Goal: Feedback & Contribution: Contribute content

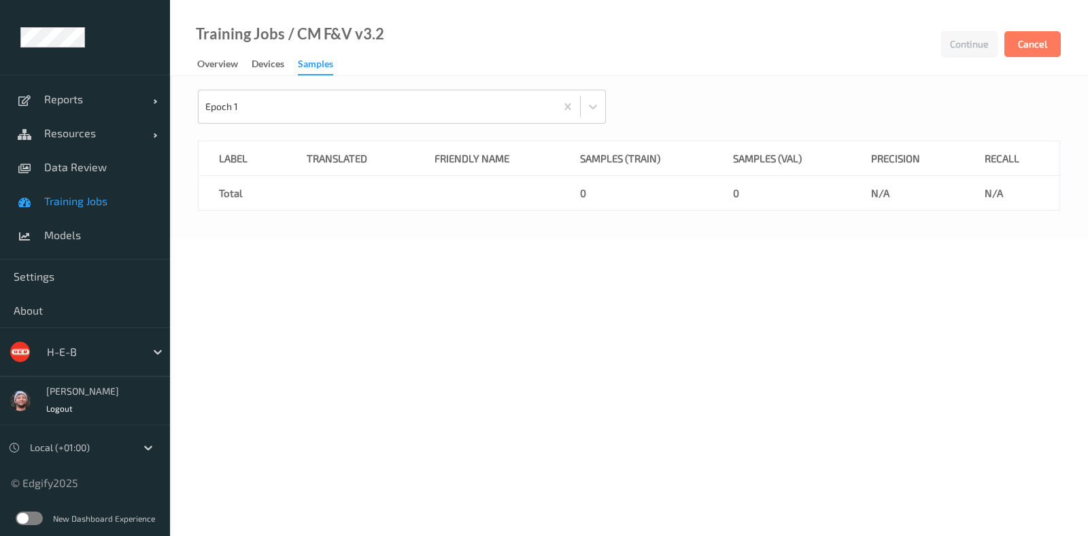
click at [139, 205] on span "Training Jobs" at bounding box center [100, 201] width 112 height 14
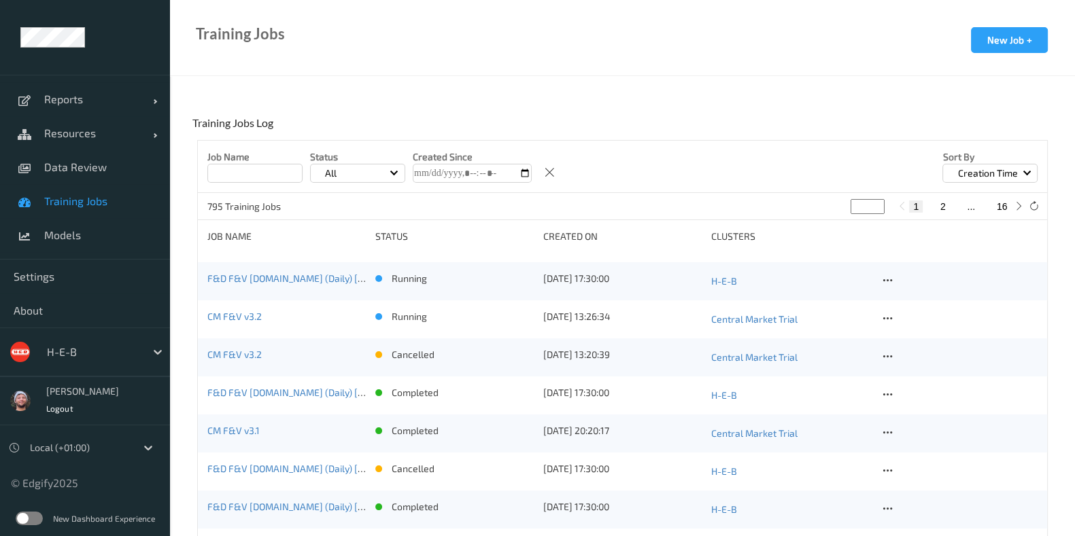
scroll to position [255, 0]
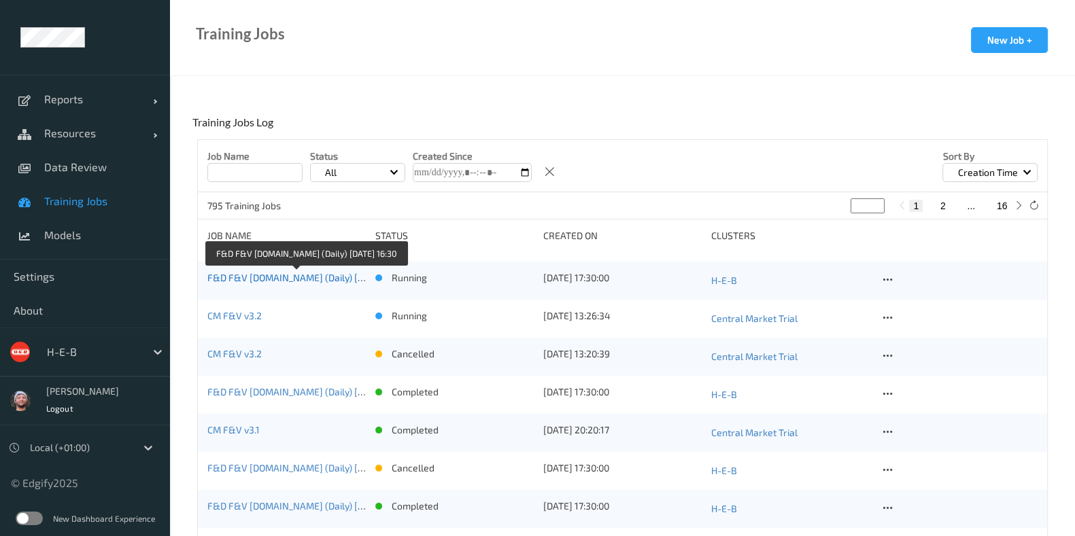
click at [231, 283] on link "F&D F&V v4.9.ST (Daily) 2025-09-14 16:30" at bounding box center [307, 278] width 201 height 12
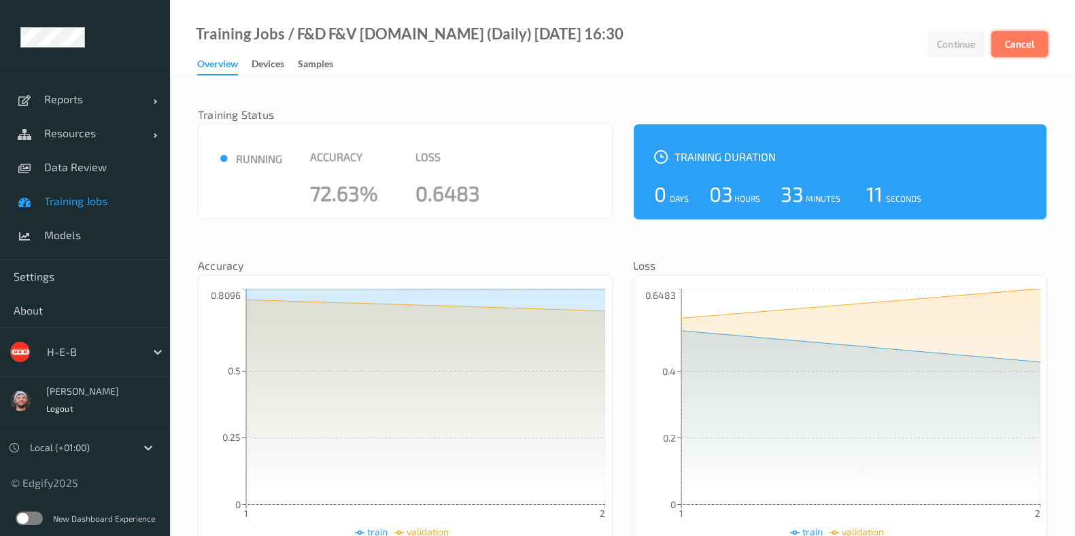
click at [1016, 35] on button "Cancel" at bounding box center [1019, 44] width 56 height 26
click at [105, 184] on link "Training Jobs" at bounding box center [85, 201] width 170 height 34
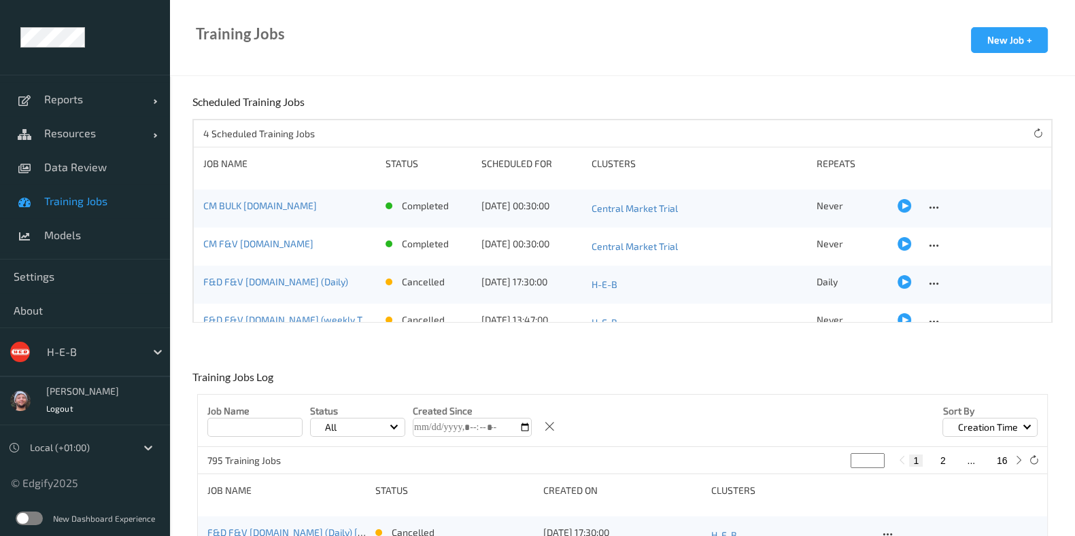
click at [99, 198] on span "Training Jobs" at bounding box center [100, 201] width 112 height 14
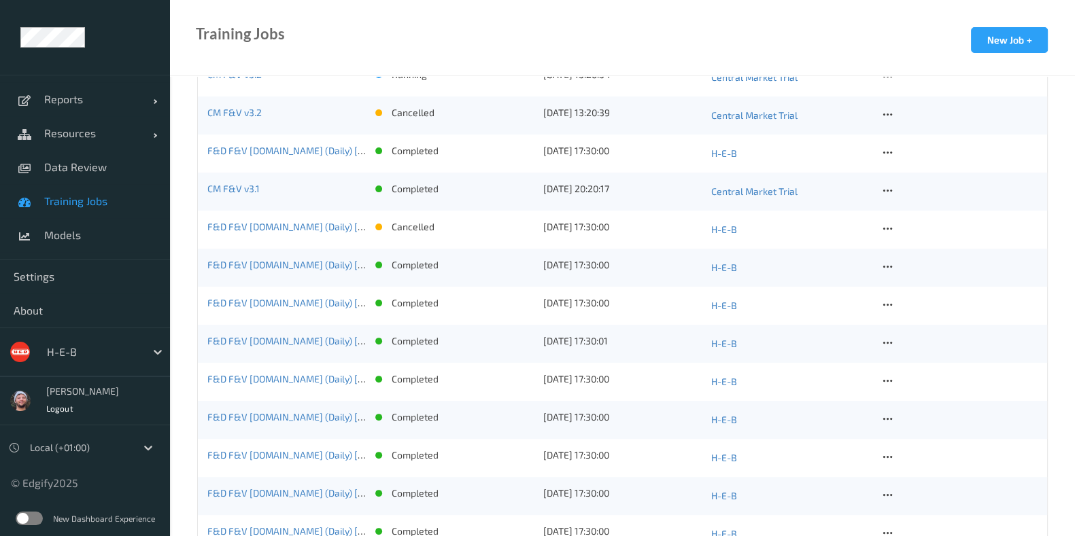
scroll to position [425, 0]
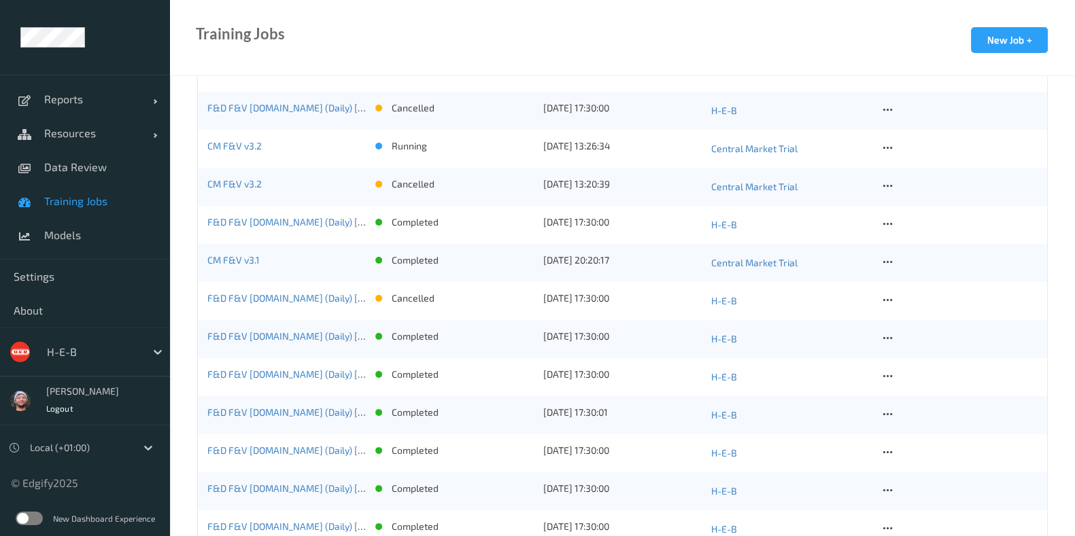
click at [260, 147] on link "CM F&V v3.2" at bounding box center [234, 146] width 54 height 12
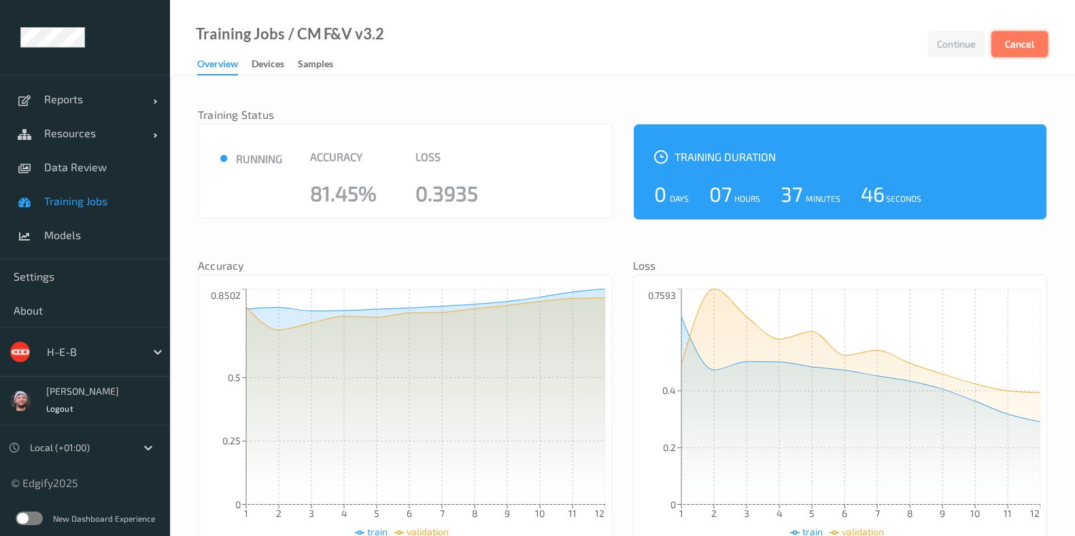
click at [1032, 44] on button "Cancel" at bounding box center [1019, 44] width 56 height 26
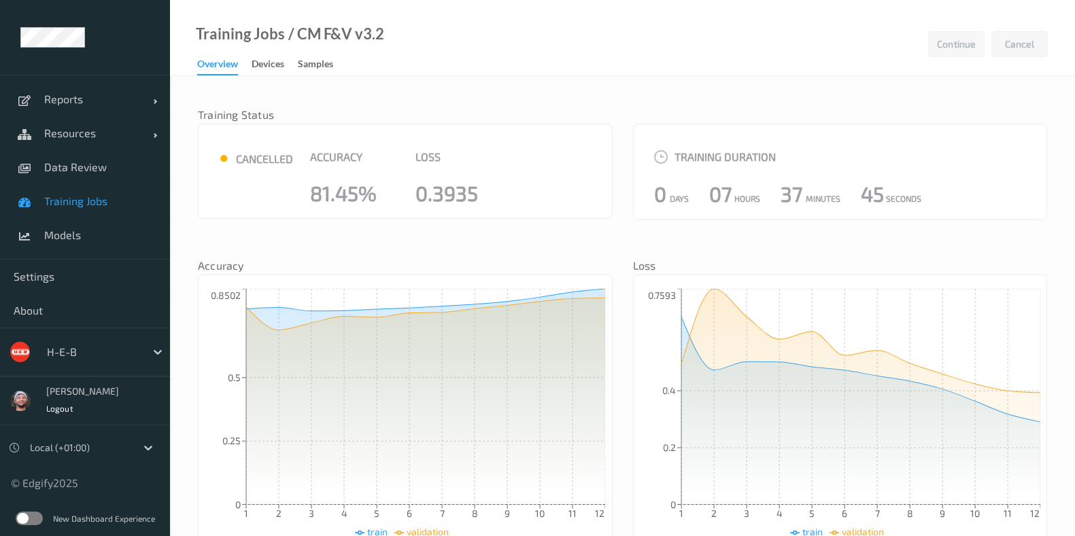
click at [77, 357] on div at bounding box center [93, 352] width 92 height 16
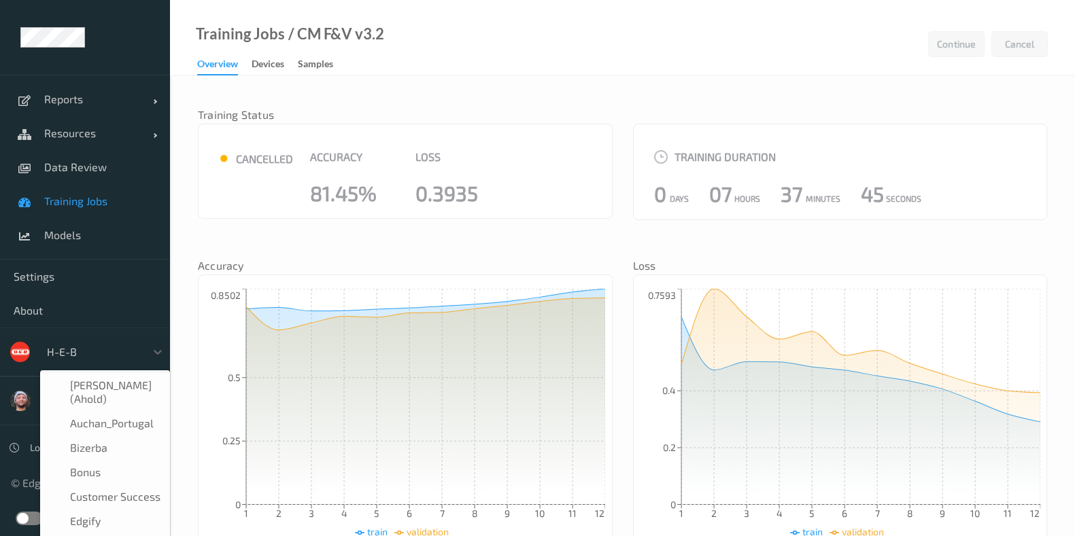
scroll to position [16, 0]
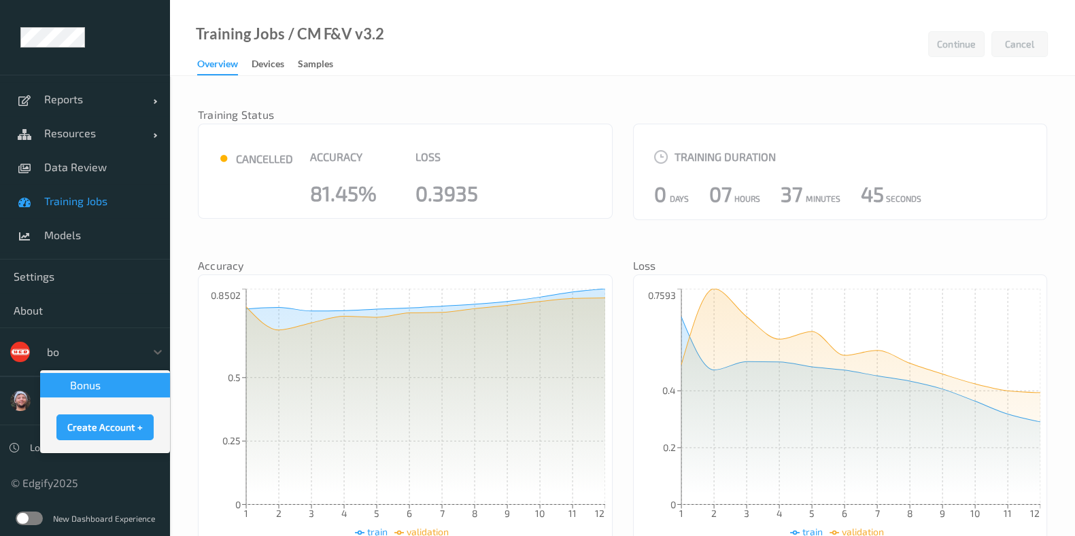
type input "bon"
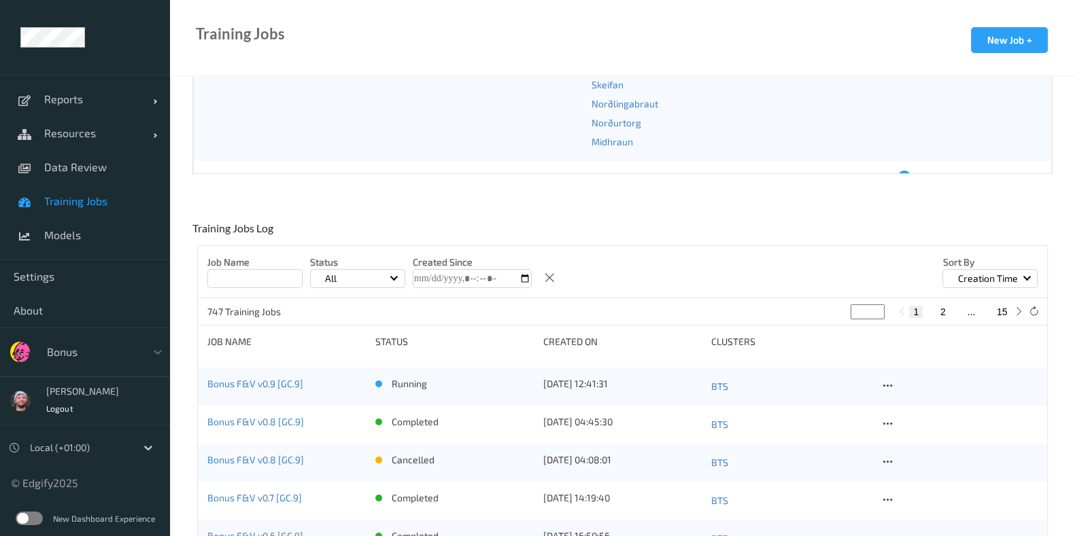
scroll to position [151, 0]
click at [282, 381] on link "Bonus F&V v0.9 [GC.9]" at bounding box center [255, 382] width 96 height 12
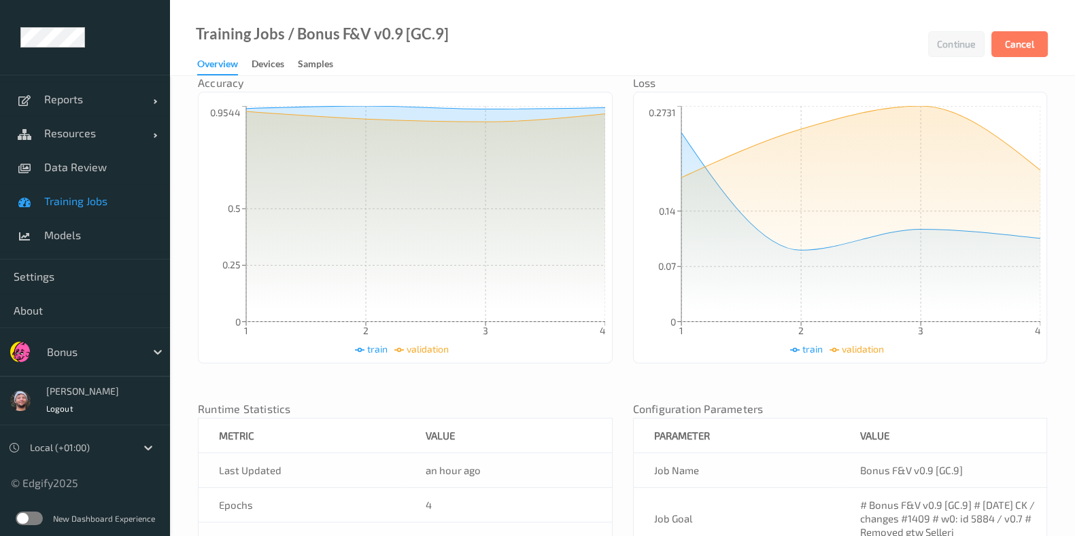
scroll to position [181, 0]
click at [1011, 38] on button "Cancel" at bounding box center [1019, 44] width 56 height 26
click at [728, 58] on div "Training Jobs / Bonus F&V v0.9 [GC.9] Continue Cancel Overview Devices Samples" at bounding box center [622, 38] width 905 height 76
click at [112, 198] on span "Training Jobs" at bounding box center [100, 201] width 112 height 14
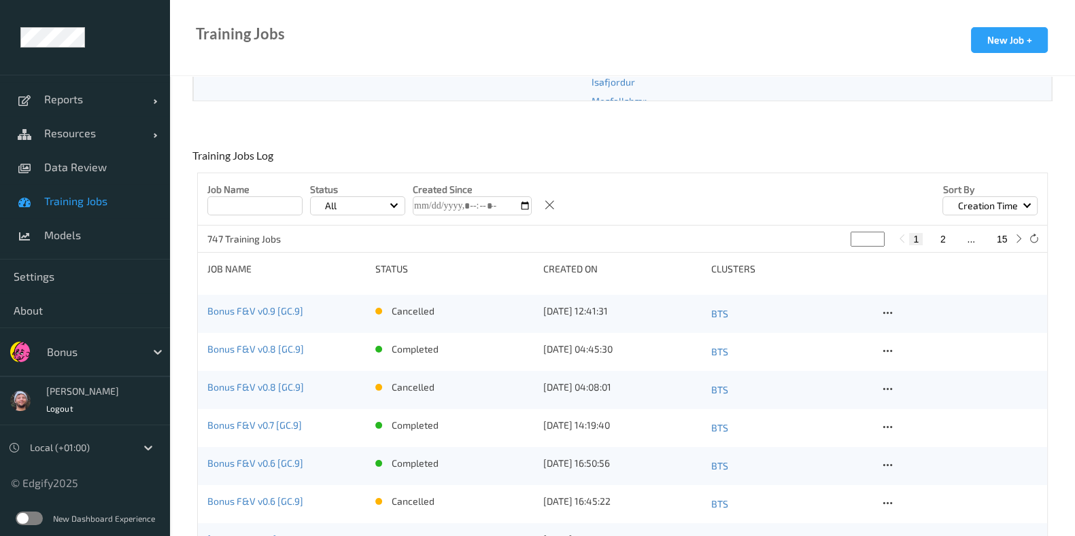
scroll to position [224, 0]
click at [883, 308] on icon at bounding box center [888, 311] width 12 height 12
click at [901, 355] on link "Copy Job" at bounding box center [917, 359] width 75 height 25
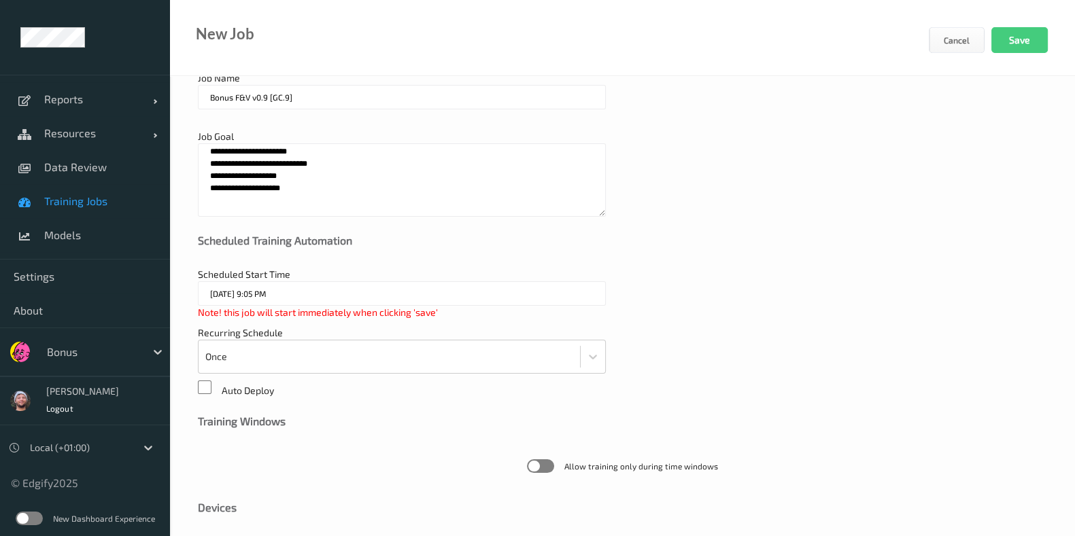
scroll to position [69, 0]
click at [247, 173] on textarea "**********" at bounding box center [402, 180] width 408 height 73
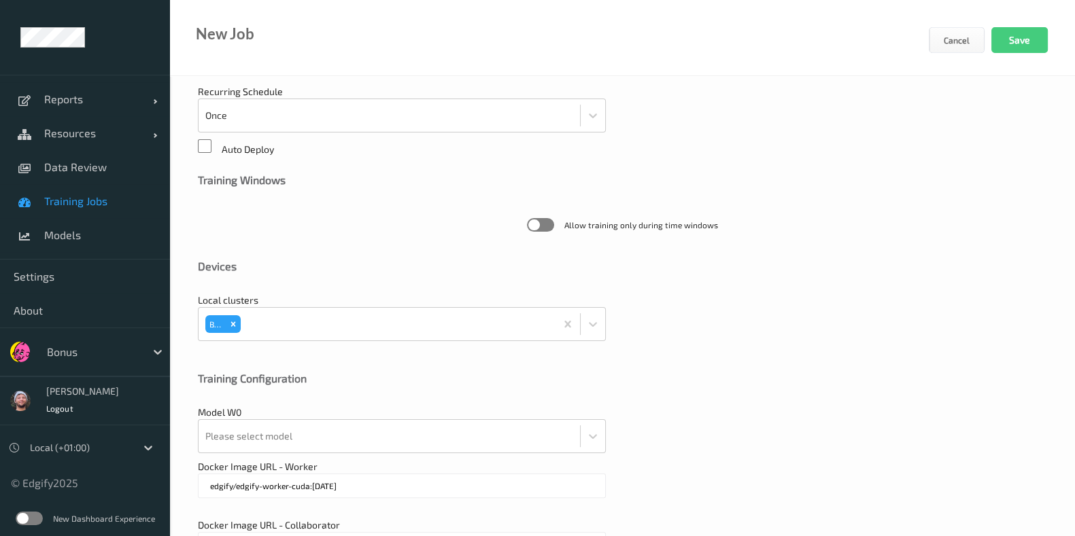
scroll to position [398, 0]
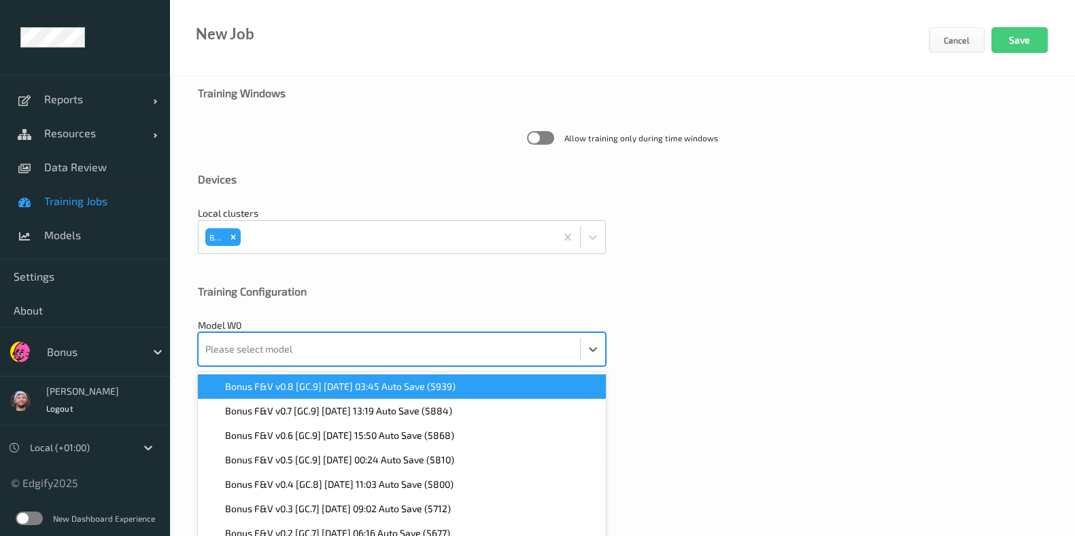
click at [326, 352] on div "option Bonus F&V v0.8 [GC.9] 2025-09-13 03:45 Auto Save (5939) focused, 1 of 38…" at bounding box center [402, 349] width 408 height 34
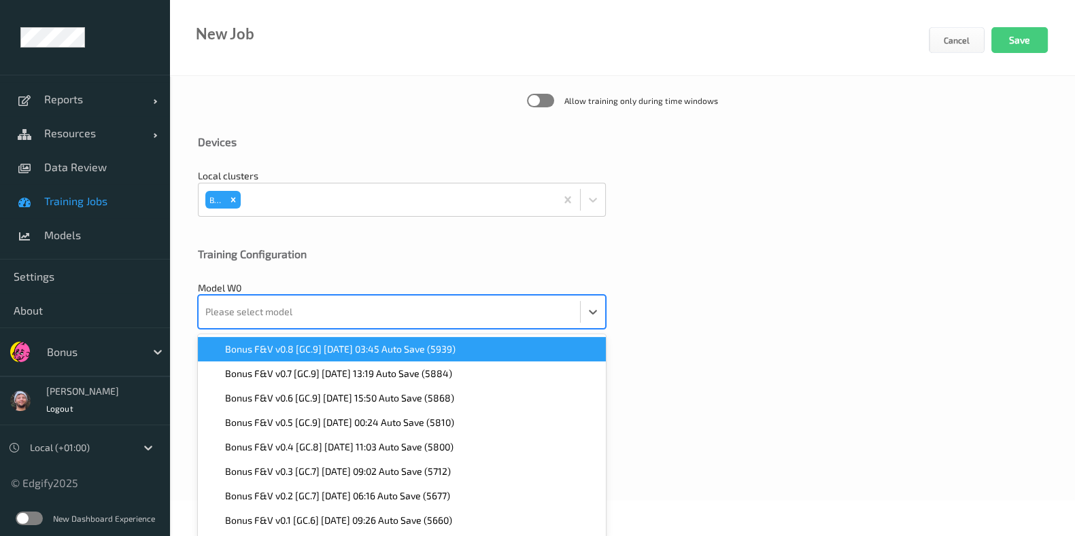
paste input "5884"
type input "5884"
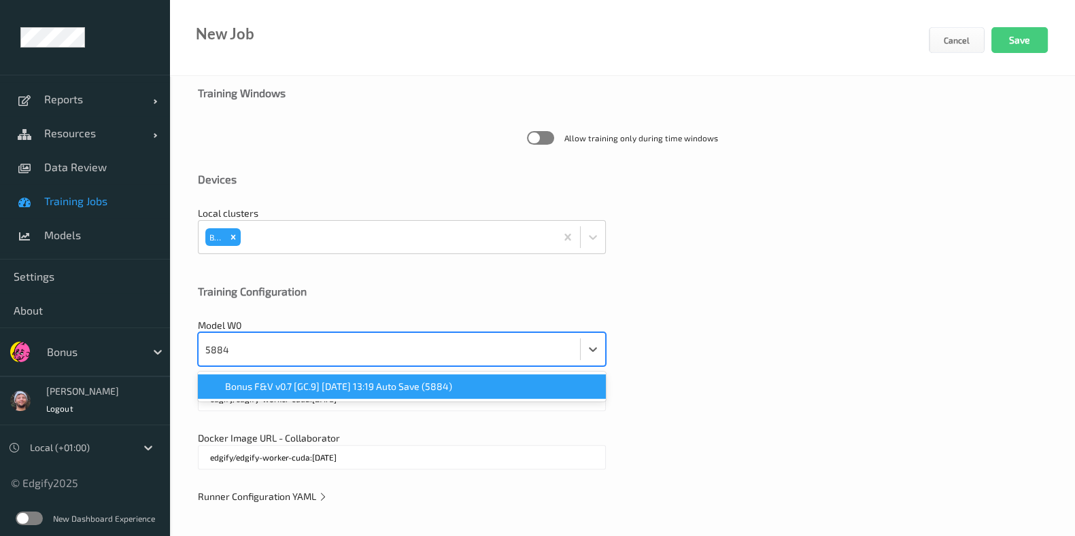
click at [337, 387] on span "Bonus F&V v0.7 [GC.9] 2025-08-27 13:19 Auto Save (5884)" at bounding box center [338, 387] width 227 height 14
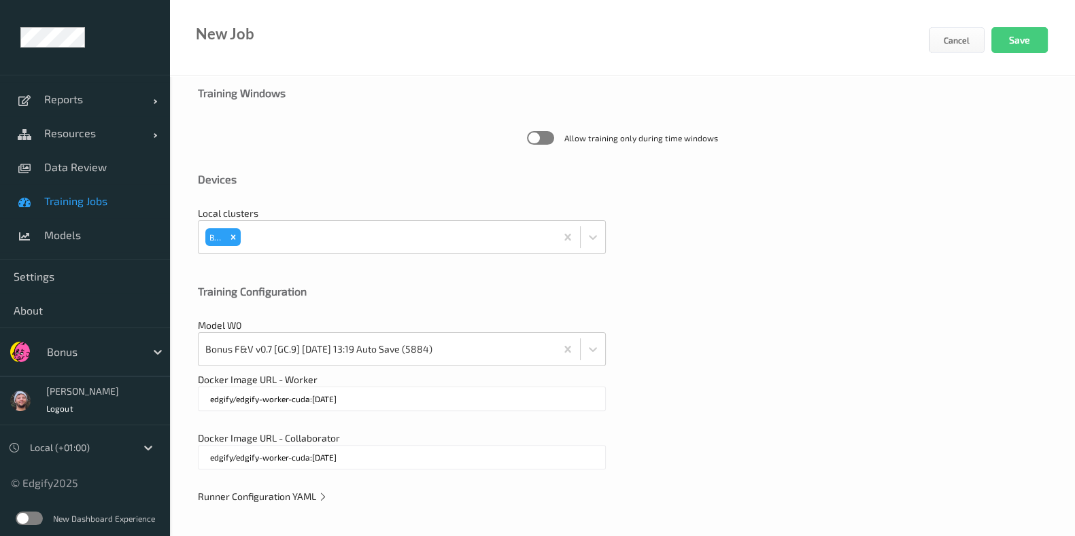
click at [291, 501] on div "Runner Configuration YAML" at bounding box center [622, 497] width 849 height 14
click at [308, 497] on span "Runner Configuration YAML" at bounding box center [263, 497] width 130 height 12
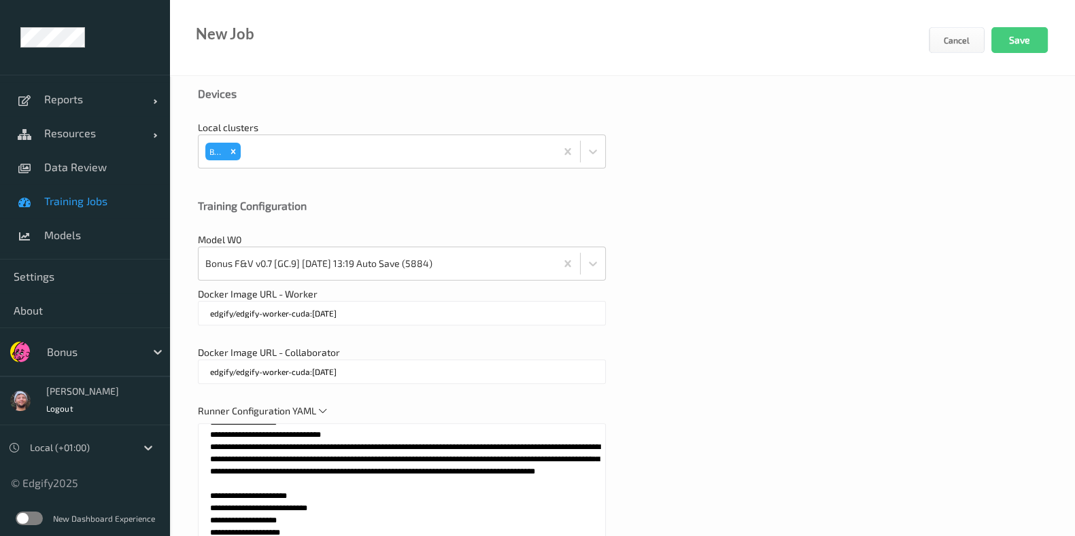
scroll to position [484, 0]
click at [1010, 42] on button "Save" at bounding box center [1019, 40] width 56 height 26
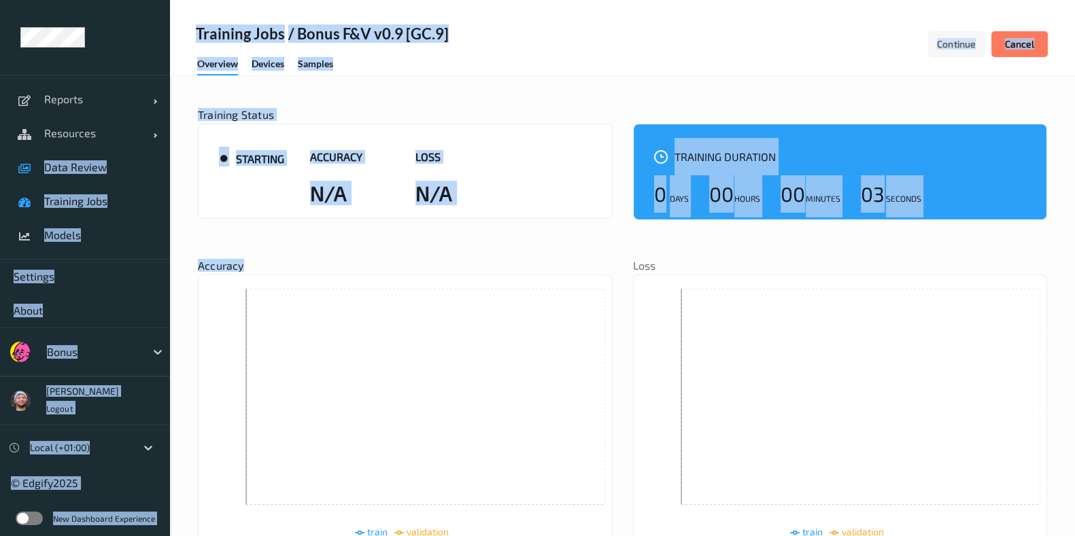
drag, startPoint x: 313, startPoint y: 273, endPoint x: 35, endPoint y: 158, distance: 301.1
click at [35, 158] on div "Reports Default Report Customized Report Resources Devices Clusters Sites Data …" at bounding box center [537, 428] width 1075 height 857
click at [35, 158] on span at bounding box center [26, 167] width 24 height 24
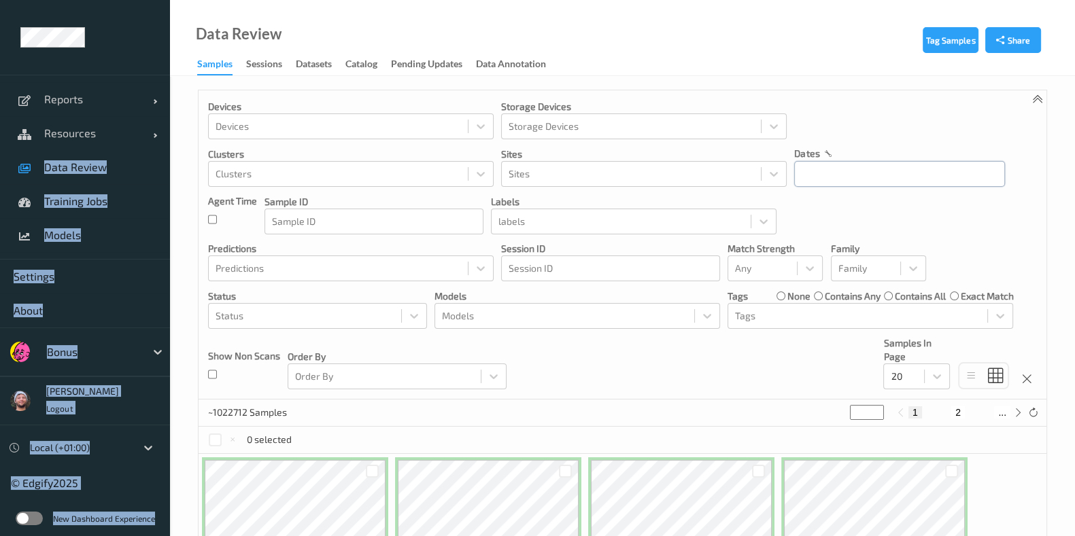
click at [860, 171] on input "text" at bounding box center [899, 174] width 211 height 26
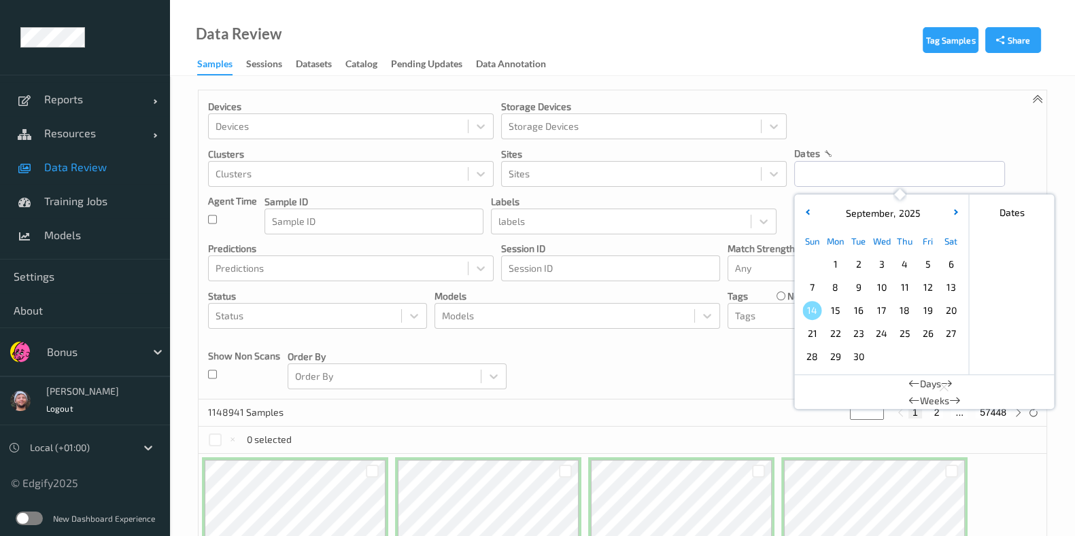
click at [819, 311] on span "14" at bounding box center [811, 310] width 19 height 19
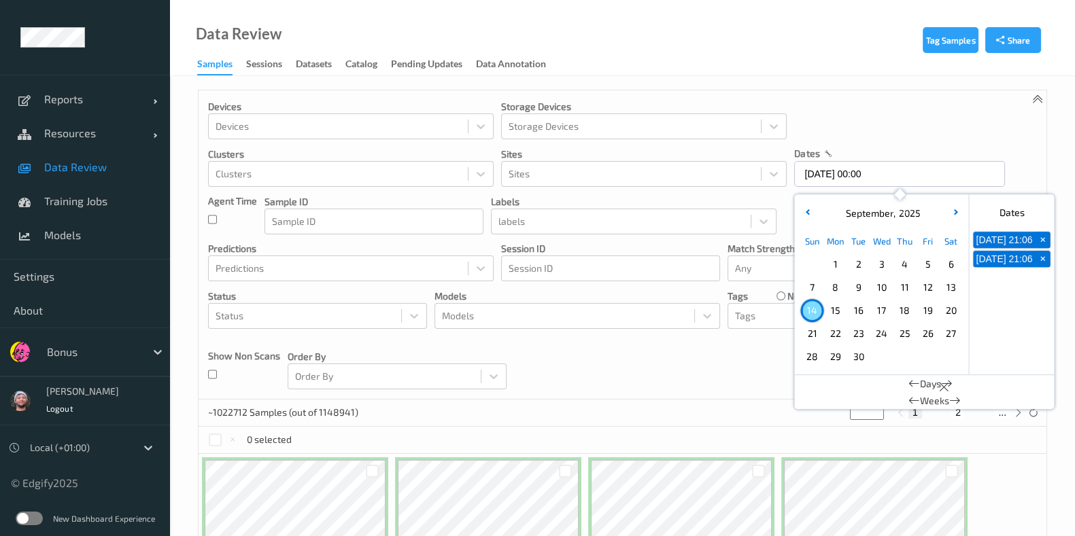
type input "14/09/2025 00:00 -> 14/09/2025 23:59"
click at [647, 383] on div "Devices Devices Storage Devices Storage Devices Clusters Clusters Sites Sites d…" at bounding box center [622, 244] width 848 height 309
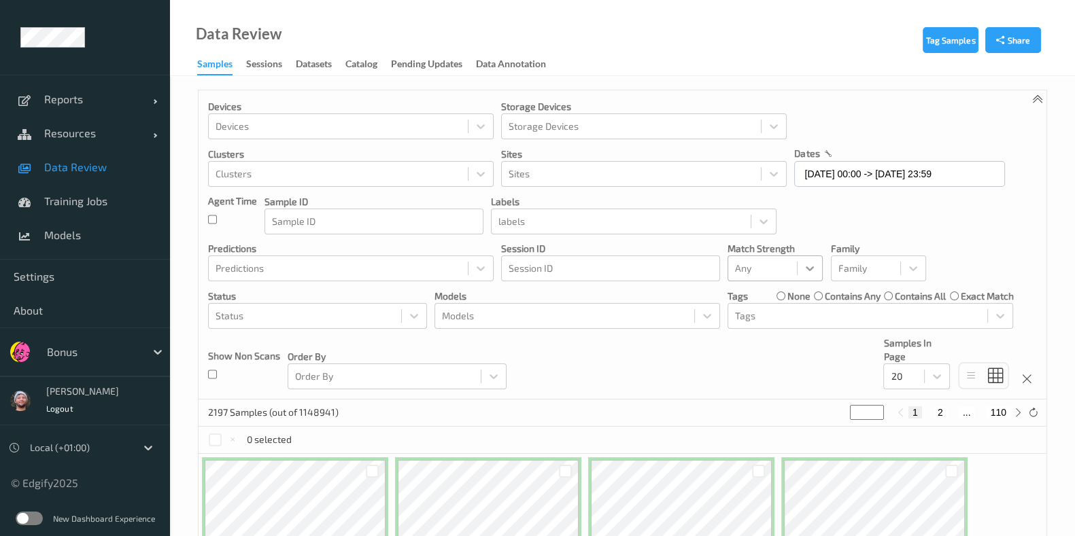
click at [797, 269] on div at bounding box center [809, 268] width 24 height 24
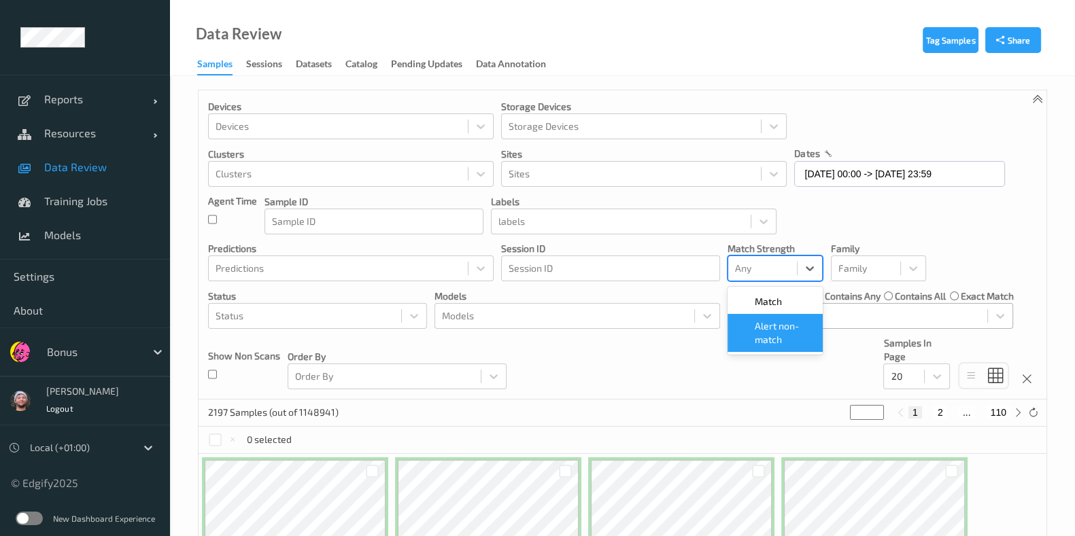
click at [771, 331] on span "Alert non-match" at bounding box center [784, 332] width 60 height 27
click at [703, 390] on div "Devices Devices Storage Devices Storage Devices Clusters Clusters Sites Sites d…" at bounding box center [622, 244] width 848 height 309
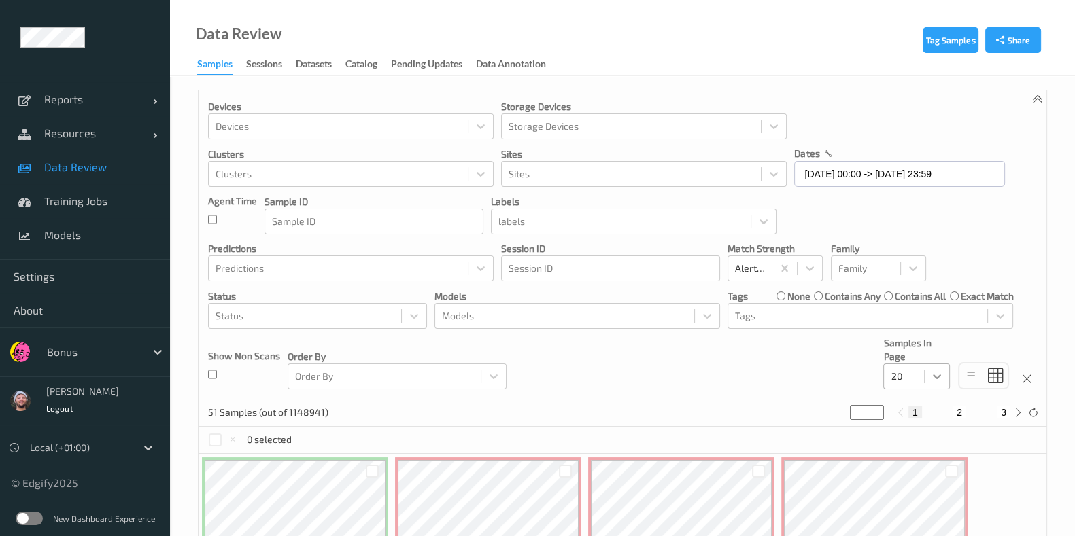
click at [933, 389] on div "Devices Devices Storage Devices Storage Devices Clusters Clusters Sites Sites d…" at bounding box center [622, 244] width 848 height 309
click at [924, 382] on div "20" at bounding box center [916, 377] width 67 height 26
click at [910, 460] on span at bounding box center [900, 459] width 19 height 14
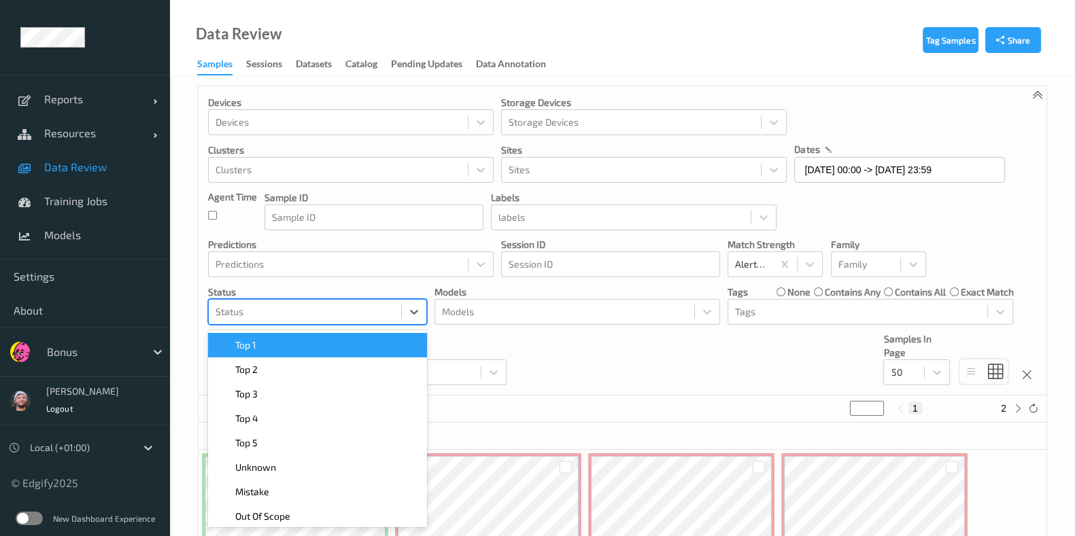
click at [341, 322] on div "Status" at bounding box center [317, 312] width 219 height 26
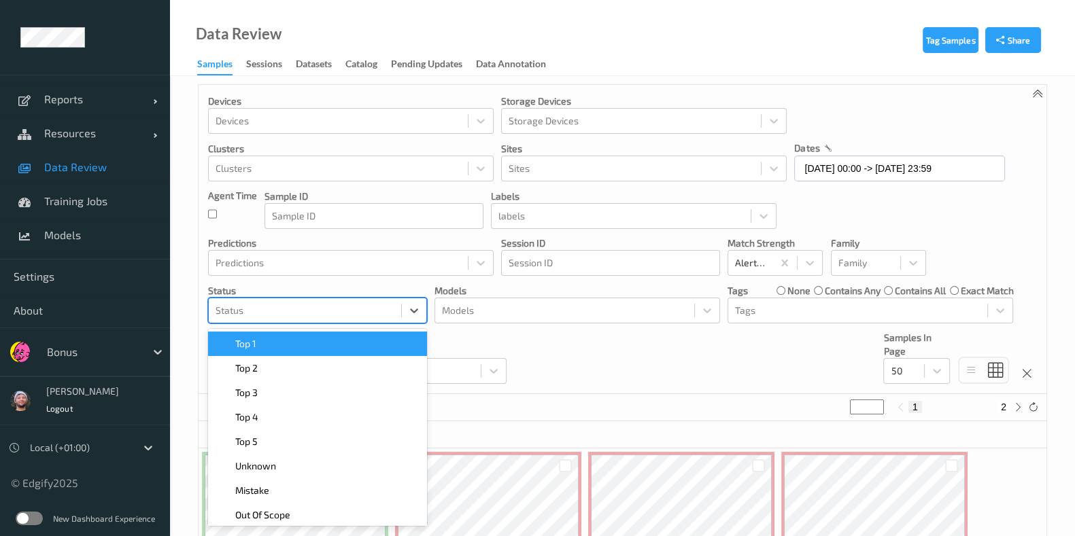
scroll to position [7, 0]
click at [317, 332] on div "Top 1" at bounding box center [317, 342] width 219 height 24
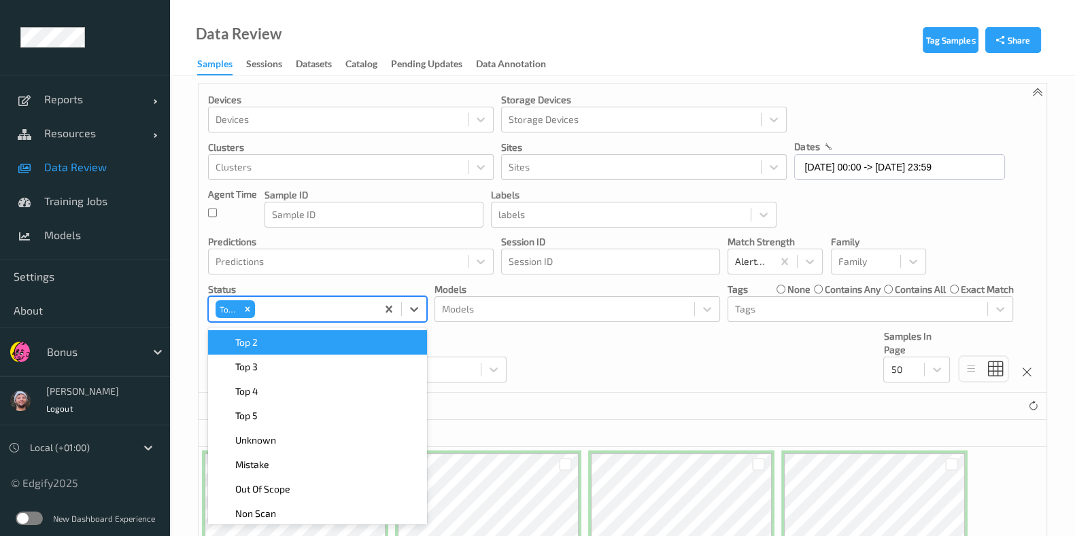
click at [316, 336] on div "Top 2" at bounding box center [317, 343] width 203 height 14
click at [316, 336] on div "Top 3" at bounding box center [317, 343] width 203 height 14
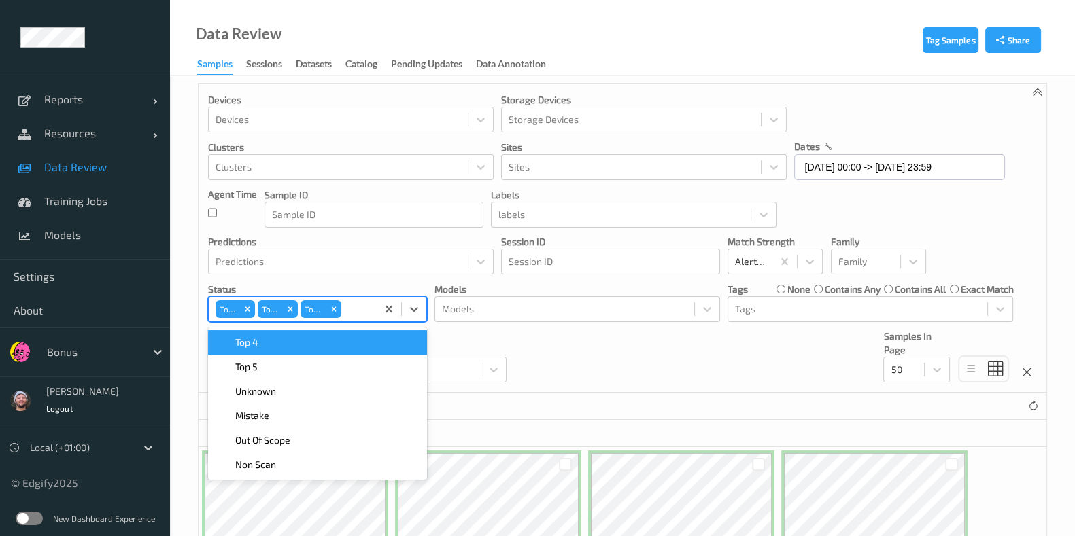
click at [715, 349] on div "Devices Devices Storage Devices Storage Devices Clusters Clusters Sites Sites d…" at bounding box center [622, 238] width 848 height 309
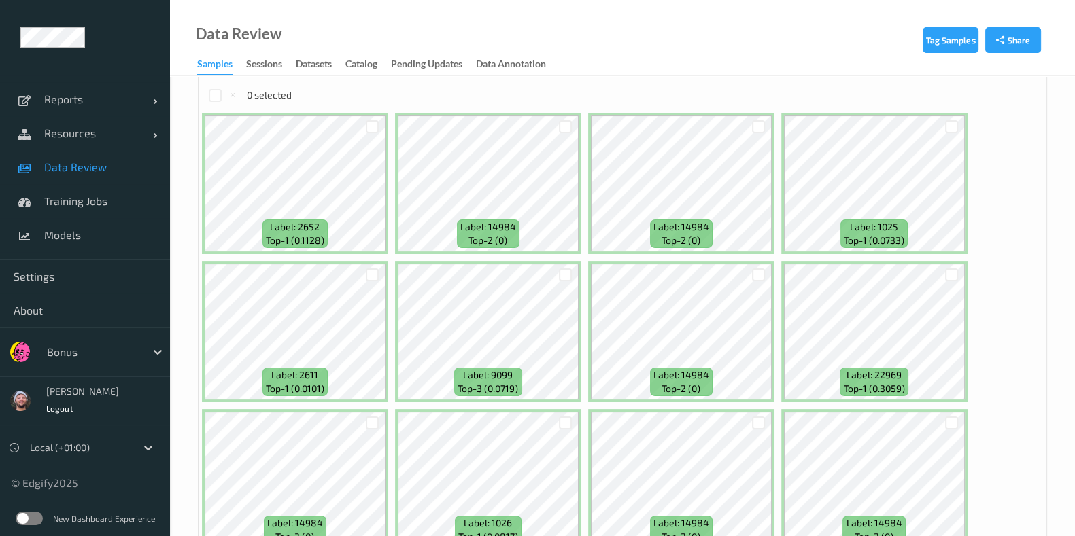
scroll to position [221, 0]
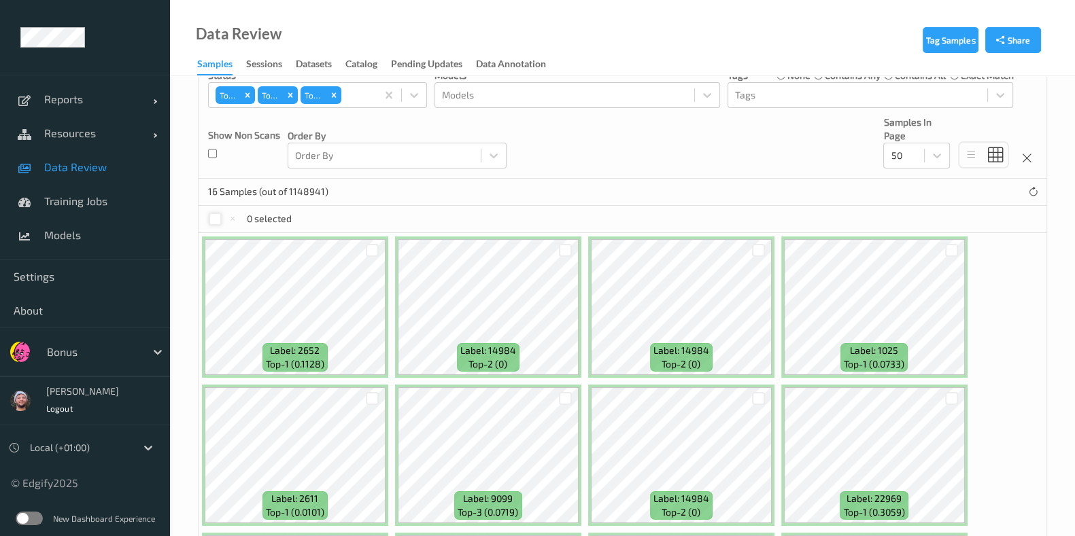
click at [209, 214] on div at bounding box center [215, 219] width 13 height 13
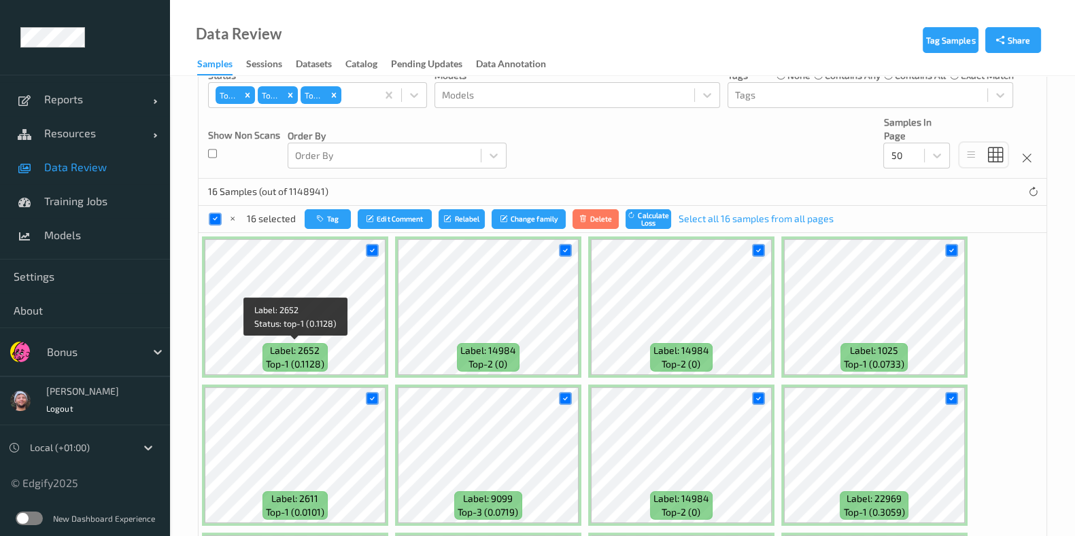
click at [281, 362] on span "top-1 (0.1128)" at bounding box center [295, 365] width 58 height 14
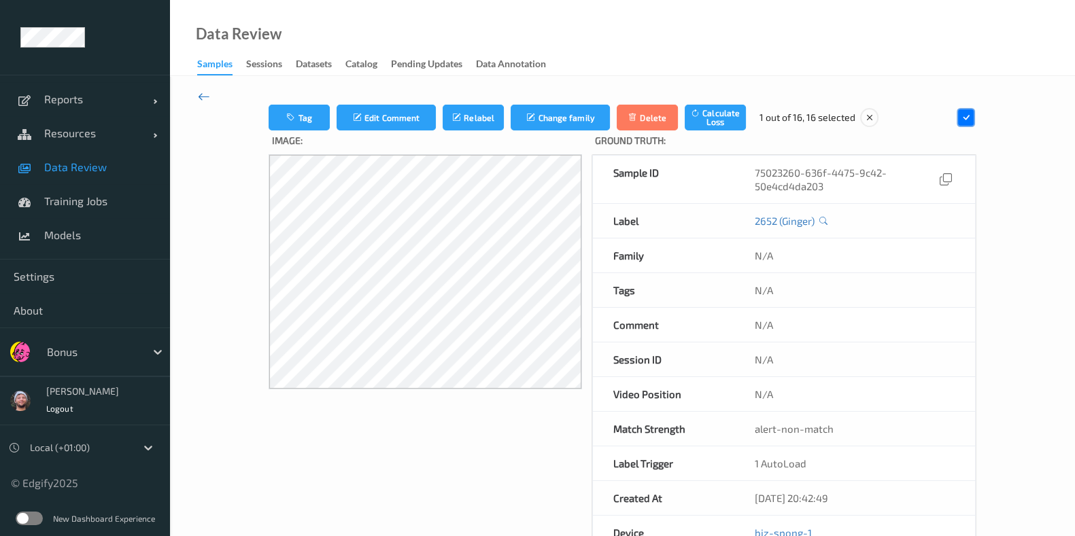
click at [201, 92] on icon at bounding box center [204, 96] width 12 height 15
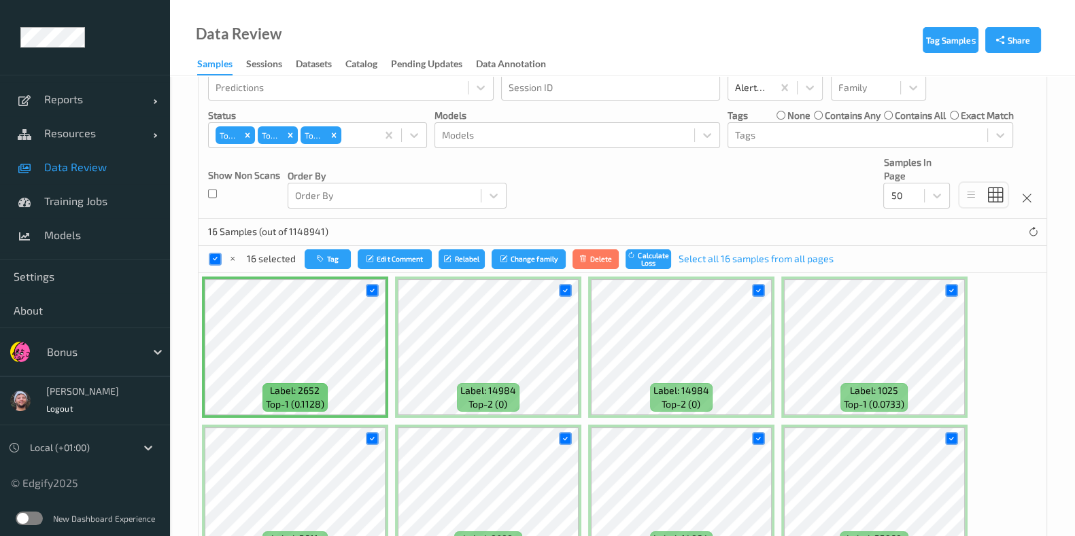
scroll to position [255, 0]
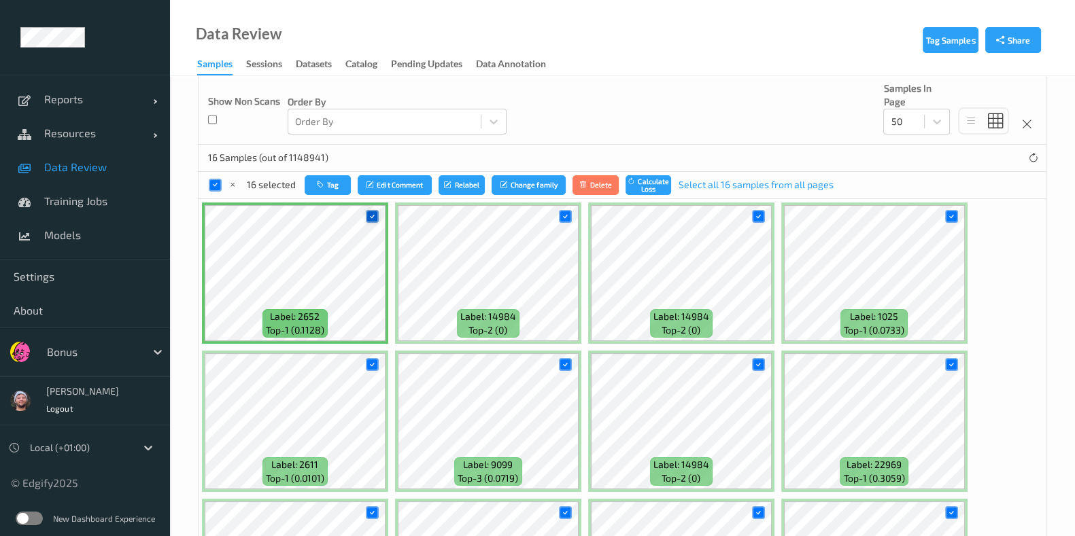
click at [370, 212] on icon at bounding box center [372, 216] width 9 height 9
click at [954, 211] on div at bounding box center [951, 216] width 13 height 13
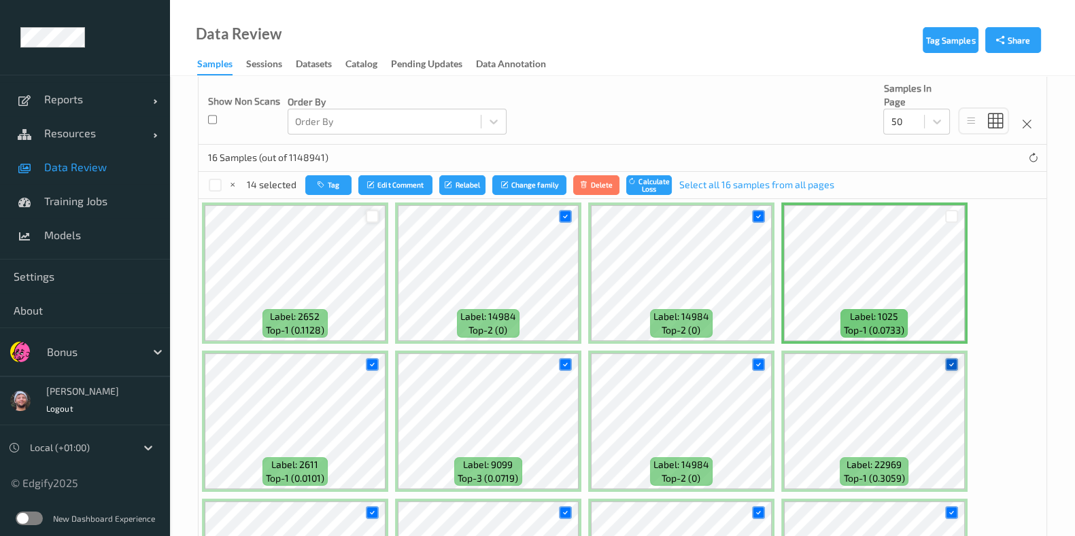
click at [947, 362] on icon at bounding box center [951, 364] width 9 height 9
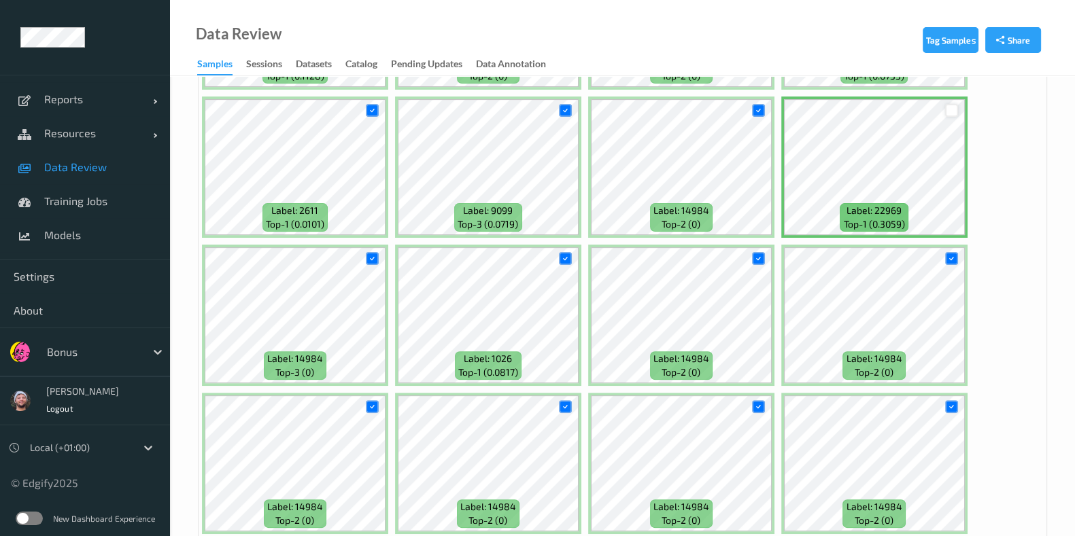
scroll to position [510, 0]
click at [557, 102] on div at bounding box center [566, 110] width 26 height 22
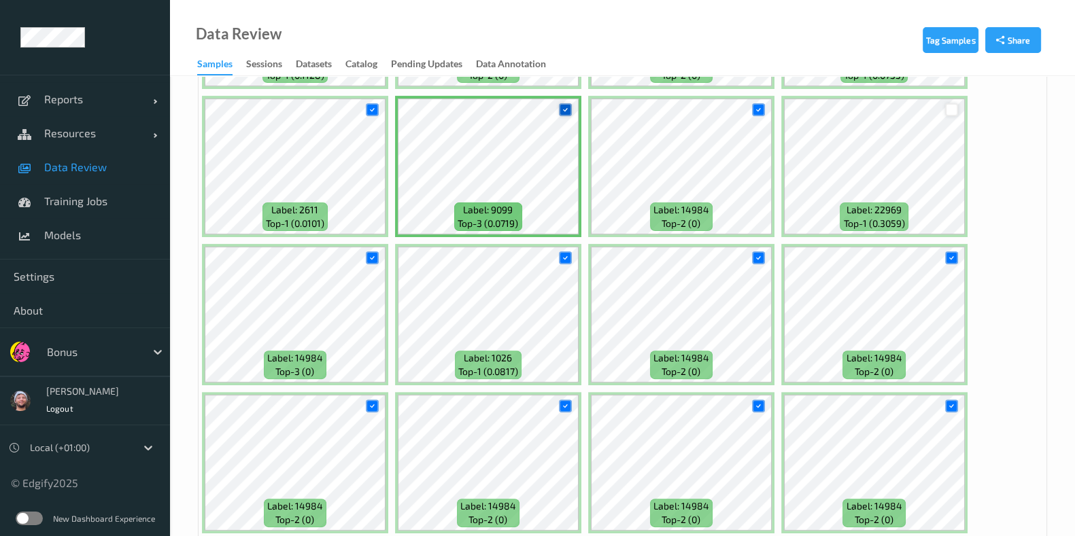
click at [559, 112] on div at bounding box center [565, 109] width 13 height 13
click at [567, 256] on icon at bounding box center [565, 258] width 9 height 9
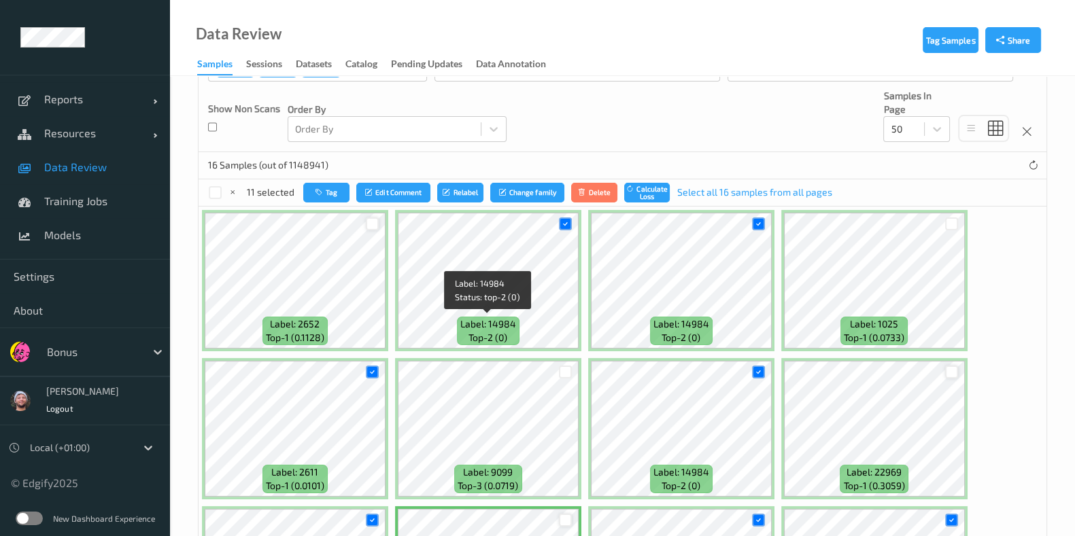
scroll to position [221, 0]
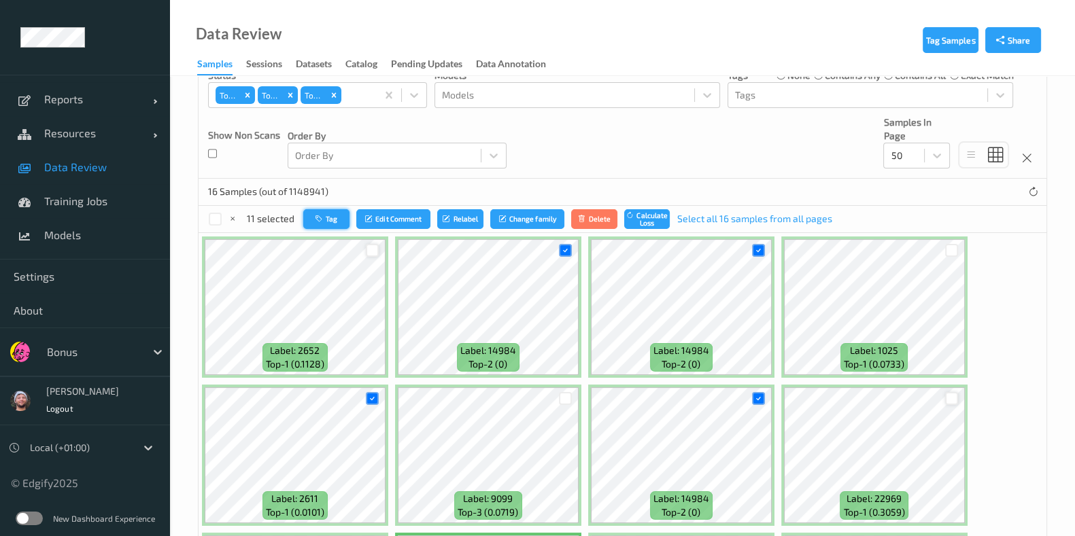
click at [330, 209] on button "Tag" at bounding box center [326, 219] width 46 height 20
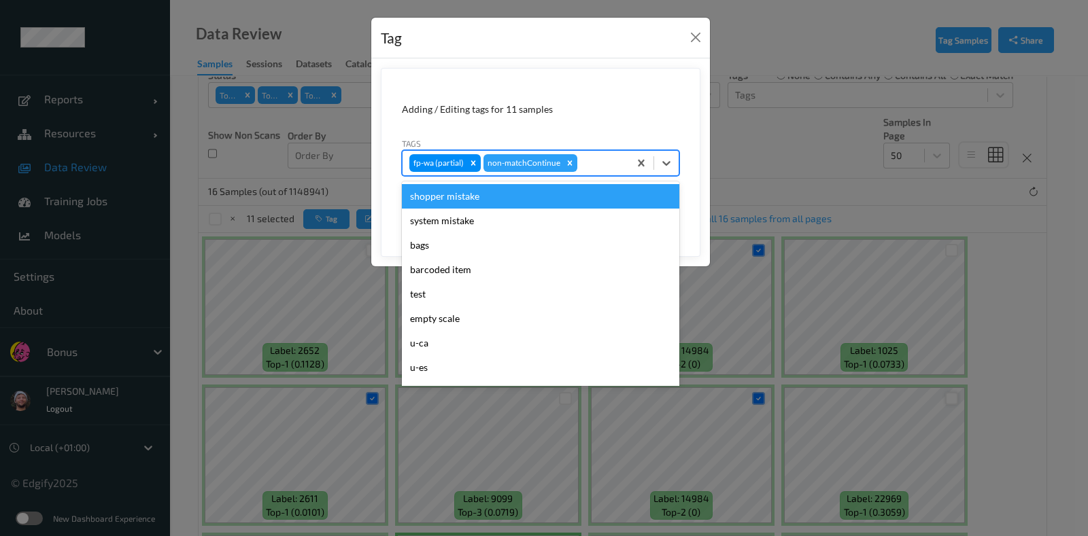
click at [608, 162] on div at bounding box center [601, 163] width 42 height 16
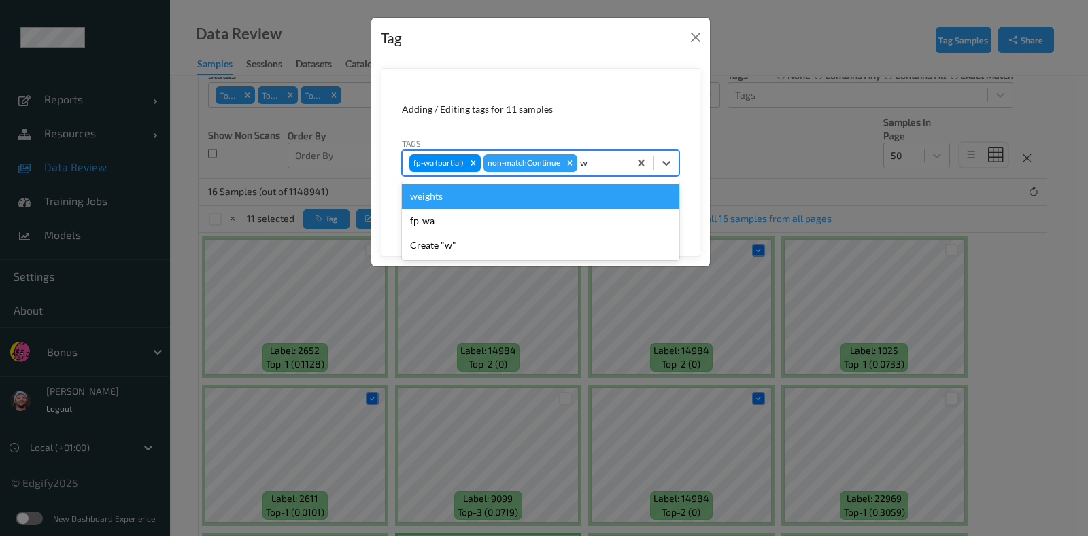
type input "wa"
drag, startPoint x: 554, startPoint y: 202, endPoint x: 578, endPoint y: 204, distance: 23.9
click at [554, 201] on div "fp-wa" at bounding box center [540, 196] width 277 height 24
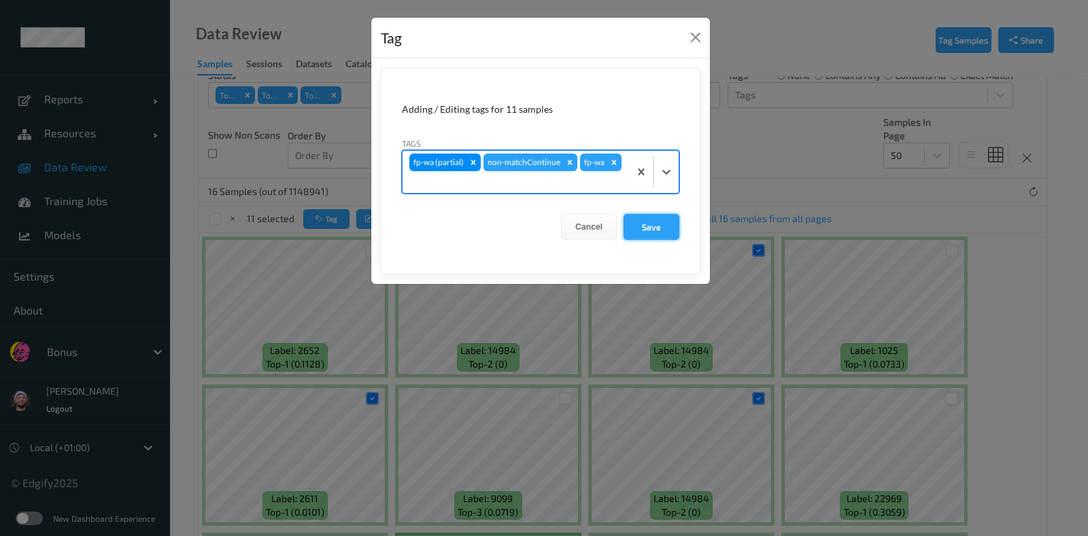
click at [663, 226] on button "Save" at bounding box center [651, 227] width 56 height 26
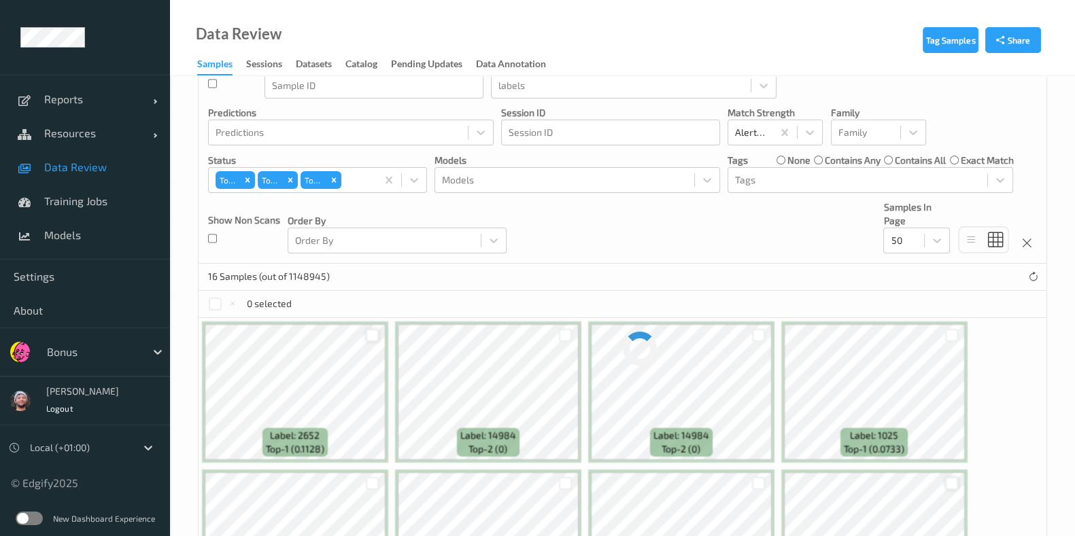
scroll to position [119, 0]
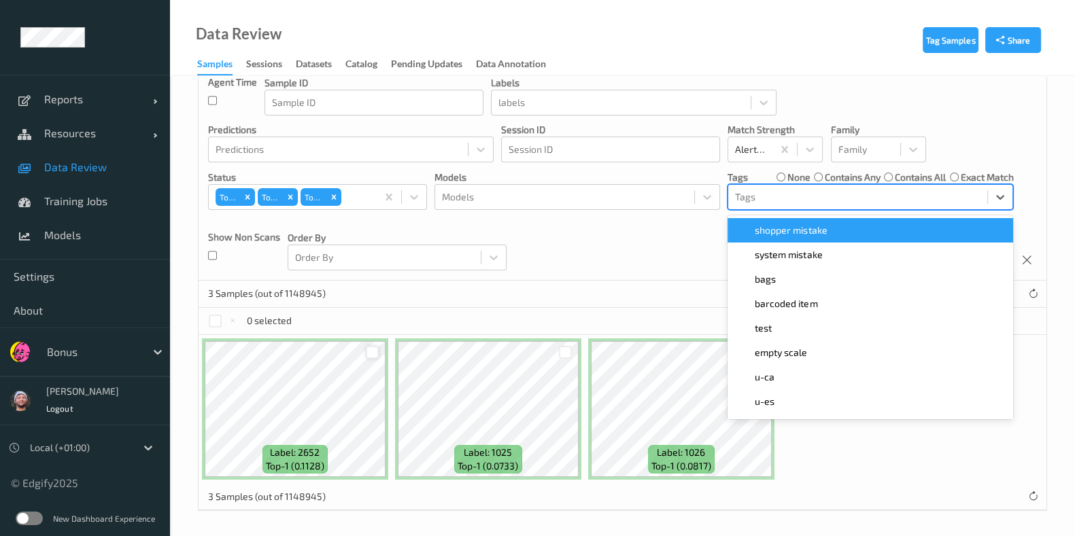
click at [769, 192] on div at bounding box center [857, 197] width 245 height 16
type input "wa"
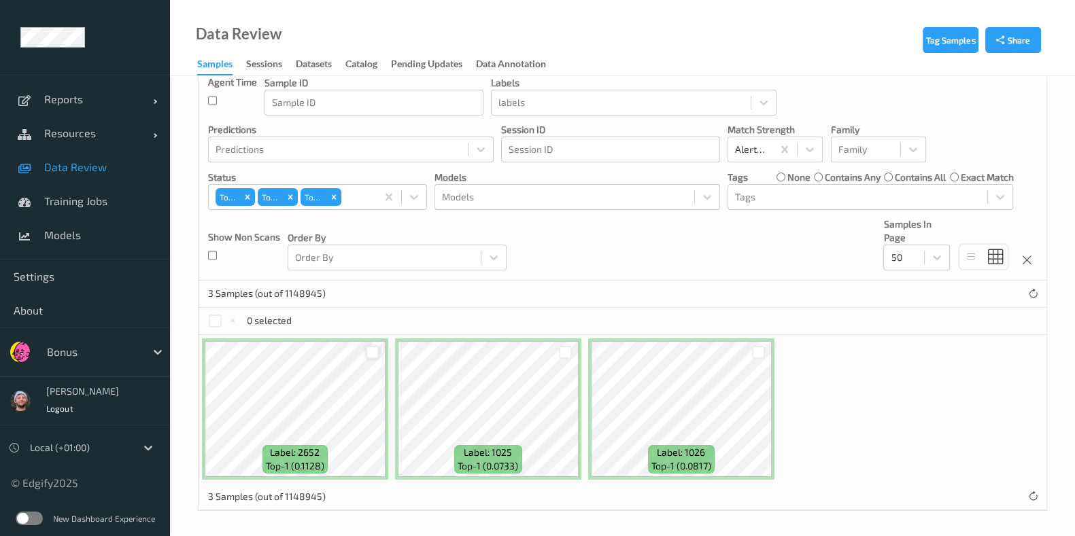
click at [653, 253] on div "Devices Devices Storage Devices Storage Devices Clusters Clusters Sites Sites d…" at bounding box center [622, 125] width 848 height 309
click at [768, 195] on div at bounding box center [857, 197] width 245 height 16
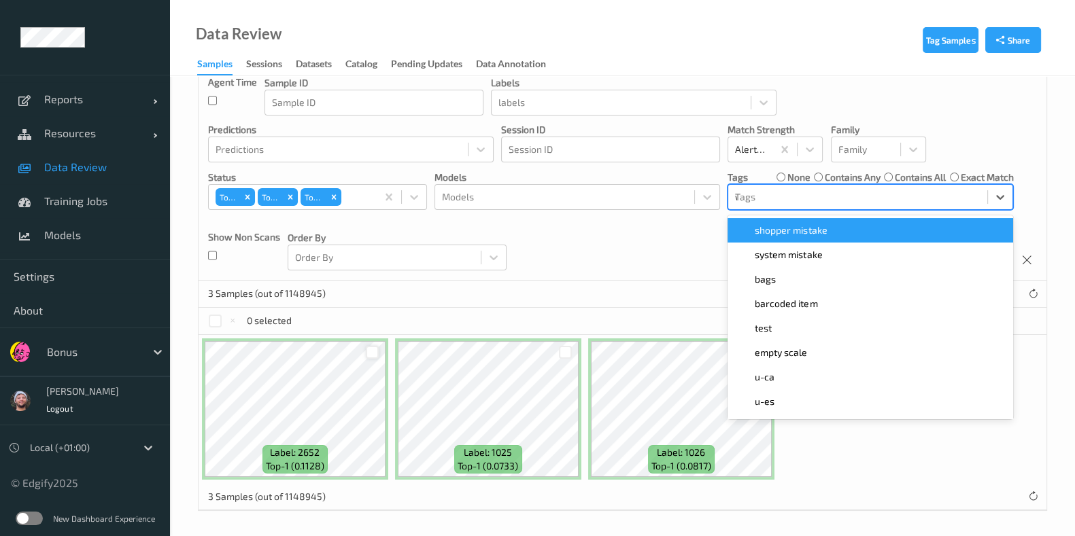
type input "wa"
click at [750, 226] on span at bounding box center [744, 231] width 19 height 14
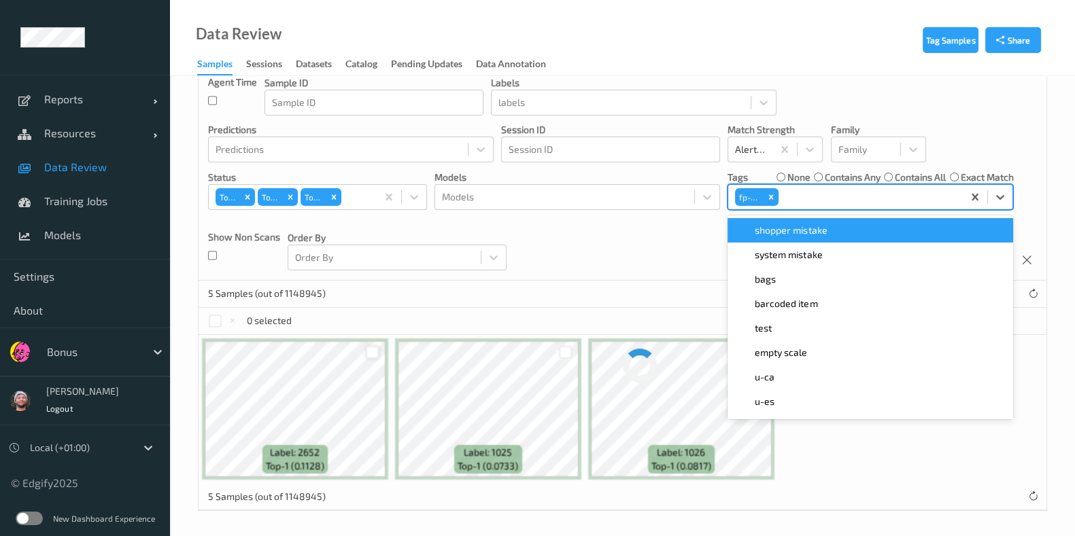
click at [614, 268] on div "Devices Devices Storage Devices Storage Devices Clusters Clusters Sites Sites d…" at bounding box center [622, 125] width 848 height 309
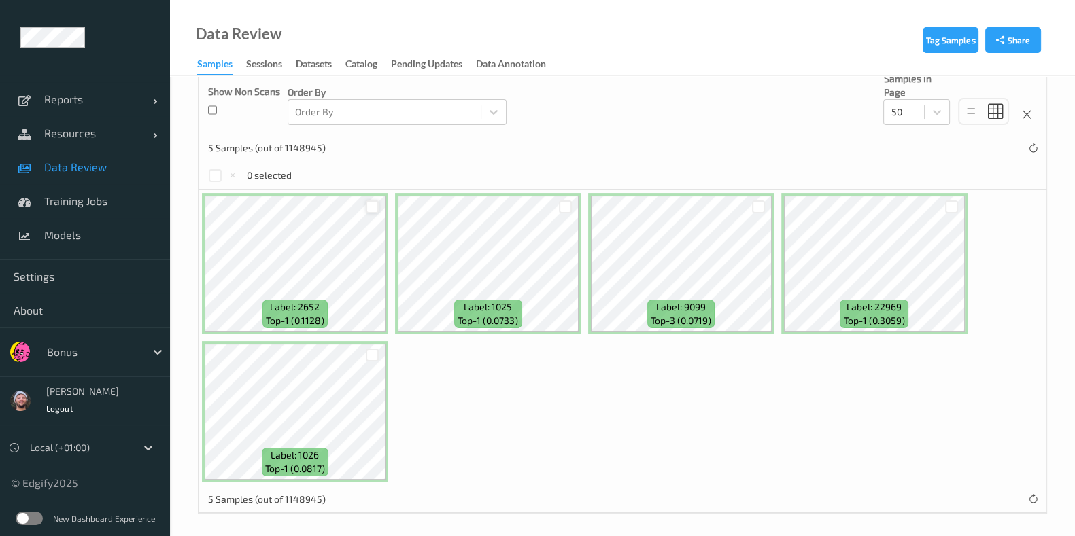
scroll to position [266, 0]
click at [215, 172] on div at bounding box center [215, 173] width 13 height 13
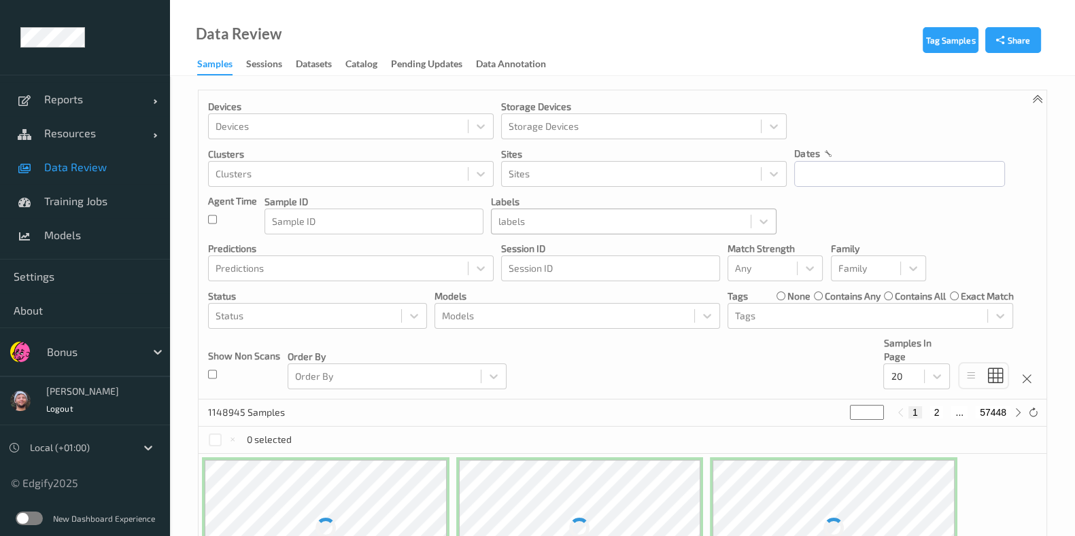
click at [534, 213] on div at bounding box center [620, 221] width 245 height 16
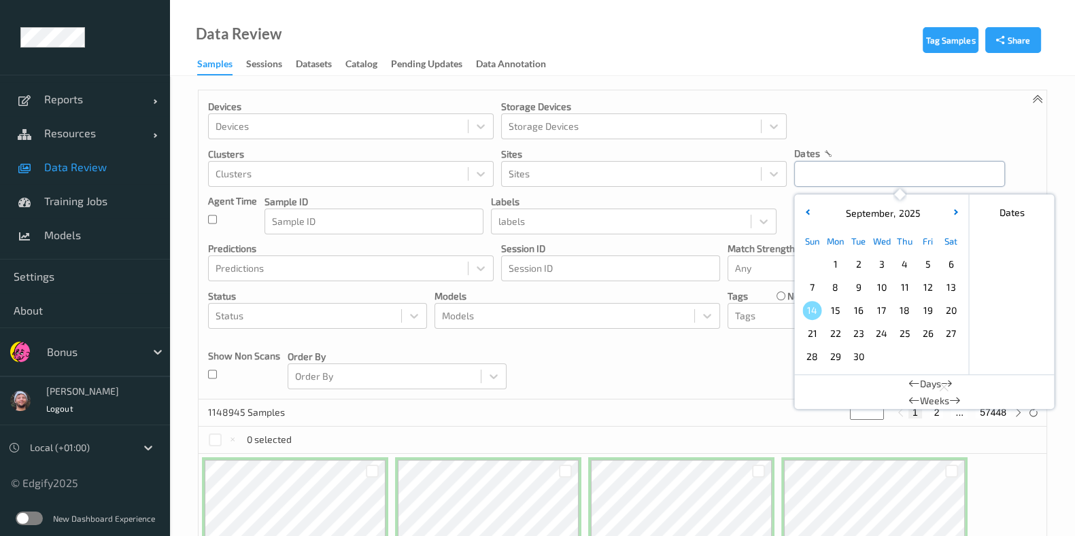
click at [918, 181] on input "text" at bounding box center [899, 174] width 211 height 26
click at [817, 315] on span "14" at bounding box center [811, 310] width 19 height 19
type input "14/09/2025 00:00 -> 14/09/2025 23:59"
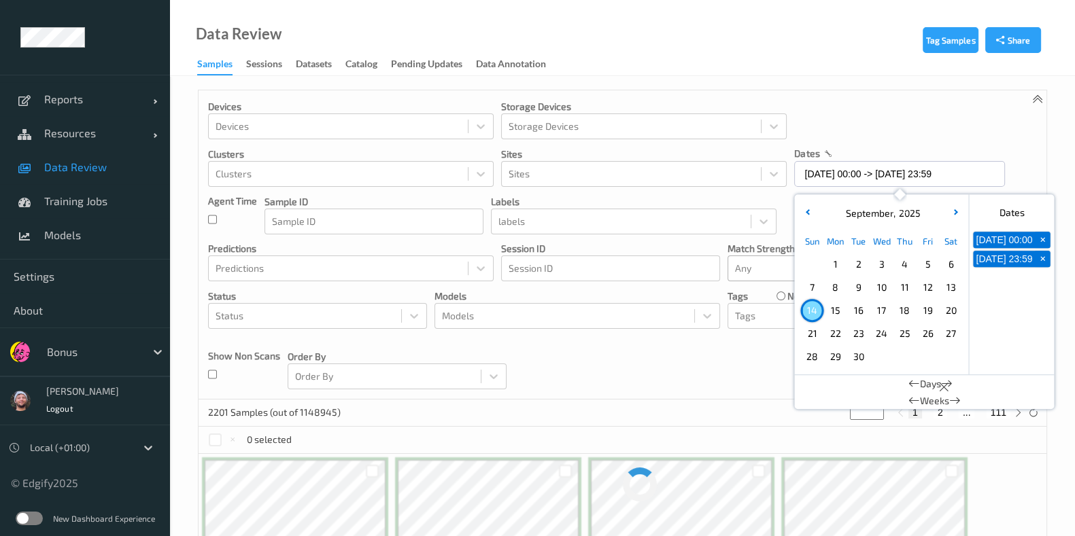
click at [736, 264] on input "text" at bounding box center [736, 269] width 2 height 14
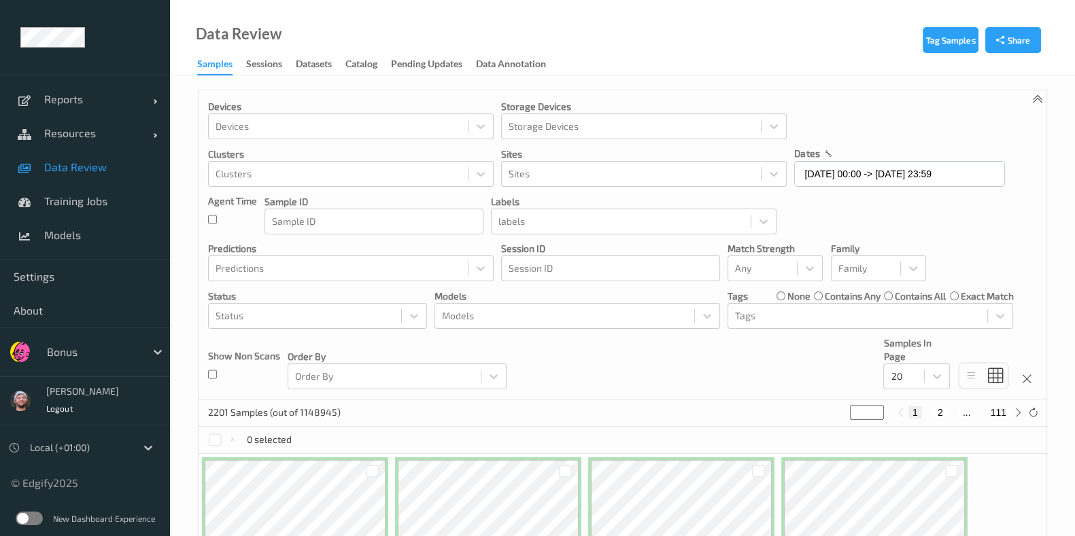
click at [729, 385] on div "Devices Devices Storage Devices Storage Devices Clusters Clusters Sites Sites d…" at bounding box center [622, 244] width 848 height 309
click at [891, 317] on div at bounding box center [857, 316] width 245 height 16
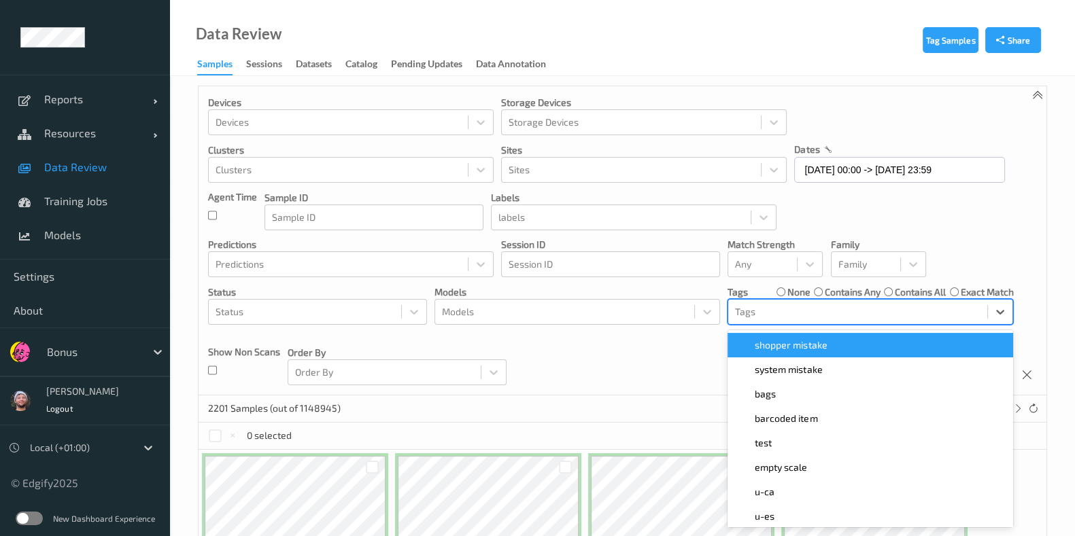
scroll to position [7, 0]
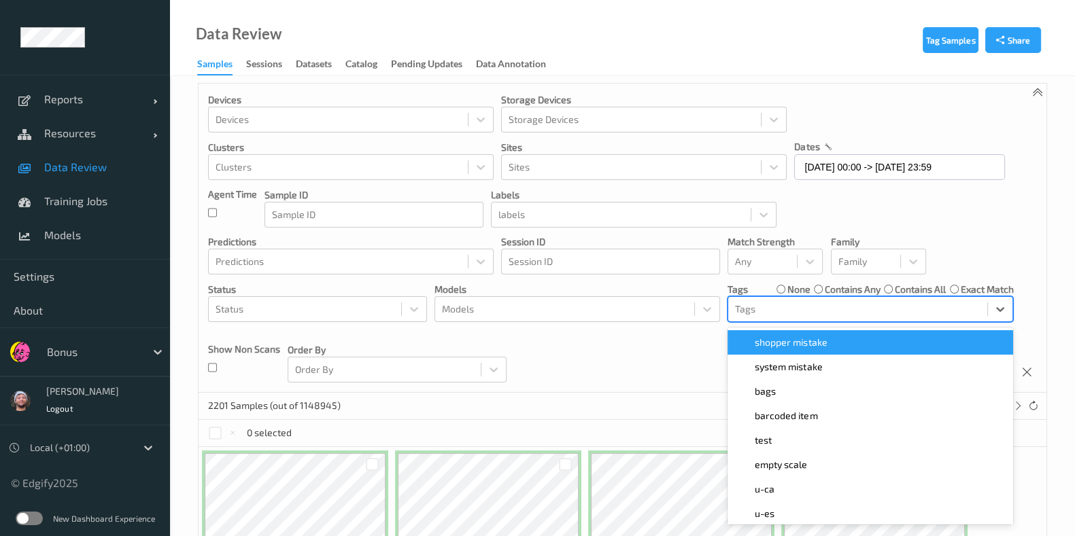
drag, startPoint x: 784, startPoint y: 288, endPoint x: 778, endPoint y: 306, distance: 18.9
click at [784, 287] on div "none" at bounding box center [793, 290] width 34 height 14
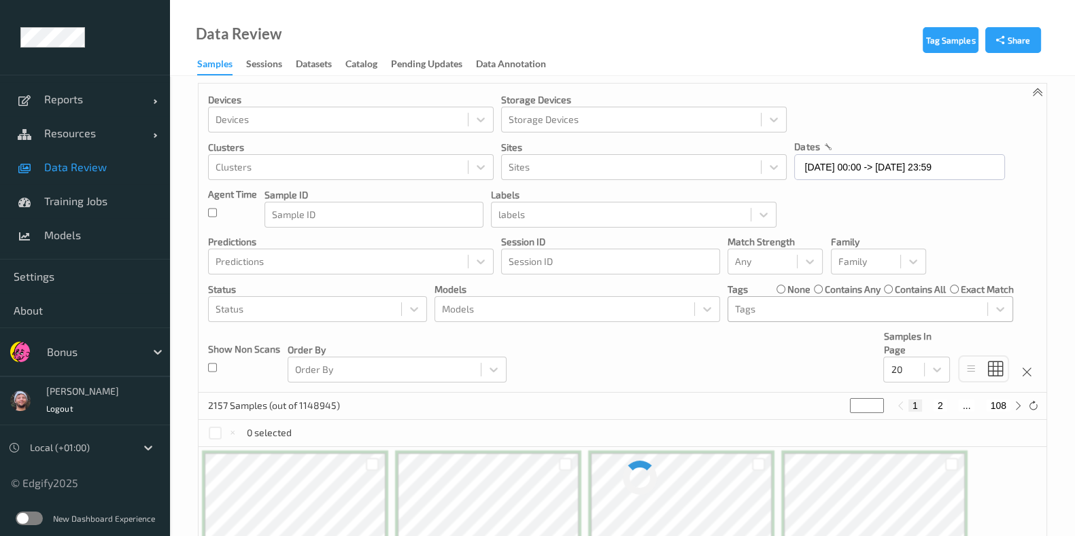
click at [778, 308] on div at bounding box center [857, 309] width 245 height 16
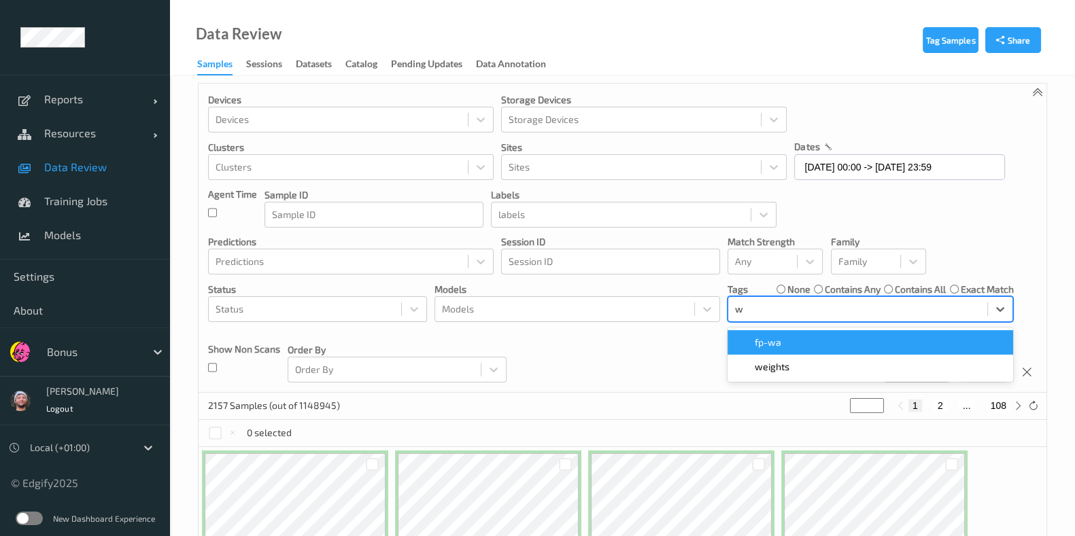
type input "wa"
click at [761, 338] on span "fp-wa" at bounding box center [767, 343] width 27 height 14
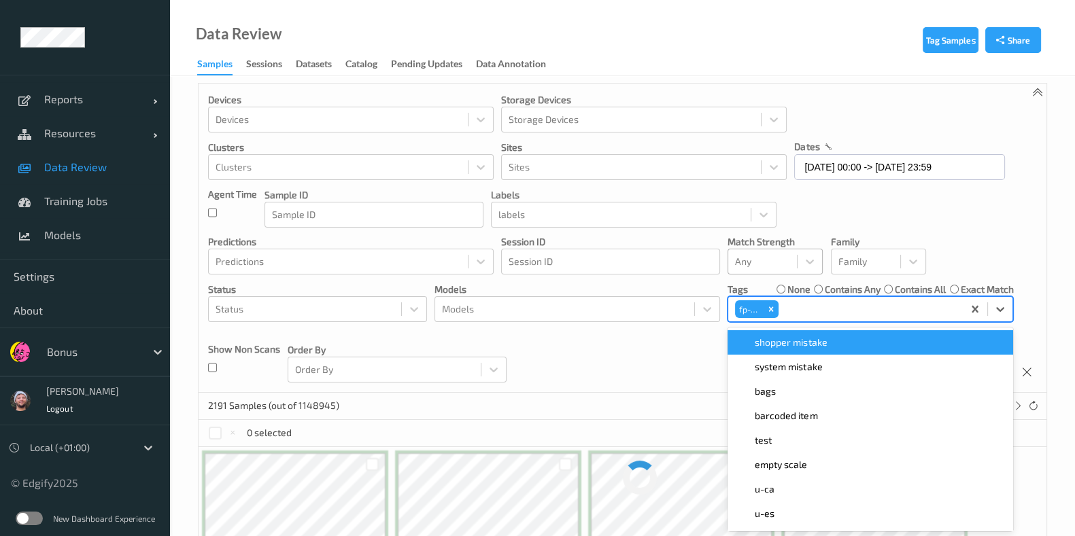
click at [754, 249] on div "Any" at bounding box center [774, 262] width 95 height 26
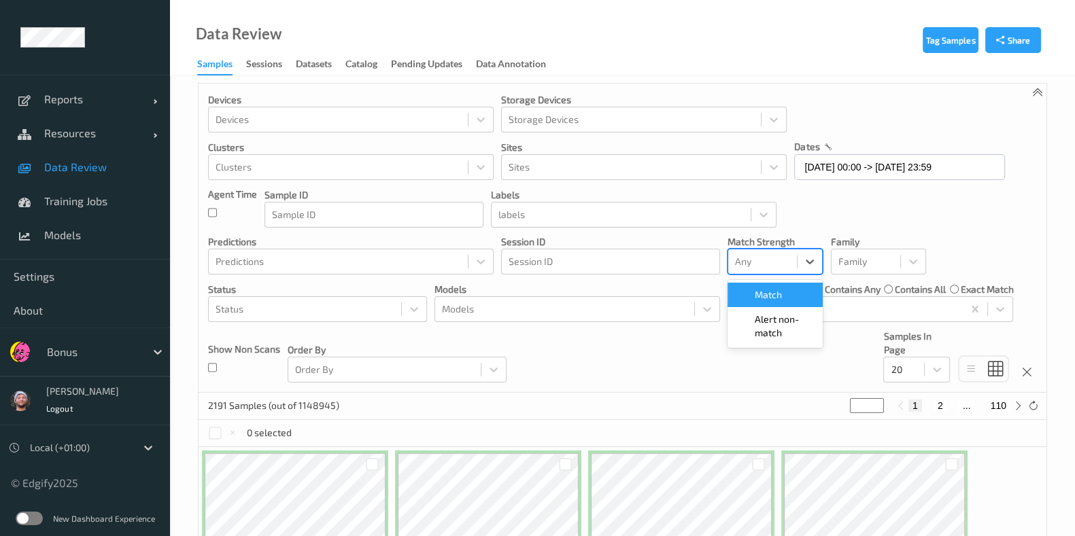
click at [752, 264] on div at bounding box center [762, 262] width 55 height 16
click at [751, 280] on div "Devices Devices Storage Devices Storage Devices Clusters Clusters Sites Sites d…" at bounding box center [622, 238] width 848 height 309
click at [758, 273] on div "Any" at bounding box center [774, 262] width 95 height 26
click at [765, 344] on div "Alert non-match" at bounding box center [774, 326] width 95 height 38
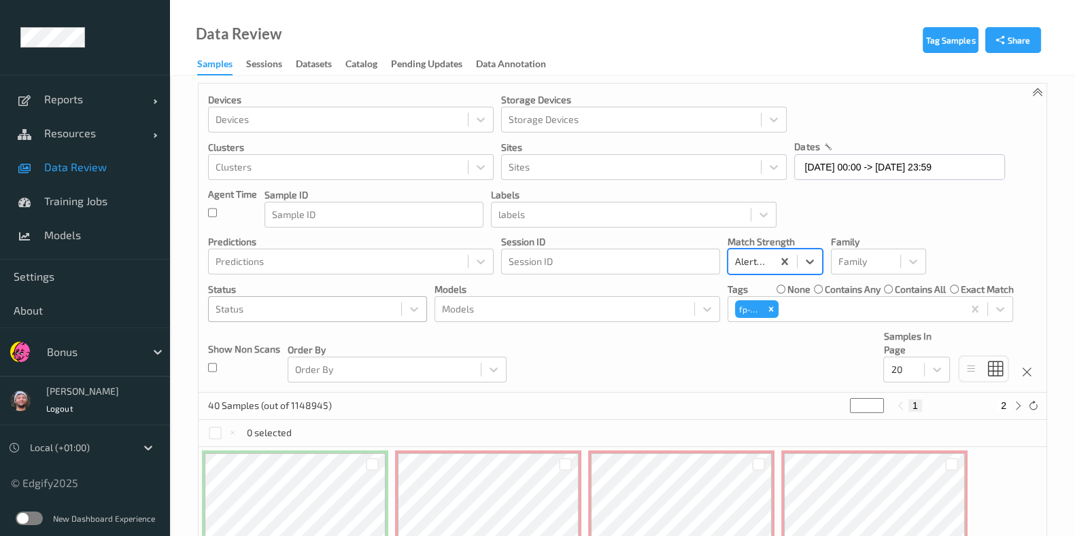
click at [214, 309] on div "Status" at bounding box center [305, 309] width 192 height 22
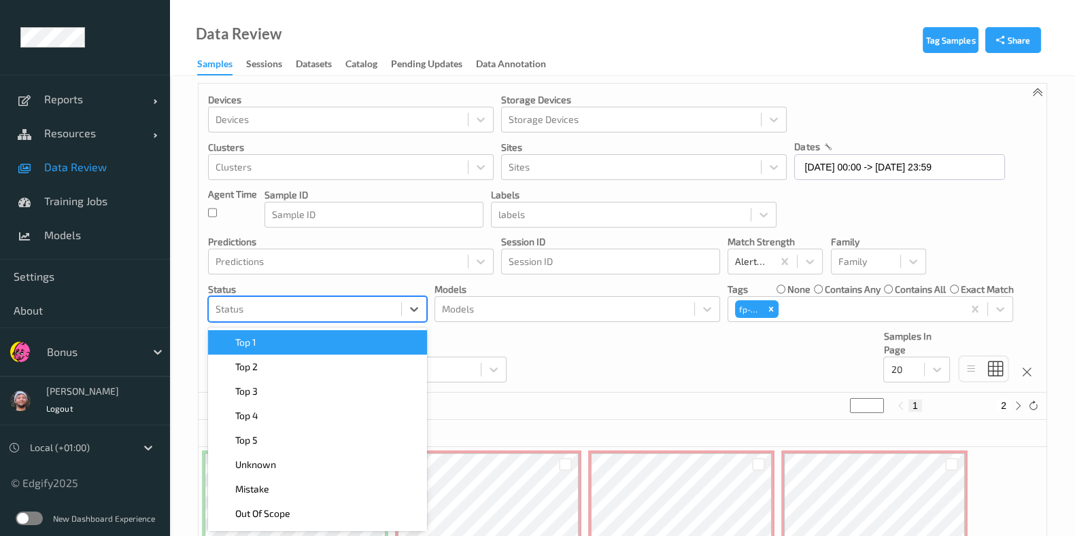
click at [275, 340] on div "Top 1" at bounding box center [317, 343] width 203 height 14
click at [275, 340] on div "Top 2" at bounding box center [317, 343] width 203 height 14
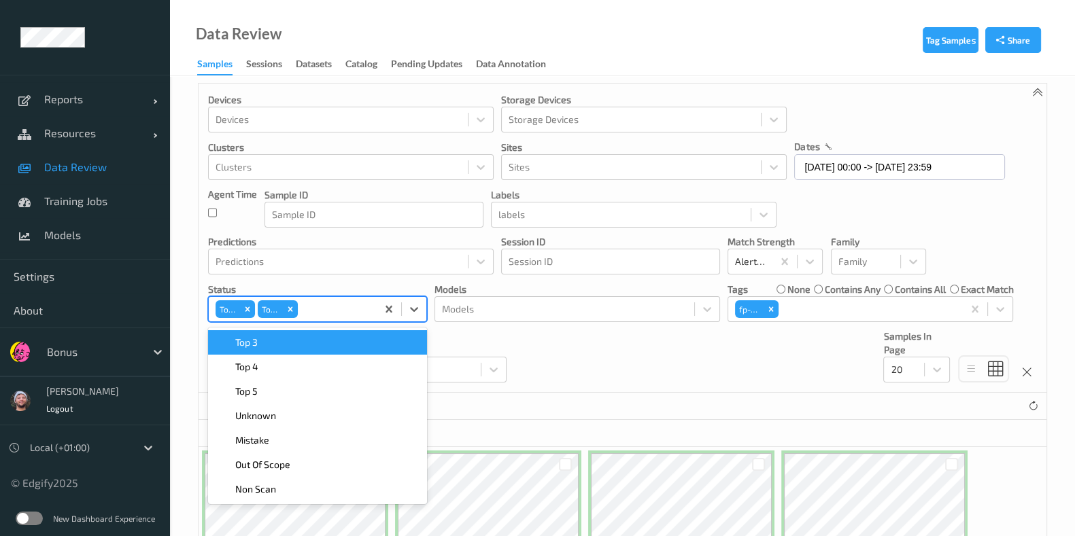
click at [275, 338] on div "Top 3" at bounding box center [317, 343] width 203 height 14
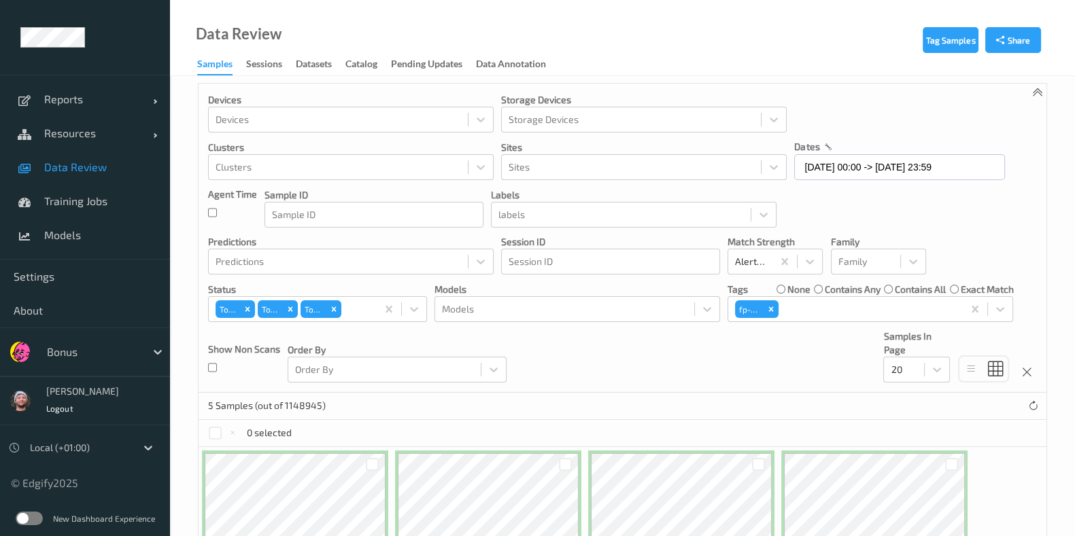
click at [574, 341] on div "Devices Devices Storage Devices Storage Devices Clusters Clusters Sites Sites d…" at bounding box center [622, 238] width 848 height 309
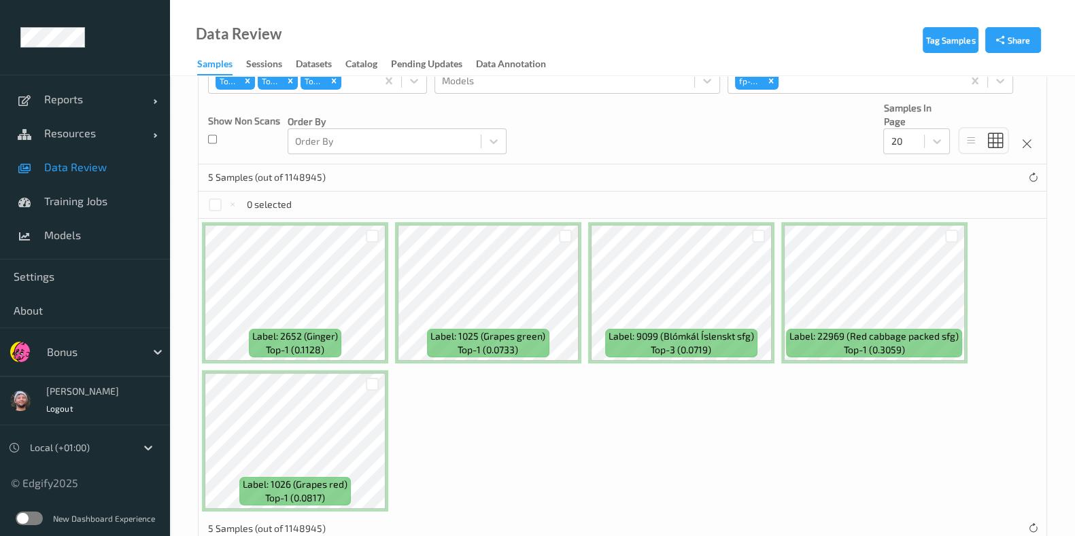
scroll to position [261, 0]
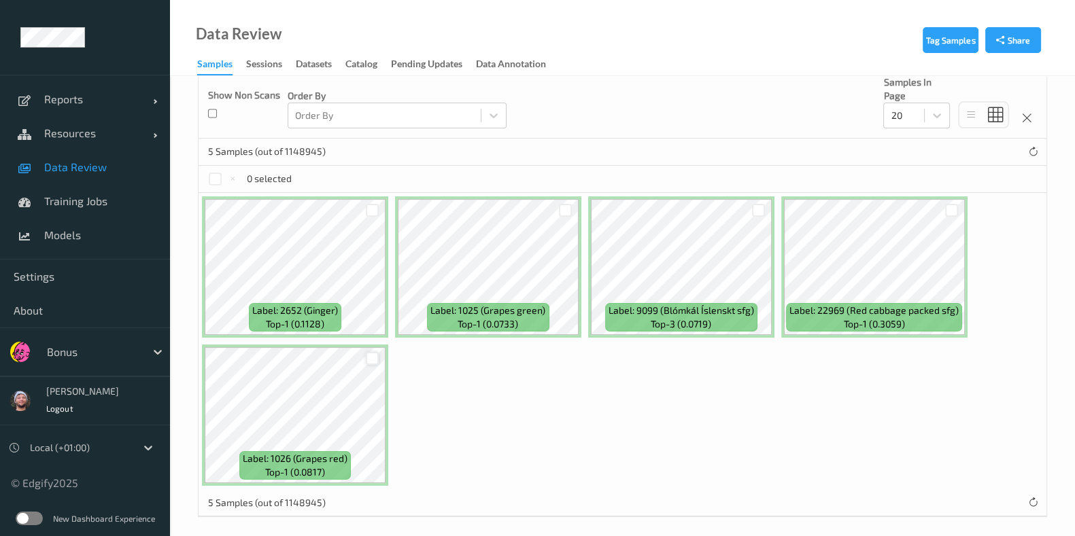
click at [370, 352] on div at bounding box center [372, 358] width 13 height 13
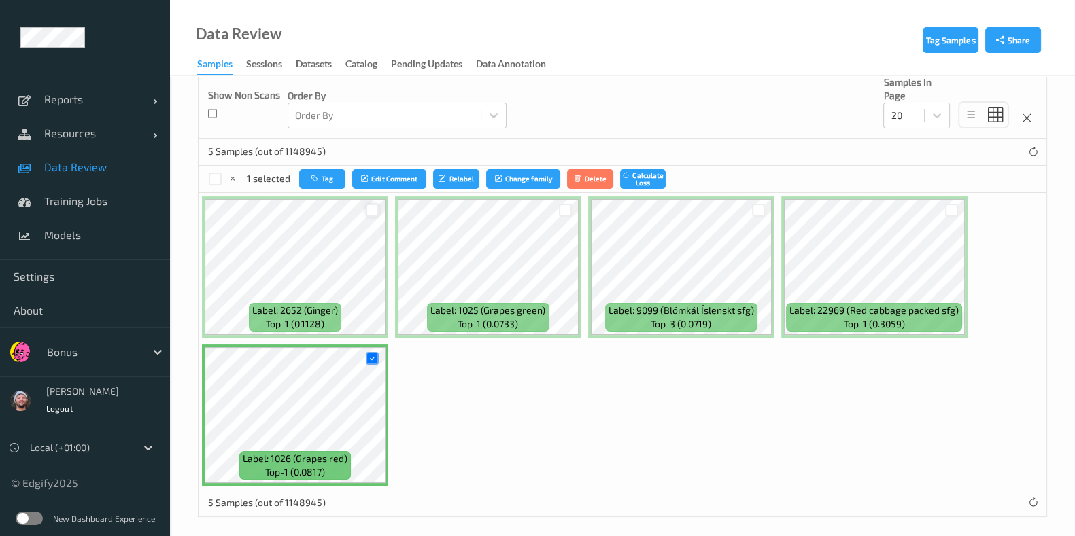
click at [370, 206] on div at bounding box center [372, 210] width 13 height 13
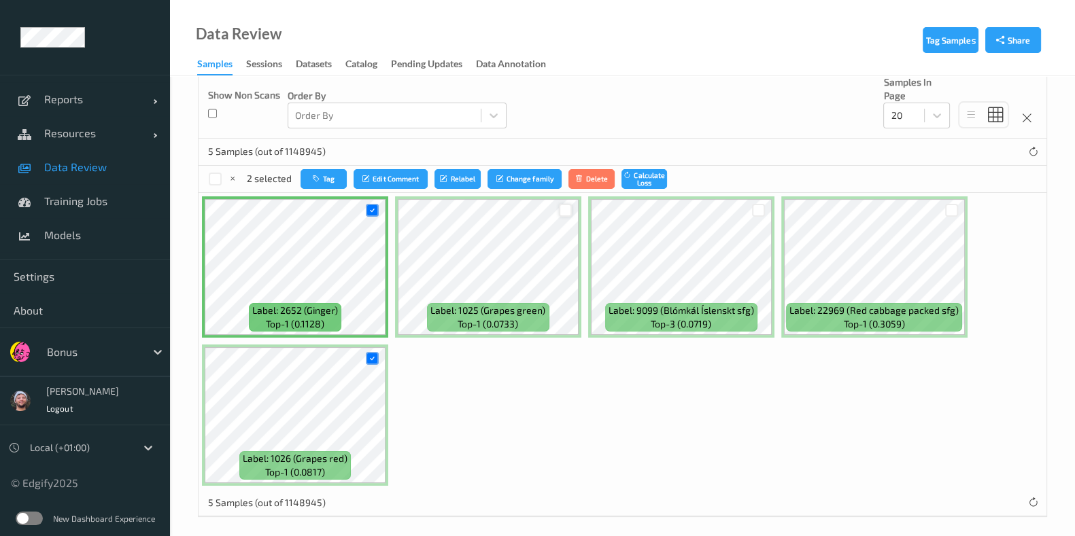
click at [564, 209] on div at bounding box center [565, 210] width 13 height 13
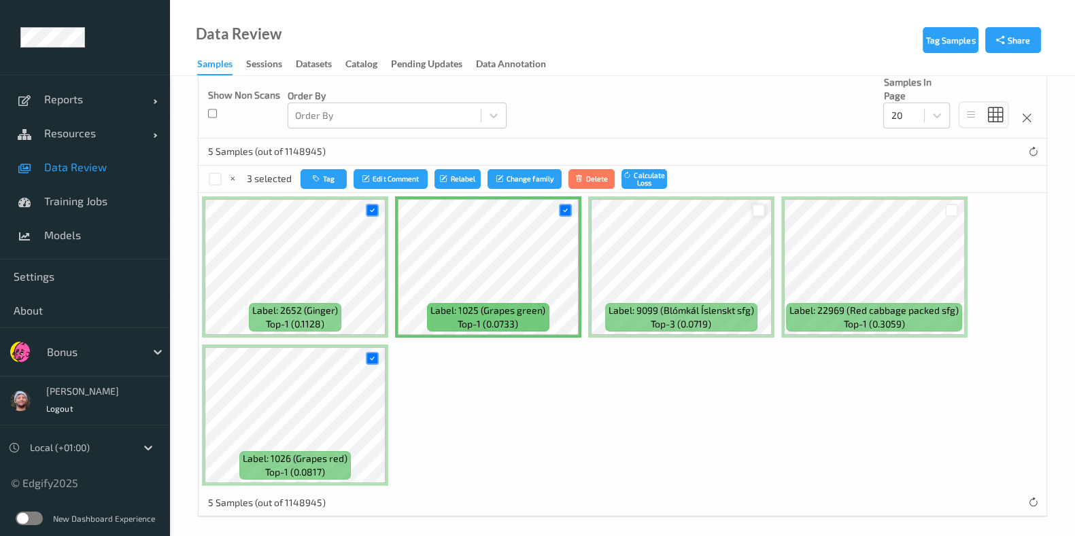
click at [758, 211] on div at bounding box center [758, 210] width 13 height 13
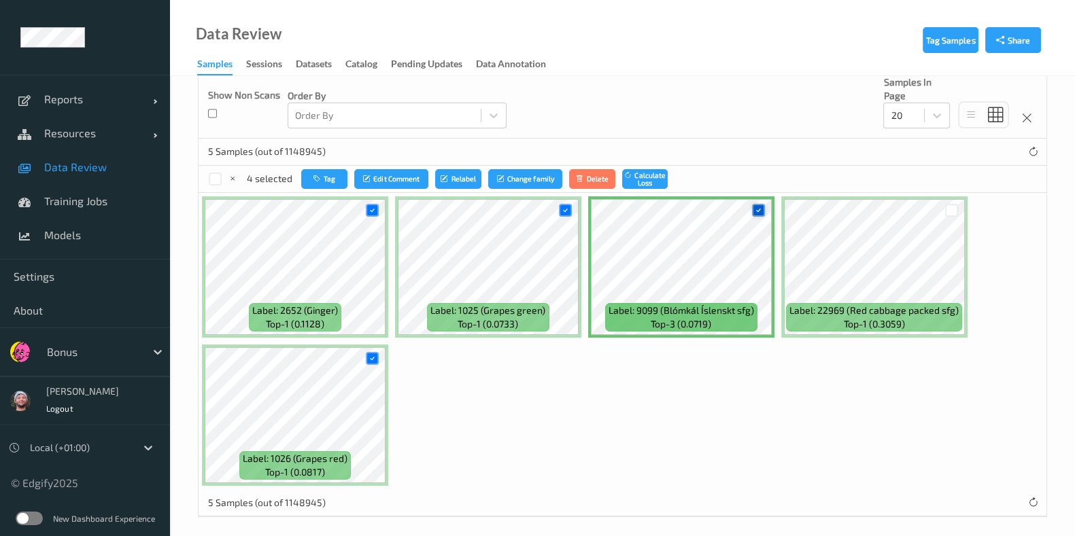
click at [758, 211] on icon at bounding box center [758, 210] width 9 height 9
click at [321, 175] on icon "button" at bounding box center [318, 179] width 10 height 8
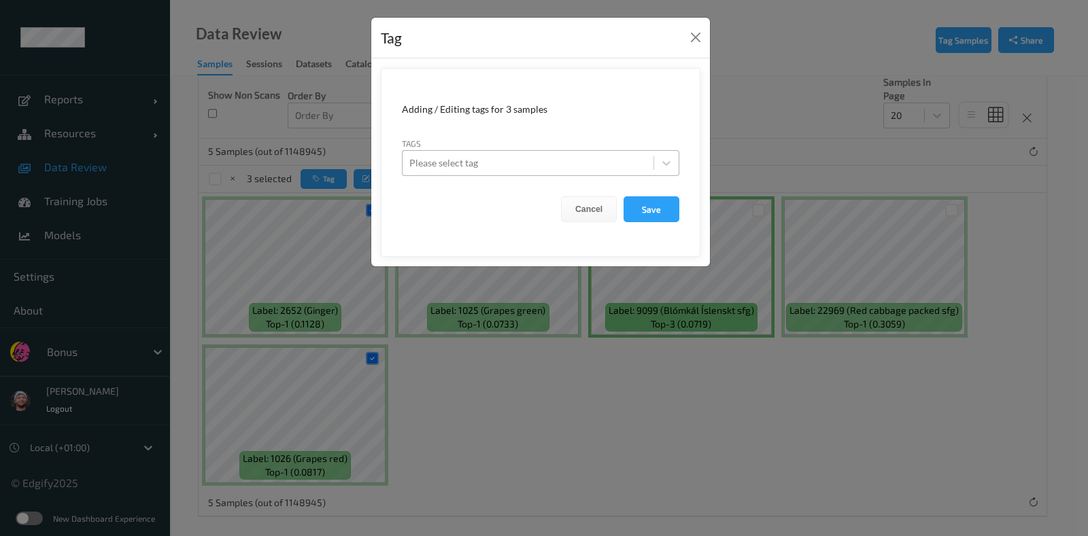
click at [489, 161] on div at bounding box center [527, 163] width 237 height 16
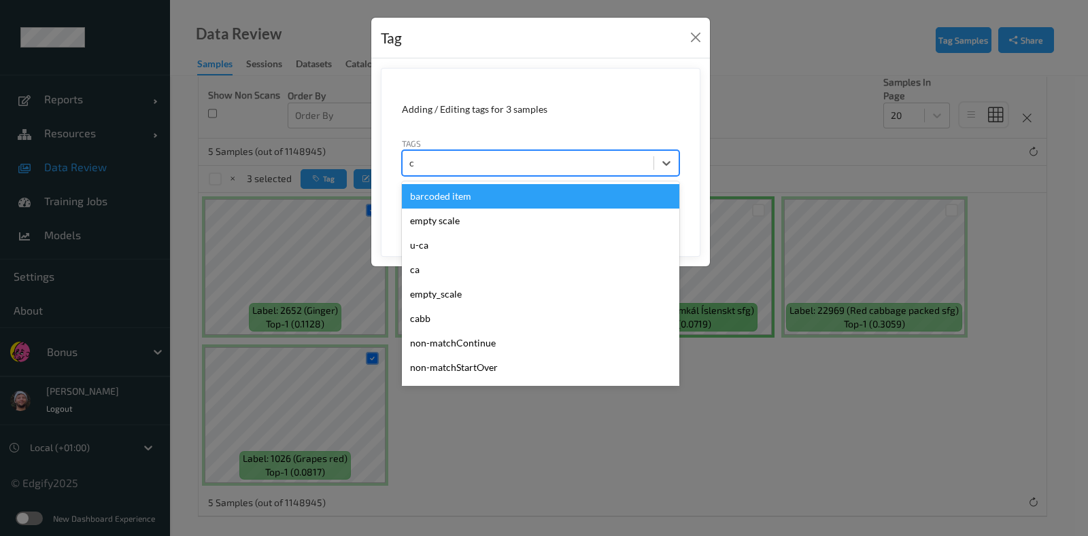
type input "ca"
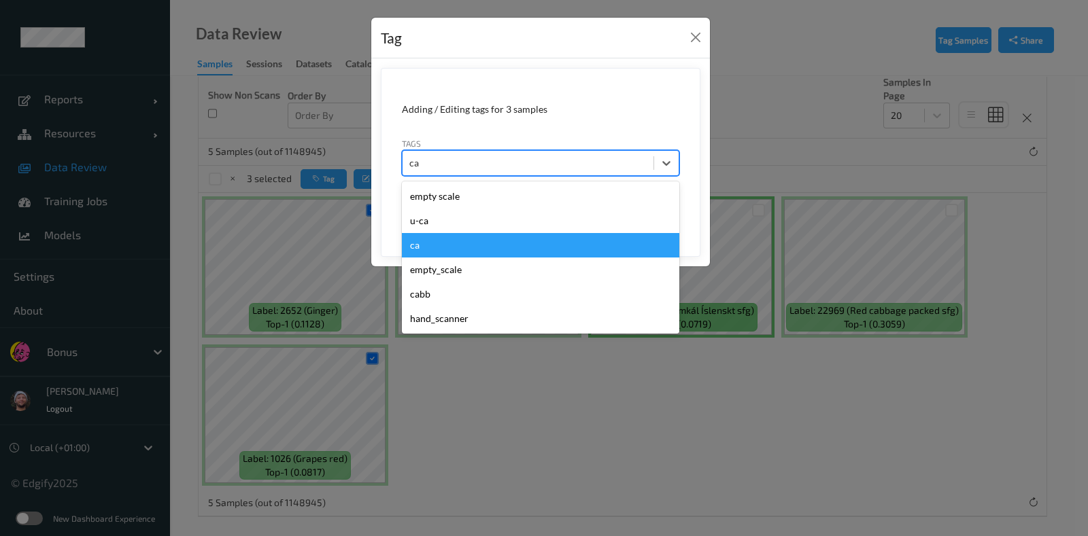
click at [451, 244] on div "ca" at bounding box center [540, 245] width 277 height 24
type input "s"
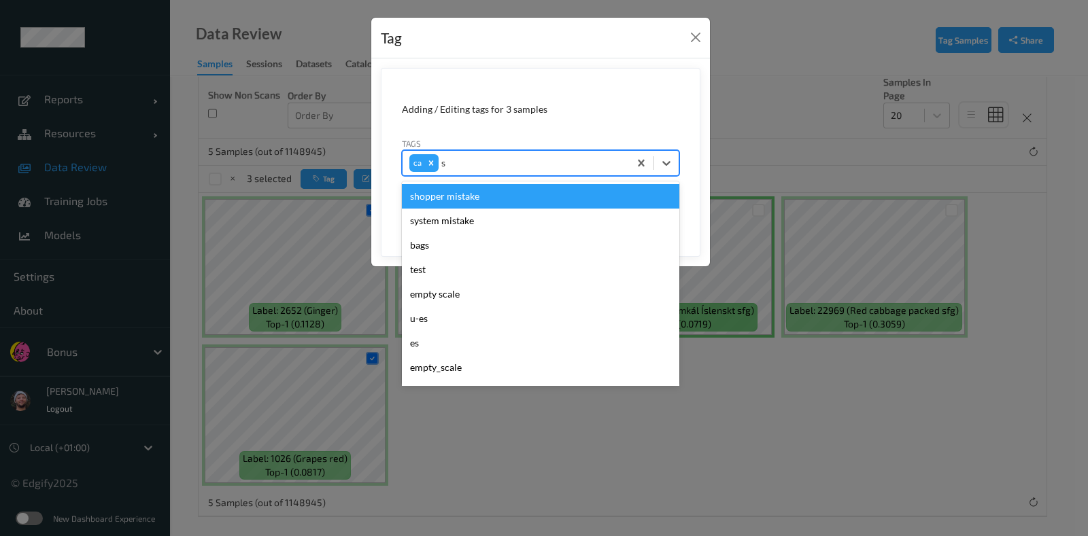
click at [459, 193] on div "shopper mistake" at bounding box center [540, 196] width 277 height 24
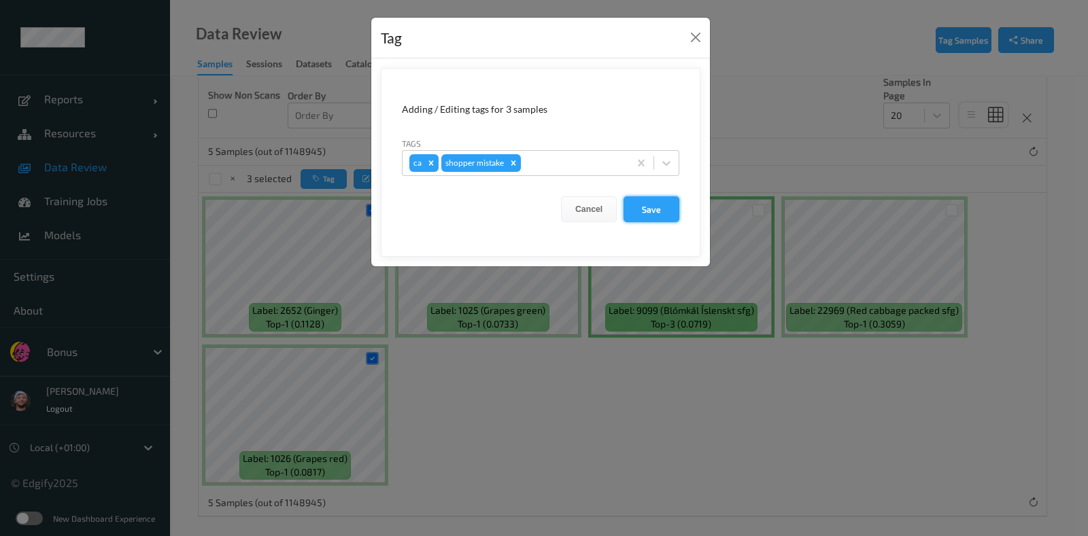
click at [646, 206] on button "Save" at bounding box center [651, 209] width 56 height 26
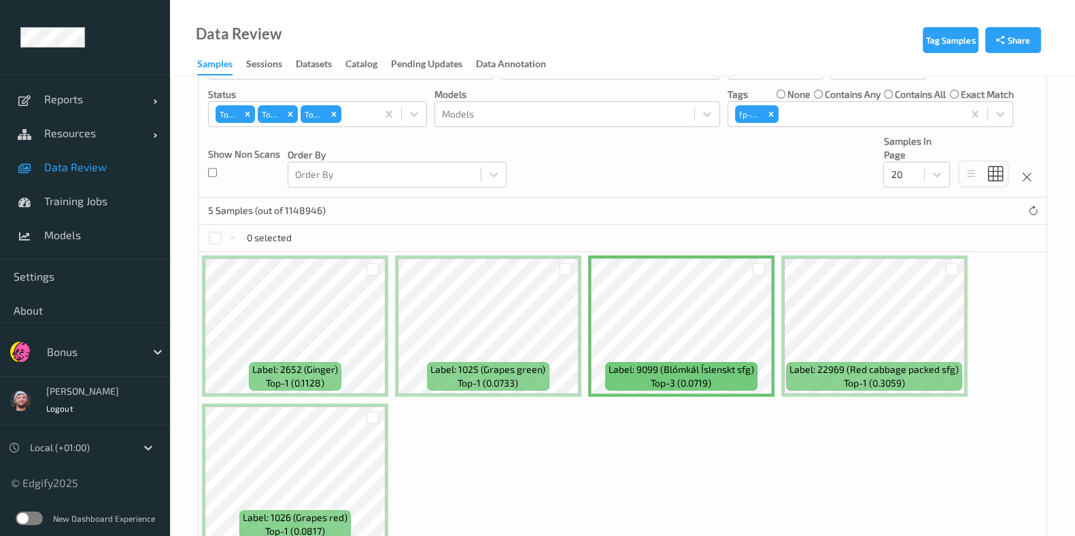
scroll to position [177, 0]
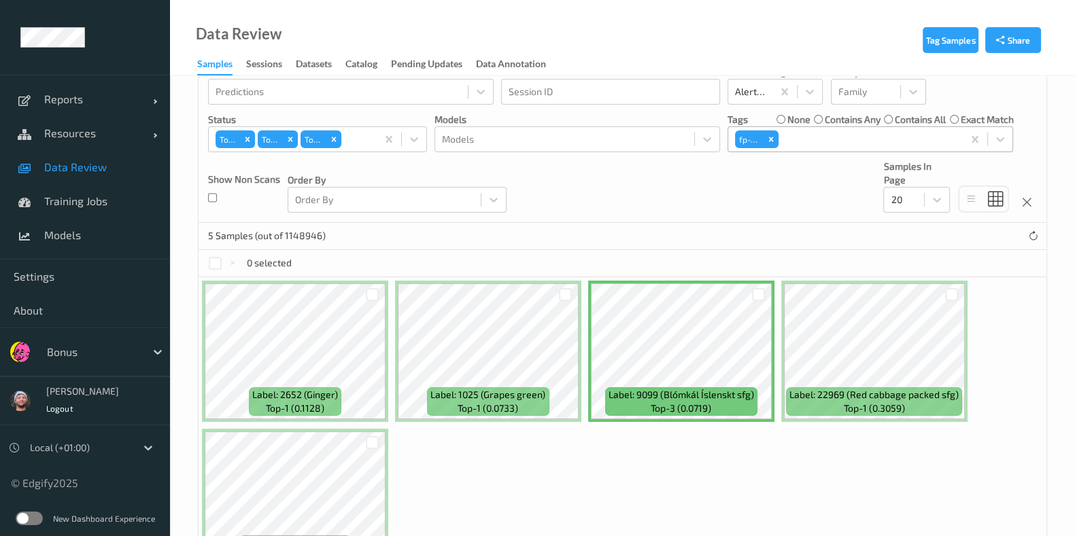
click at [819, 147] on div "fp-wa" at bounding box center [845, 139] width 234 height 23
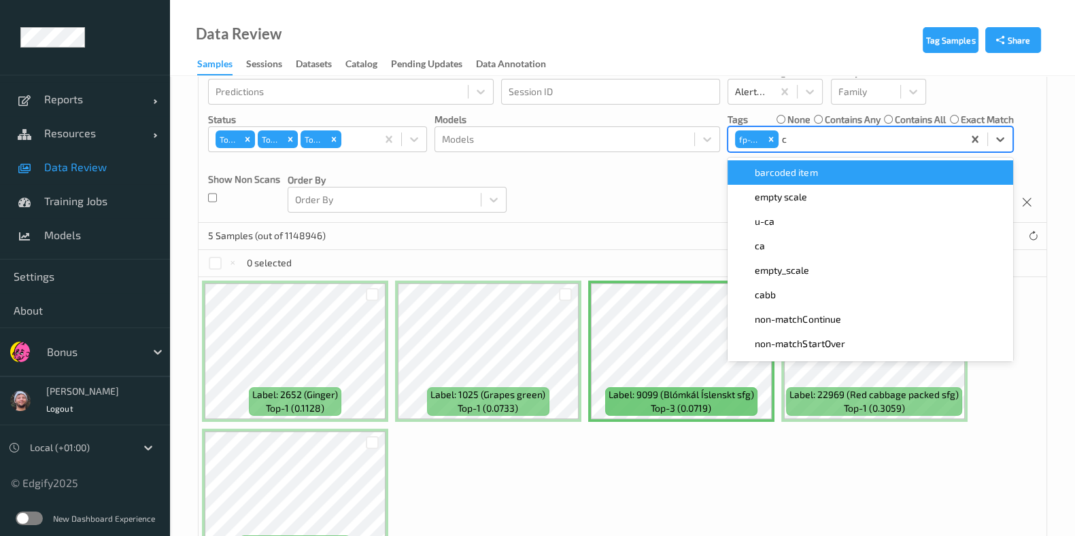
type input "ca"
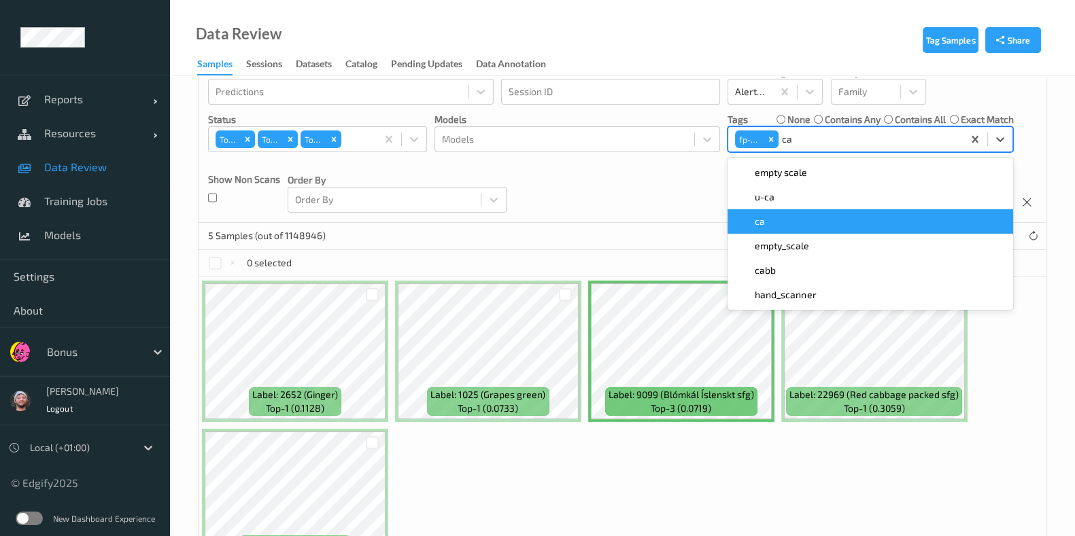
click at [766, 218] on div "ca" at bounding box center [869, 222] width 269 height 14
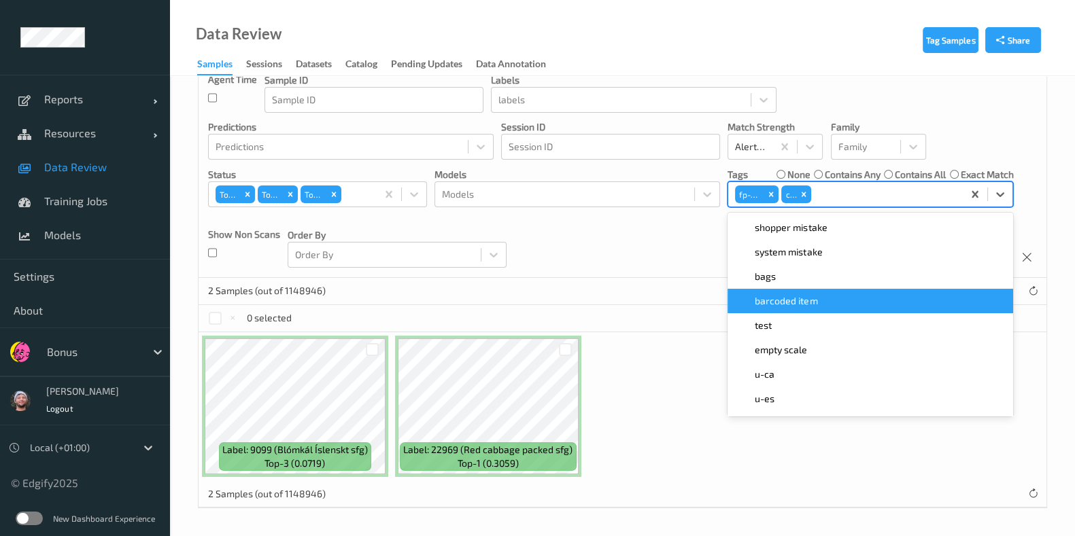
scroll to position [119, 0]
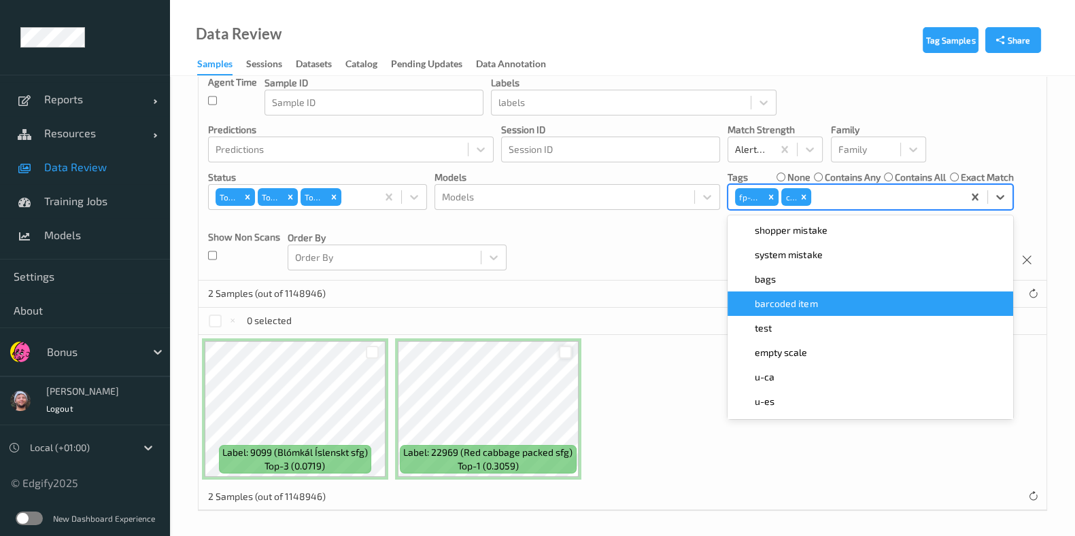
click at [566, 348] on div at bounding box center [565, 352] width 13 height 13
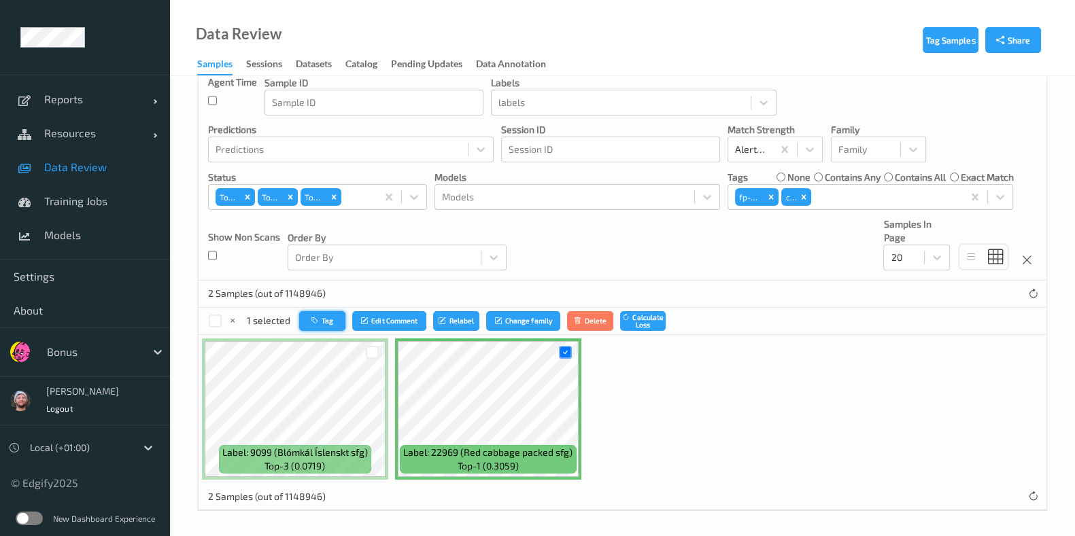
click at [312, 311] on button "Tag" at bounding box center [322, 321] width 46 height 20
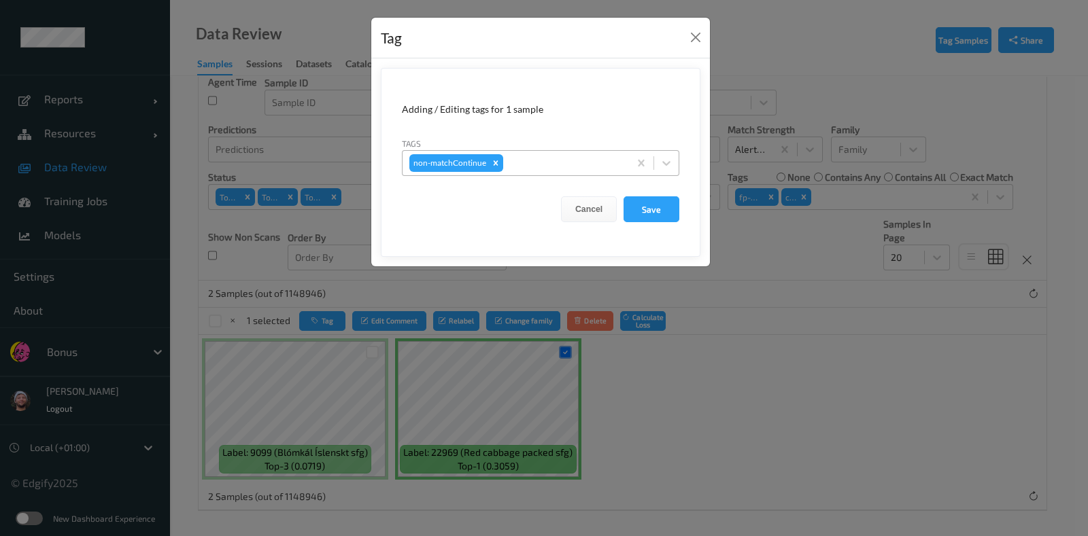
click at [550, 164] on div at bounding box center [564, 163] width 116 height 16
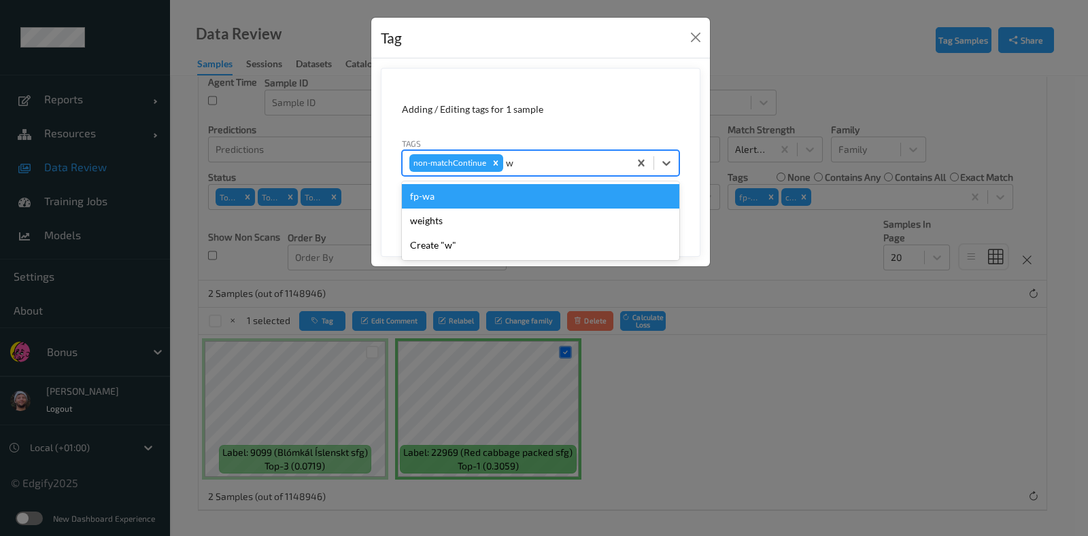
type input "wa"
click at [498, 196] on div "fp-wa" at bounding box center [540, 196] width 277 height 24
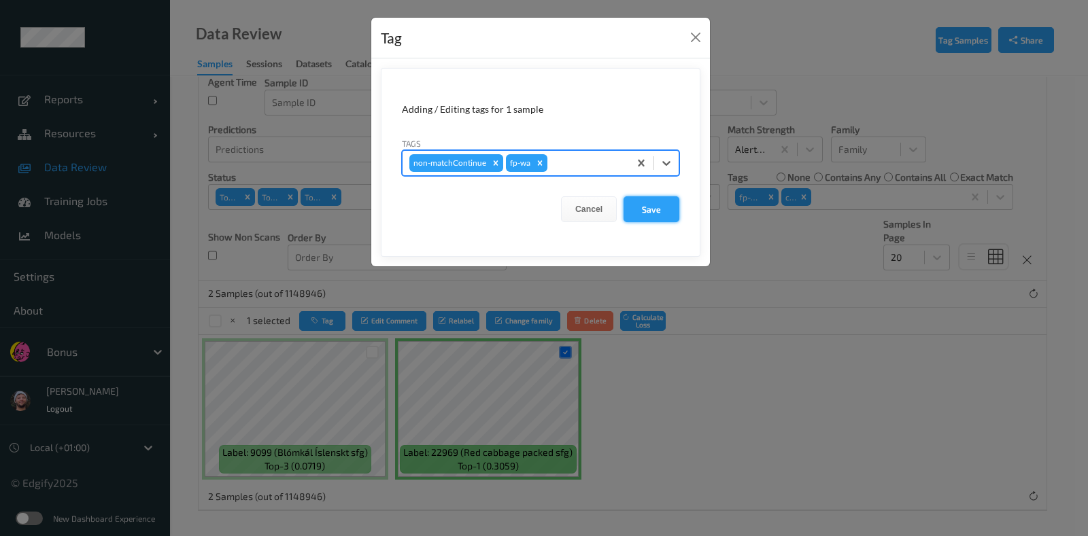
click at [655, 201] on button "Save" at bounding box center [651, 209] width 56 height 26
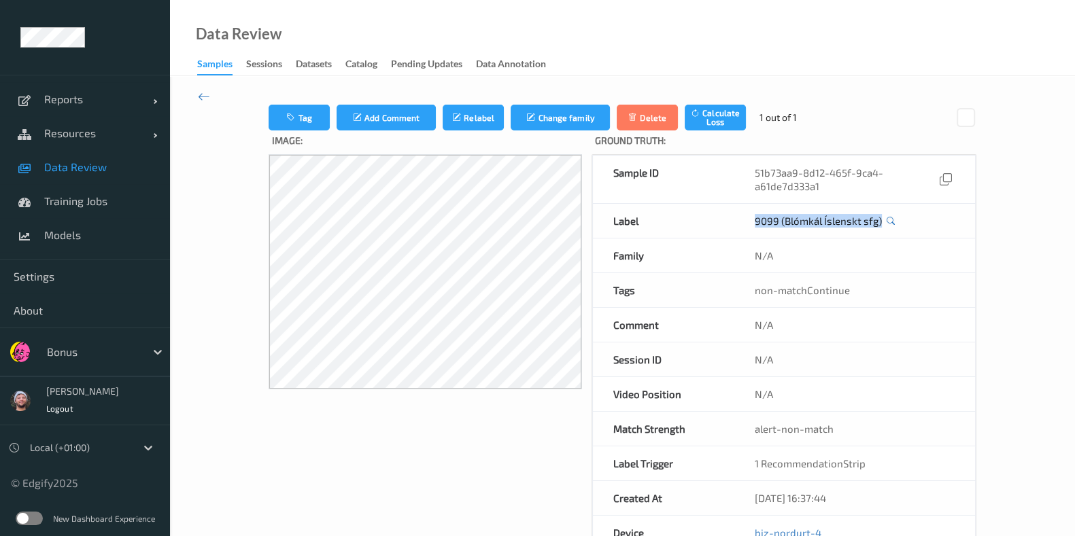
copy link "9099 (Blómkál Íslenskt sfg)"
click at [313, 118] on button "Tag" at bounding box center [298, 118] width 61 height 26
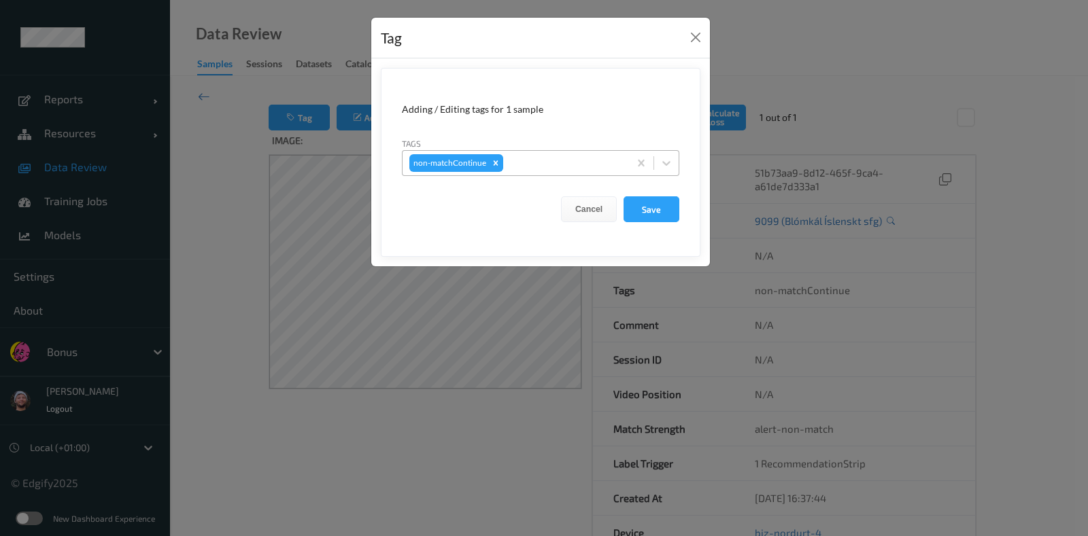
click at [593, 155] on div at bounding box center [564, 163] width 116 height 16
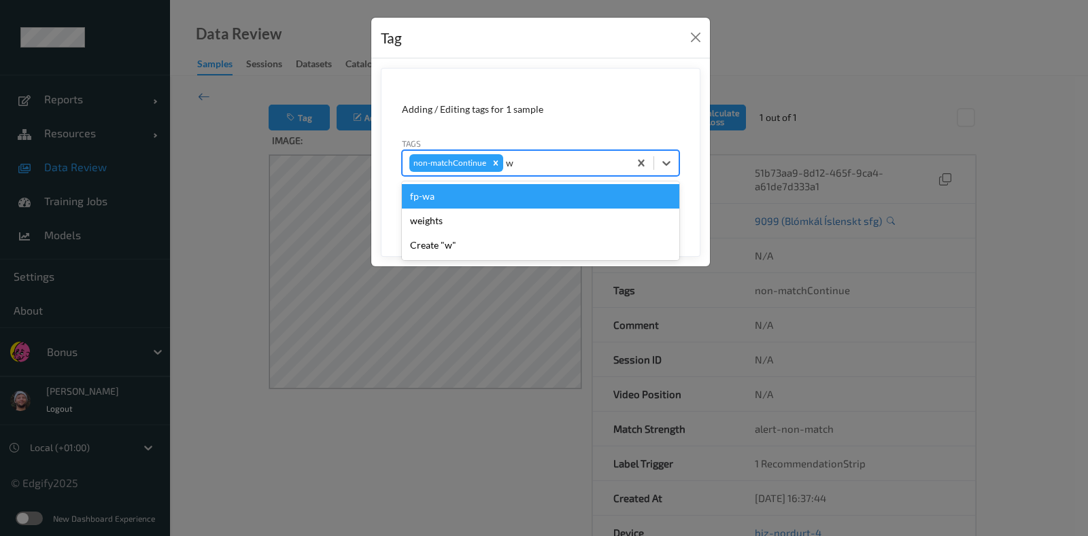
type input "wa"
click at [481, 190] on div "fp-wa" at bounding box center [540, 196] width 277 height 24
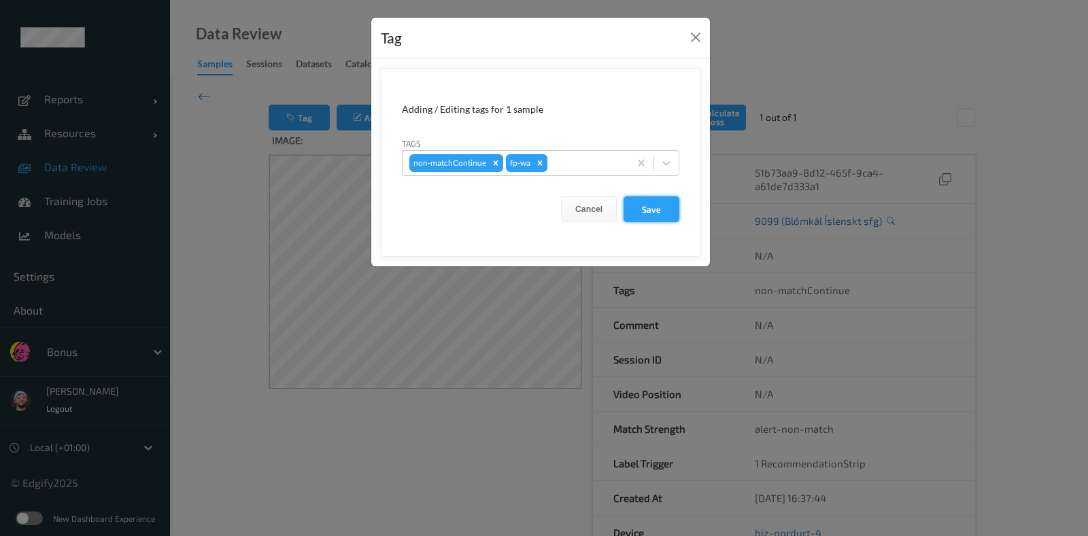
click at [641, 213] on button "Save" at bounding box center [651, 209] width 56 height 26
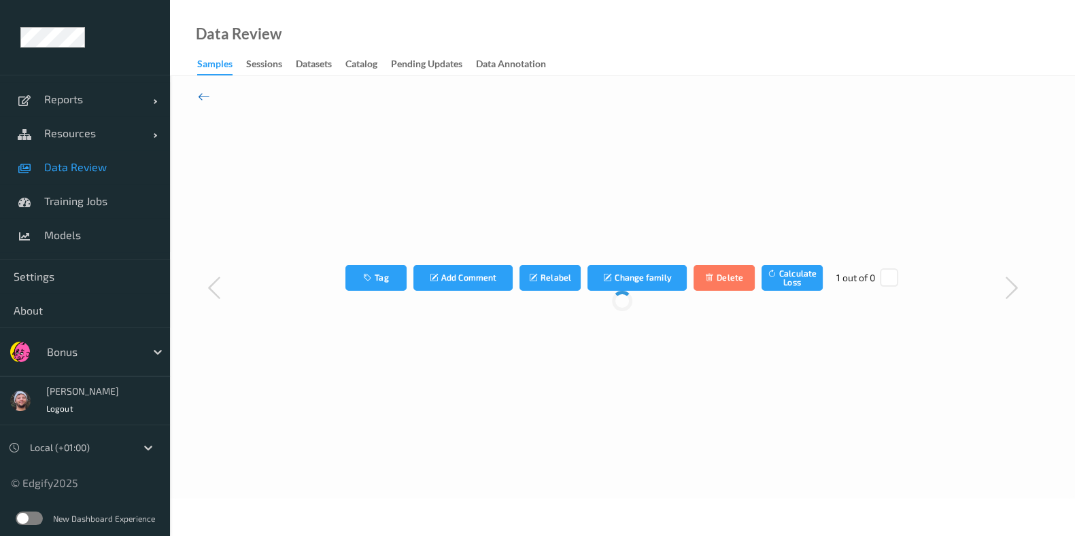
click at [203, 94] on icon at bounding box center [204, 96] width 12 height 15
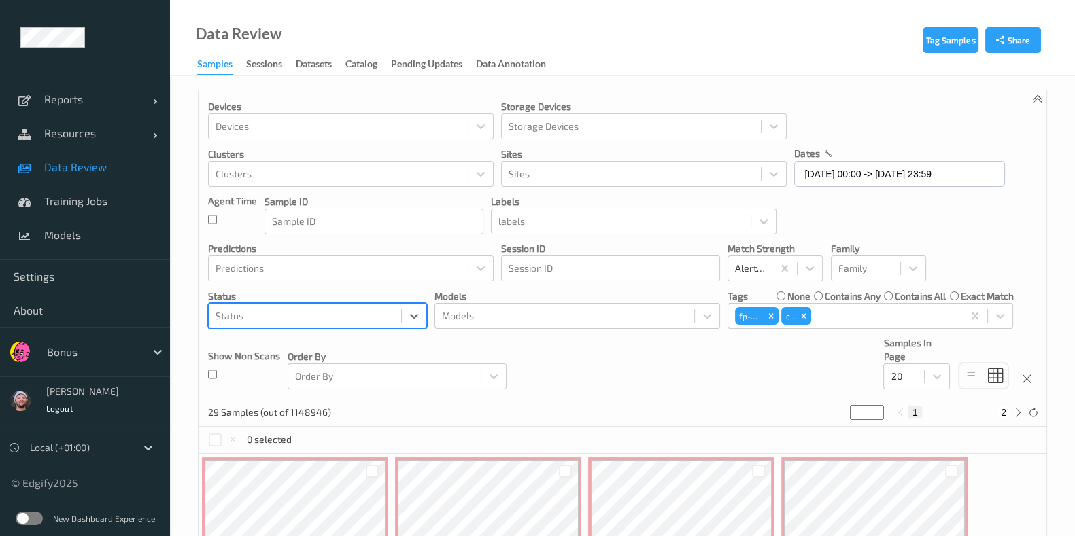
type input "m"
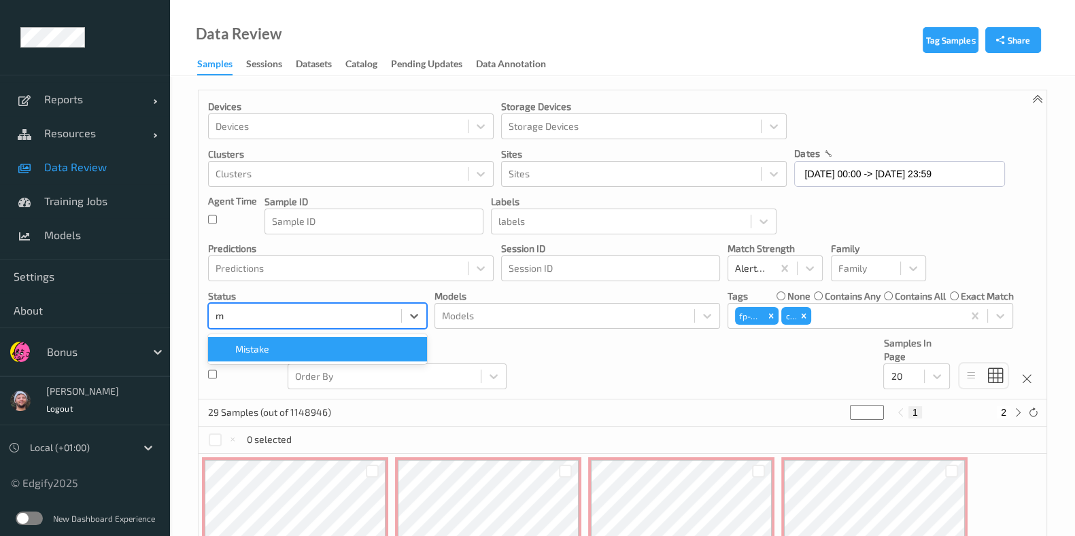
click at [333, 346] on div "Mistake" at bounding box center [317, 350] width 203 height 14
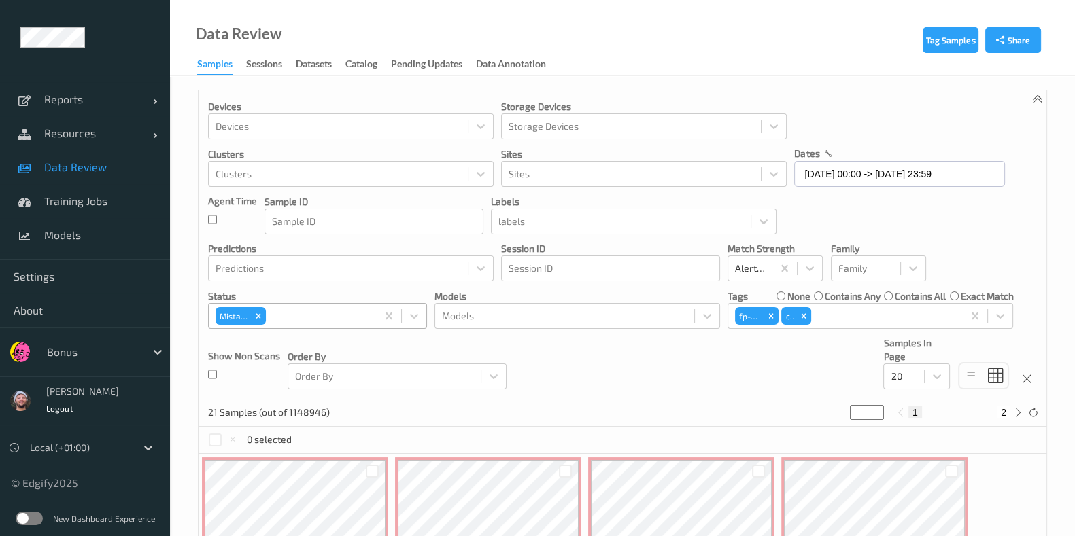
click at [673, 348] on div "Devices Devices Storage Devices Storage Devices Clusters Clusters Sites Sites d…" at bounding box center [622, 244] width 848 height 309
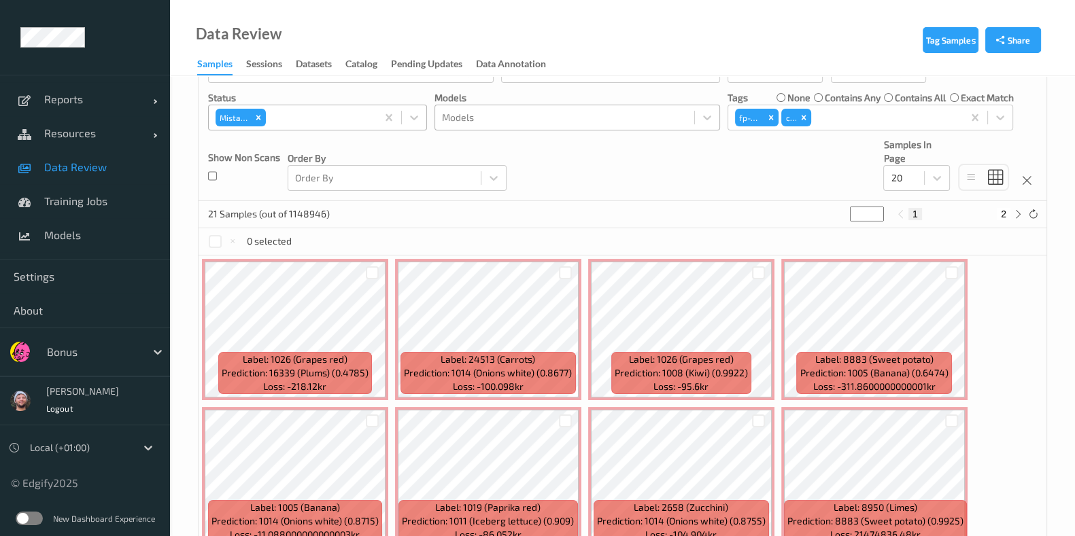
scroll to position [283, 0]
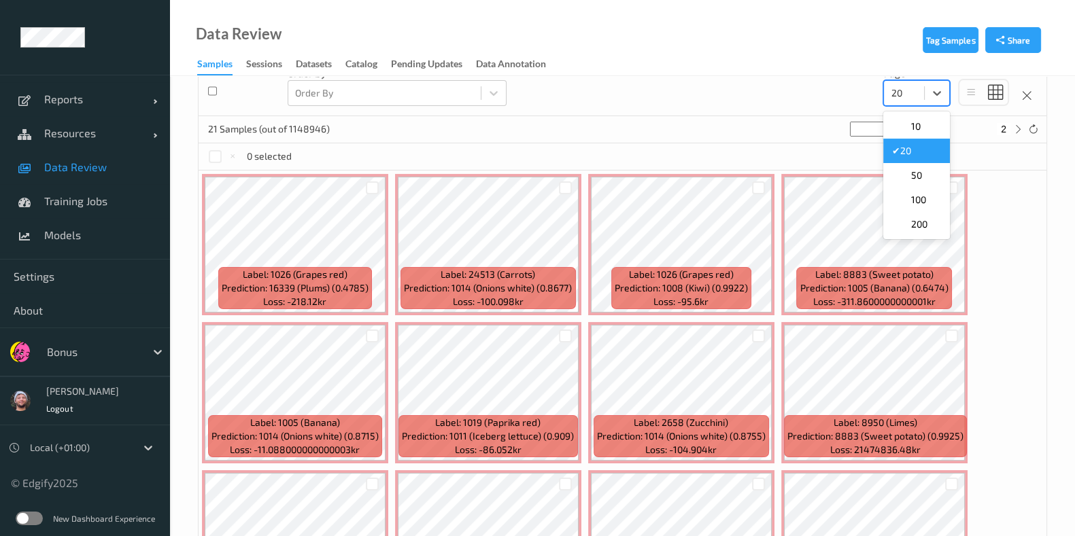
click at [912, 82] on div "20" at bounding box center [904, 93] width 40 height 22
click at [905, 172] on span at bounding box center [900, 176] width 19 height 14
click at [216, 154] on div at bounding box center [215, 156] width 13 height 13
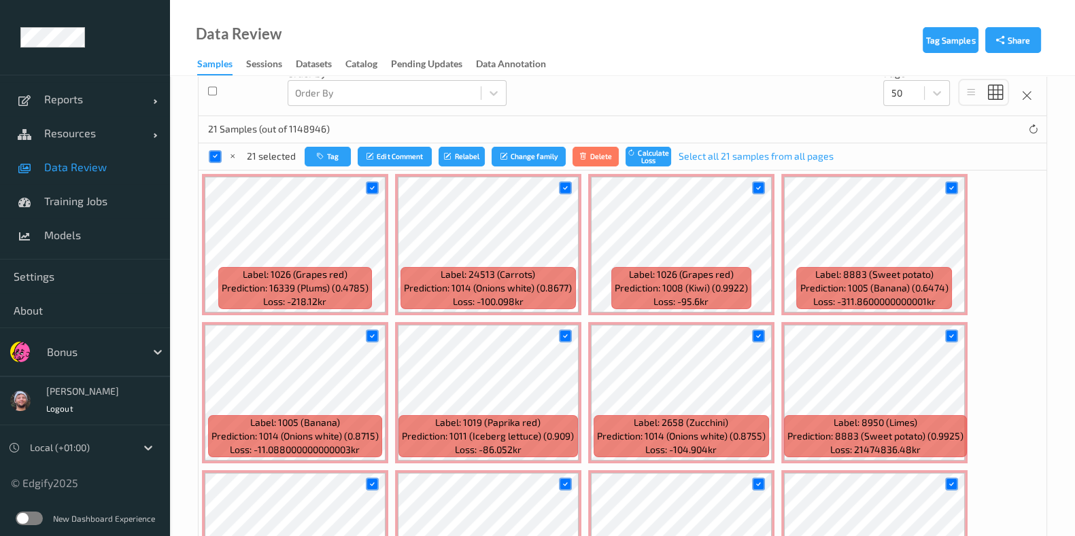
click at [380, 185] on div at bounding box center [373, 188] width 26 height 22
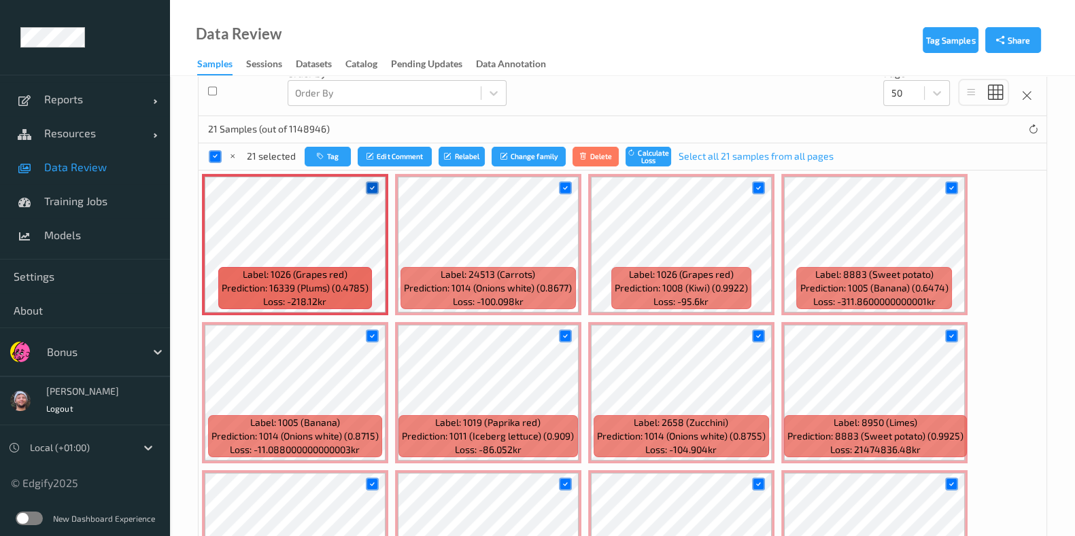
click at [370, 185] on icon at bounding box center [372, 188] width 9 height 9
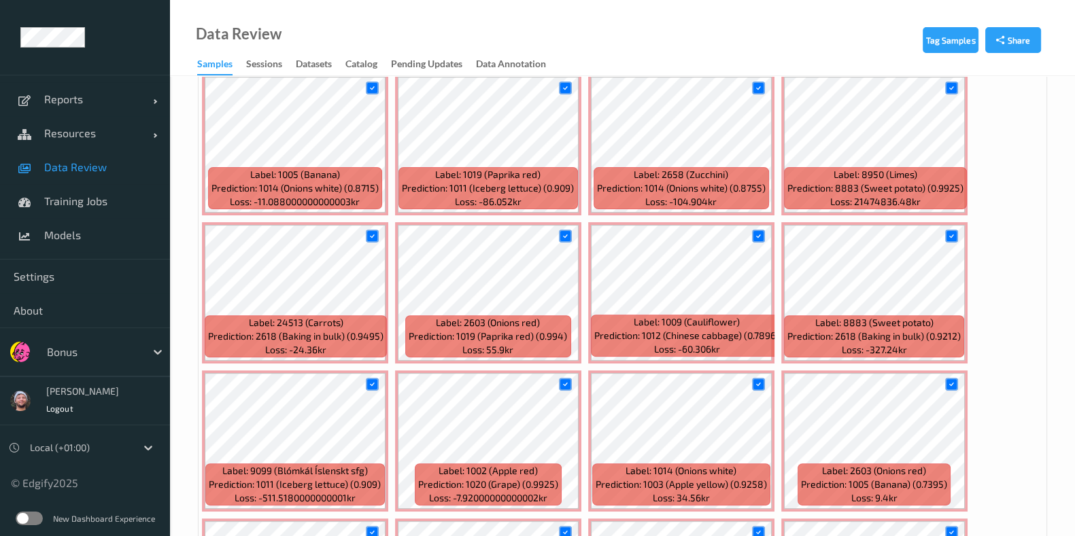
scroll to position [538, 0]
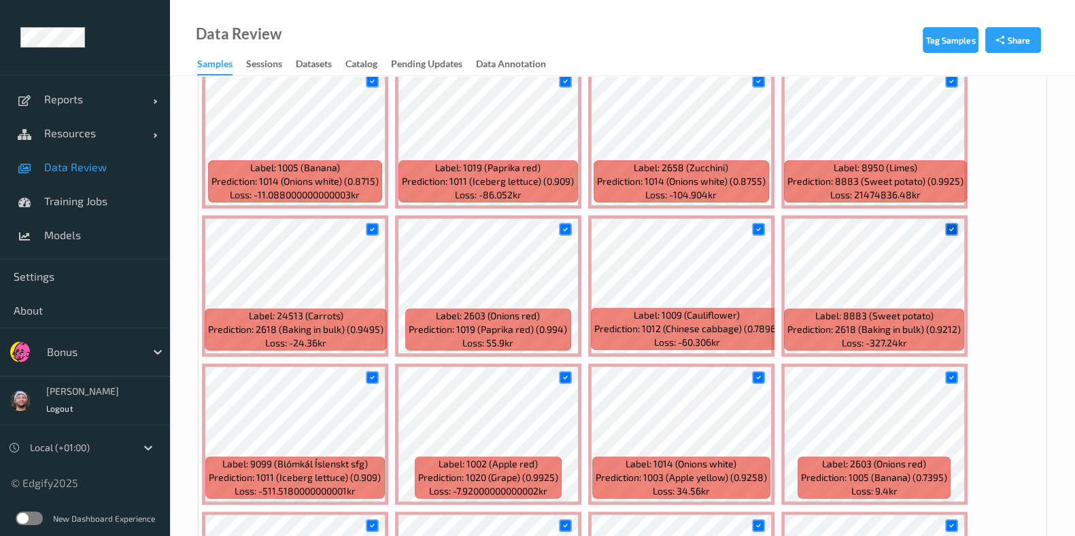
click at [952, 224] on div at bounding box center [951, 229] width 13 height 13
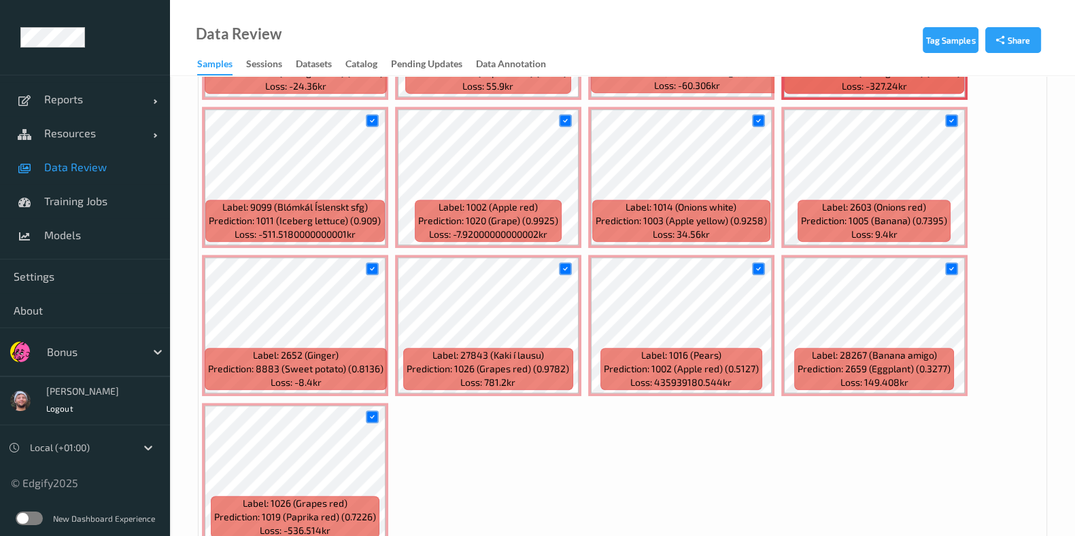
scroll to position [771, 0]
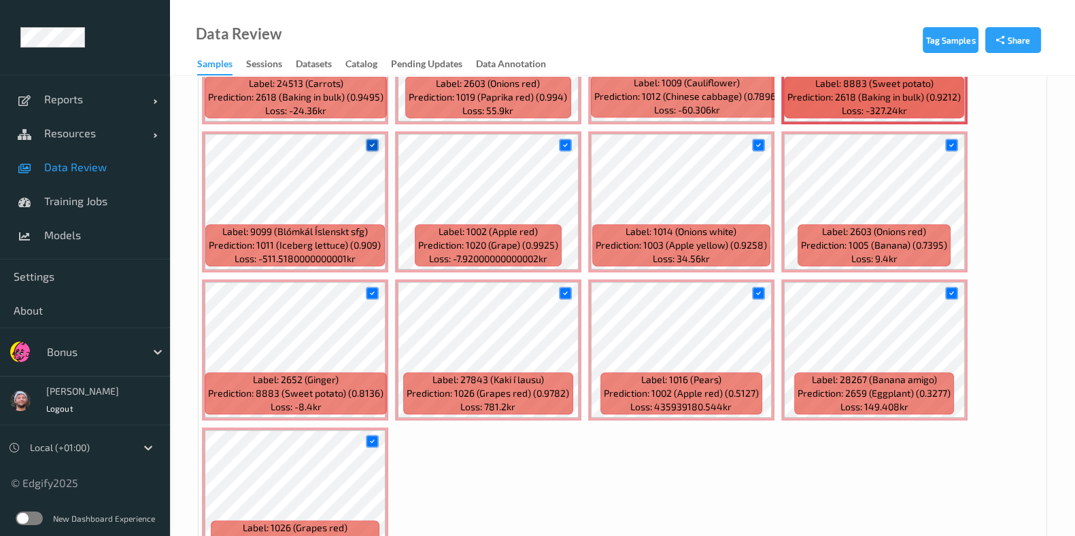
click at [373, 143] on icon at bounding box center [372, 145] width 9 height 9
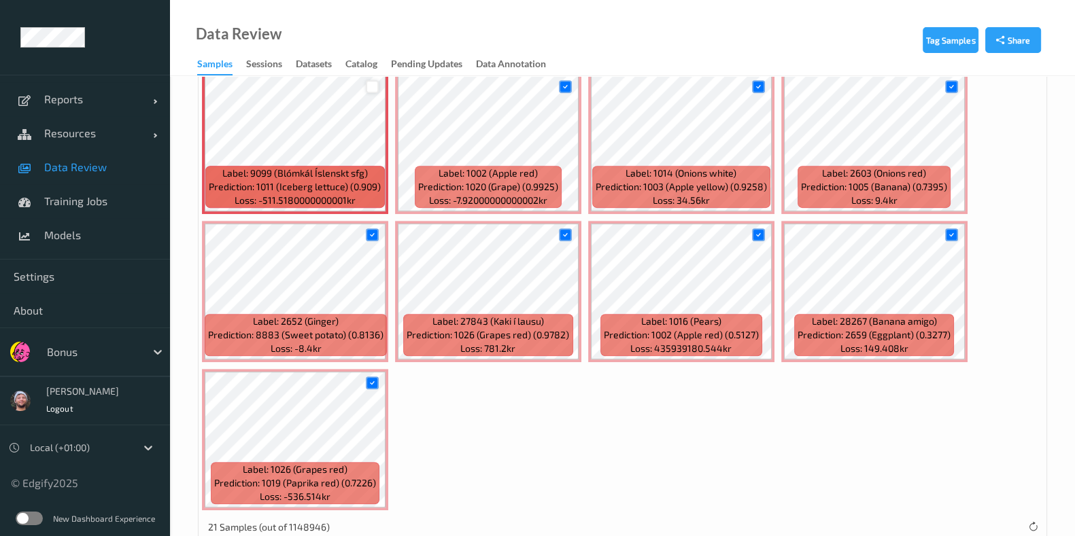
scroll to position [856, 0]
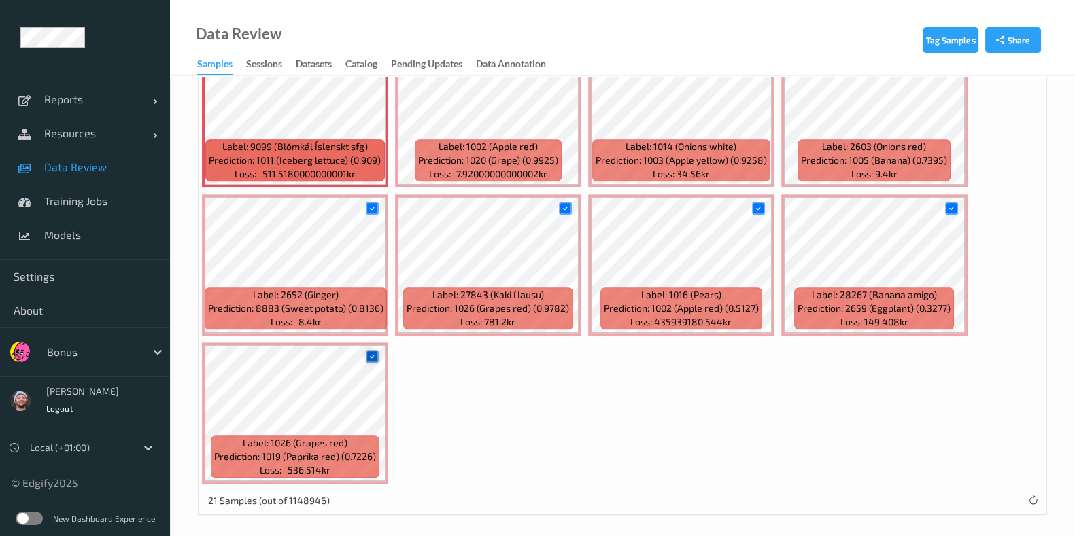
click at [375, 352] on icon at bounding box center [372, 356] width 9 height 9
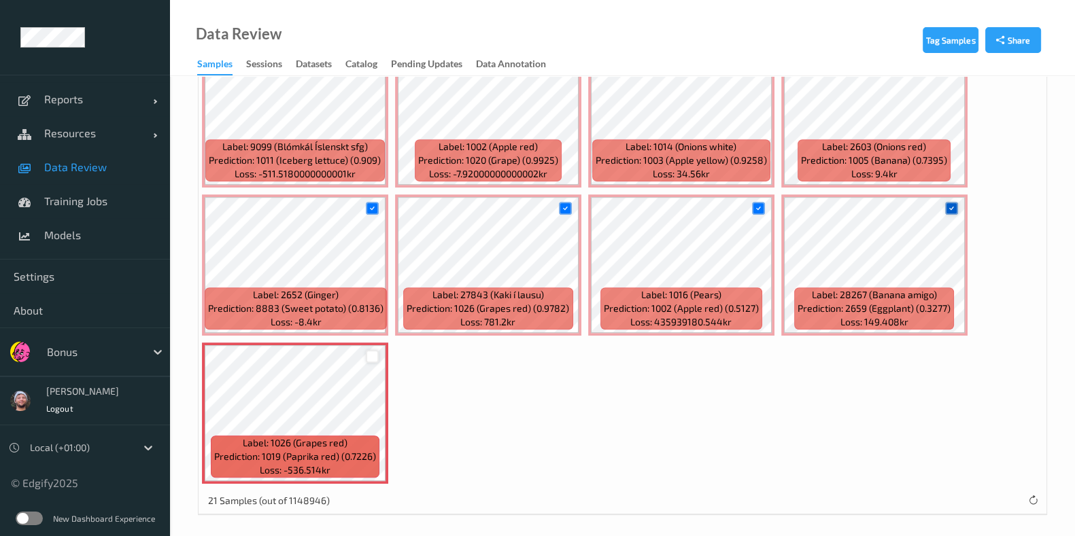
click at [952, 207] on div at bounding box center [951, 208] width 13 height 13
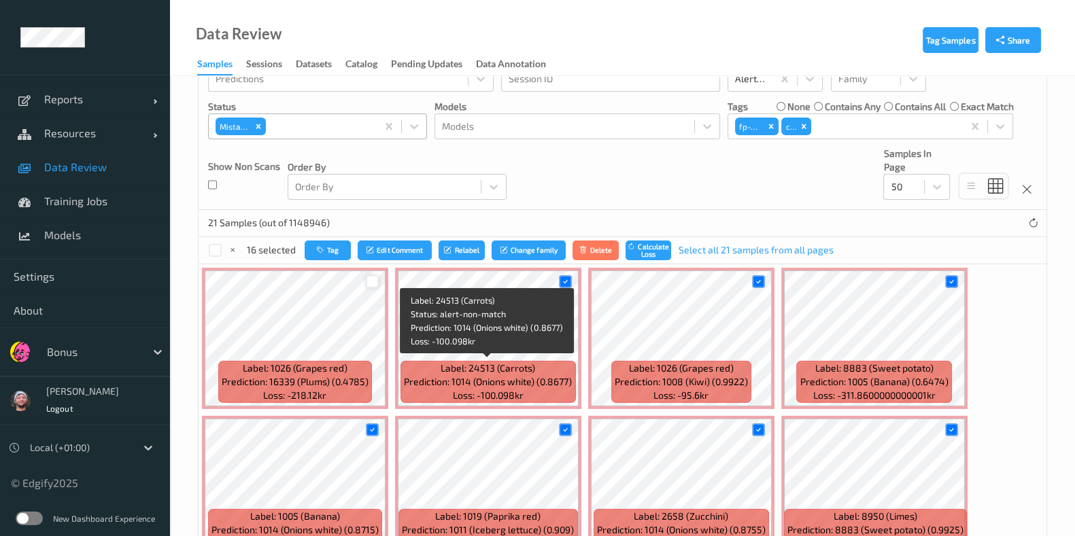
scroll to position [176, 0]
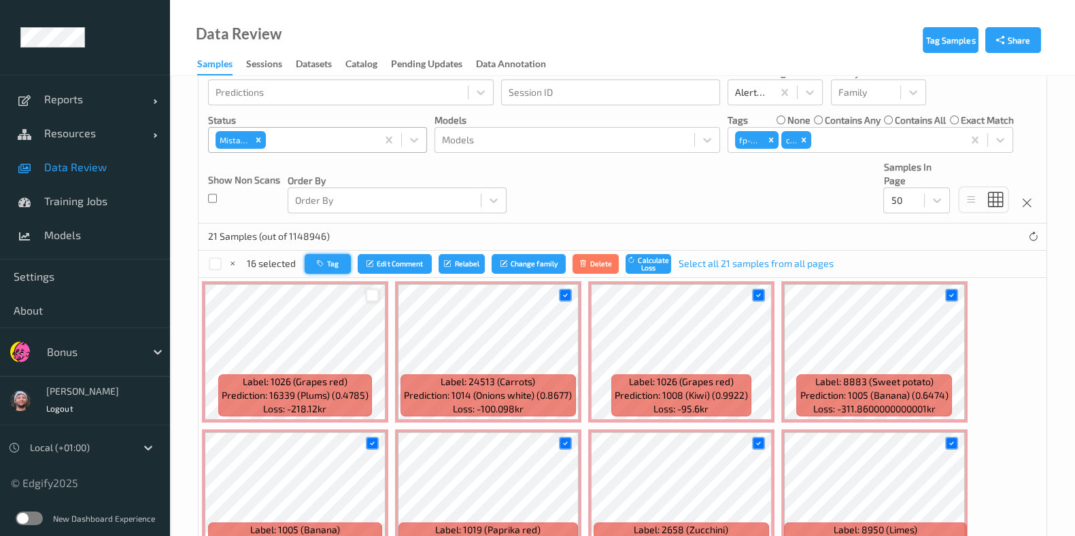
click at [339, 262] on button "Tag" at bounding box center [328, 264] width 46 height 20
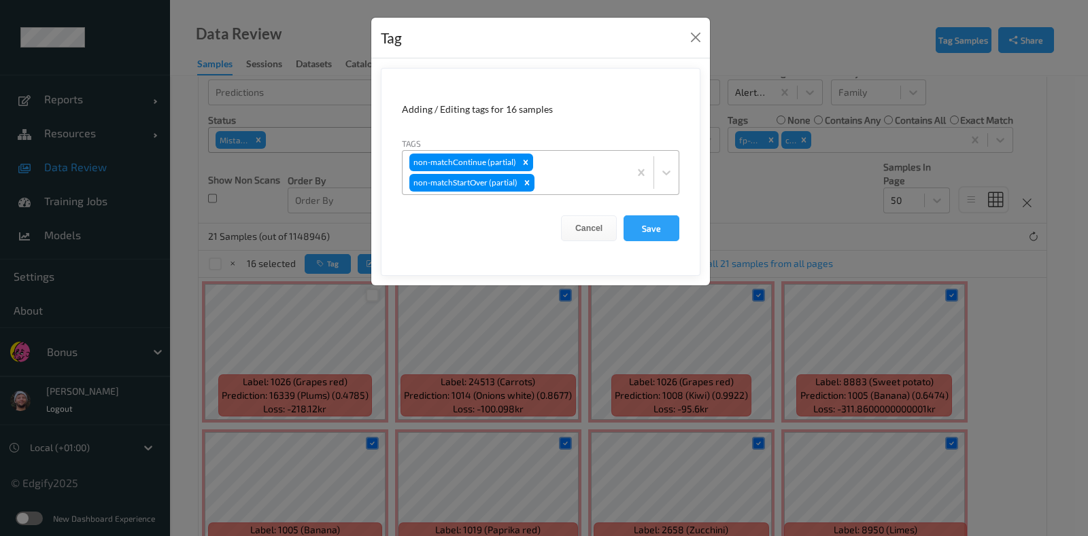
click at [579, 180] on div at bounding box center [579, 183] width 85 height 16
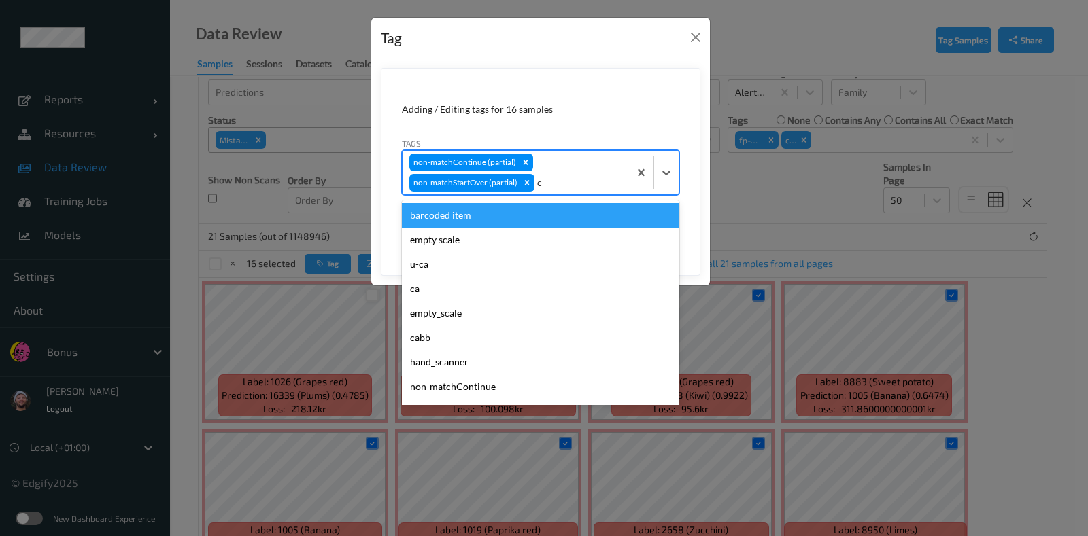
type input "ca"
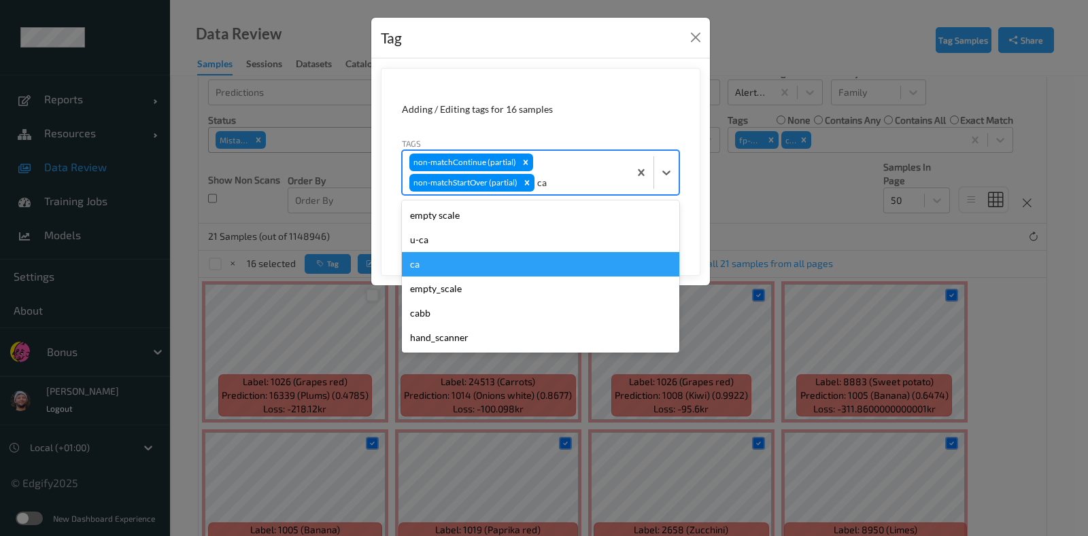
click at [448, 260] on div "ca" at bounding box center [540, 264] width 277 height 24
type input "s"
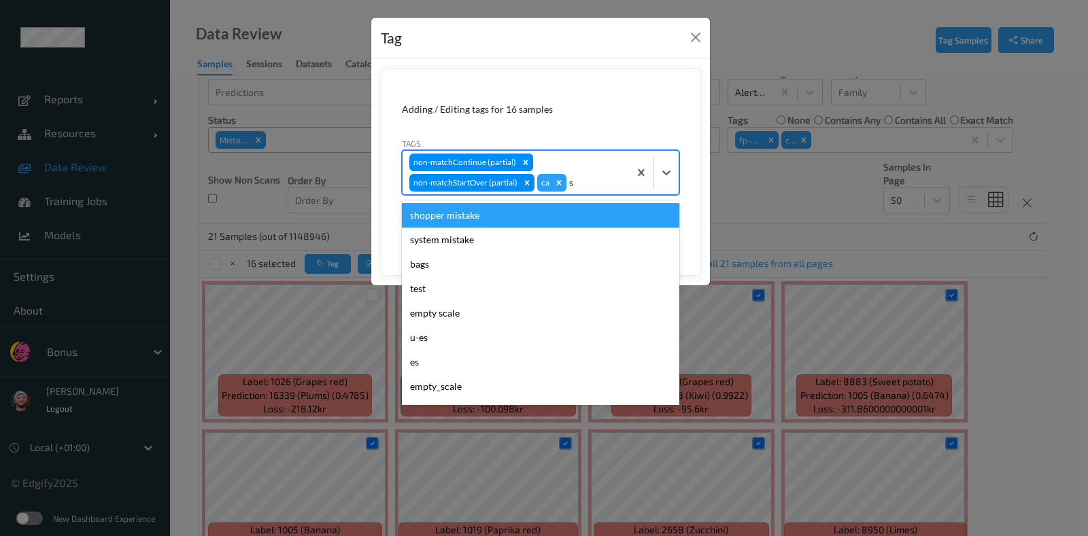
click at [450, 215] on div "shopper mistake" at bounding box center [540, 215] width 277 height 24
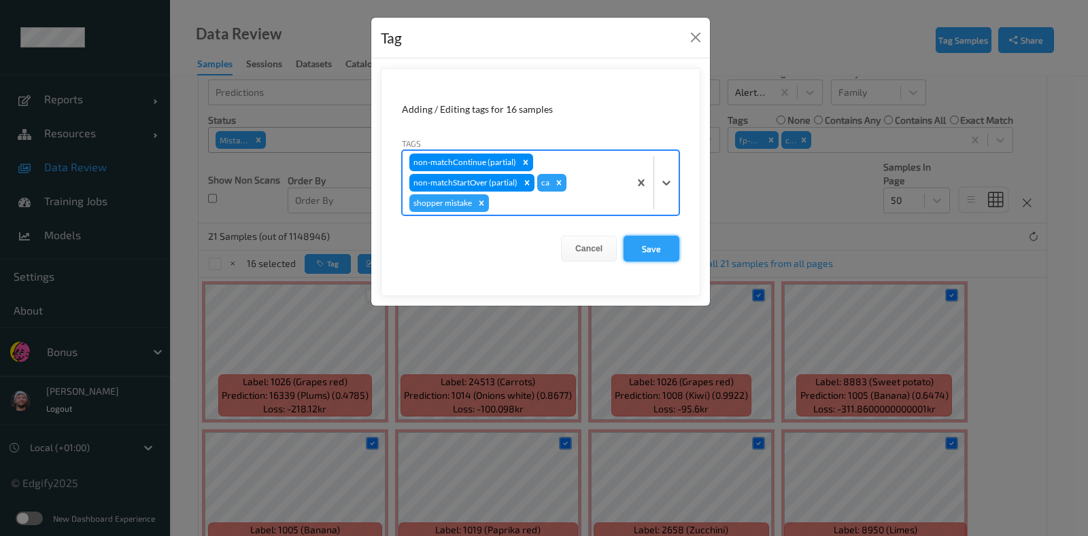
click at [653, 236] on button "Save" at bounding box center [651, 249] width 56 height 26
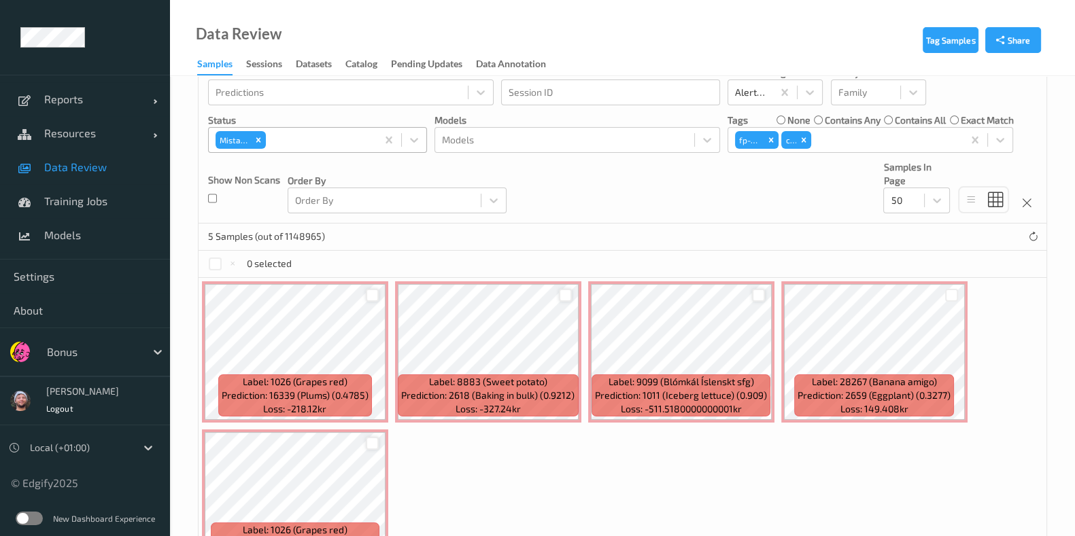
click at [564, 294] on div at bounding box center [565, 295] width 13 height 13
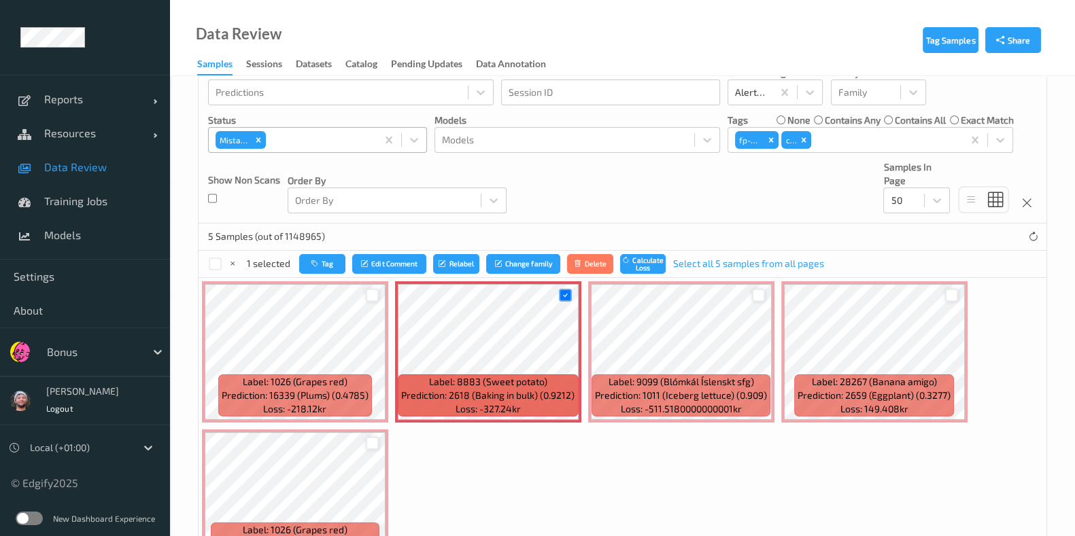
click at [945, 290] on div at bounding box center [951, 295] width 13 height 13
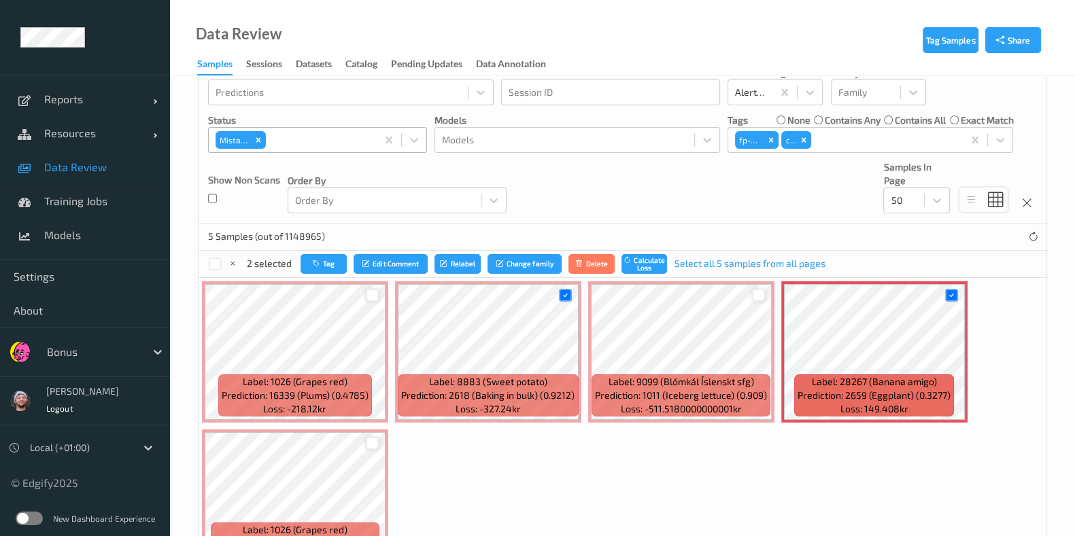
click at [376, 440] on div at bounding box center [372, 443] width 13 height 13
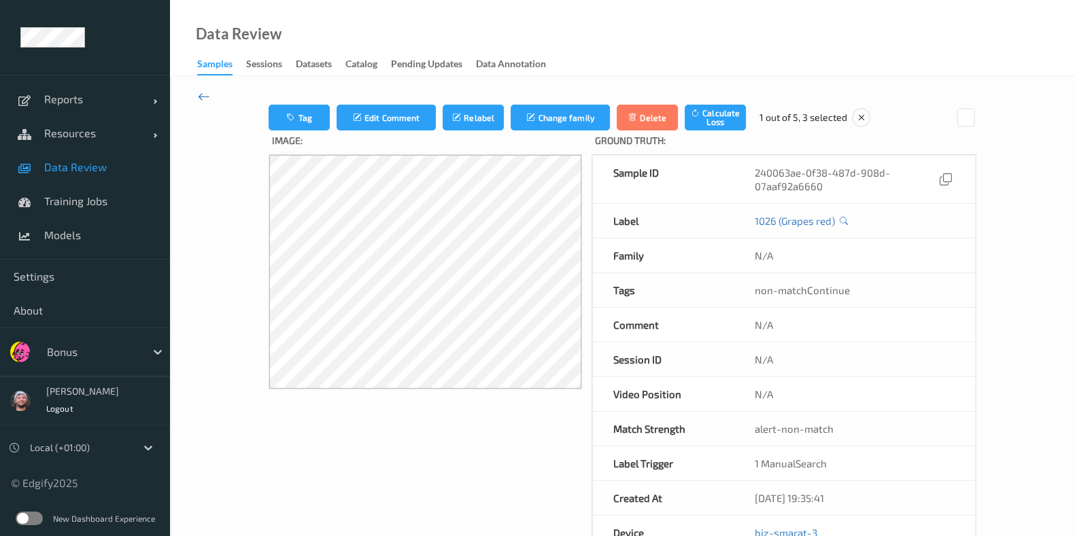
click at [204, 97] on icon at bounding box center [204, 96] width 12 height 15
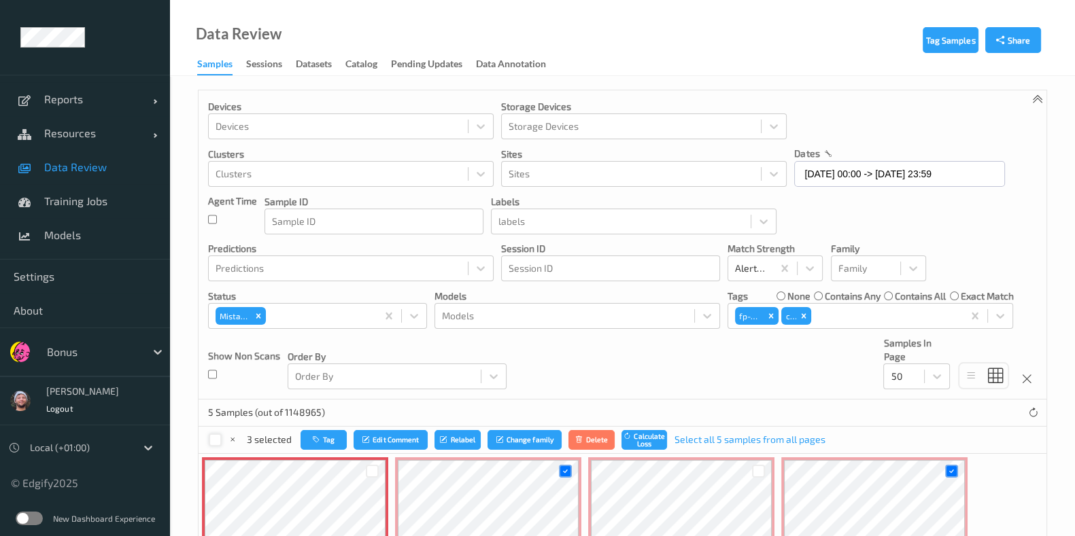
click at [217, 436] on div at bounding box center [215, 440] width 13 height 13
click at [315, 443] on icon "button" at bounding box center [318, 440] width 10 height 8
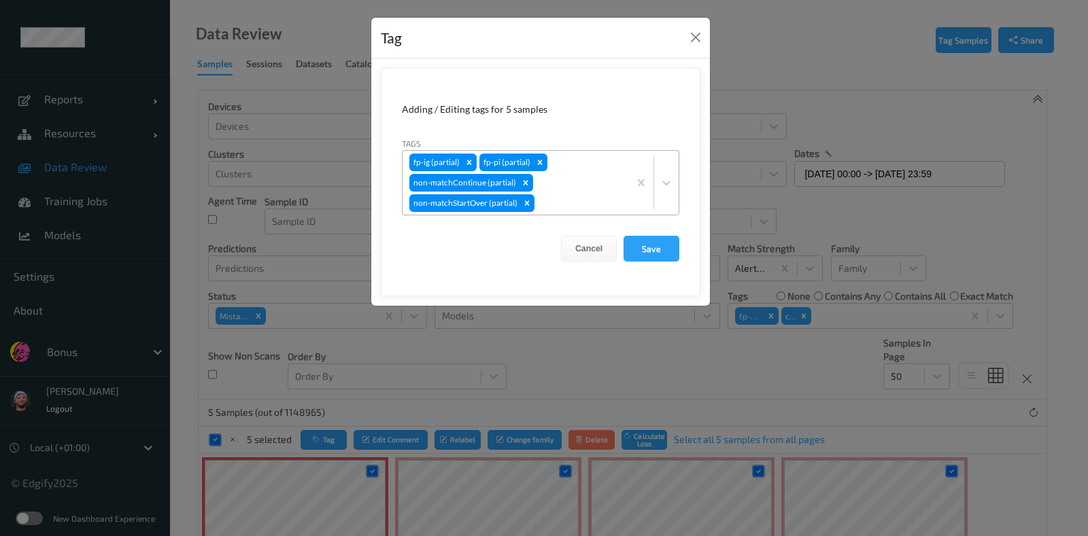
click at [578, 184] on div "fp-ig (partial) fp-pi (partial) non-matchContinue (partial) non-matchStartOver …" at bounding box center [515, 183] width 226 height 64
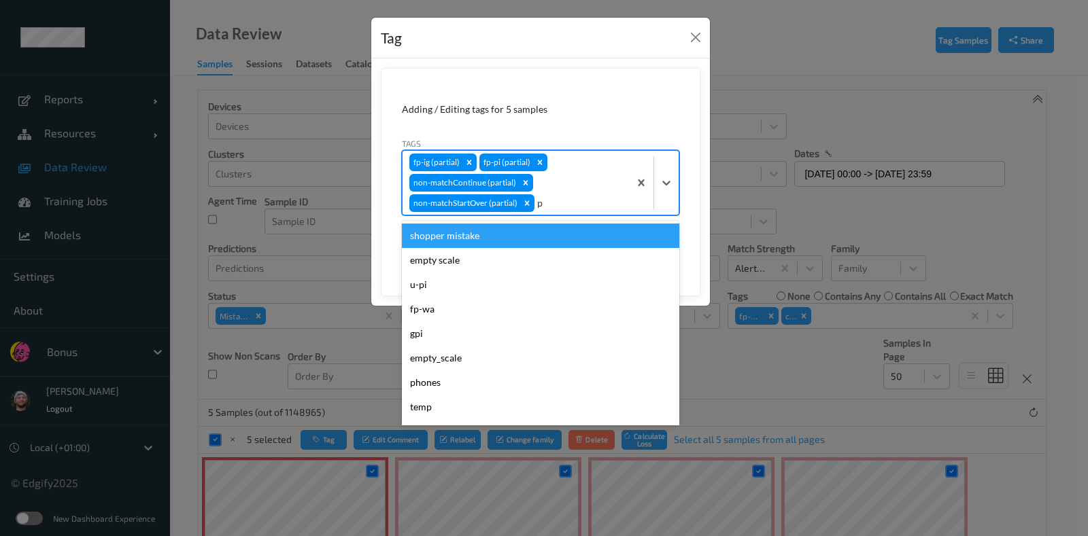
type input "pi"
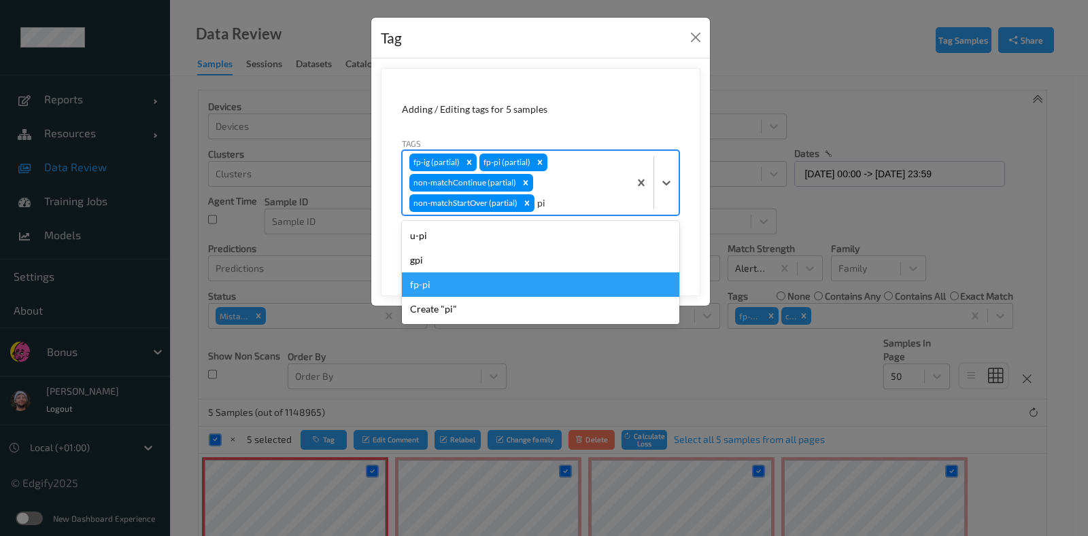
click at [453, 277] on div "fp-pi" at bounding box center [540, 285] width 277 height 24
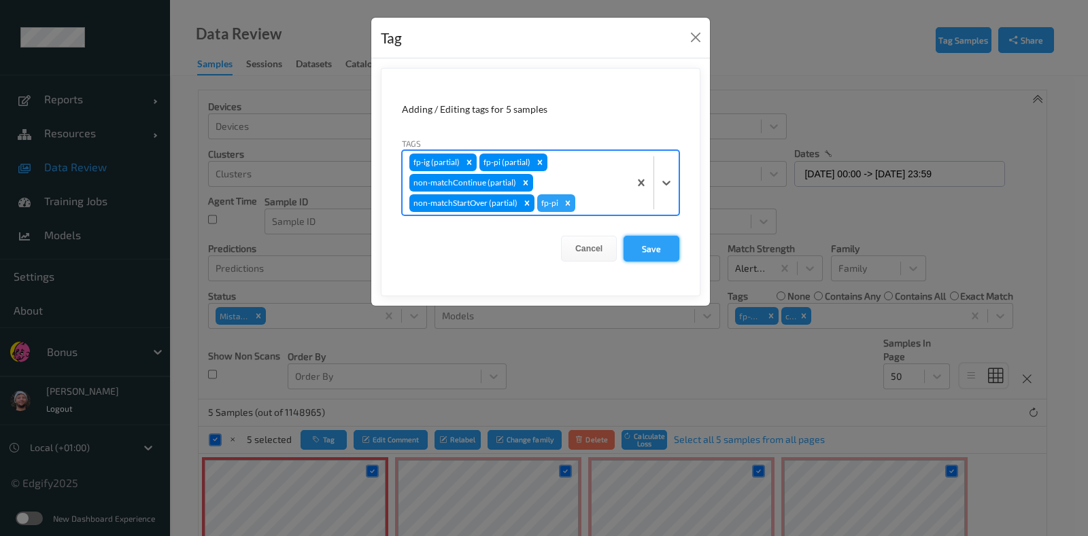
click at [648, 245] on button "Save" at bounding box center [651, 249] width 56 height 26
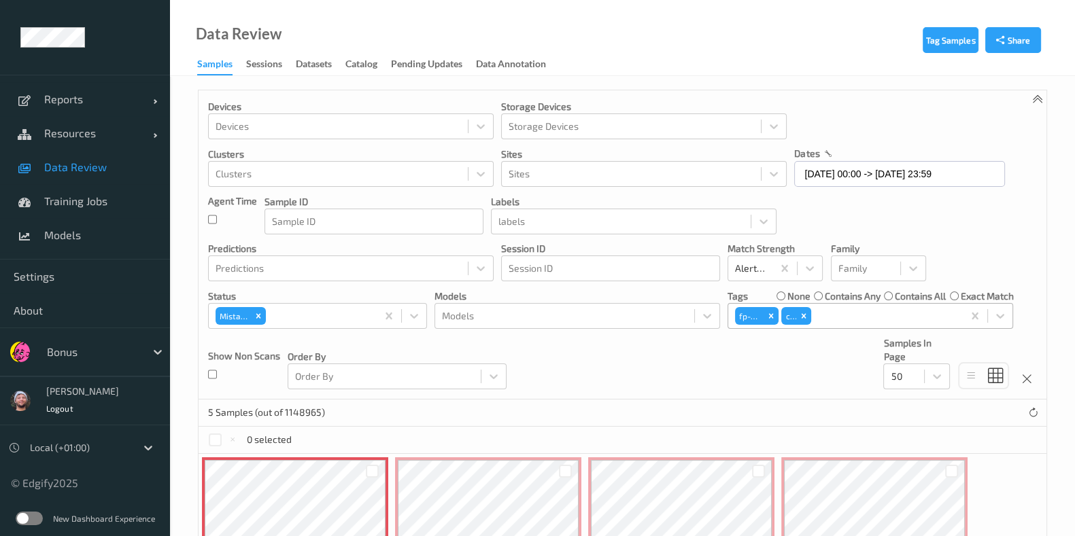
click at [842, 314] on div at bounding box center [885, 316] width 143 height 16
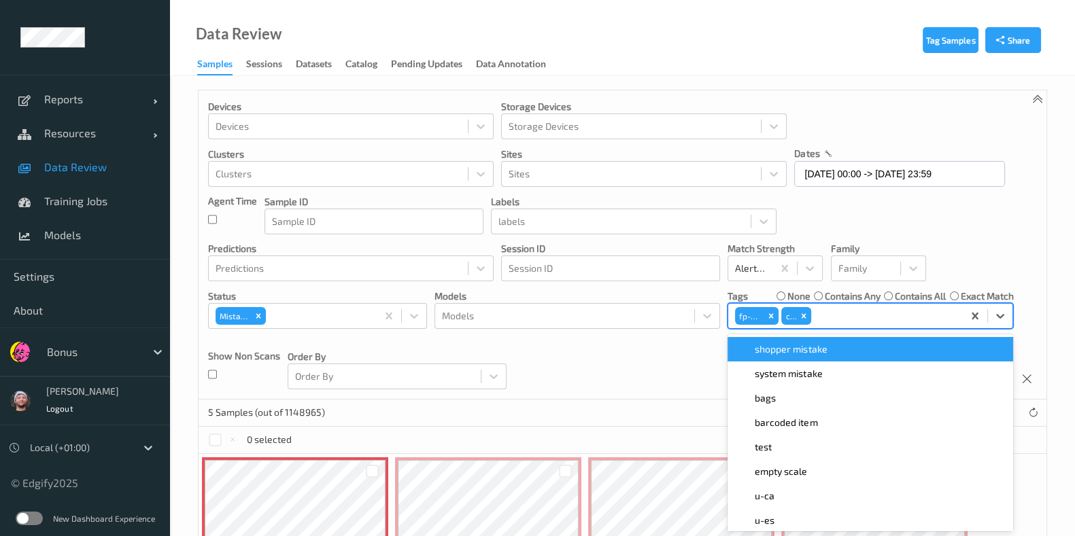
scroll to position [7, 0]
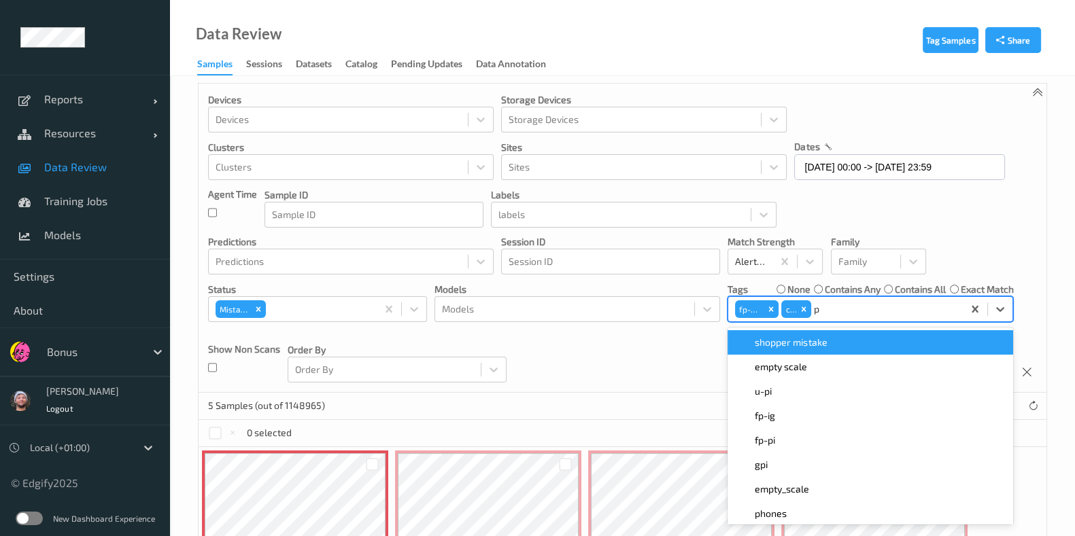
type input "pi"
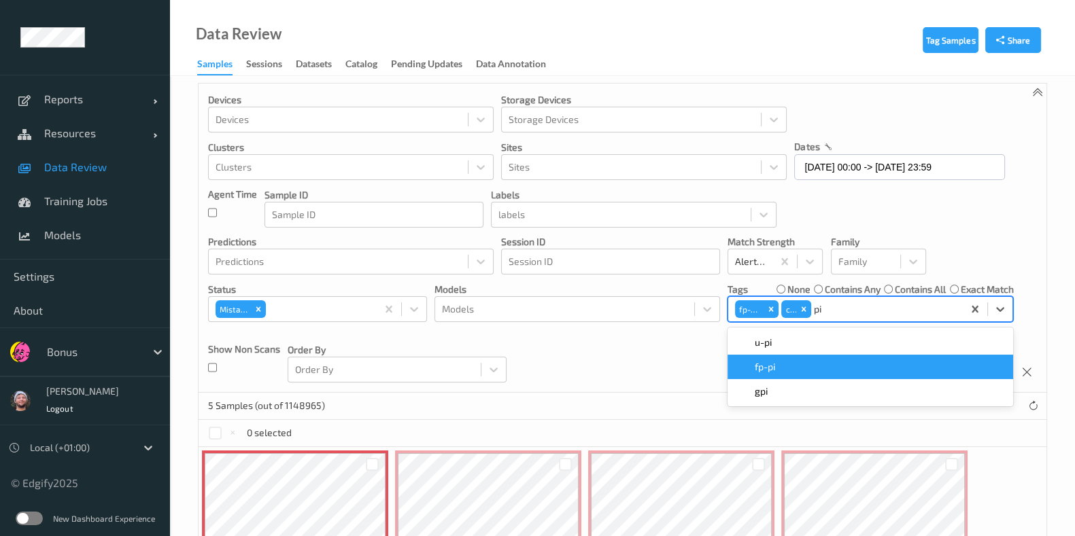
click at [839, 349] on div "u-pi" at bounding box center [869, 342] width 285 height 24
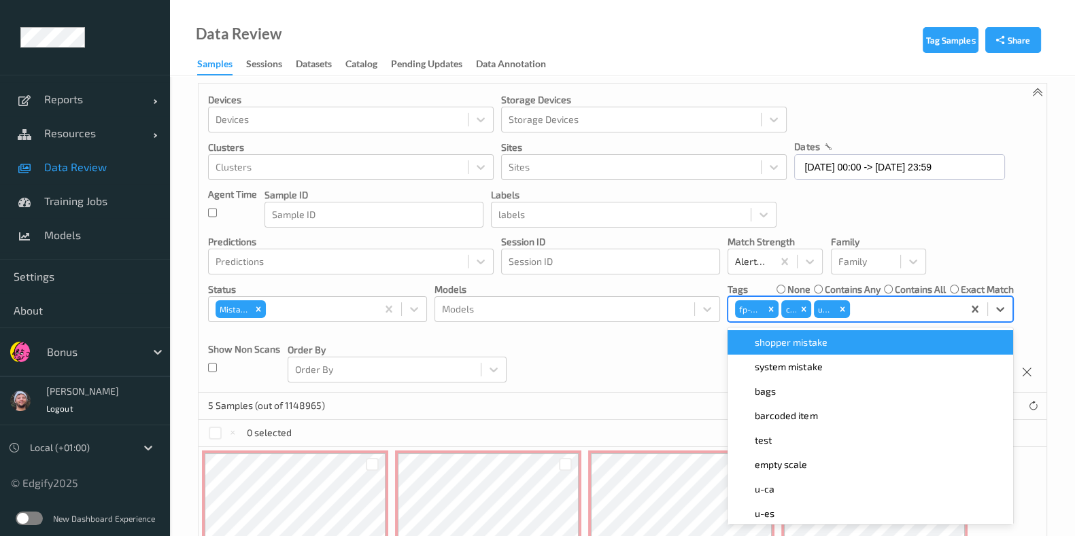
type input "p"
type input "pi"
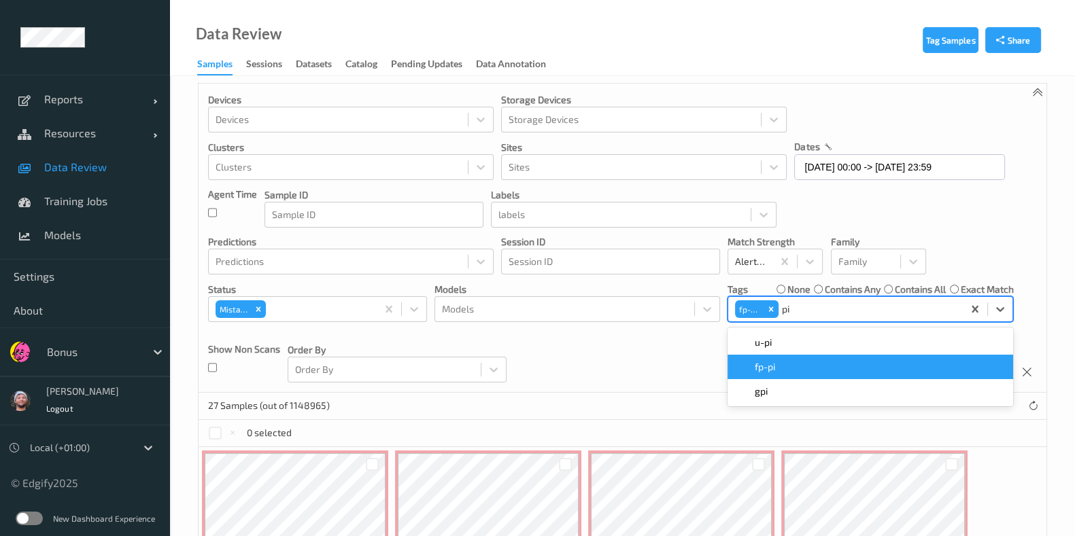
click at [790, 360] on div "fp-pi" at bounding box center [869, 367] width 269 height 14
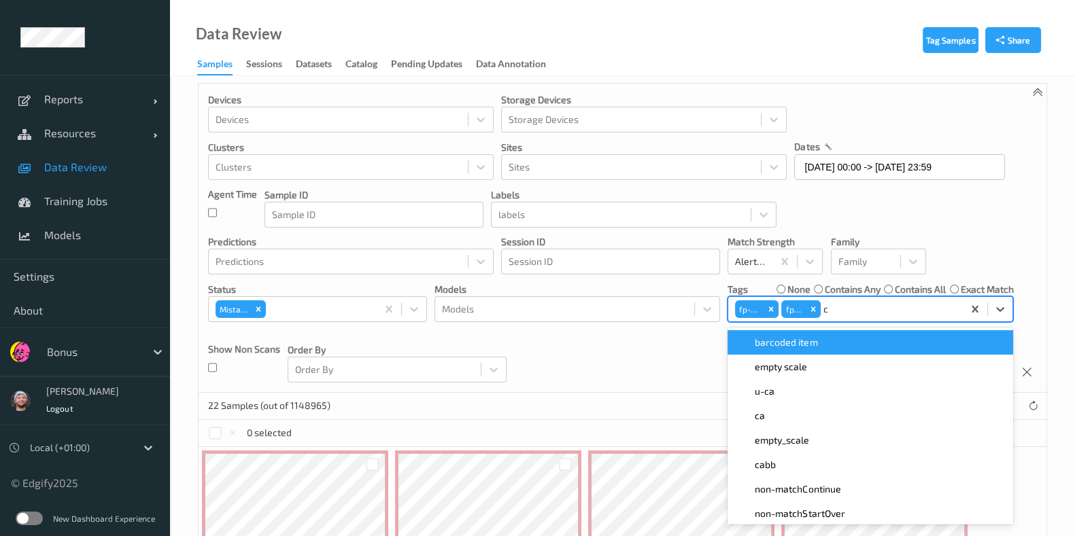
type input "ca"
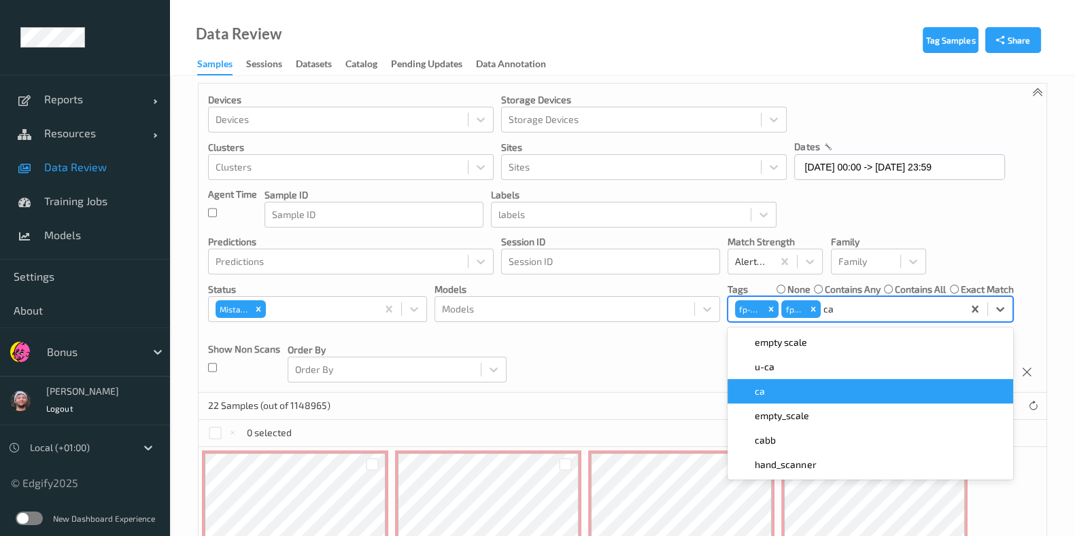
click at [822, 394] on div "ca" at bounding box center [869, 392] width 269 height 14
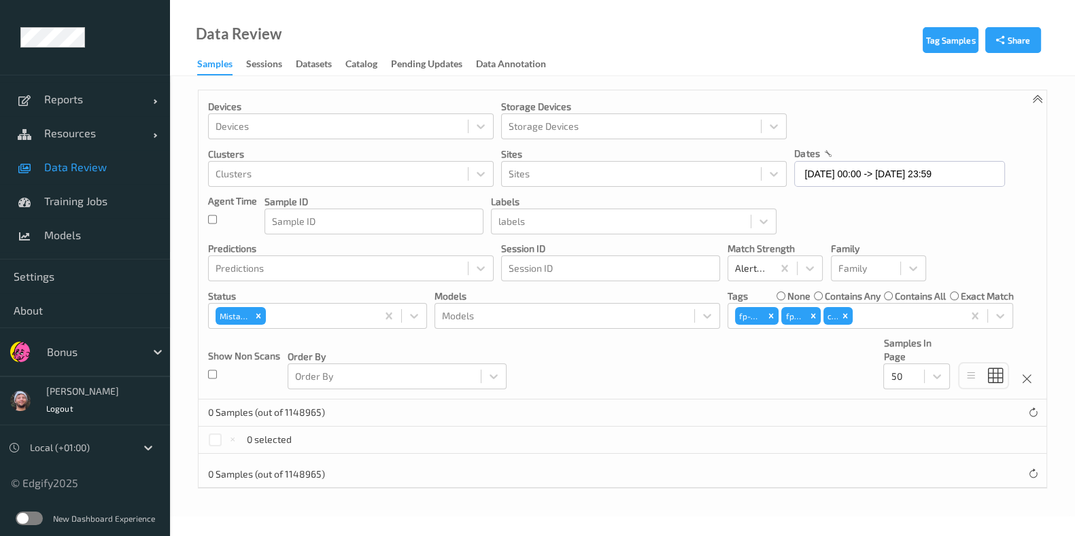
scroll to position [0, 0]
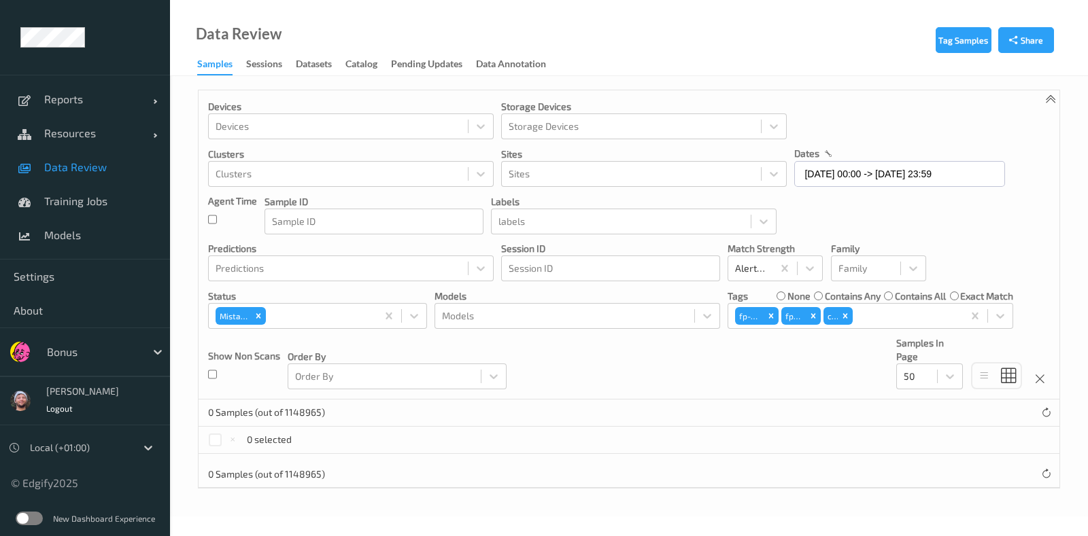
click at [627, 362] on div "Devices Devices Storage Devices Storage Devices Clusters Clusters Sites Sites d…" at bounding box center [628, 244] width 860 height 309
click at [772, 317] on icon "Remove fp-wa" at bounding box center [771, 316] width 10 height 10
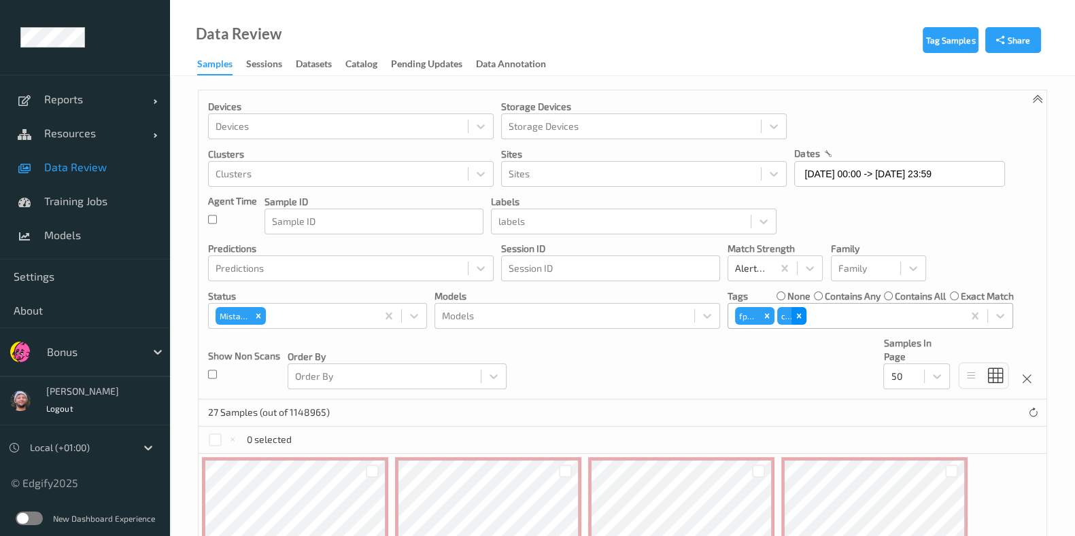
click at [801, 317] on icon "Remove ca" at bounding box center [799, 316] width 10 height 10
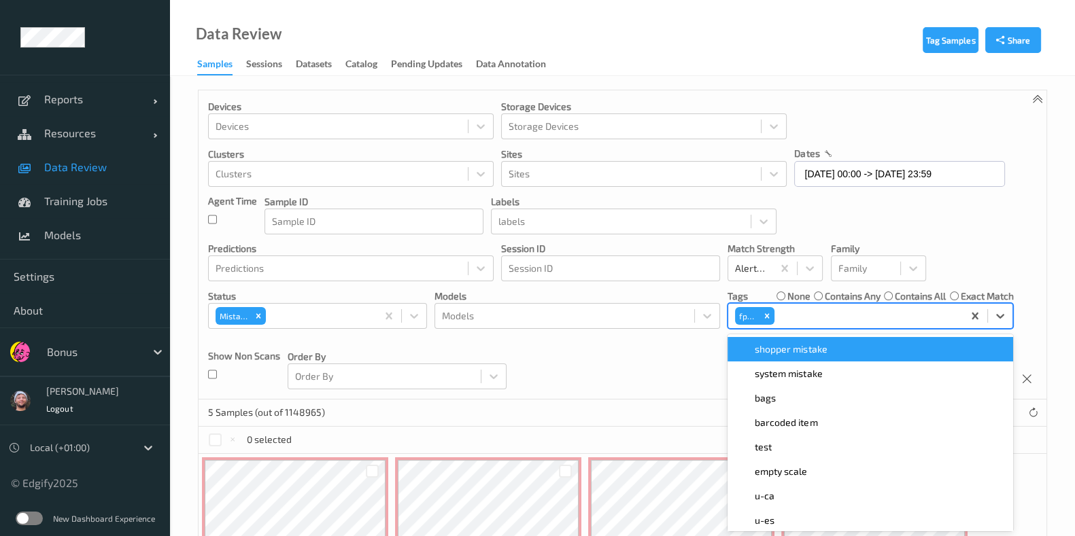
click at [777, 317] on input "text" at bounding box center [778, 316] width 2 height 14
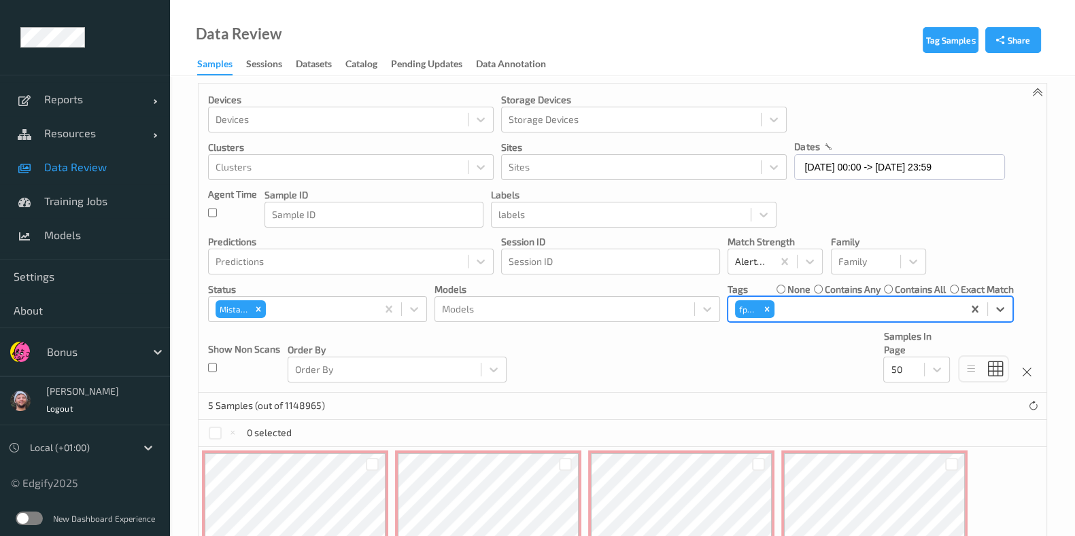
click at [770, 319] on div "fp-pi" at bounding box center [845, 309] width 234 height 23
click at [765, 307] on icon "Remove fp-pi" at bounding box center [767, 309] width 5 height 5
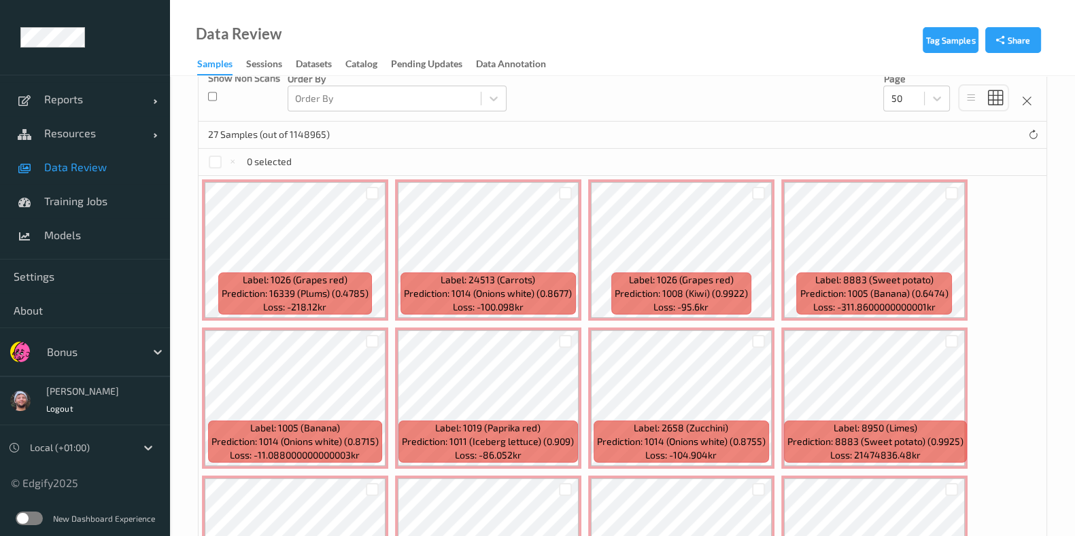
scroll to position [266, 0]
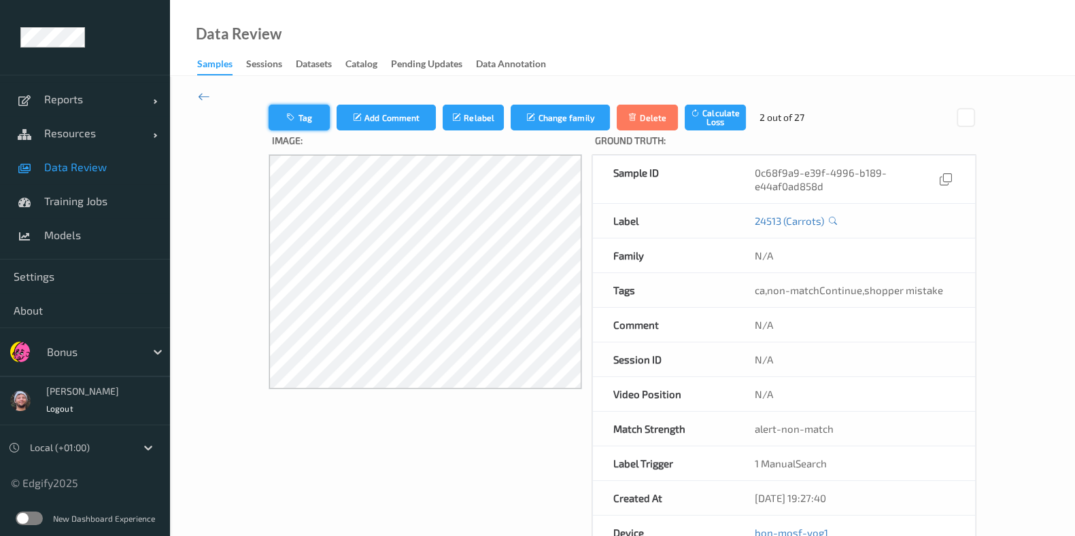
click at [287, 114] on button "Tag" at bounding box center [298, 118] width 61 height 26
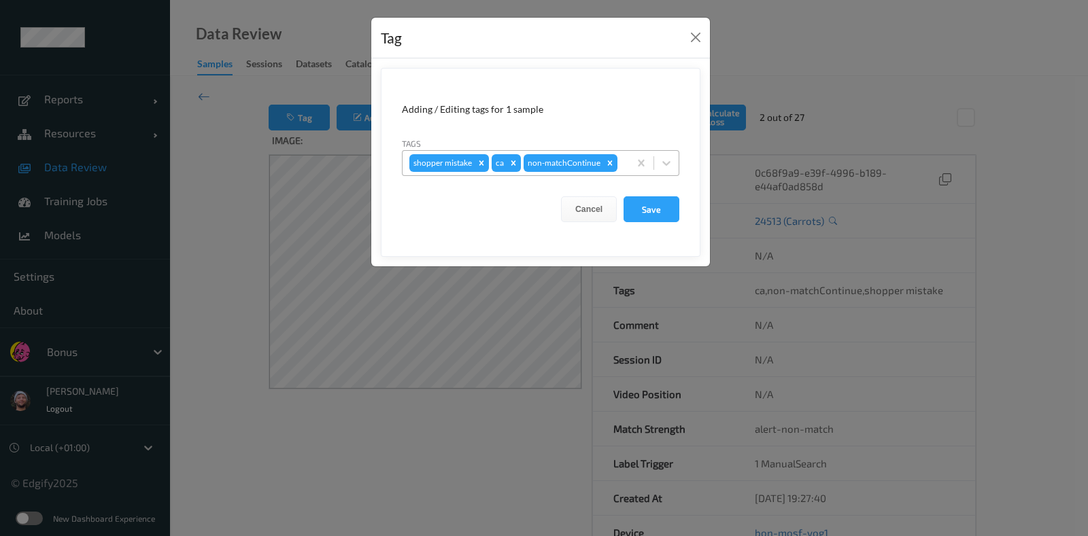
click at [520, 160] on div "shopper mistake ca non-matchContinue" at bounding box center [515, 163] width 226 height 23
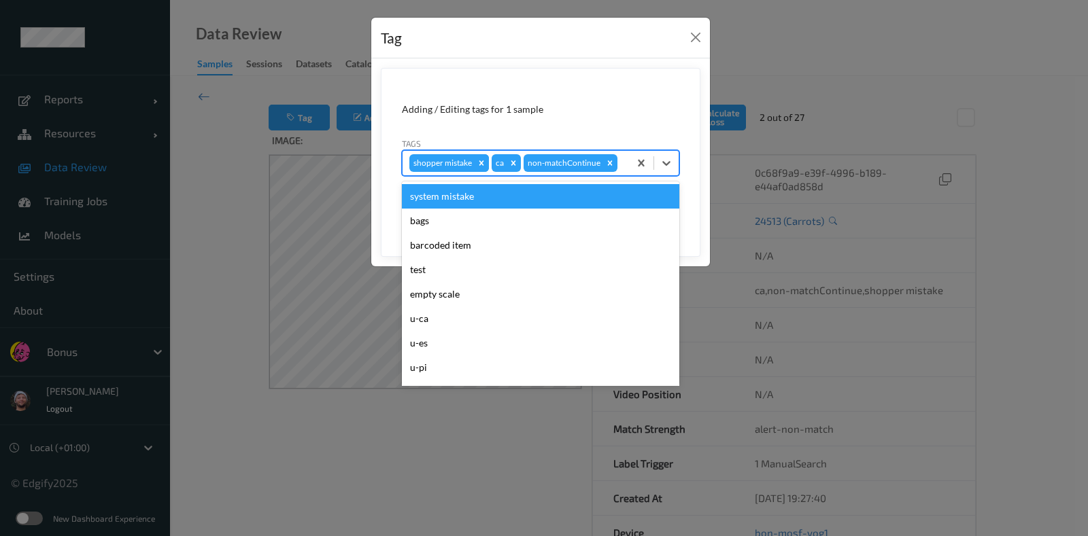
click at [485, 167] on div "Remove shopper mistake" at bounding box center [481, 163] width 15 height 18
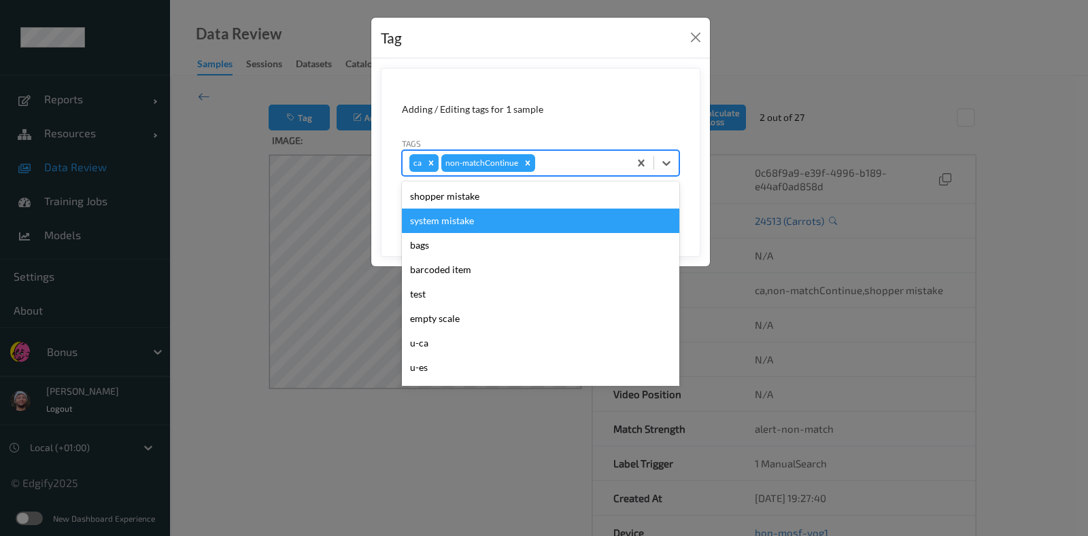
click at [428, 166] on icon "Remove ca" at bounding box center [431, 163] width 10 height 10
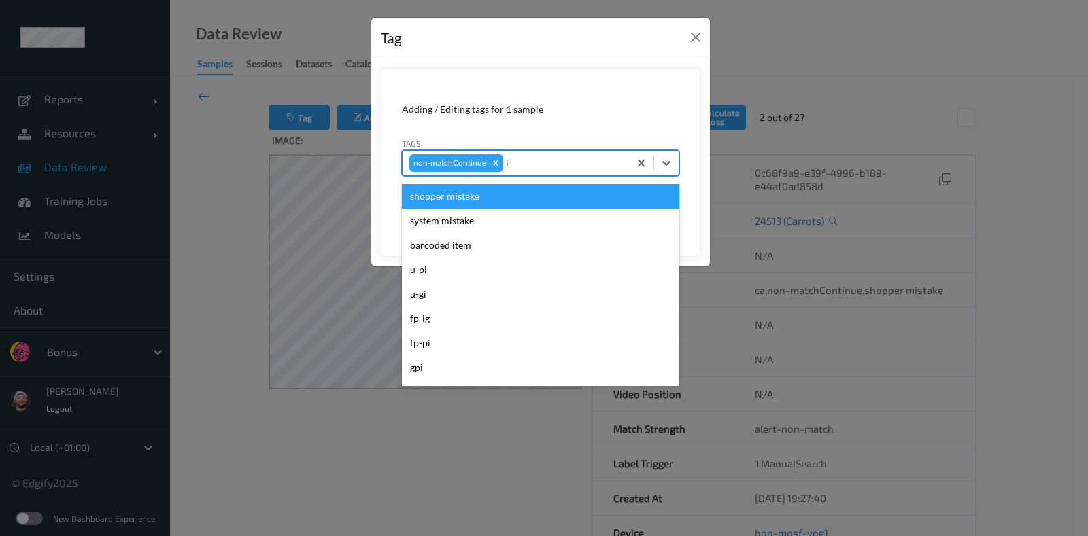
type input "ig"
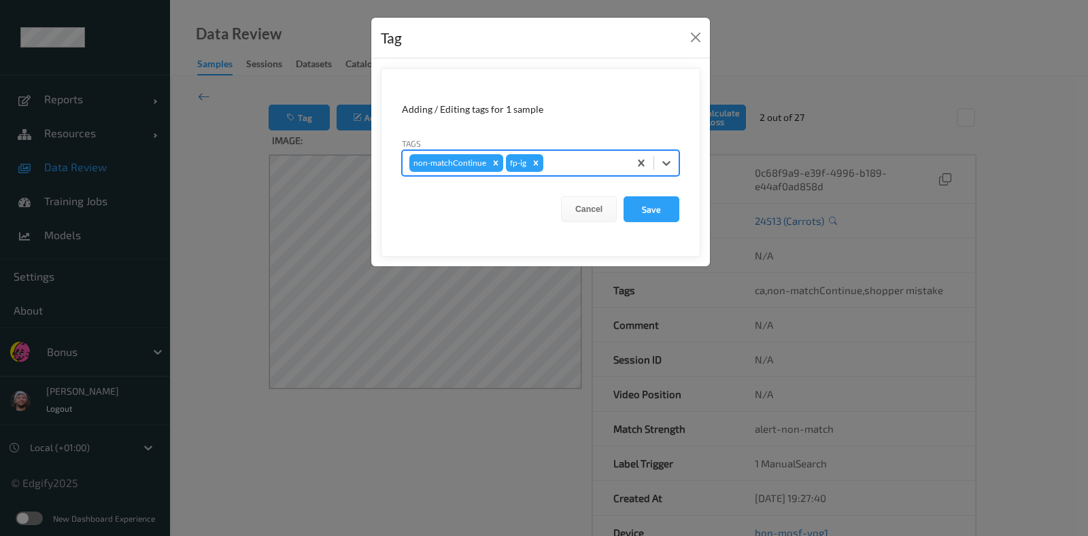
click at [623, 196] on button "Save" at bounding box center [651, 209] width 56 height 26
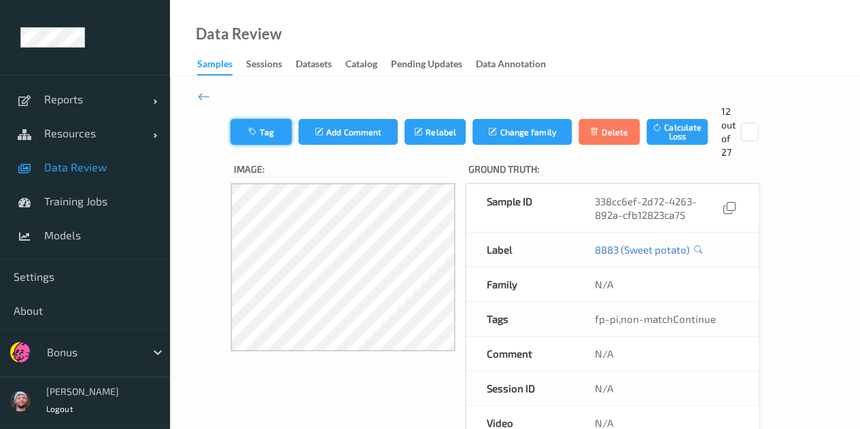
click at [244, 130] on button "Tag" at bounding box center [260, 132] width 61 height 26
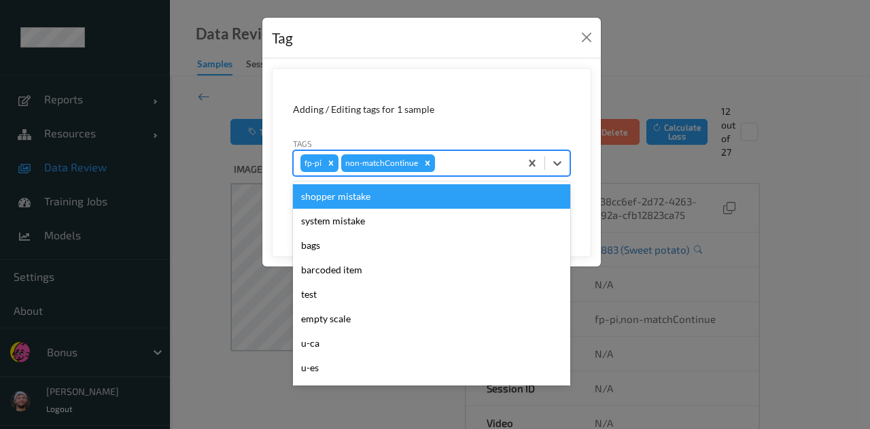
click at [476, 170] on div at bounding box center [475, 163] width 75 height 16
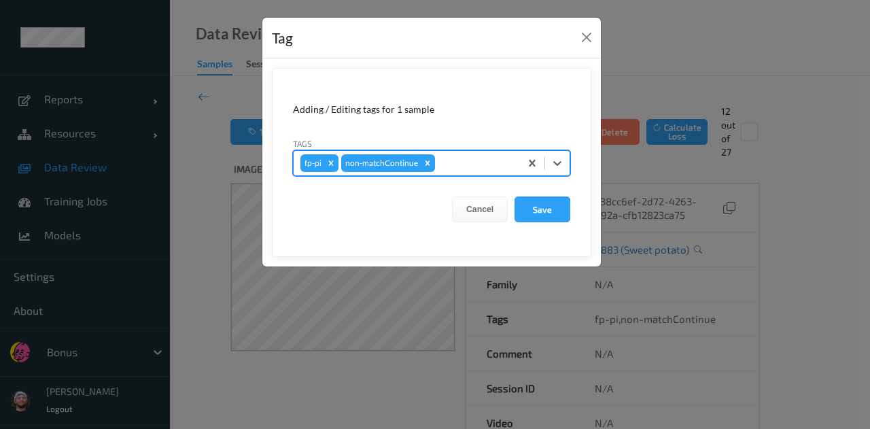
click at [319, 167] on div "fp-pi" at bounding box center [311, 163] width 23 height 18
type input "ig"
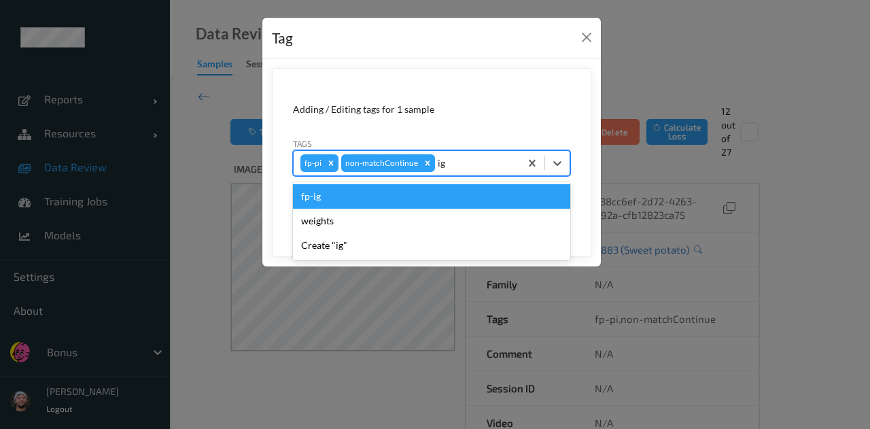
click at [324, 194] on div "fp-ig" at bounding box center [431, 196] width 277 height 24
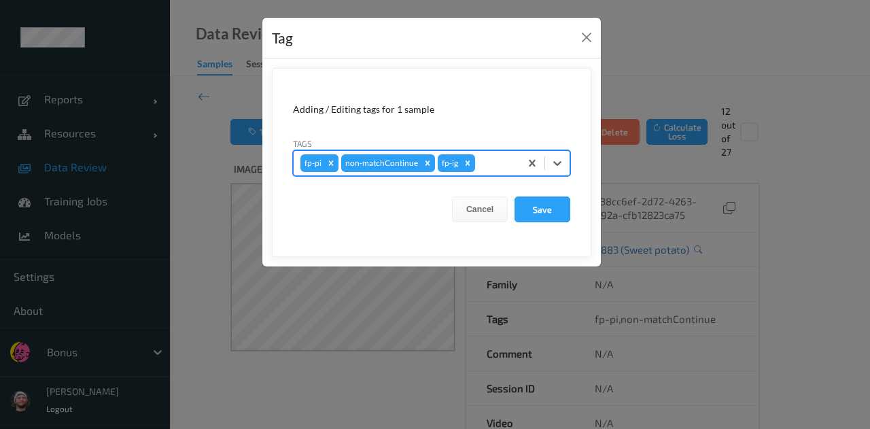
click at [330, 162] on icon "Remove fp-pi" at bounding box center [331, 162] width 5 height 5
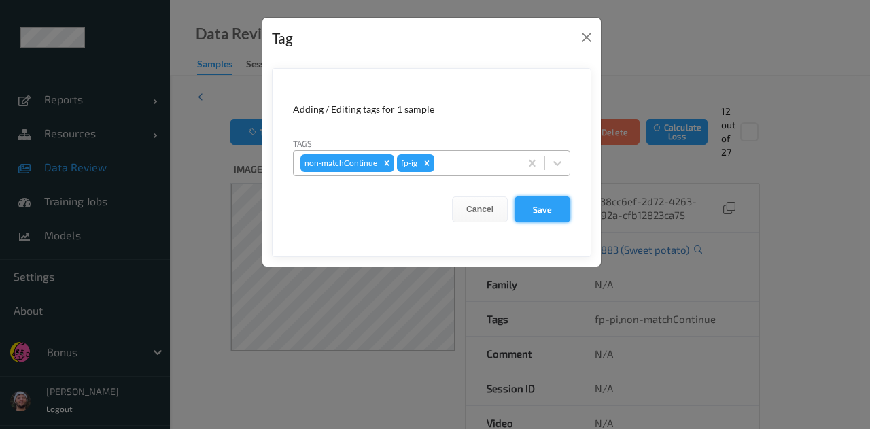
click at [535, 209] on button "Save" at bounding box center [543, 209] width 56 height 26
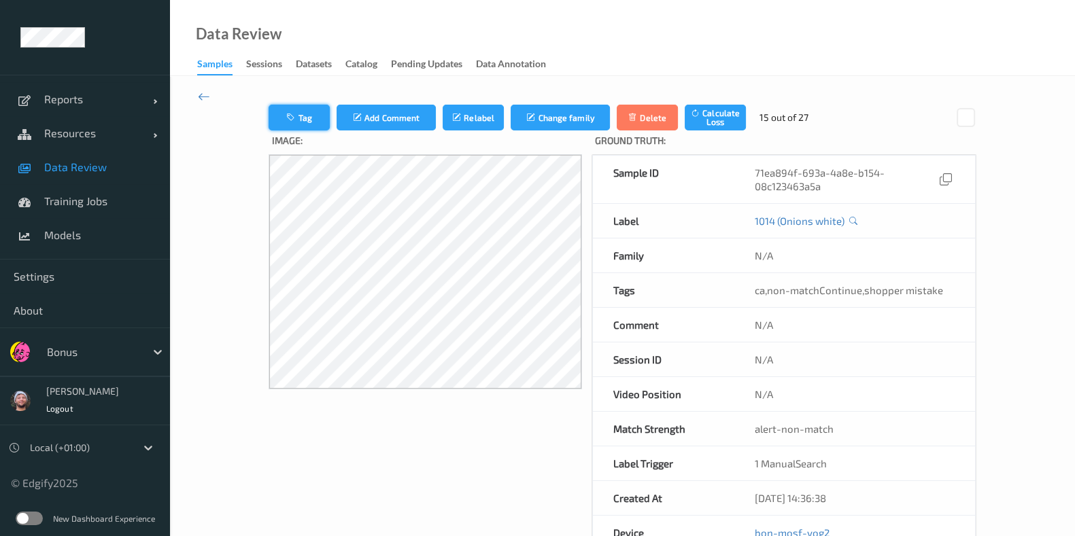
click at [316, 114] on button "Tag" at bounding box center [298, 118] width 61 height 26
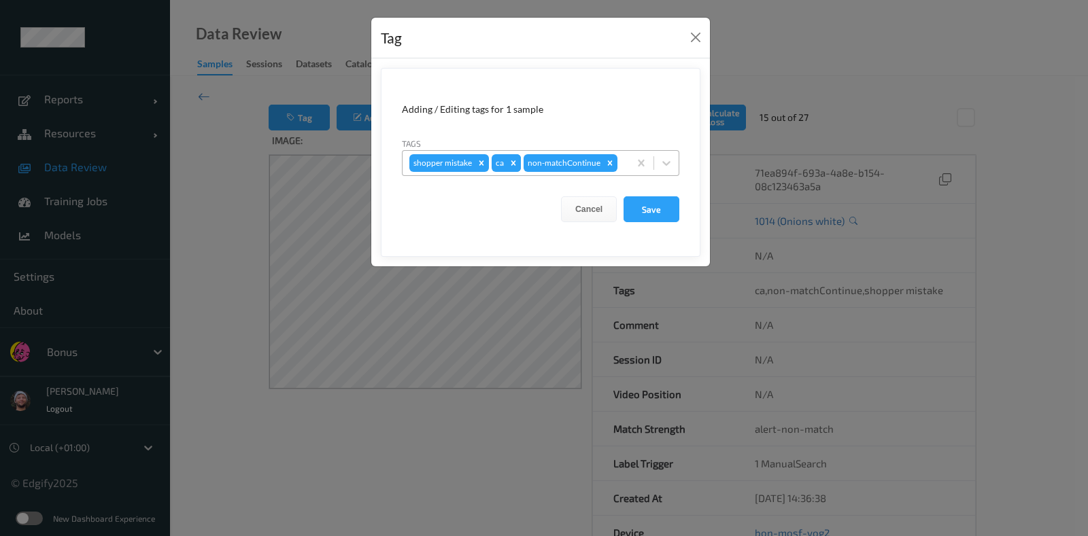
click at [509, 158] on icon "Remove ca" at bounding box center [513, 163] width 10 height 10
click at [483, 162] on icon "Remove shopper mistake" at bounding box center [481, 163] width 10 height 10
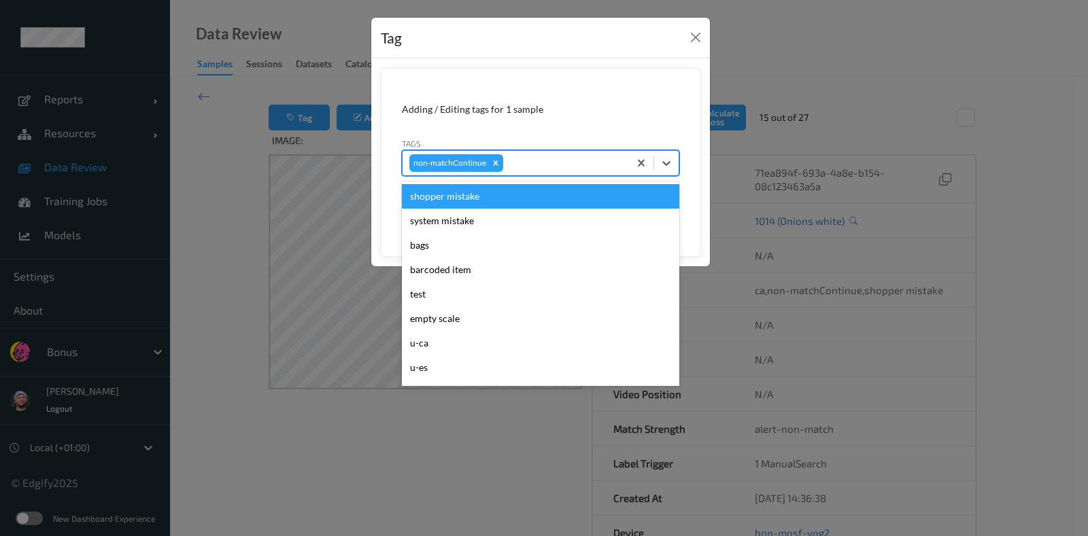
click at [567, 158] on div at bounding box center [564, 163] width 116 height 16
type input "ig"
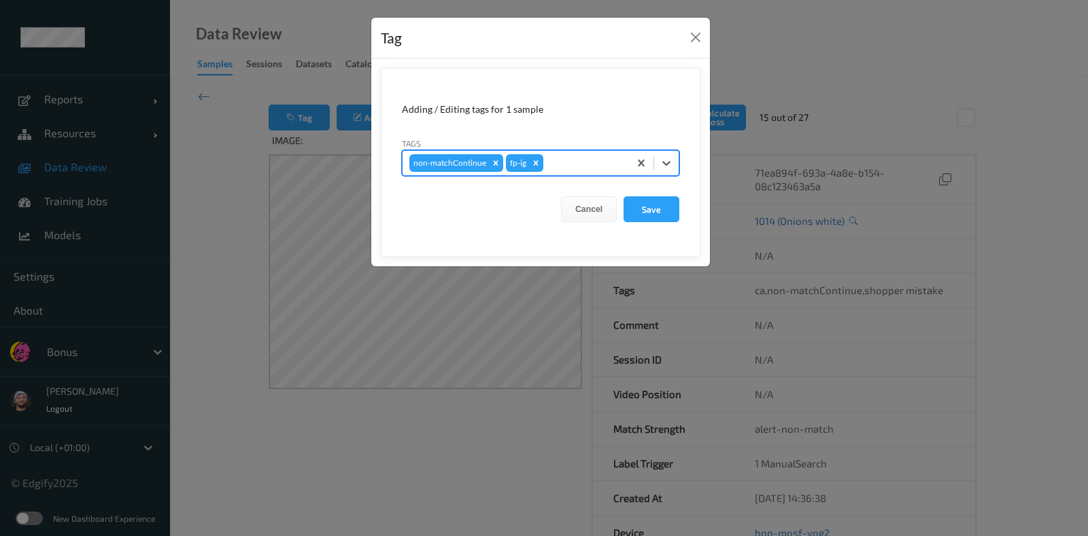
click at [623, 196] on button "Save" at bounding box center [651, 209] width 56 height 26
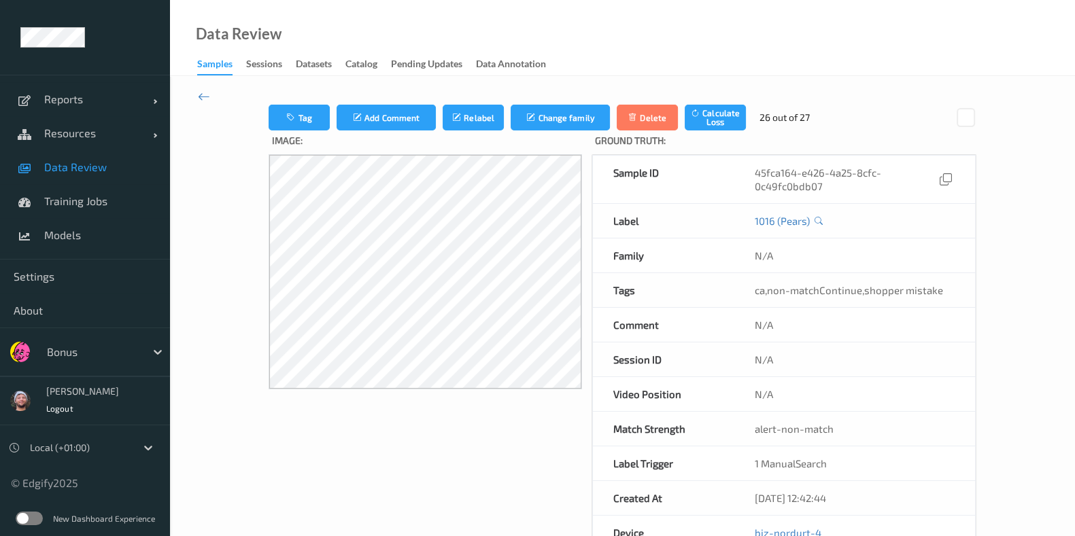
click at [101, 176] on link "Data Review" at bounding box center [85, 167] width 170 height 34
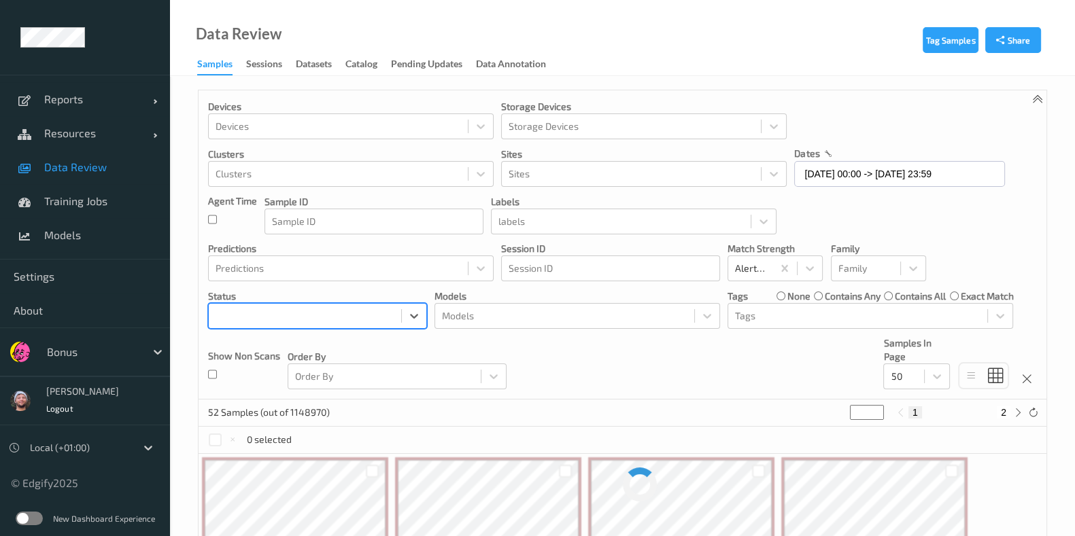
click at [334, 323] on div "Mistake" at bounding box center [305, 316] width 192 height 23
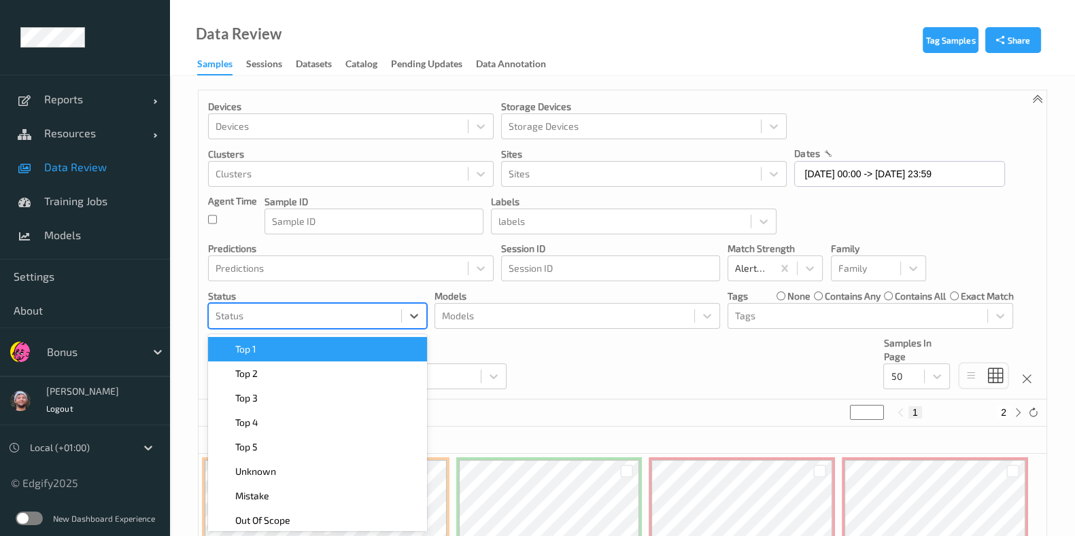
scroll to position [7, 0]
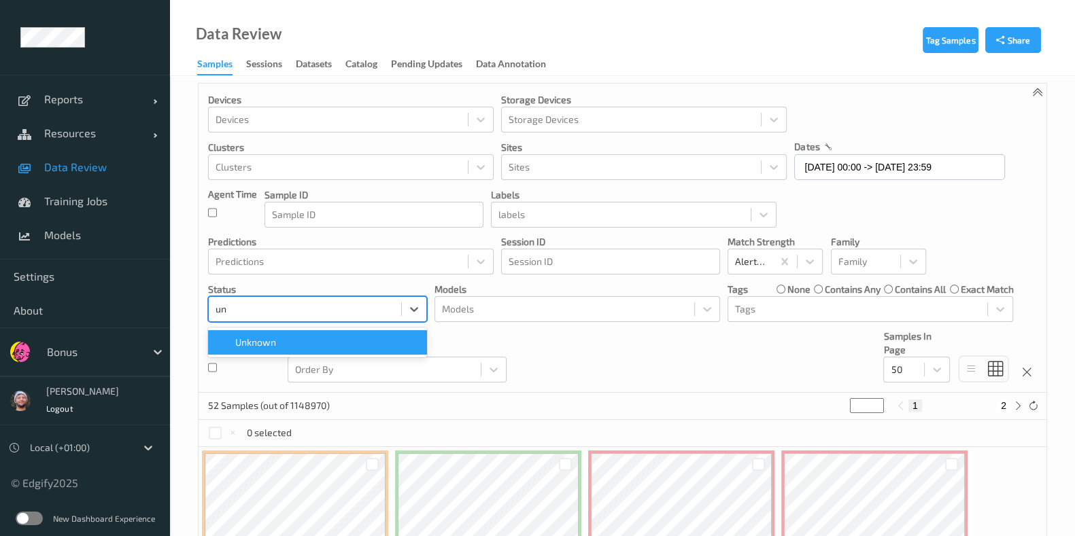
type input "unk"
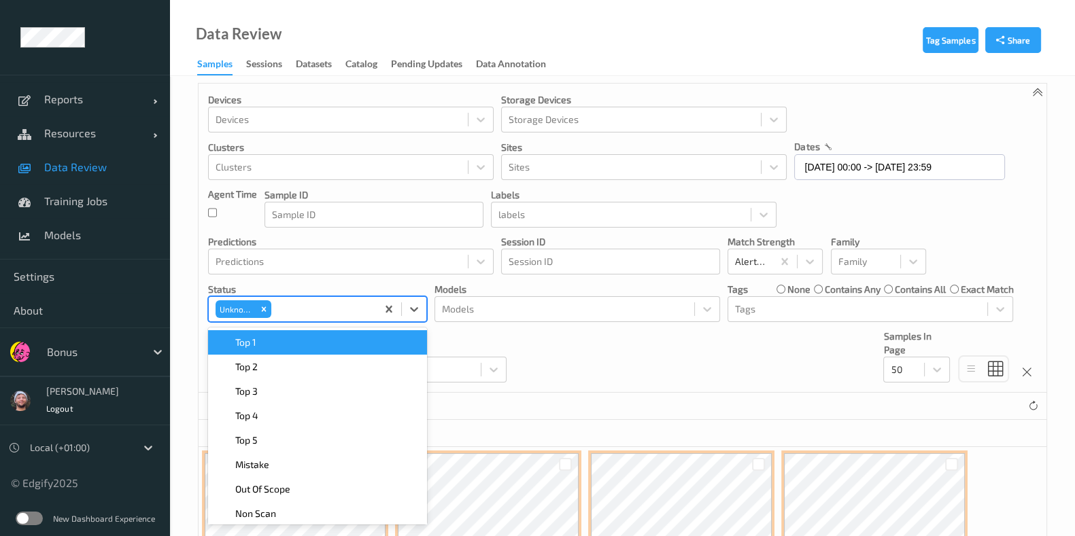
click at [629, 374] on div "Devices Devices Storage Devices Storage Devices Clusters Clusters Sites Sites d…" at bounding box center [622, 238] width 848 height 309
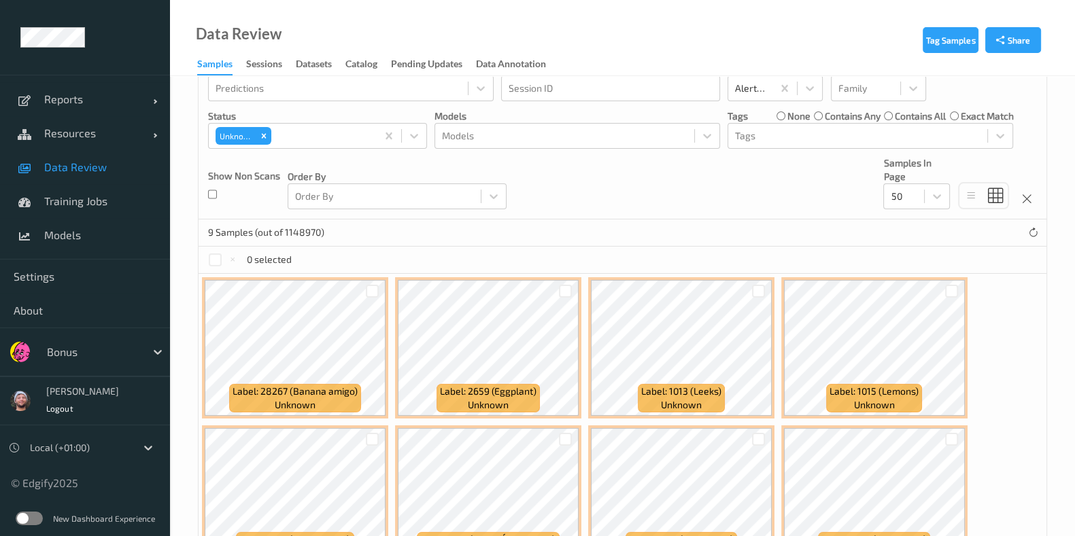
scroll to position [329, 0]
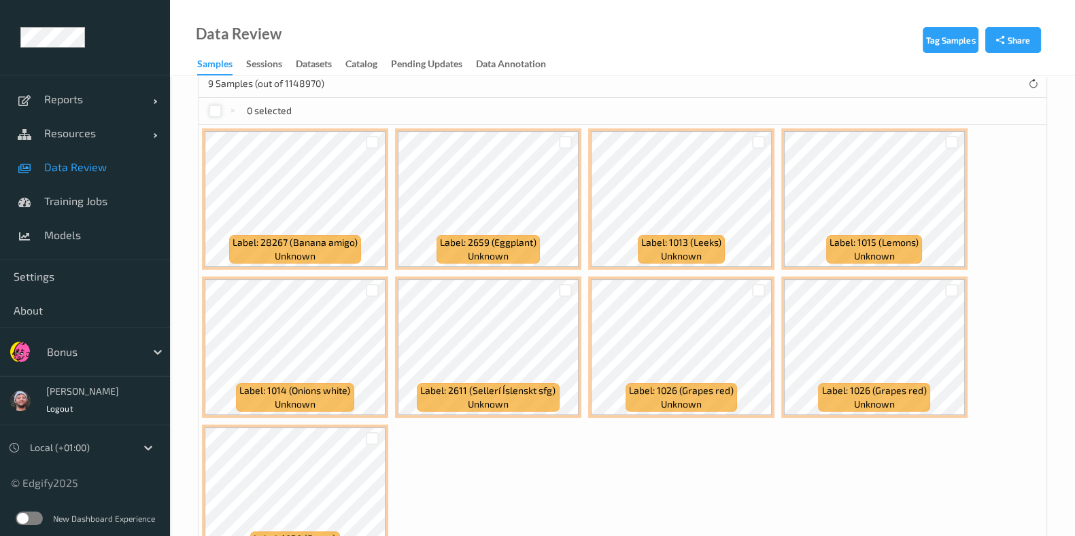
click at [213, 109] on div at bounding box center [215, 111] width 13 height 13
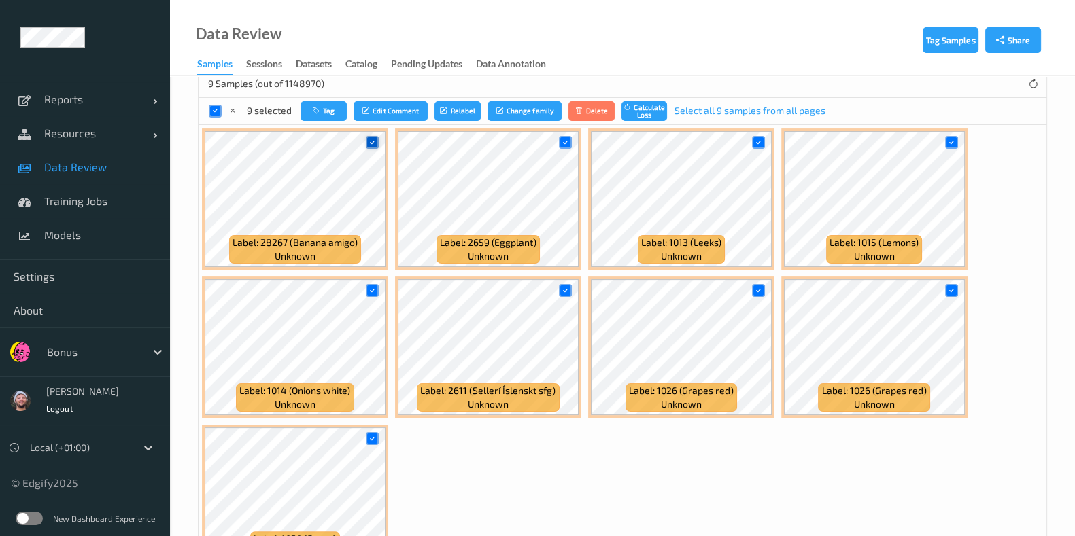
click at [367, 138] on div at bounding box center [372, 142] width 13 height 13
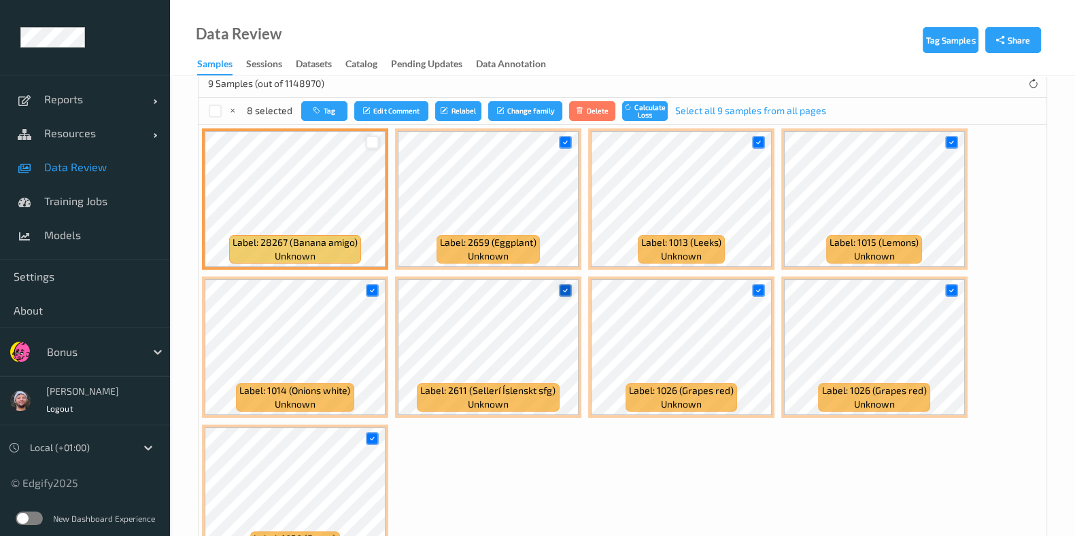
click at [564, 286] on icon at bounding box center [565, 290] width 9 height 9
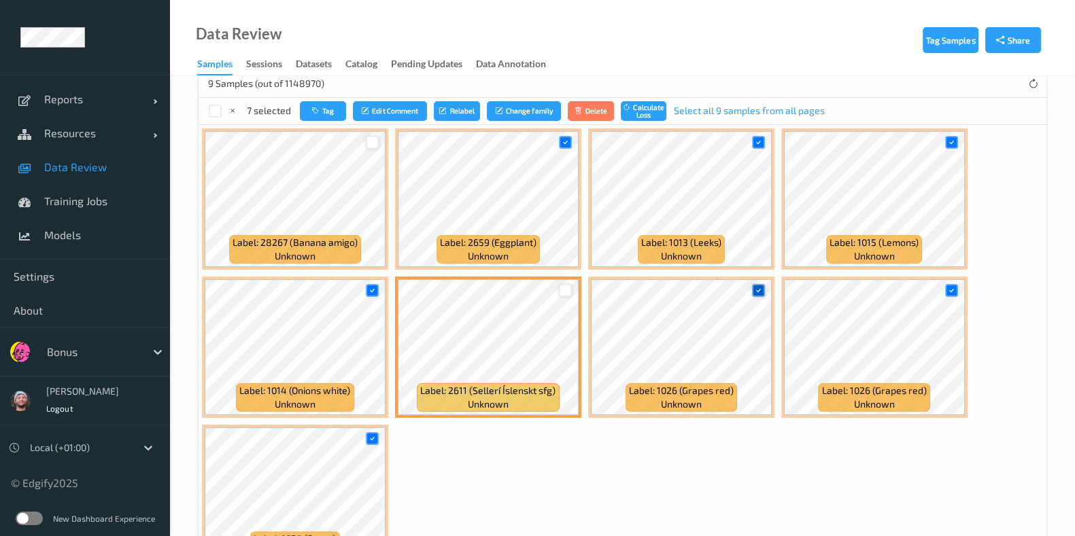
click at [754, 288] on icon at bounding box center [758, 290] width 9 height 9
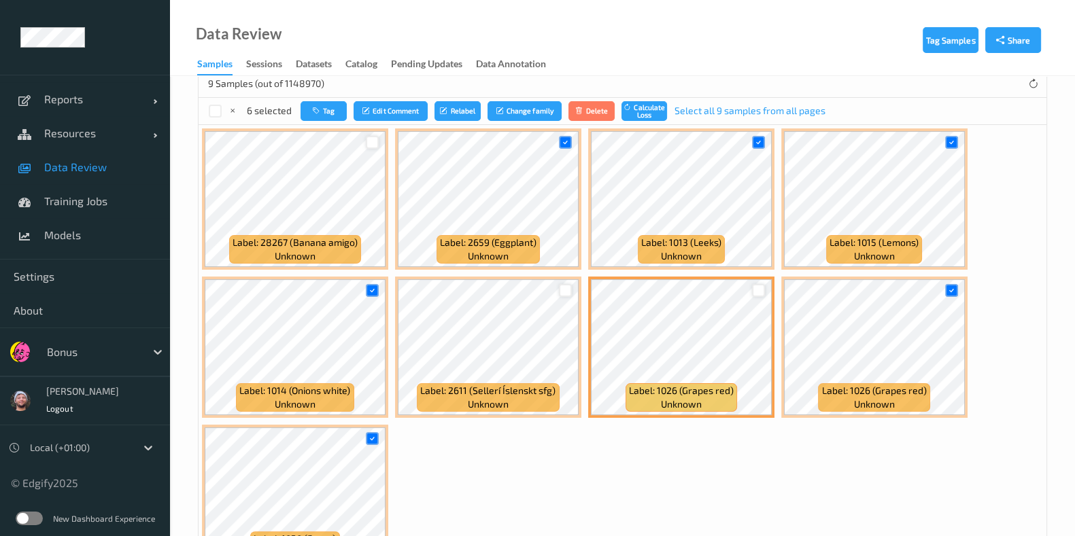
scroll to position [414, 0]
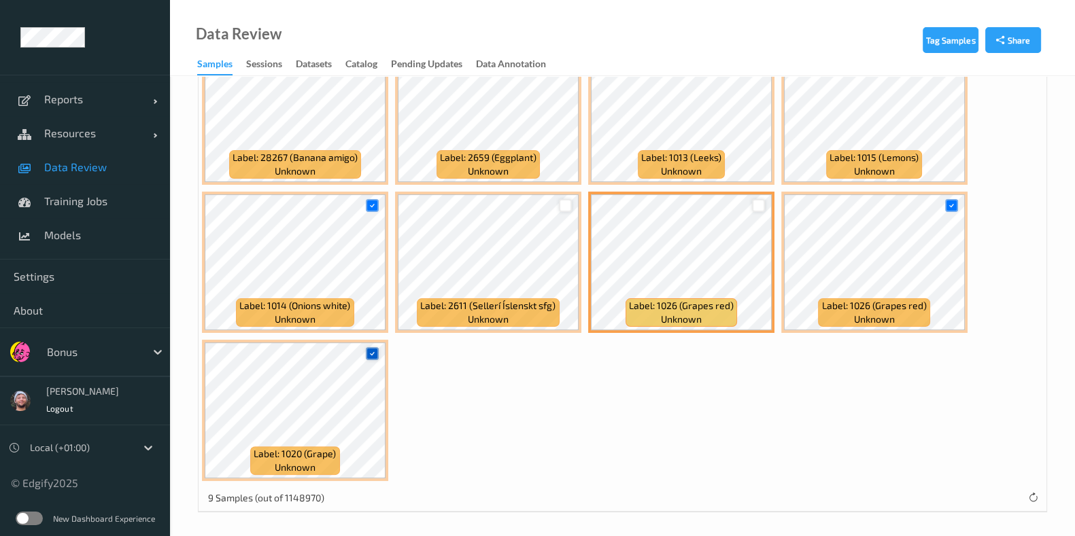
click at [375, 349] on icon at bounding box center [372, 353] width 9 height 9
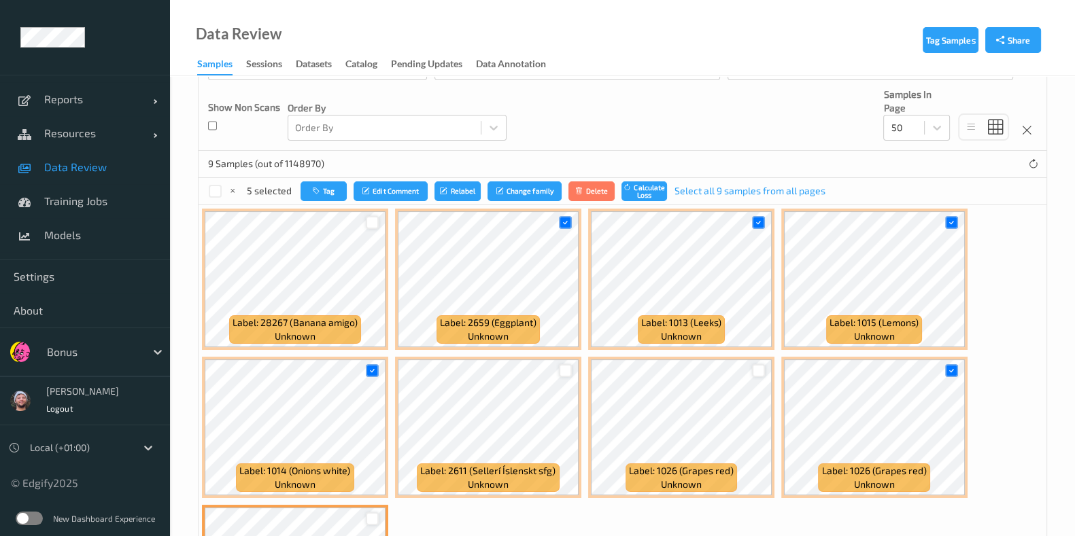
scroll to position [244, 0]
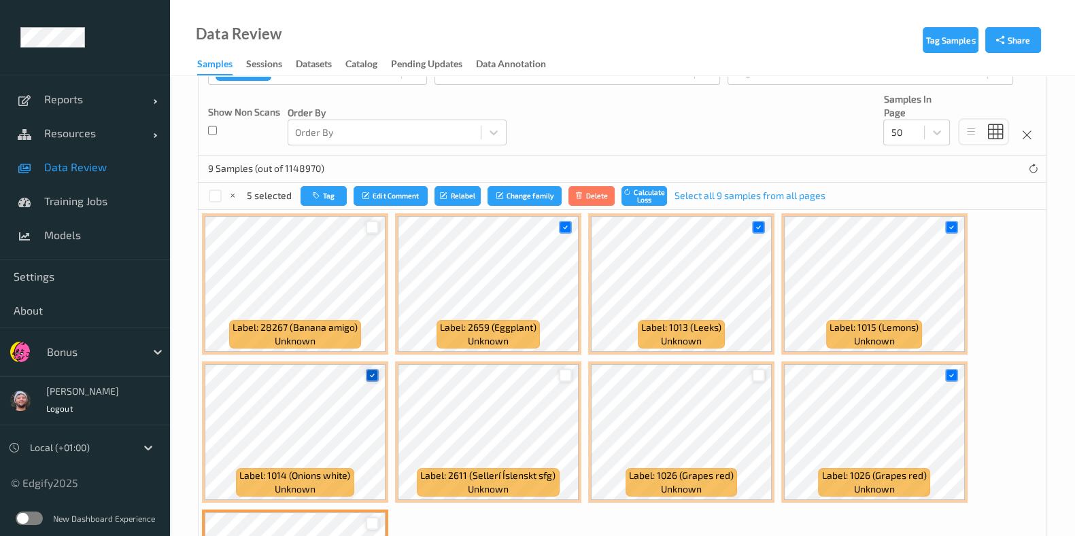
click at [368, 371] on icon at bounding box center [372, 375] width 9 height 9
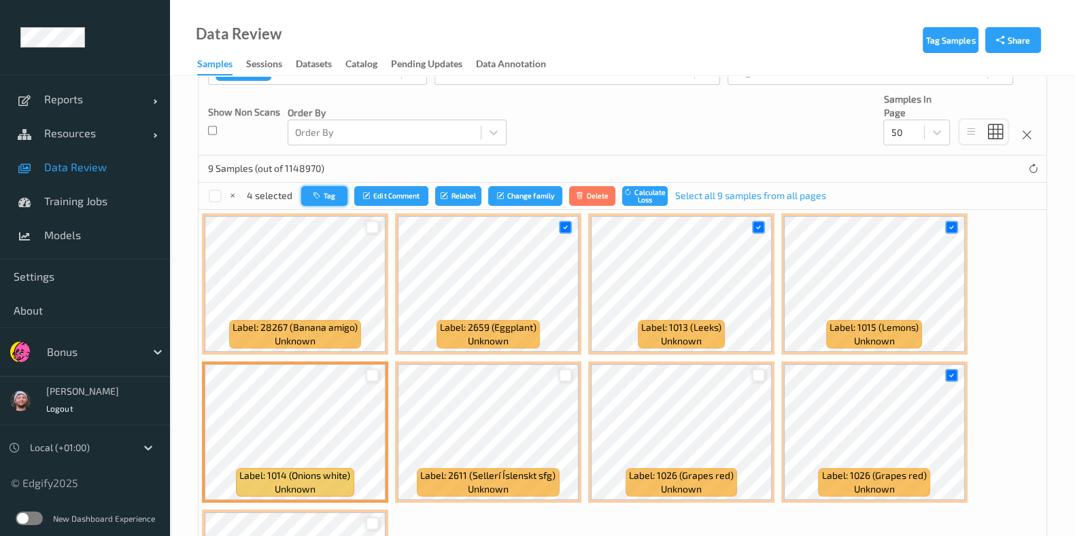
click at [322, 186] on button "Tag" at bounding box center [324, 196] width 46 height 20
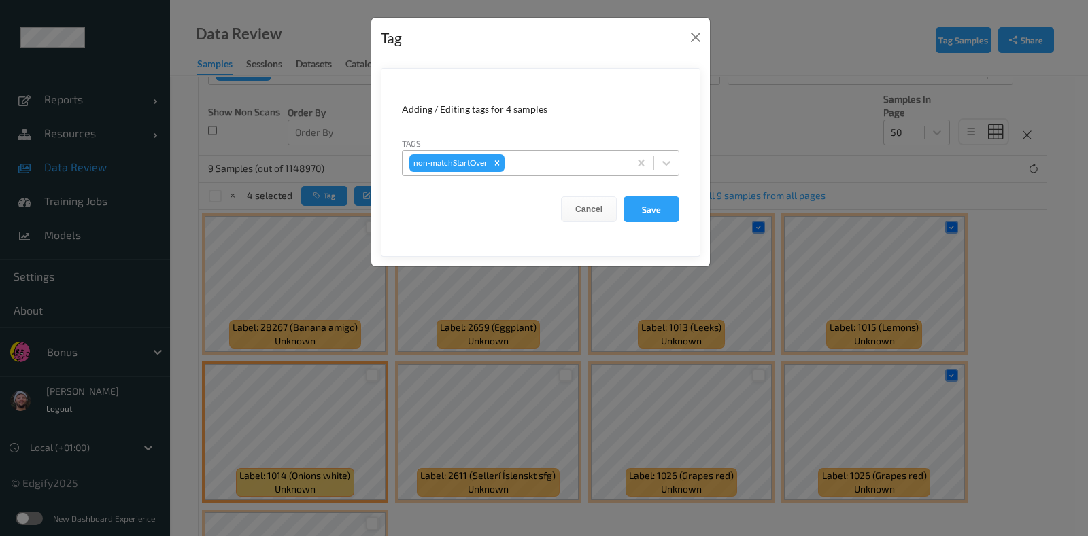
click at [540, 173] on div "non-matchStartOver" at bounding box center [515, 163] width 226 height 23
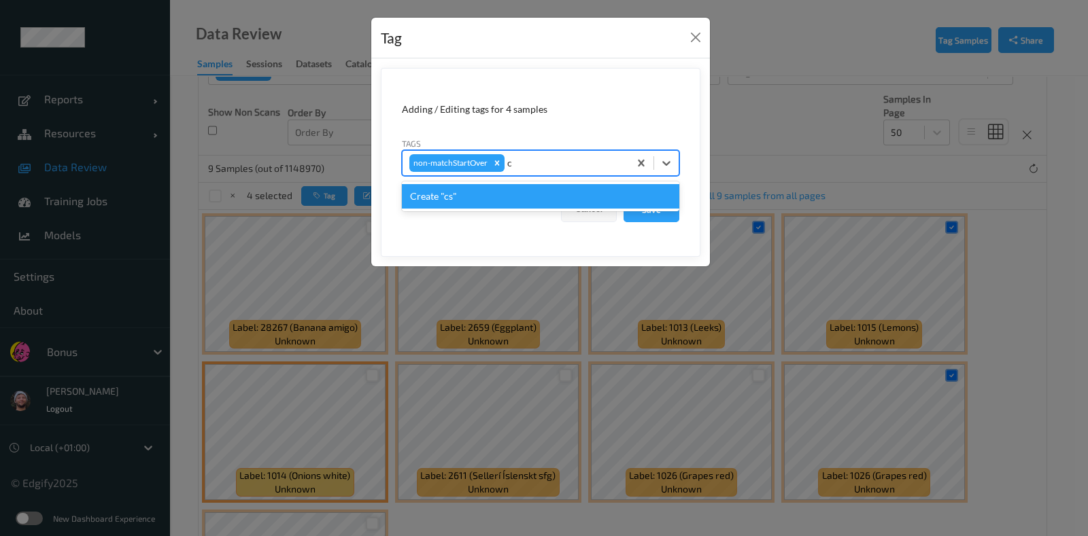
type input "ca"
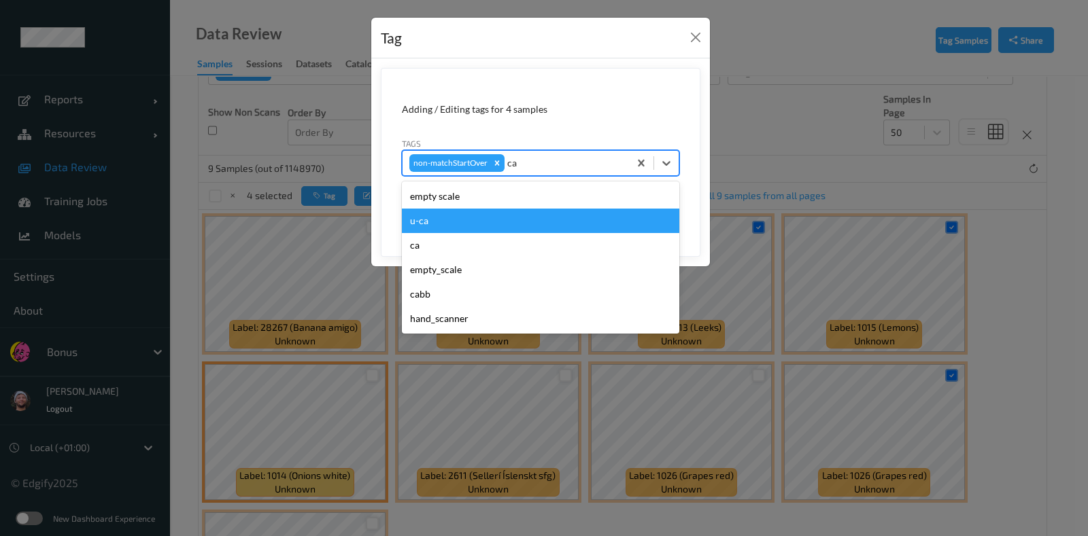
click at [501, 220] on div "u-ca" at bounding box center [540, 221] width 277 height 24
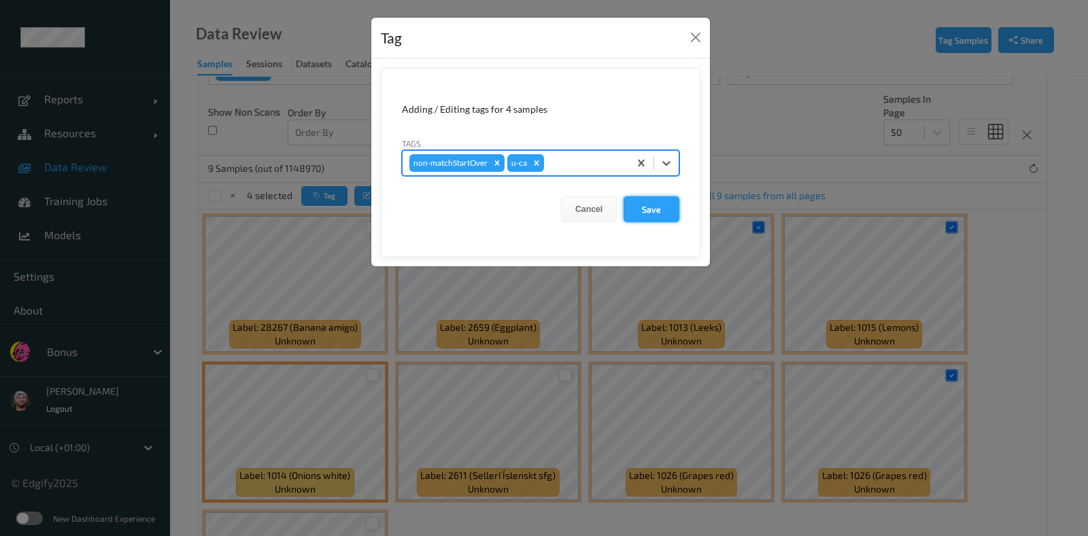
type input "s"
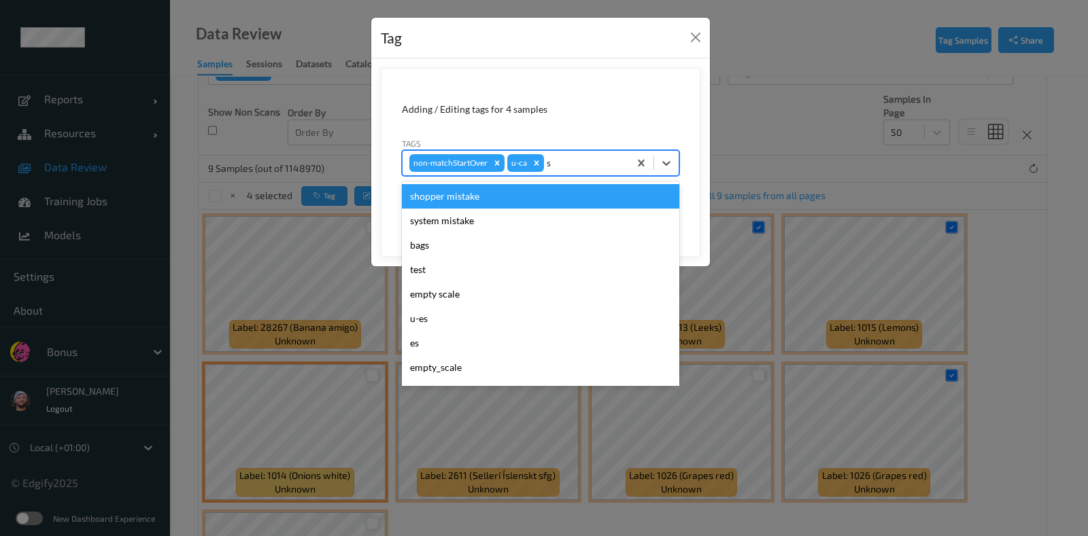
click at [510, 194] on div "shopper mistake" at bounding box center [540, 196] width 277 height 24
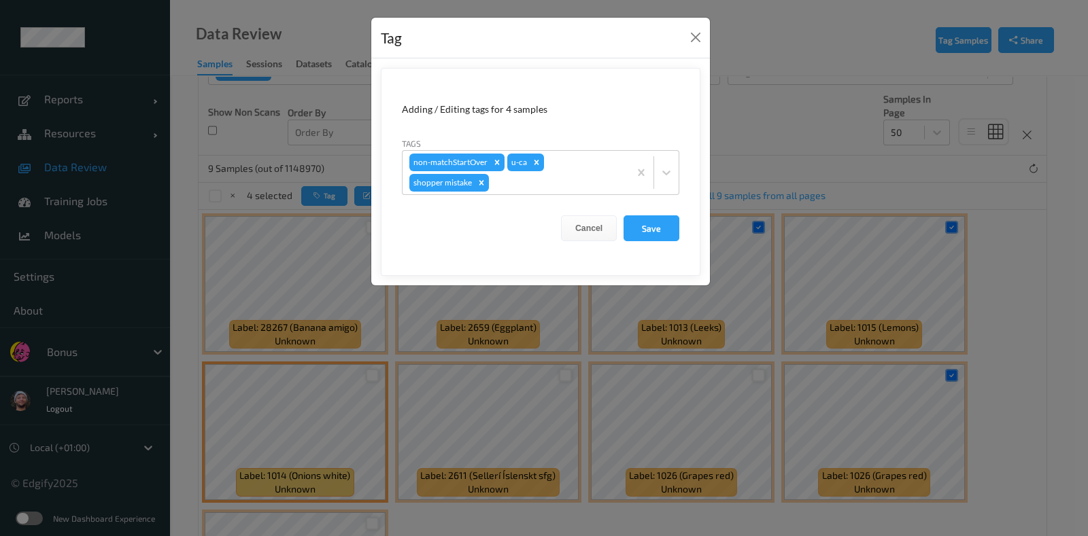
click at [683, 239] on form "Adding / Editing tags for 4 samples Tags non-matchStartOver u-ca shopper mistak…" at bounding box center [540, 172] width 319 height 208
click at [680, 232] on form "Adding / Editing tags for 4 samples Tags non-matchStartOver u-ca shopper mistak…" at bounding box center [540, 172] width 319 height 208
click at [674, 228] on button "Save" at bounding box center [651, 228] width 56 height 26
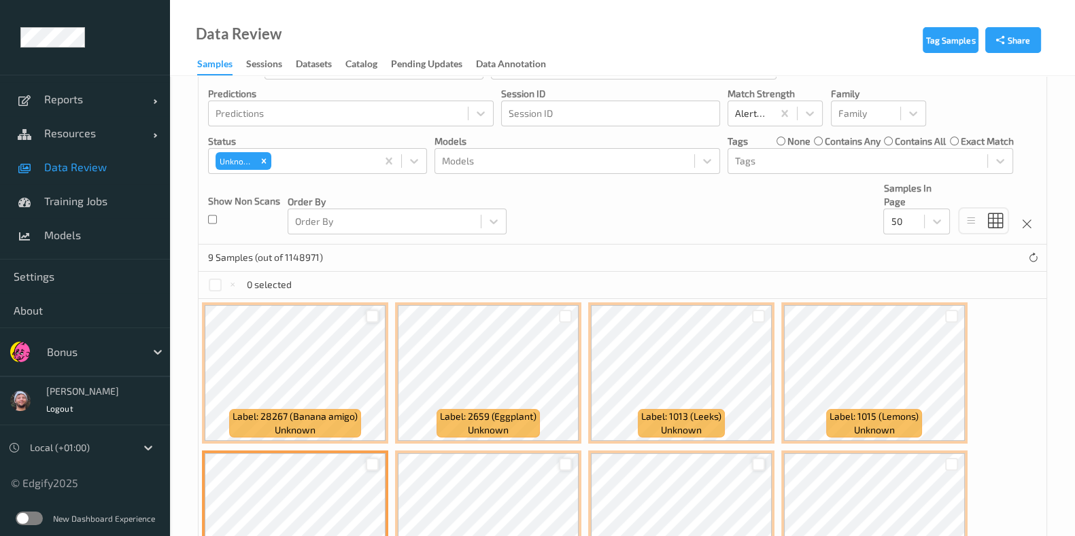
scroll to position [74, 0]
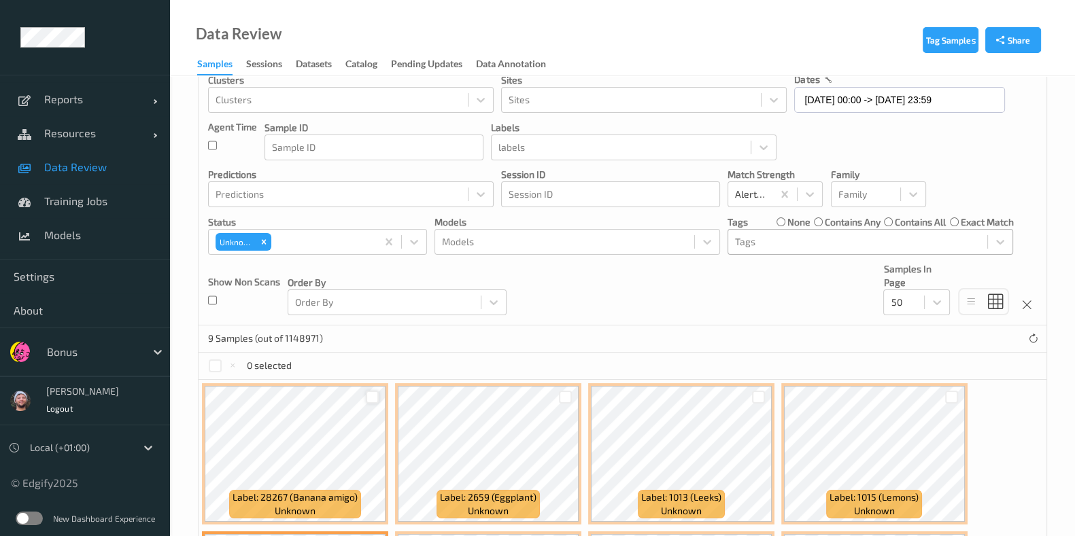
click at [788, 220] on label "none" at bounding box center [798, 222] width 23 height 14
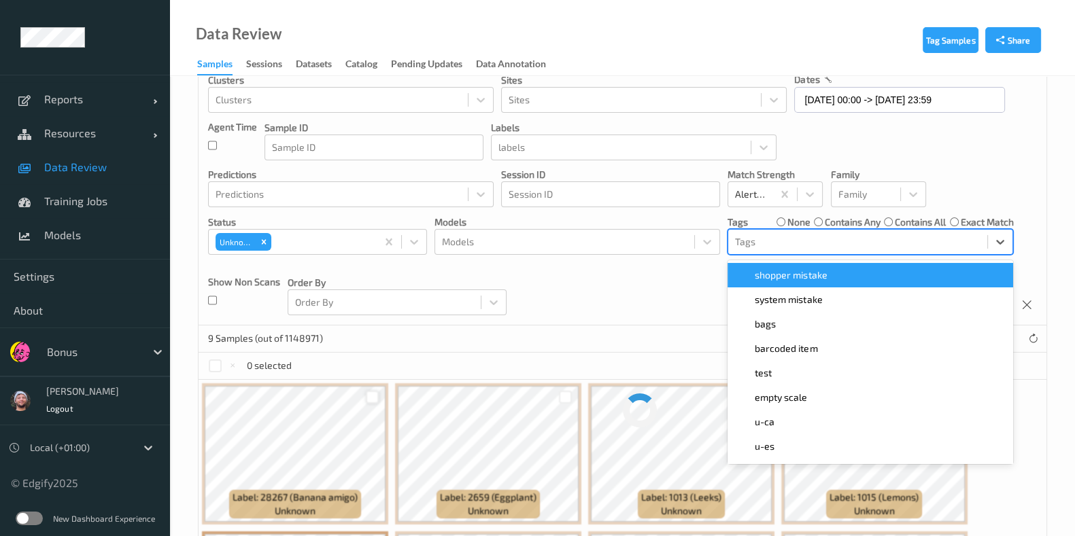
click at [788, 244] on div at bounding box center [857, 242] width 245 height 16
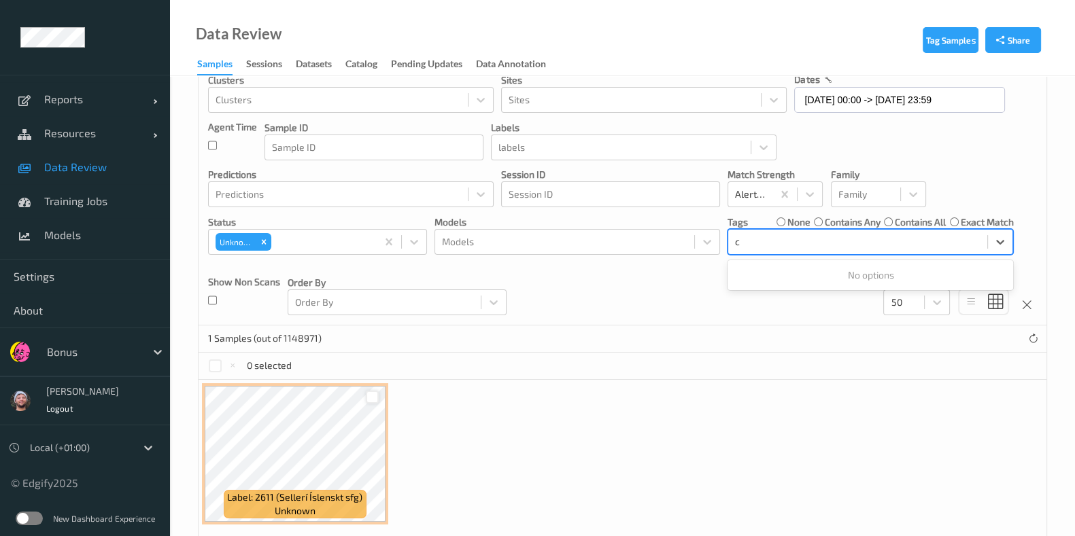
type input "ca"
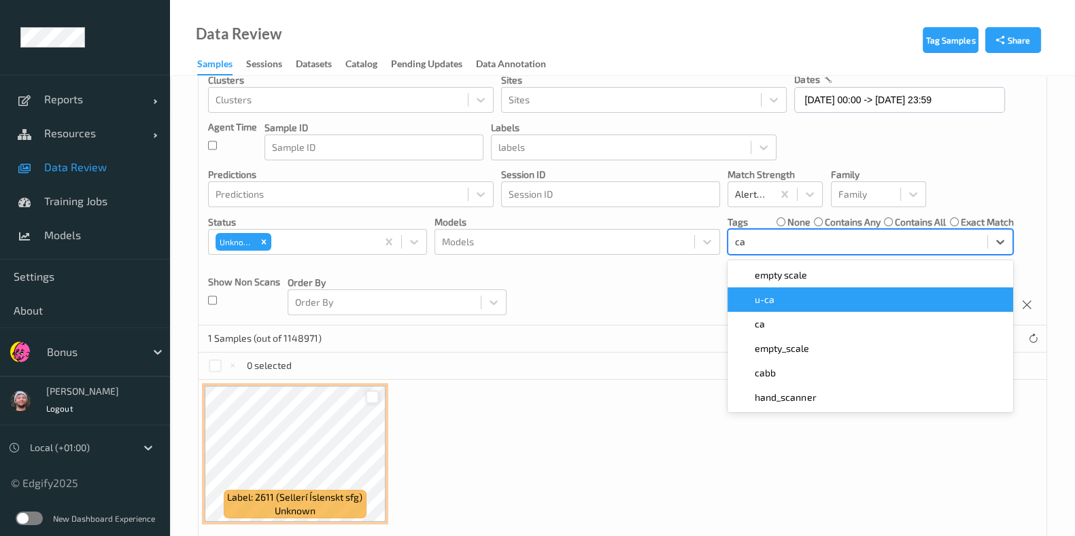
click at [752, 296] on span at bounding box center [744, 300] width 19 height 14
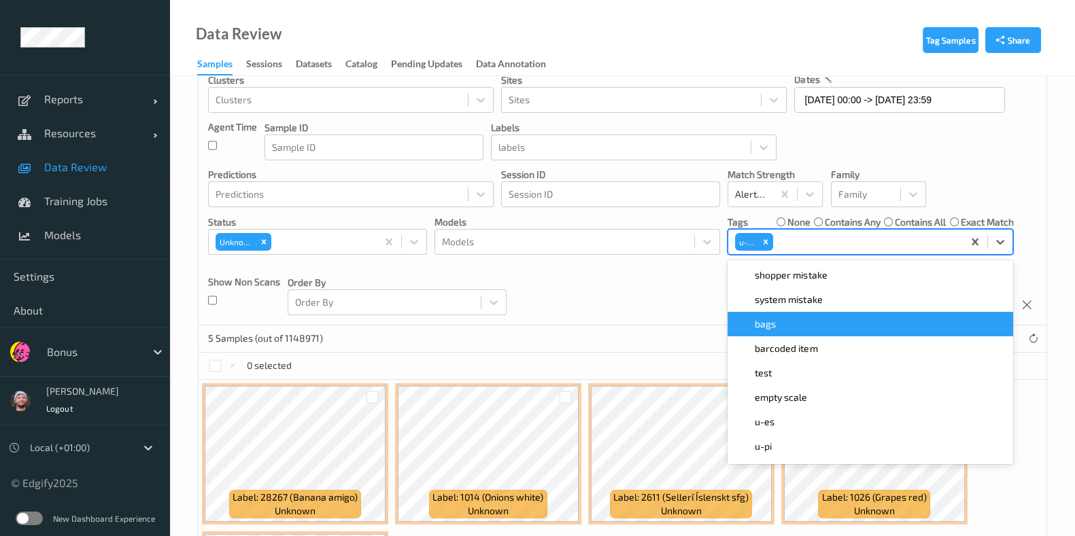
click at [640, 311] on div "Devices Devices Storage Devices Storage Devices Clusters Clusters Sites Sites d…" at bounding box center [622, 170] width 848 height 309
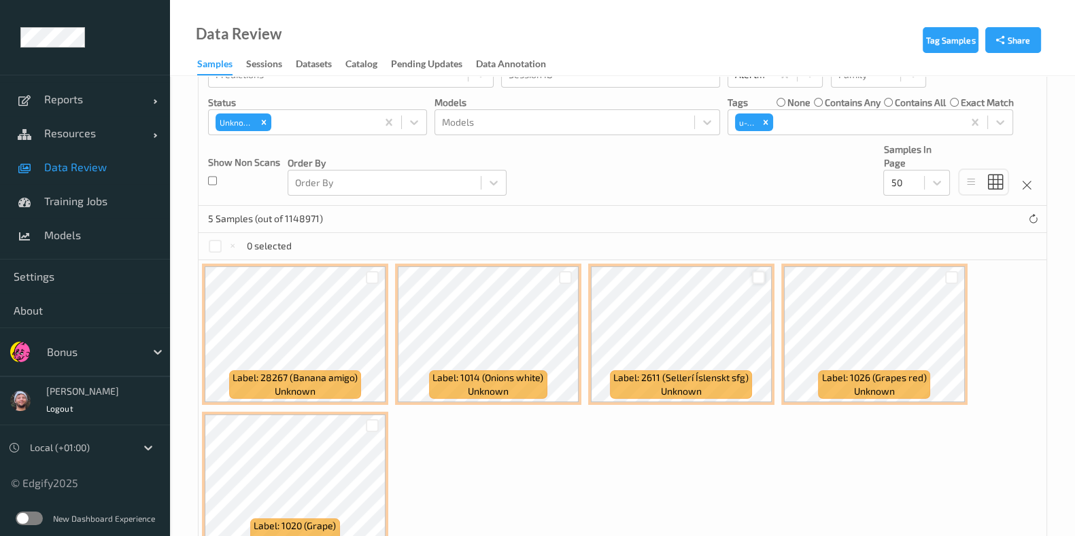
scroll to position [244, 0]
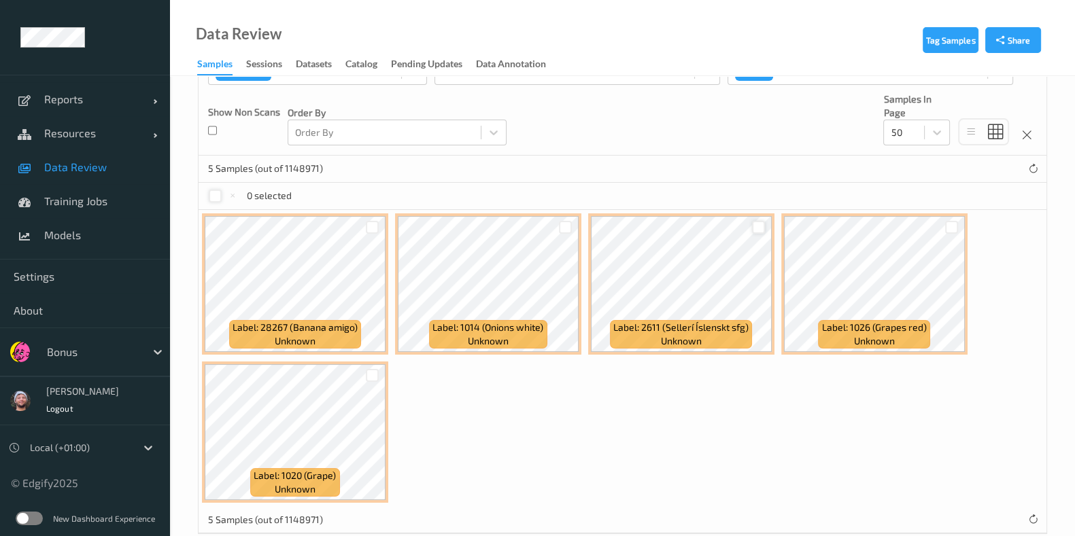
click at [214, 195] on div at bounding box center [215, 196] width 13 height 13
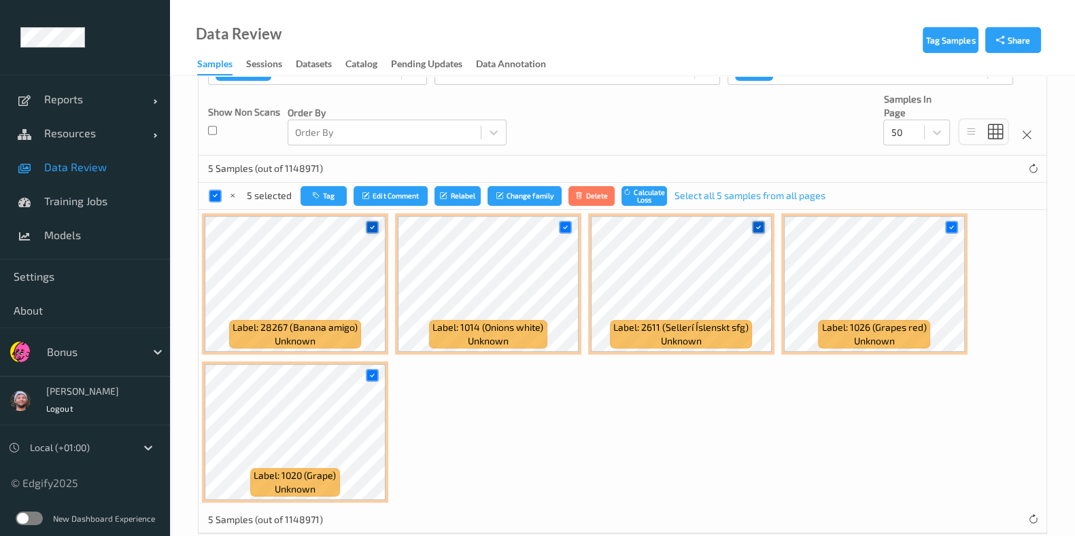
click at [373, 229] on icon at bounding box center [372, 227] width 9 height 9
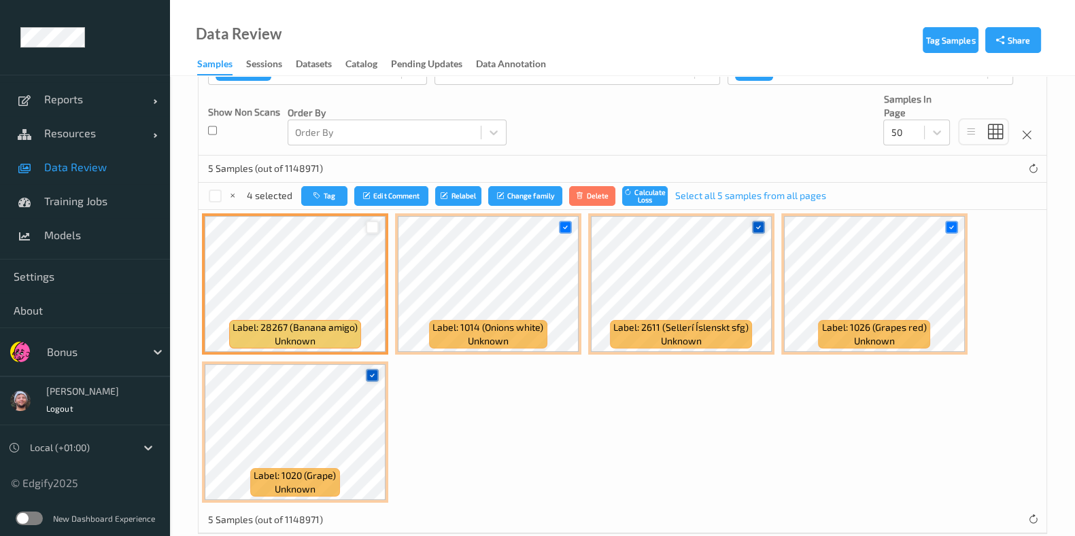
click at [368, 371] on icon at bounding box center [372, 375] width 9 height 9
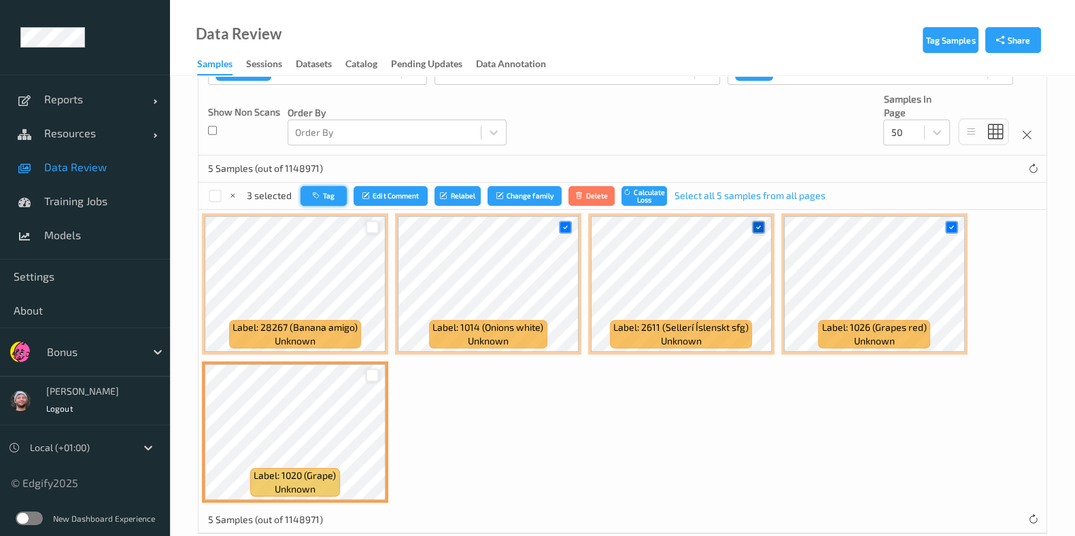
click at [309, 197] on button "Tag" at bounding box center [323, 196] width 46 height 20
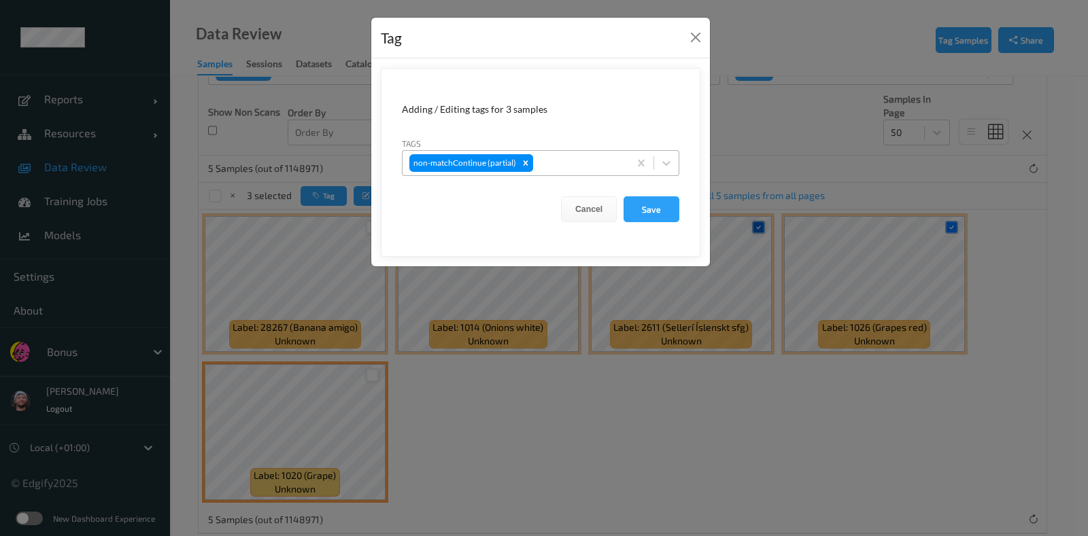
click at [527, 163] on icon "Remove non-matchContinue (partial)" at bounding box center [526, 163] width 10 height 10
click at [915, 246] on div "Tag Adding / Editing tags for 3 samples Tags option , selected. Select is focus…" at bounding box center [544, 268] width 1088 height 536
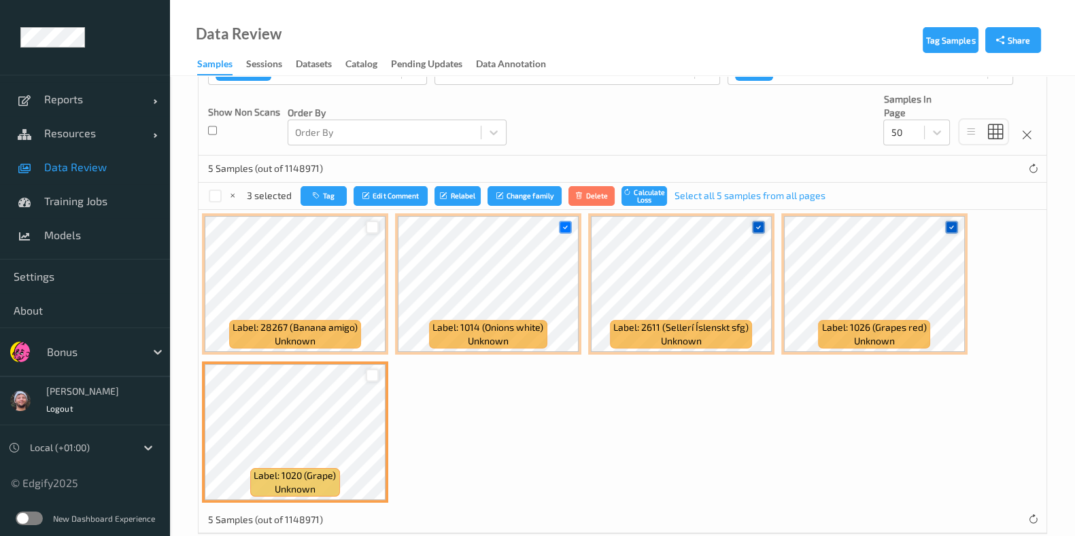
click at [947, 226] on icon at bounding box center [951, 227] width 9 height 9
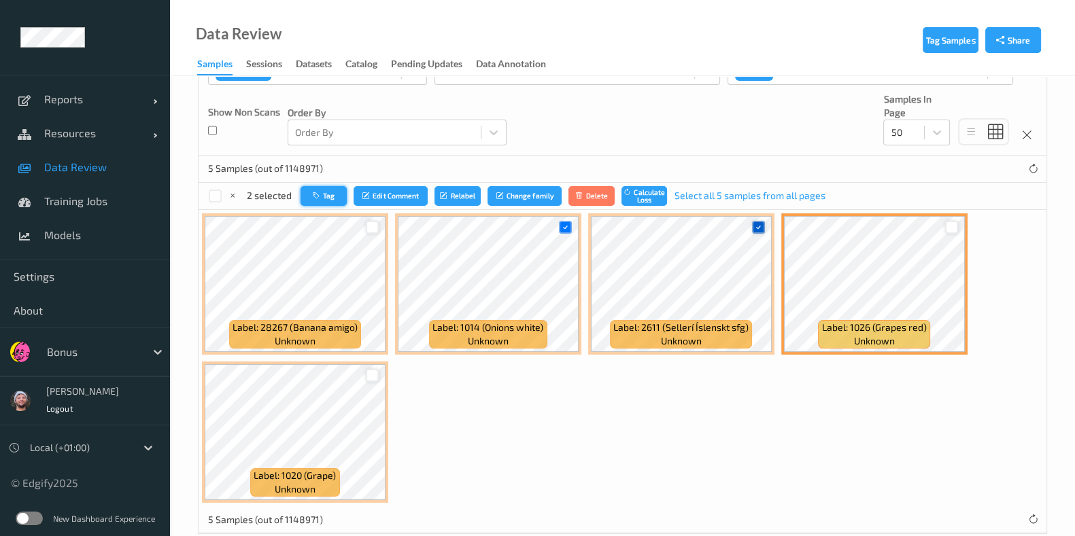
click at [307, 194] on button "Tag" at bounding box center [323, 196] width 46 height 20
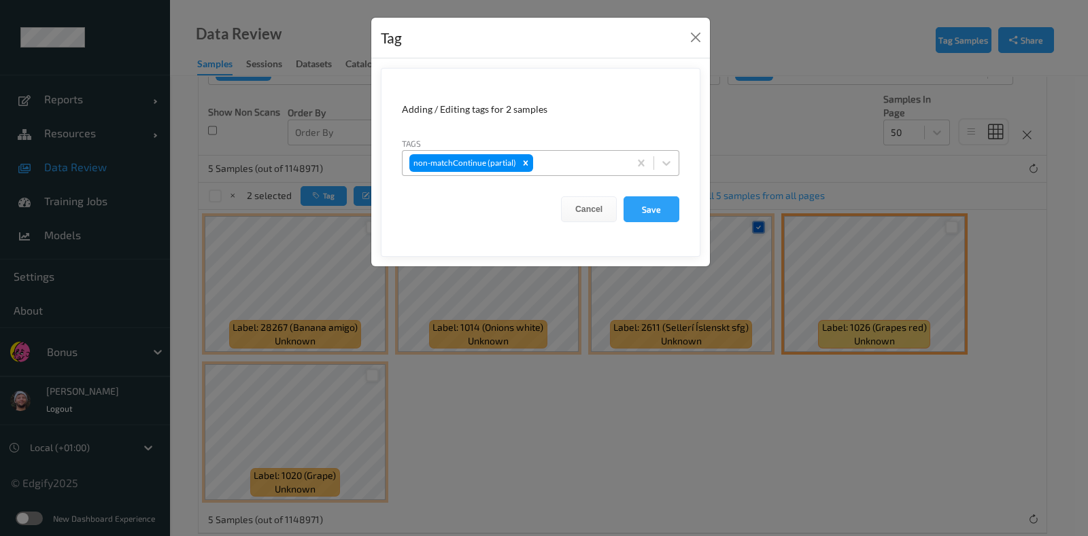
click at [546, 161] on div at bounding box center [579, 163] width 86 height 16
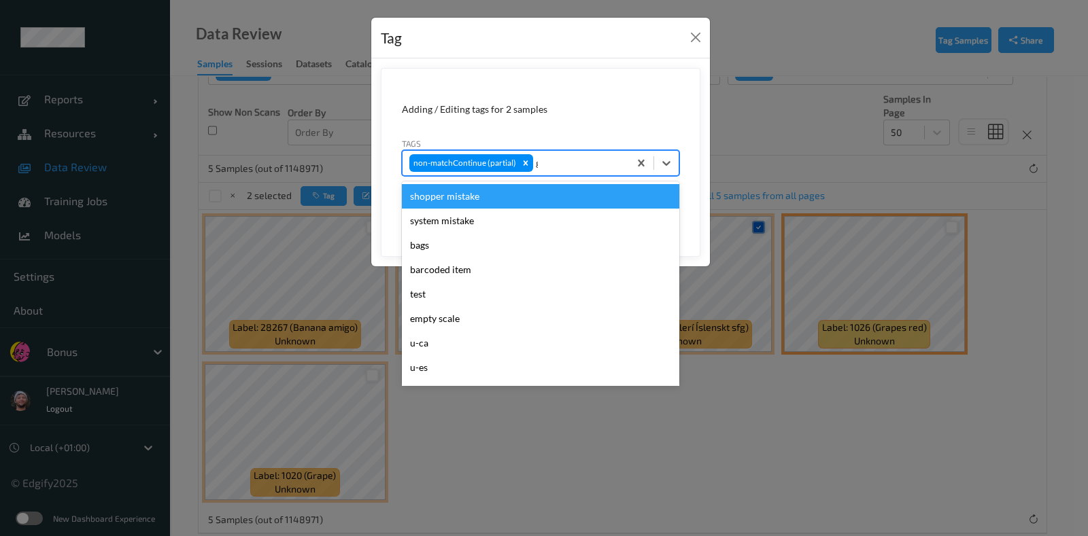
type input "gi"
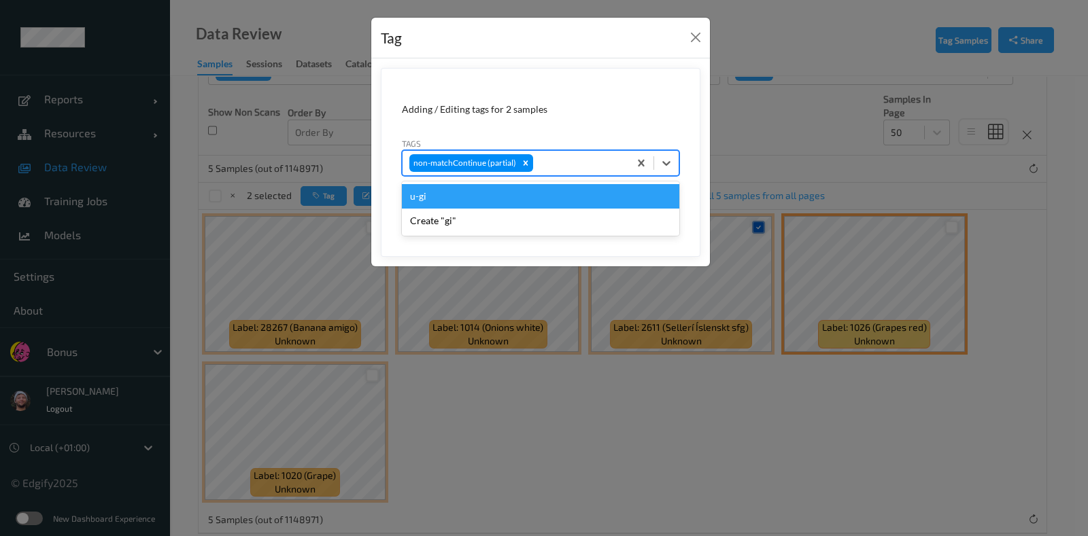
click at [623, 196] on button "Save" at bounding box center [651, 209] width 56 height 26
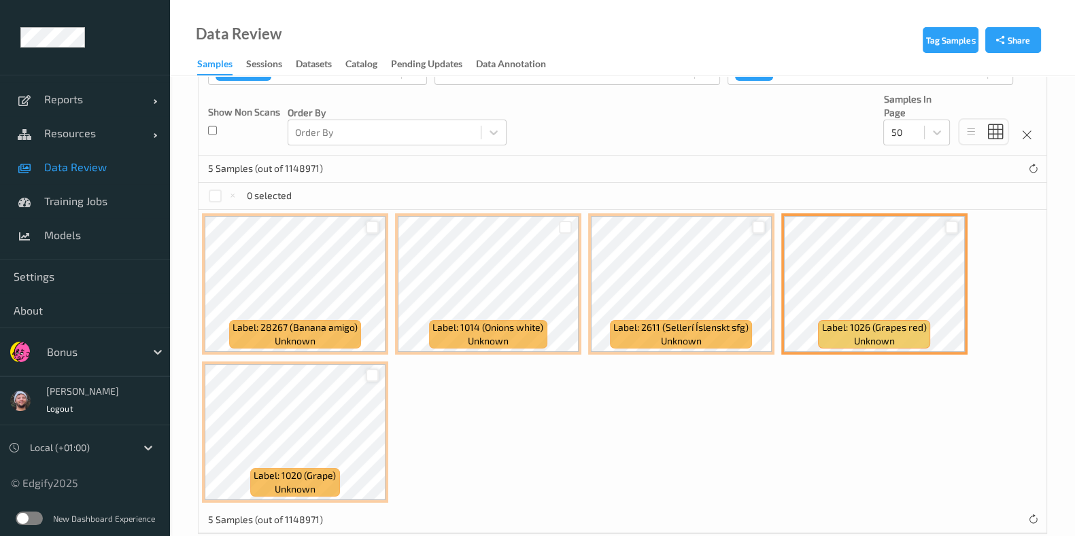
click at [370, 227] on div at bounding box center [372, 227] width 13 height 13
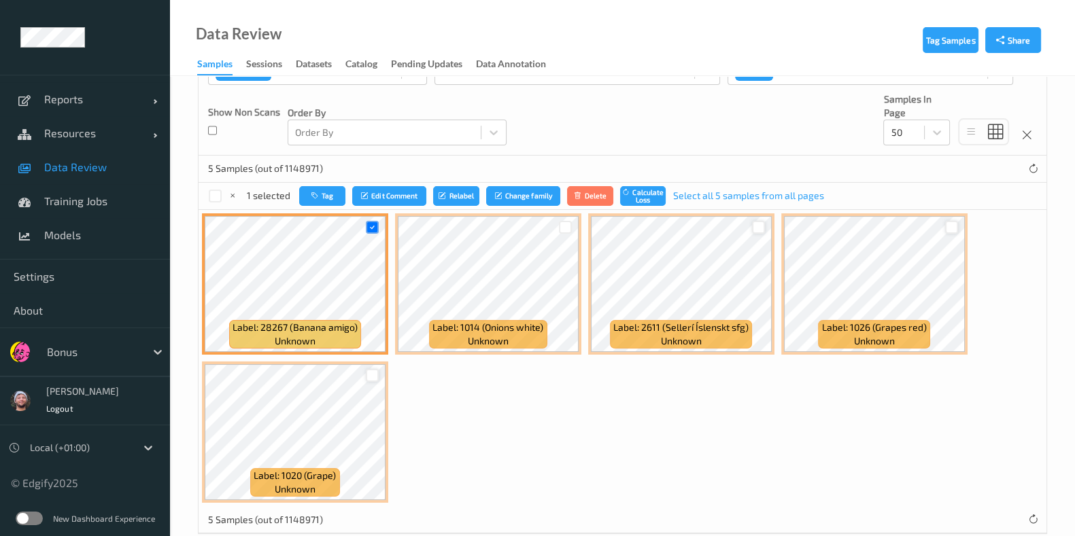
click at [946, 223] on div at bounding box center [951, 227] width 13 height 13
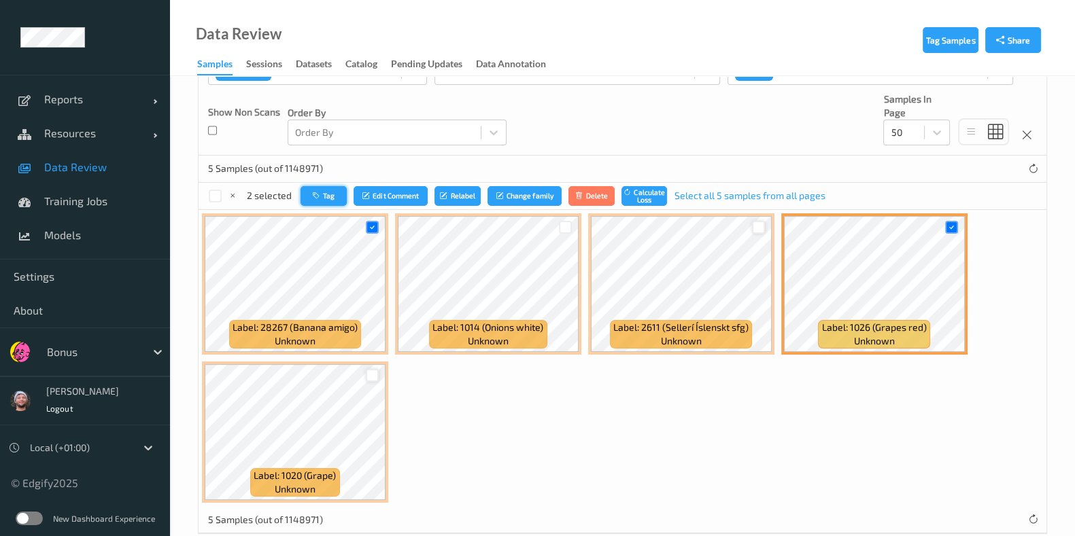
click at [341, 193] on button "Tag" at bounding box center [323, 196] width 46 height 20
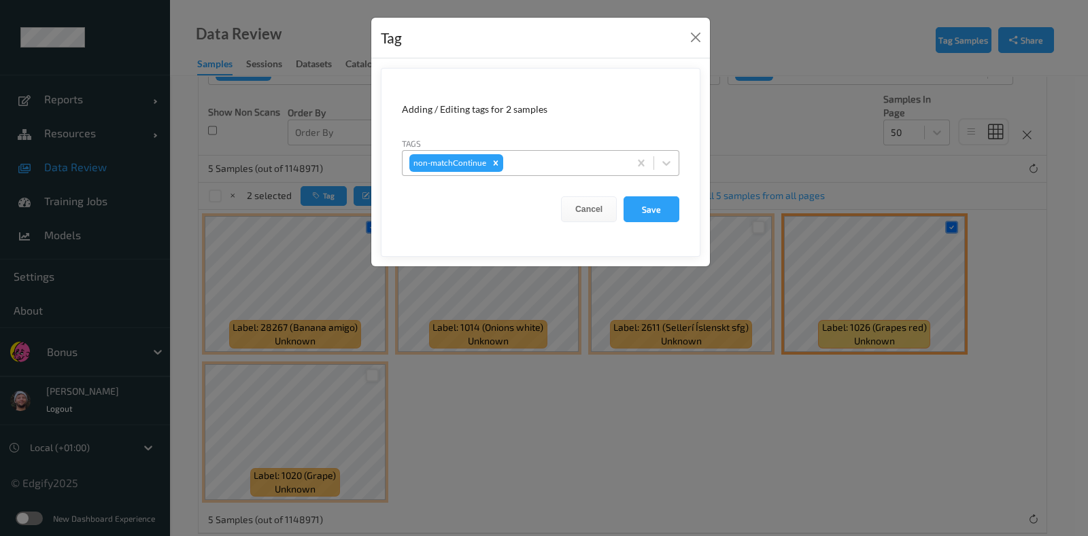
click at [566, 163] on div at bounding box center [564, 163] width 116 height 16
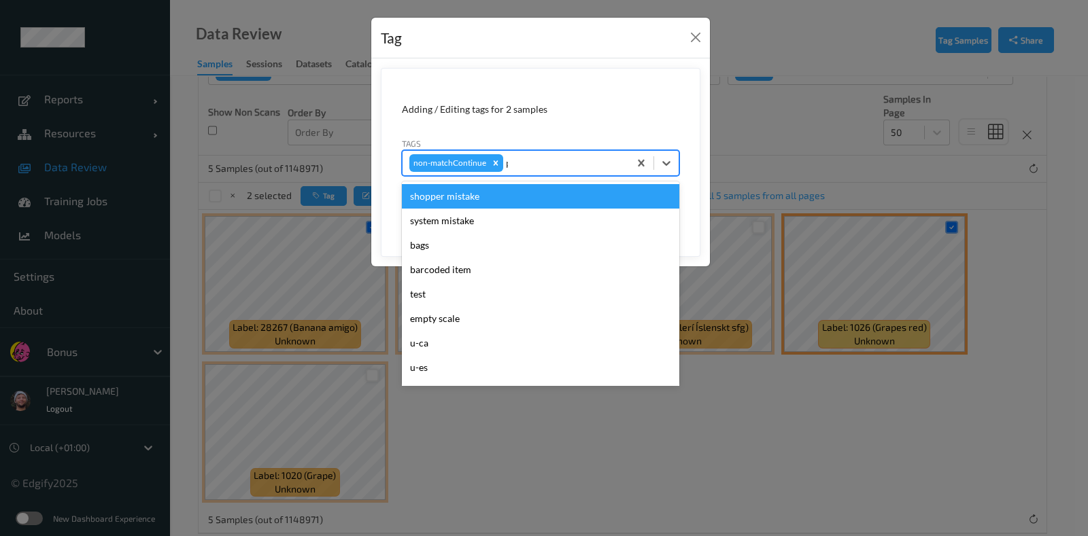
type input "pi"
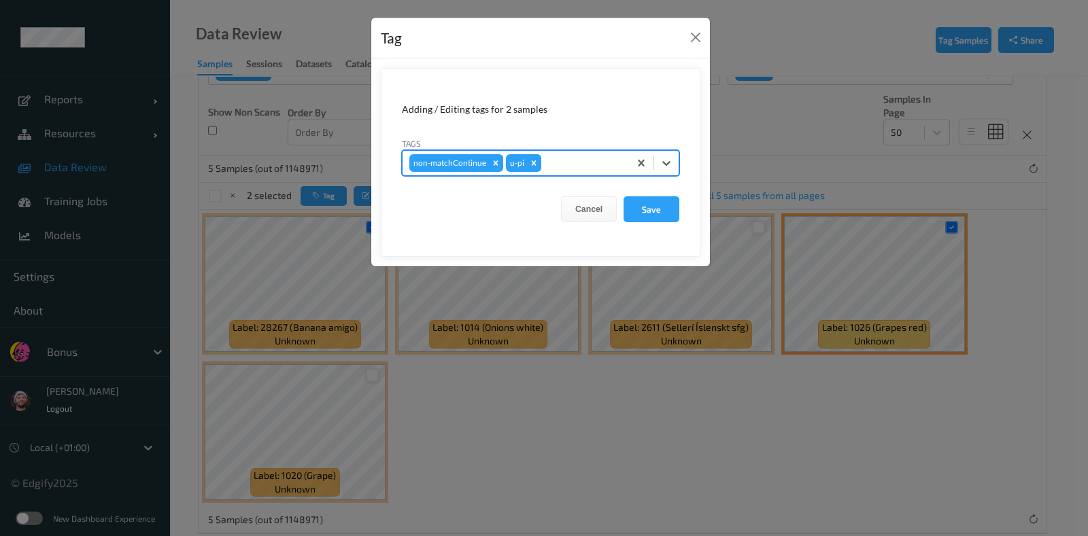
click at [623, 196] on button "Save" at bounding box center [651, 209] width 56 height 26
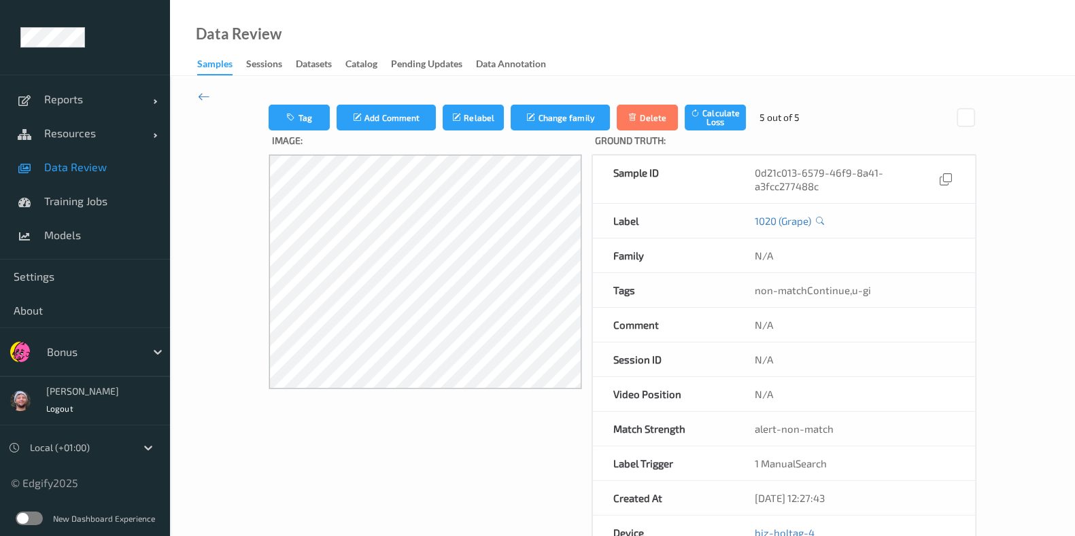
click at [81, 173] on link "Data Review" at bounding box center [85, 167] width 170 height 34
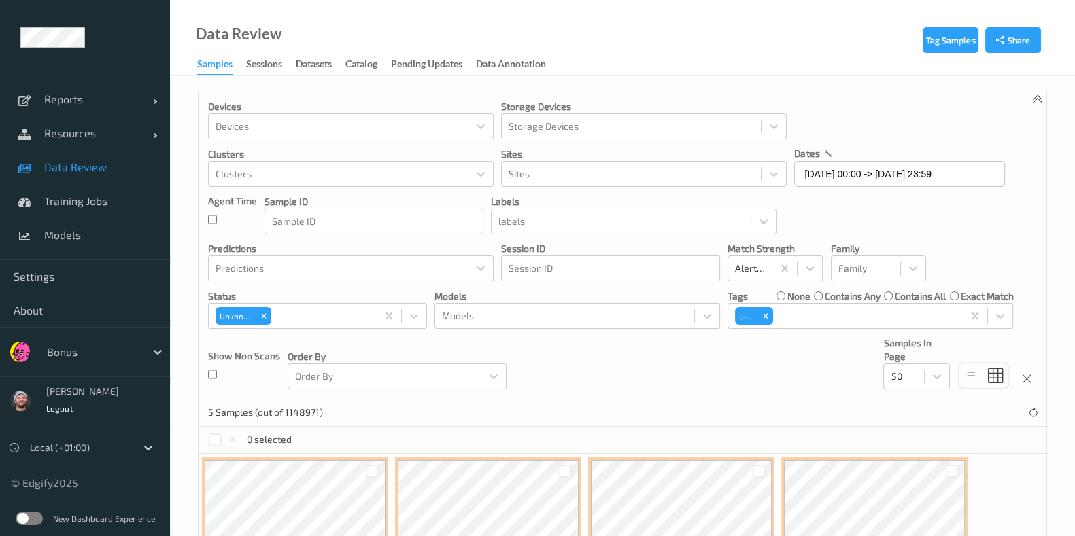
click at [820, 290] on div "Devices Devices Storage Devices Storage Devices Clusters Clusters Sites Sites d…" at bounding box center [622, 244] width 848 height 309
click at [820, 300] on div "contains any" at bounding box center [847, 297] width 67 height 14
click at [771, 311] on div "Remove u-ca" at bounding box center [765, 316] width 15 height 18
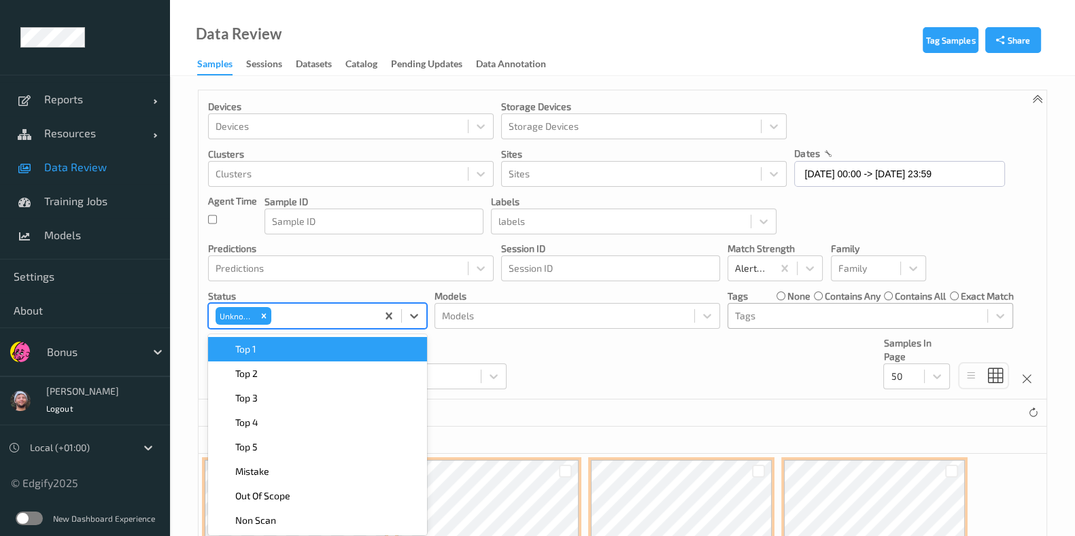
click at [367, 316] on div at bounding box center [322, 316] width 96 height 16
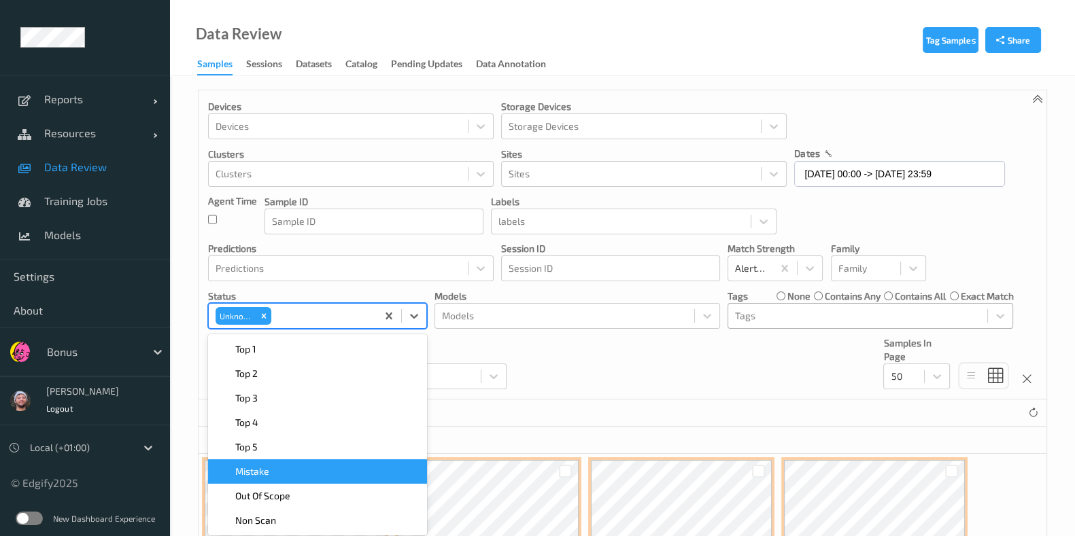
click at [297, 467] on div "Mistake" at bounding box center [317, 472] width 203 height 14
click at [608, 369] on div "Devices Devices Storage Devices Storage Devices Clusters Clusters Sites Sites d…" at bounding box center [622, 244] width 848 height 309
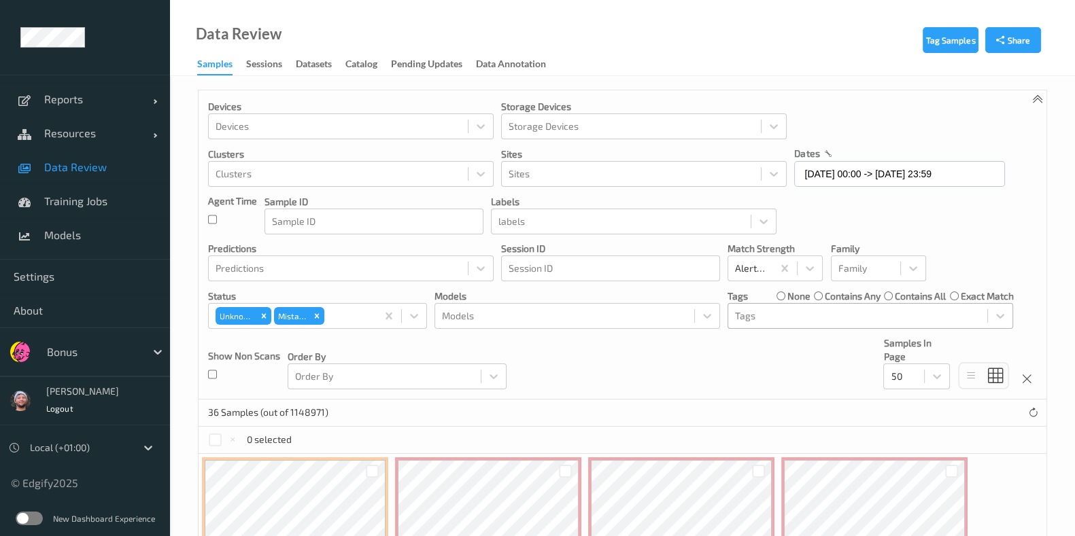
click at [786, 321] on div at bounding box center [857, 316] width 245 height 16
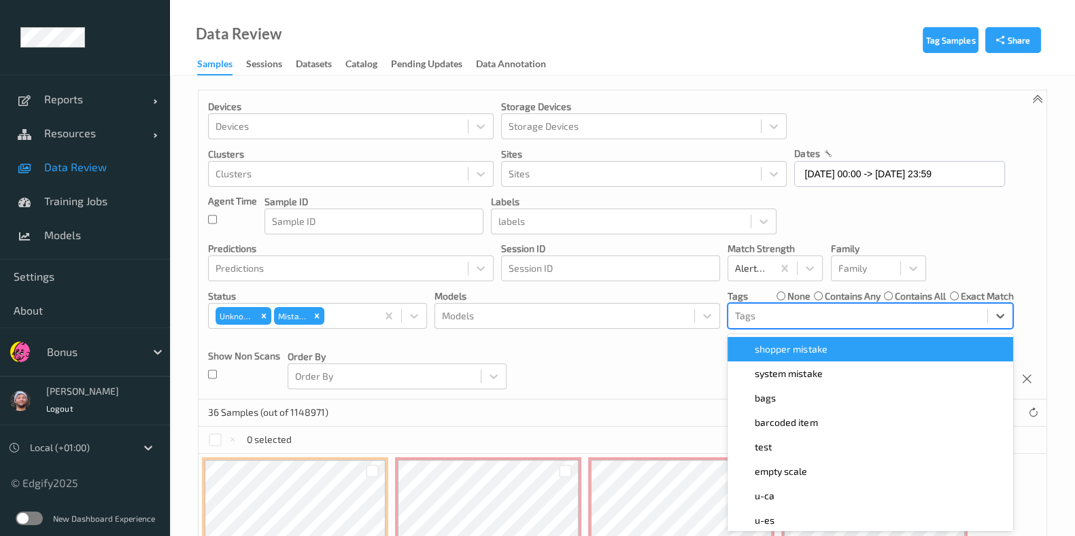
scroll to position [7, 0]
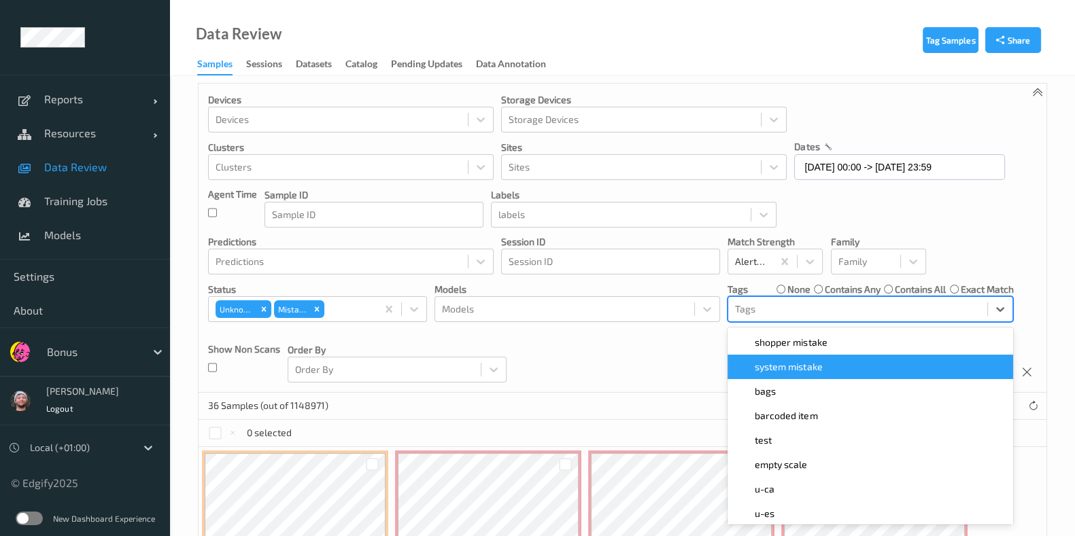
click at [758, 341] on span "shopper mistake" at bounding box center [790, 343] width 72 height 14
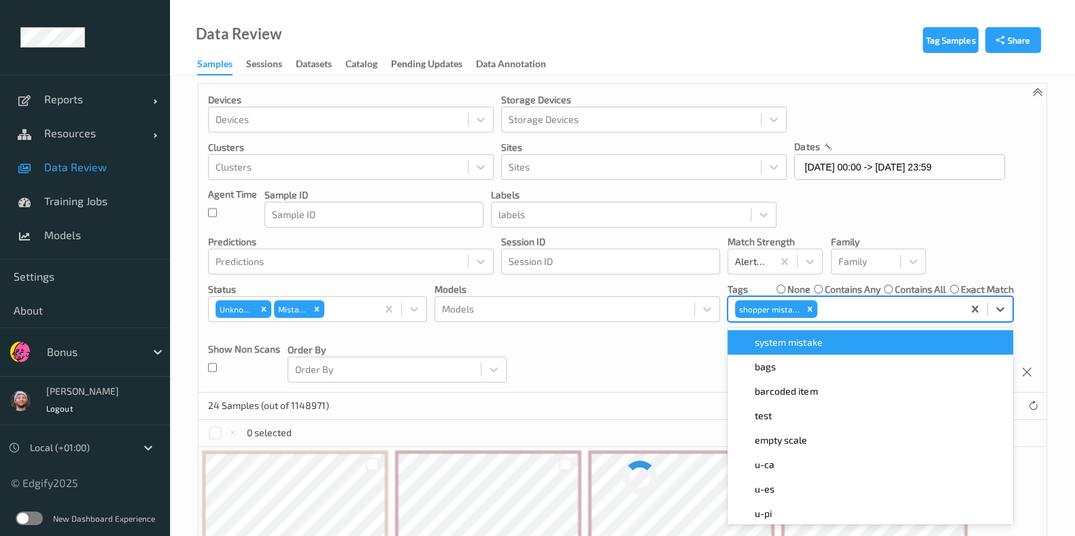
click at [632, 373] on div "Devices Devices Storage Devices Storage Devices Clusters Clusters Sites Sites d…" at bounding box center [622, 238] width 848 height 309
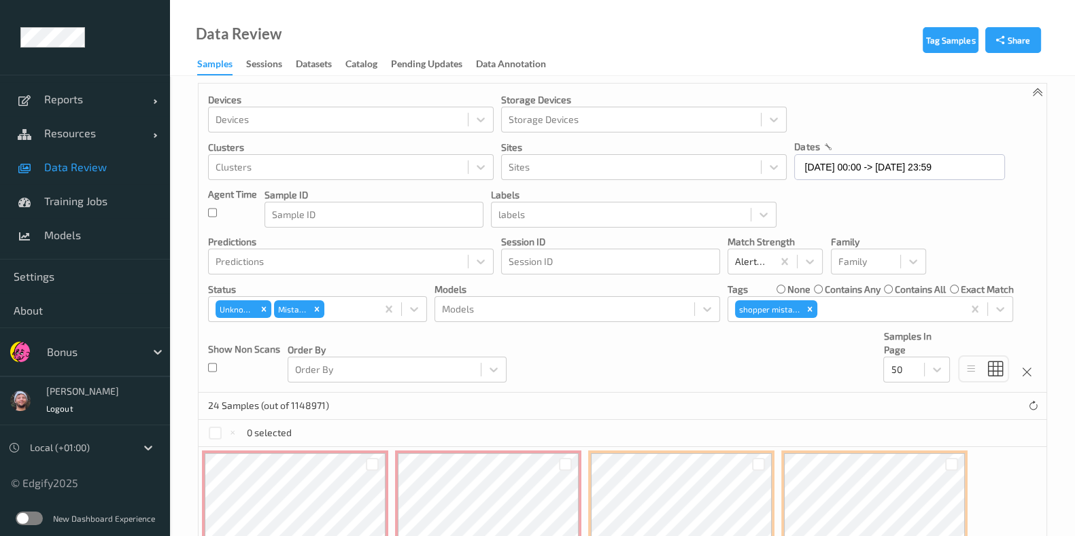
click at [63, 168] on span "Data Review" at bounding box center [100, 167] width 112 height 14
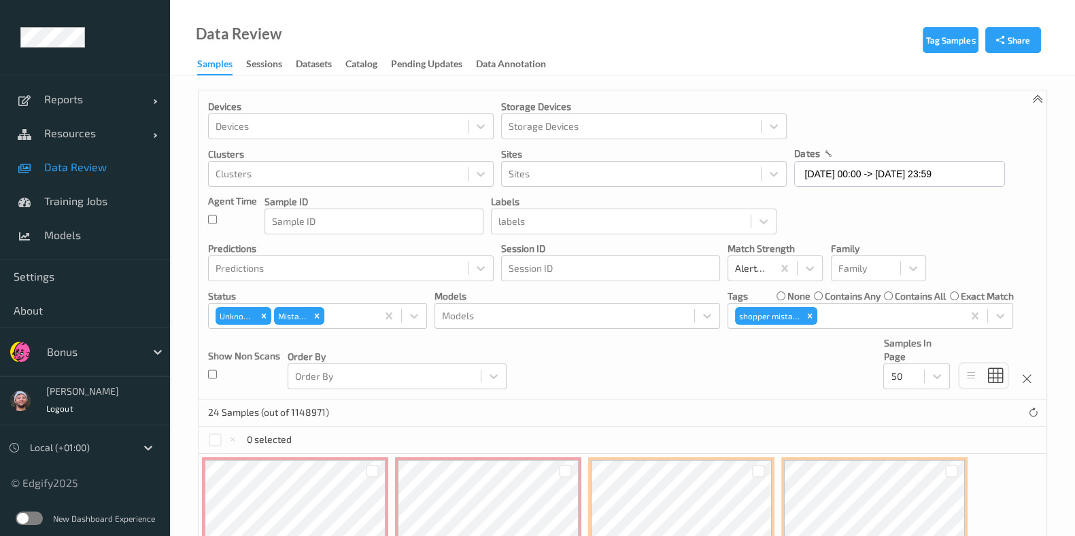
click at [432, 355] on p "Order By" at bounding box center [397, 357] width 219 height 14
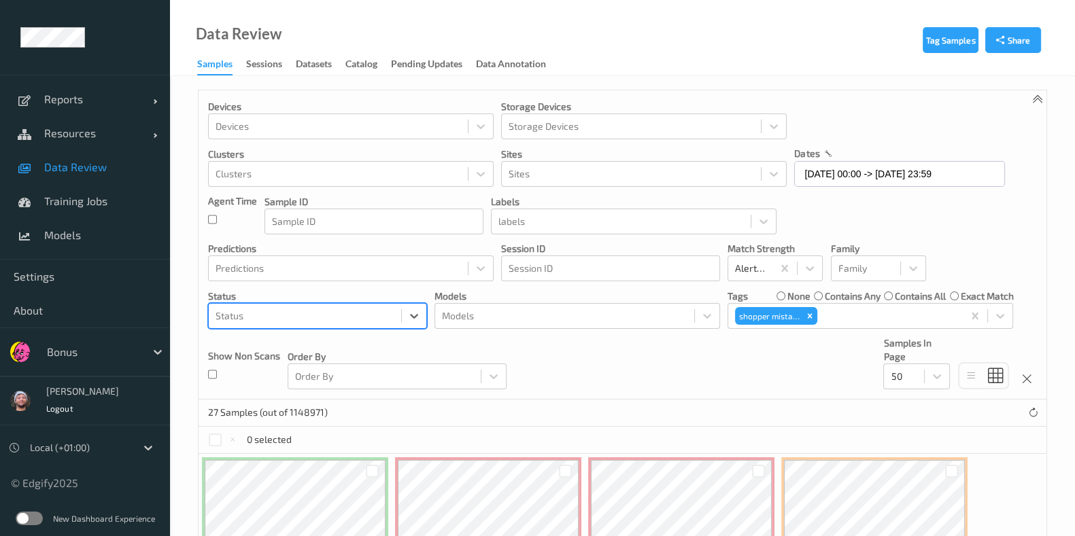
click at [35, 168] on span at bounding box center [26, 167] width 24 height 24
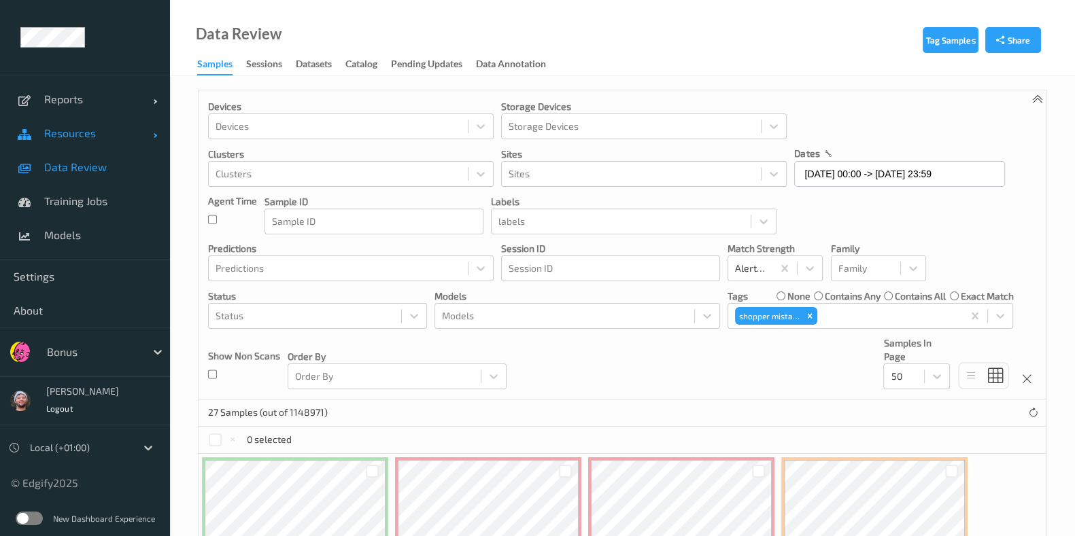
click at [69, 141] on link "Resources" at bounding box center [85, 133] width 170 height 34
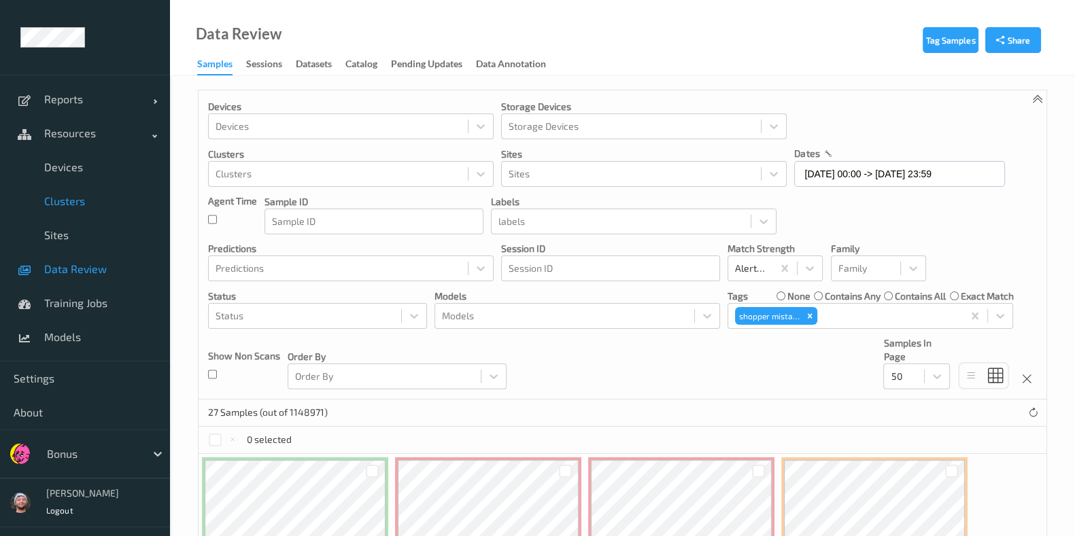
click at [75, 199] on span "Clusters" at bounding box center [100, 201] width 112 height 14
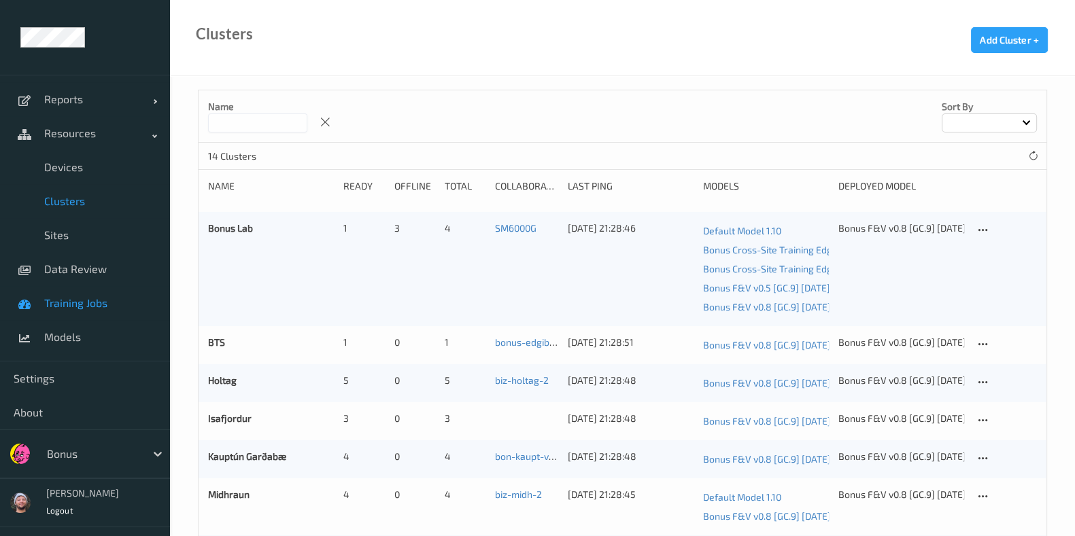
click at [82, 286] on link "Training Jobs" at bounding box center [85, 303] width 170 height 34
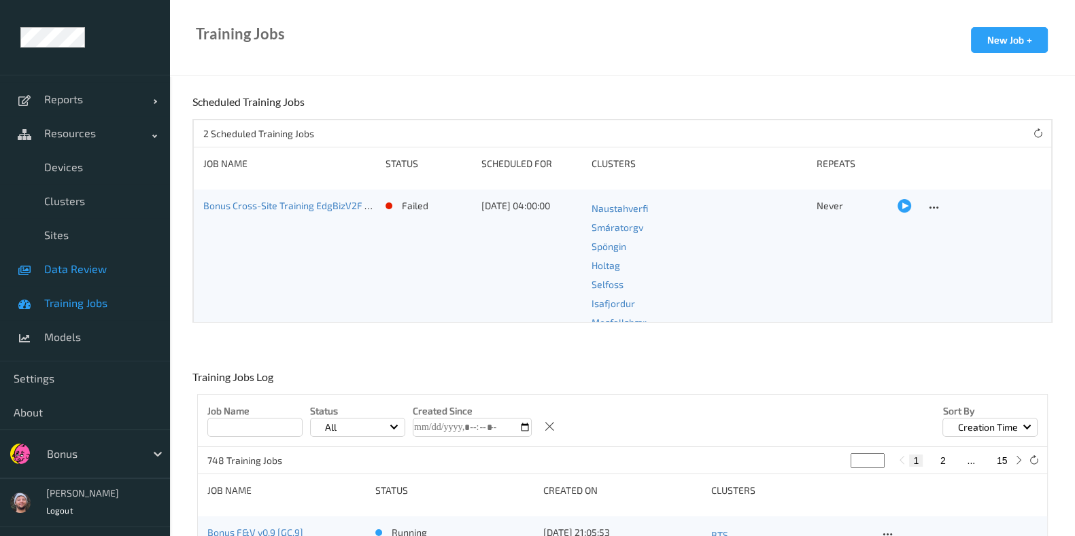
click at [77, 268] on span "Data Review" at bounding box center [100, 269] width 112 height 14
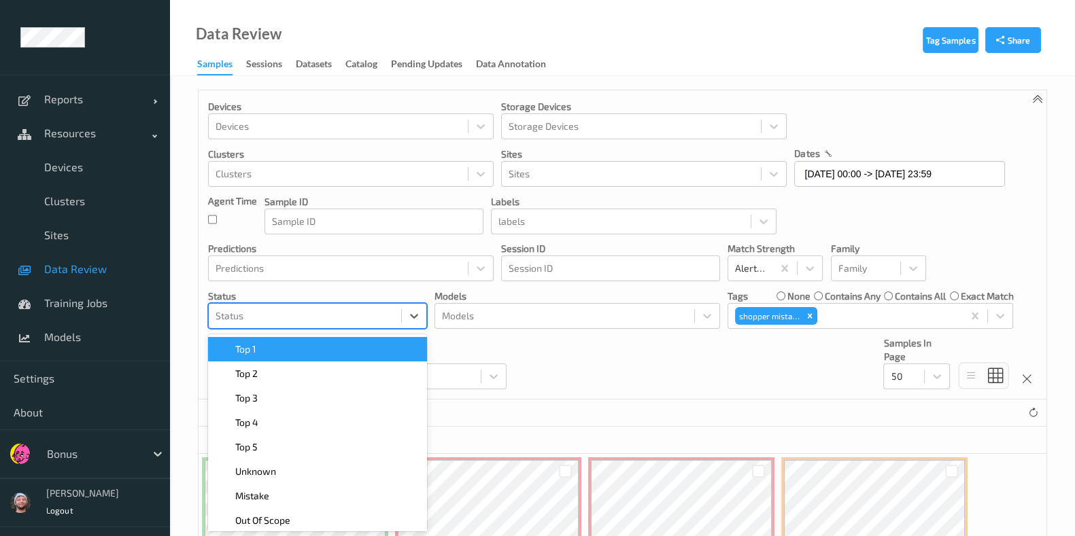
click at [336, 306] on div "Status" at bounding box center [305, 316] width 192 height 22
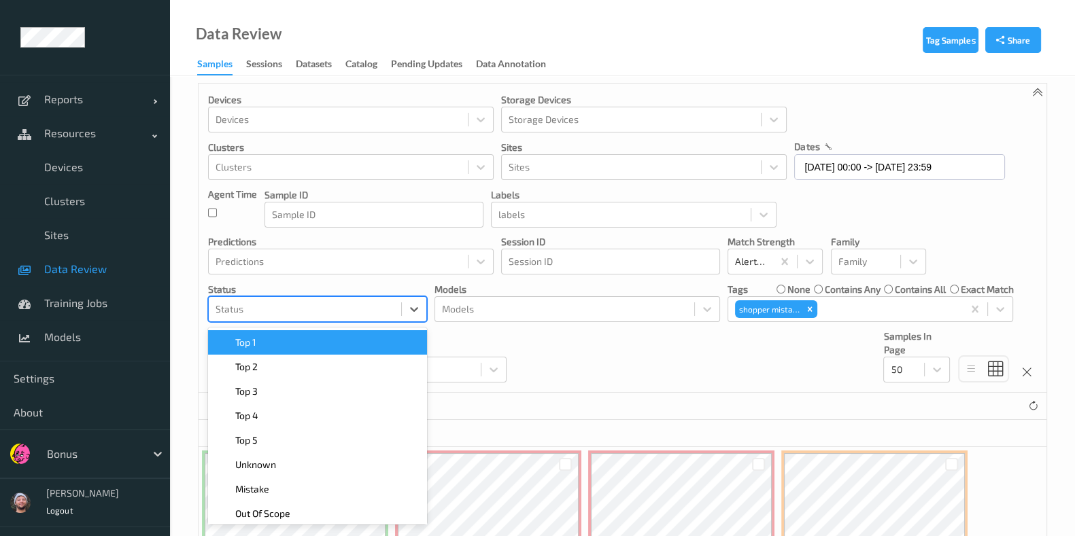
click at [315, 336] on div "Top 1" at bounding box center [317, 343] width 203 height 14
click at [315, 336] on div "Top 2" at bounding box center [317, 343] width 203 height 14
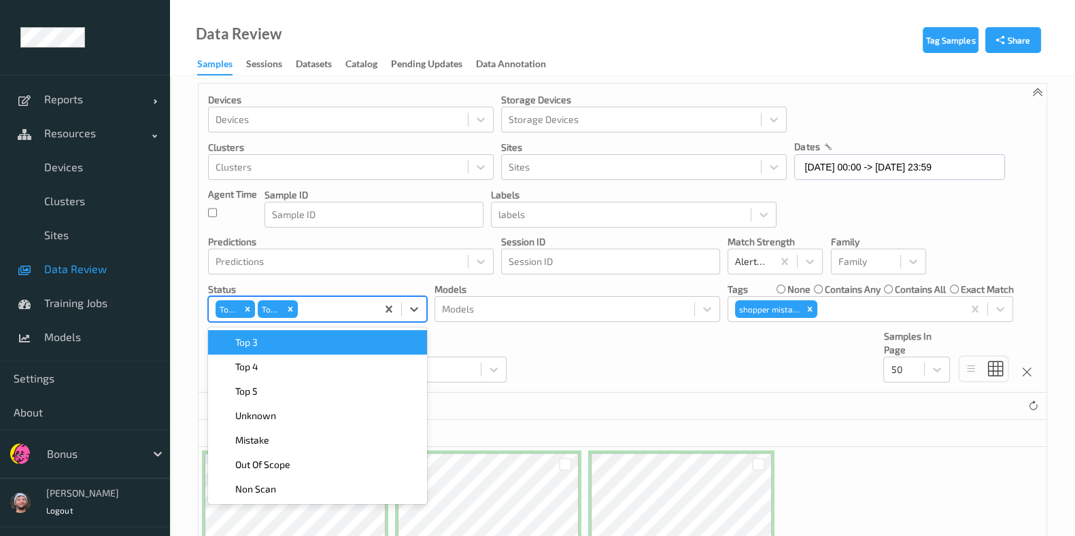
click at [315, 336] on div "Top 3" at bounding box center [317, 343] width 203 height 14
click at [315, 336] on div "Top 4" at bounding box center [317, 343] width 203 height 14
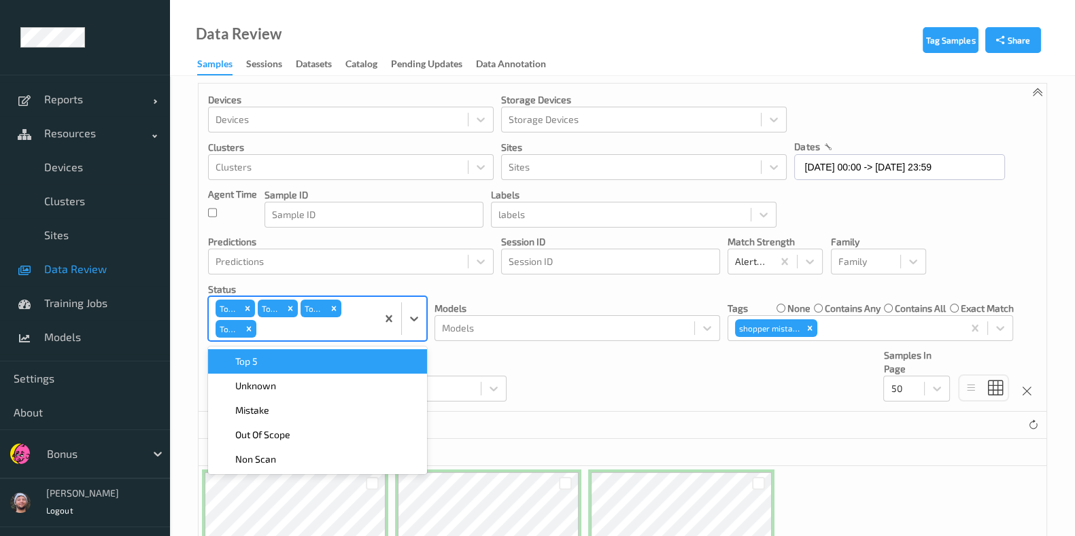
click at [315, 356] on div "Top 5" at bounding box center [317, 362] width 203 height 14
click at [314, 356] on div "Unknown" at bounding box center [317, 362] width 203 height 14
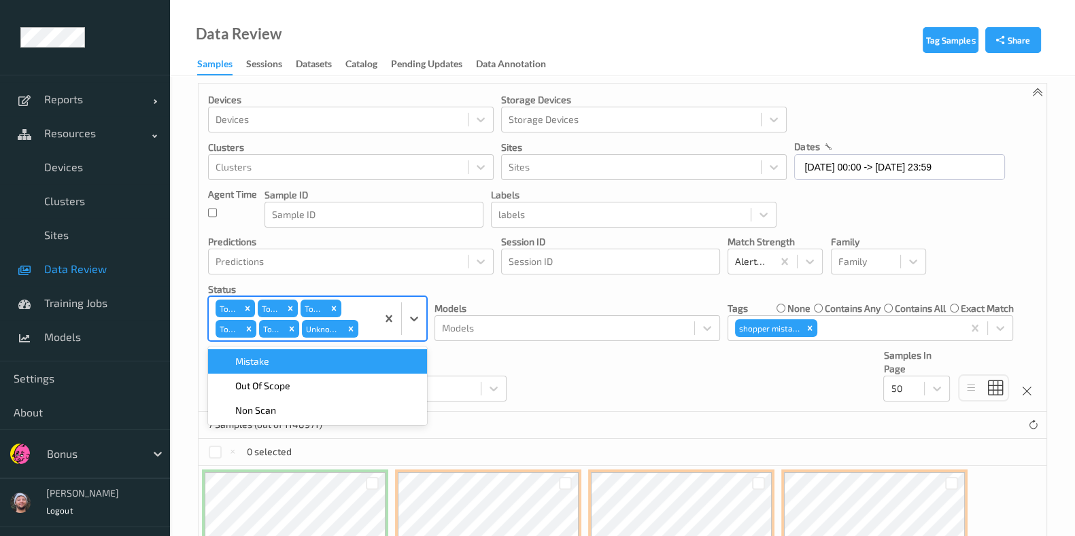
click at [314, 356] on div "Mistake" at bounding box center [317, 362] width 203 height 14
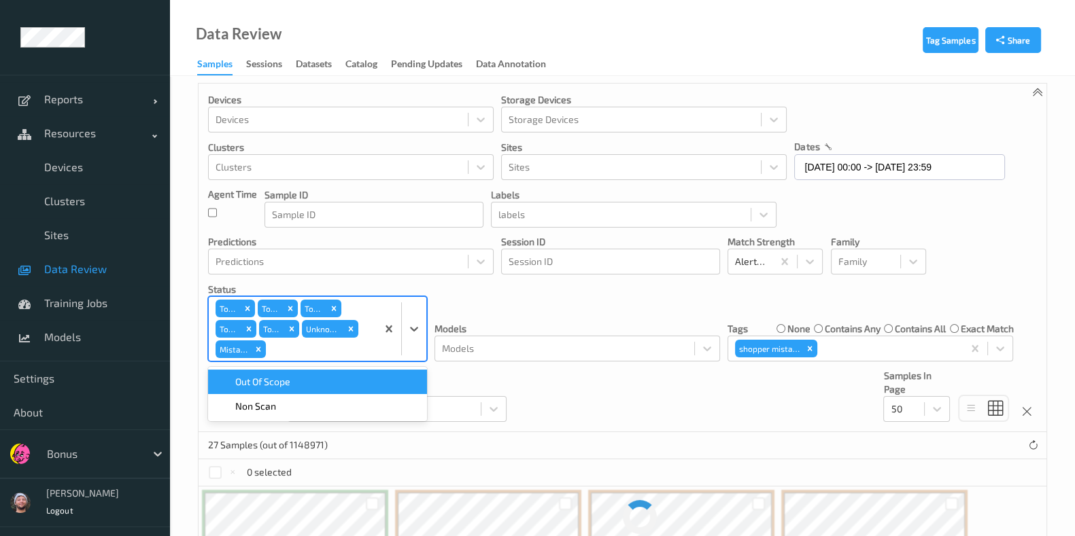
click at [604, 383] on div "Devices Devices Storage Devices Storage Devices Clusters Clusters Sites Sites d…" at bounding box center [622, 258] width 848 height 349
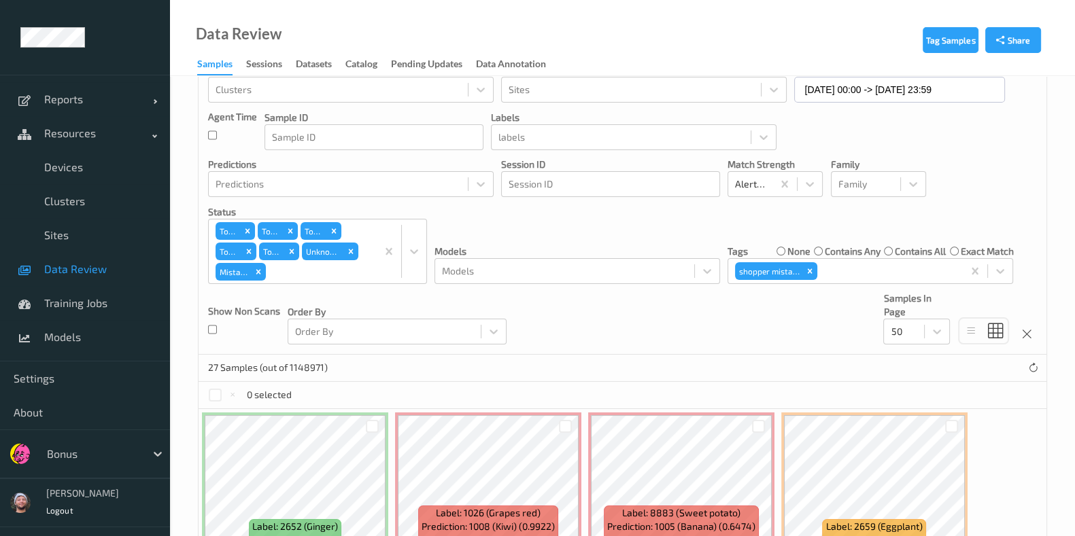
scroll to position [0, 0]
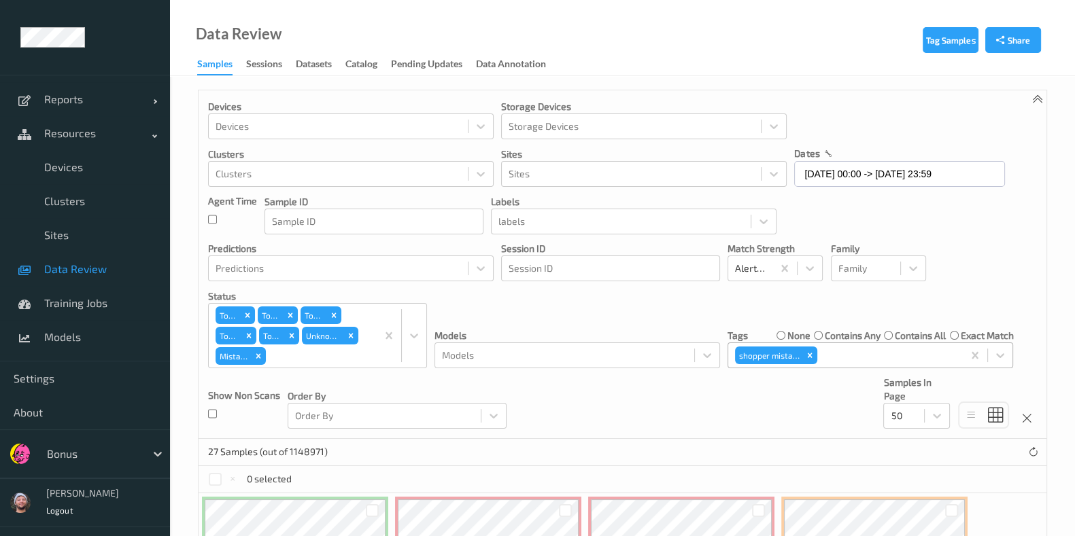
click at [850, 356] on div at bounding box center [888, 355] width 136 height 16
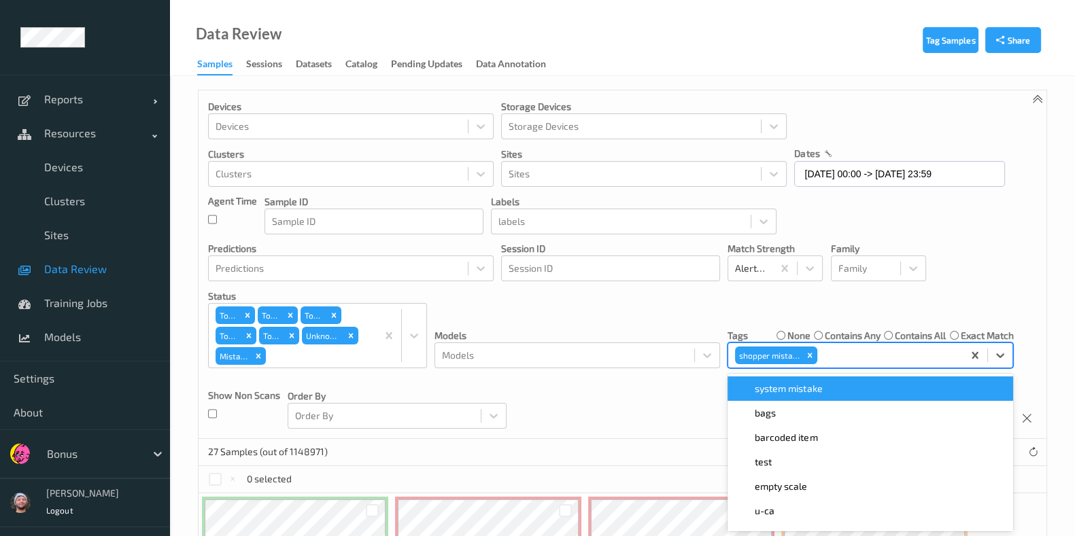
scroll to position [46, 0]
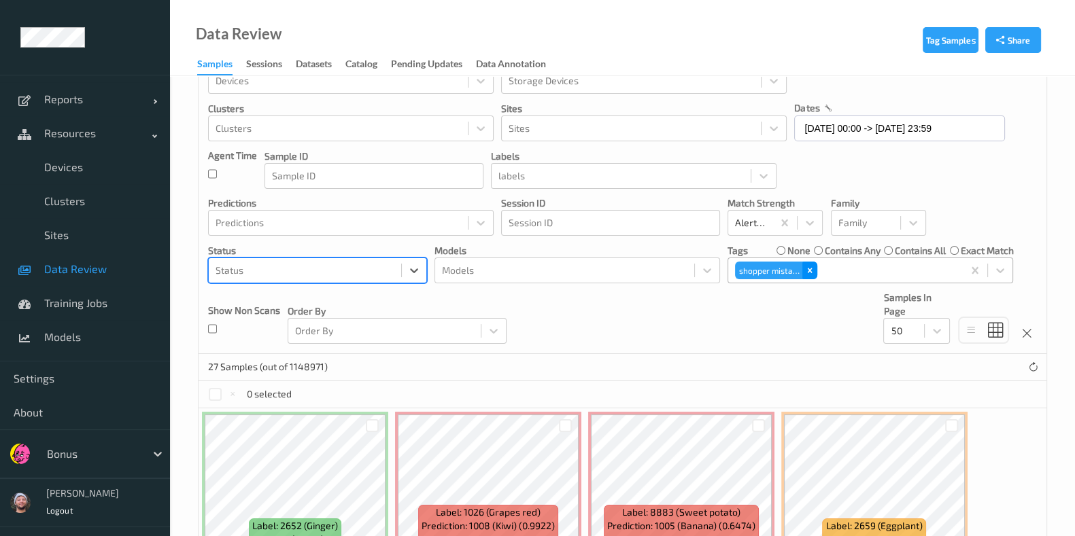
click at [810, 270] on icon "Remove shopper mistake" at bounding box center [809, 270] width 5 height 5
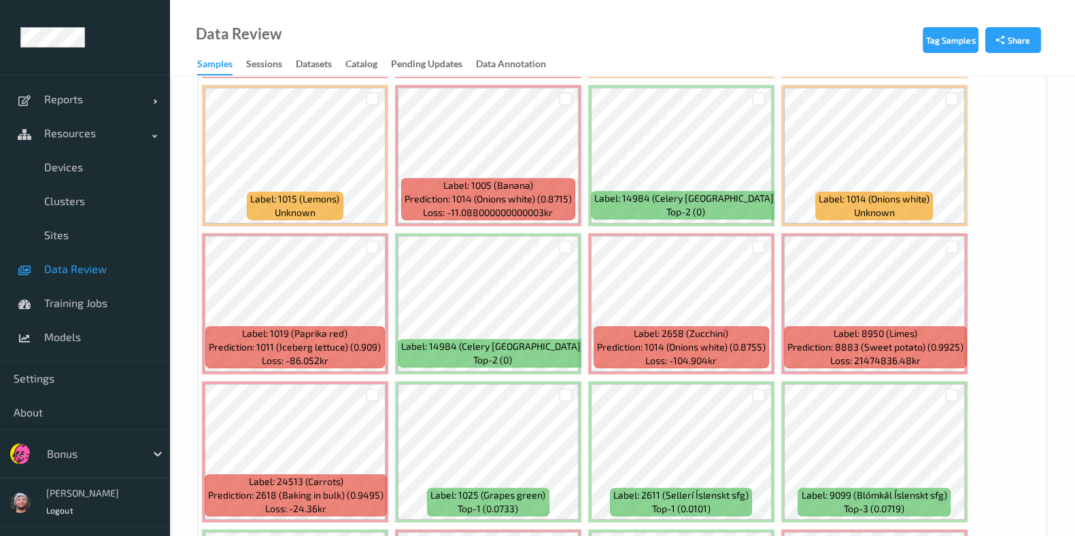
scroll to position [725, 0]
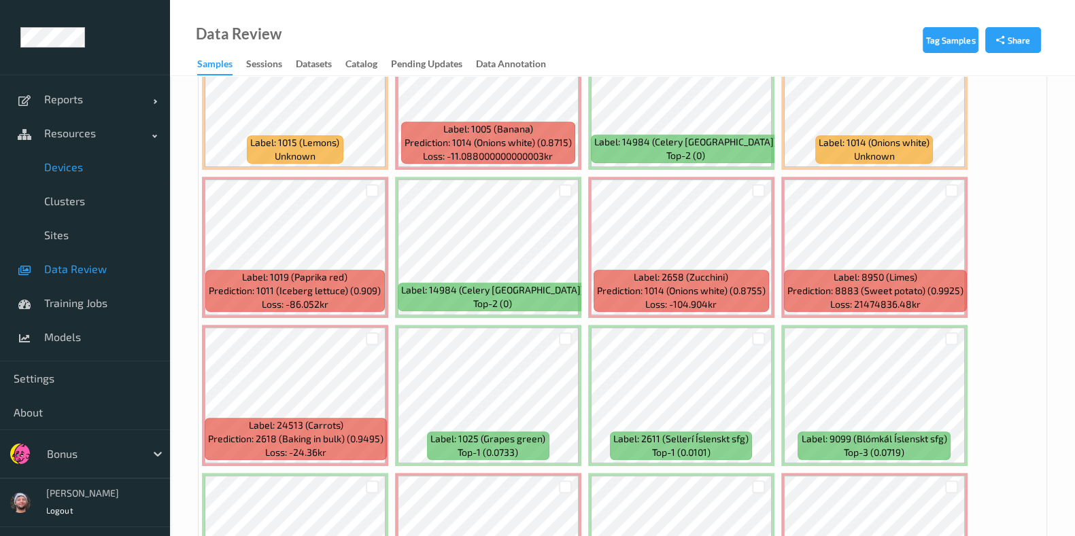
click at [60, 168] on span "Devices" at bounding box center [100, 167] width 112 height 14
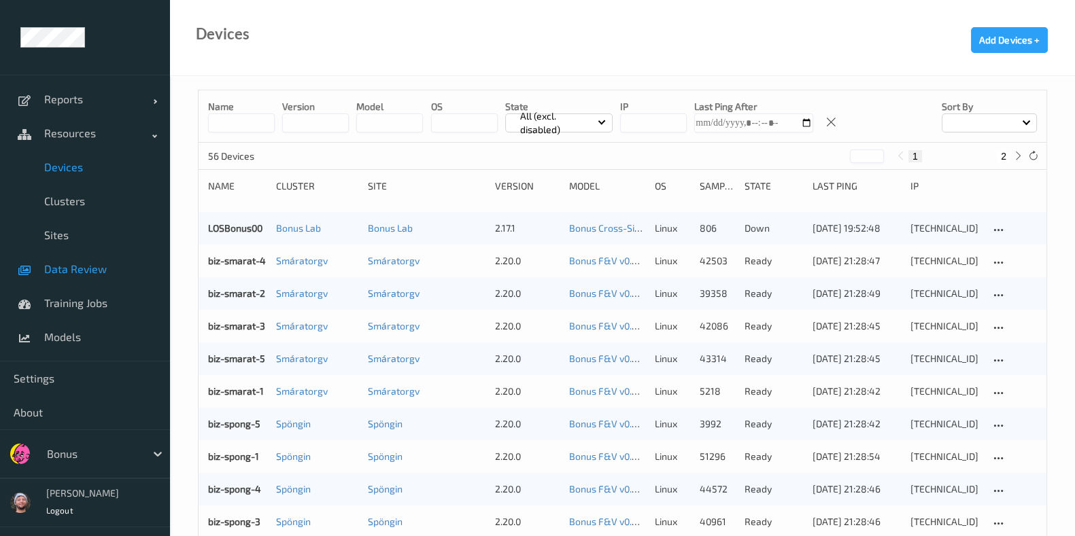
click at [95, 283] on link "Data Review" at bounding box center [85, 269] width 170 height 34
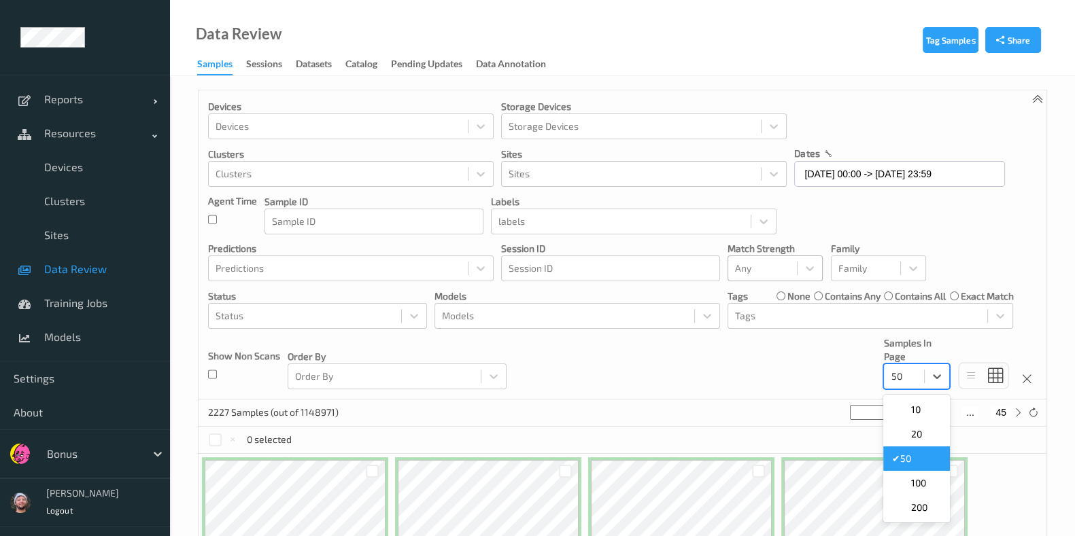
click at [907, 383] on div at bounding box center [903, 376] width 27 height 16
click at [924, 510] on span "200" at bounding box center [918, 508] width 16 height 14
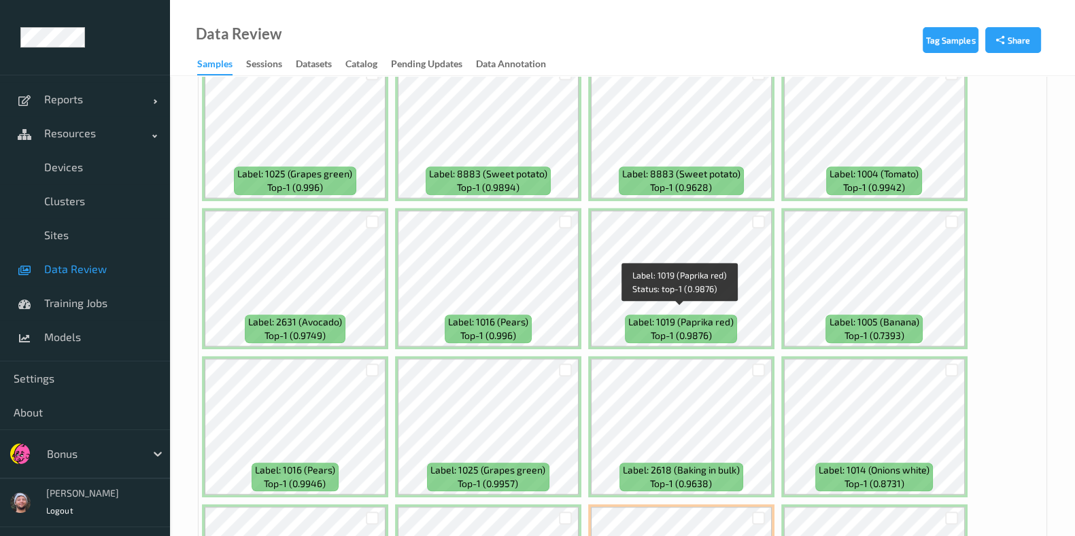
scroll to position [1614, 0]
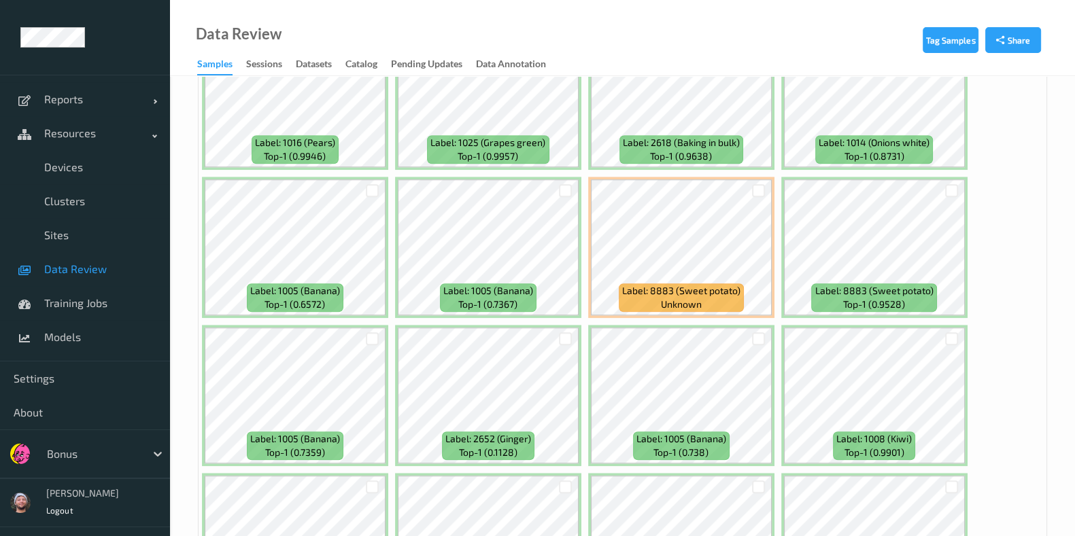
click at [559, 328] on div at bounding box center [566, 339] width 26 height 22
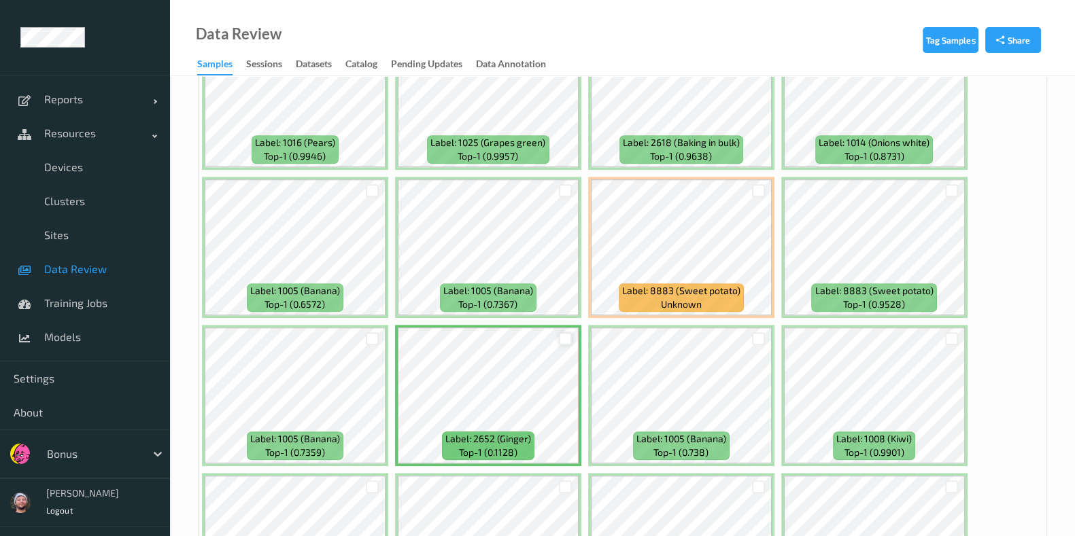
click at [559, 332] on div at bounding box center [565, 338] width 13 height 13
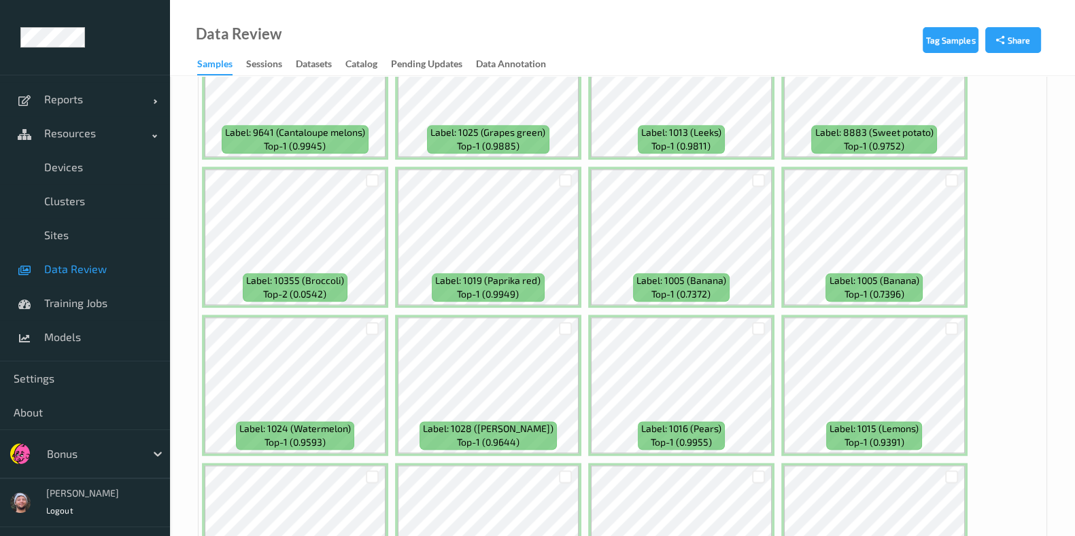
scroll to position [1954, 0]
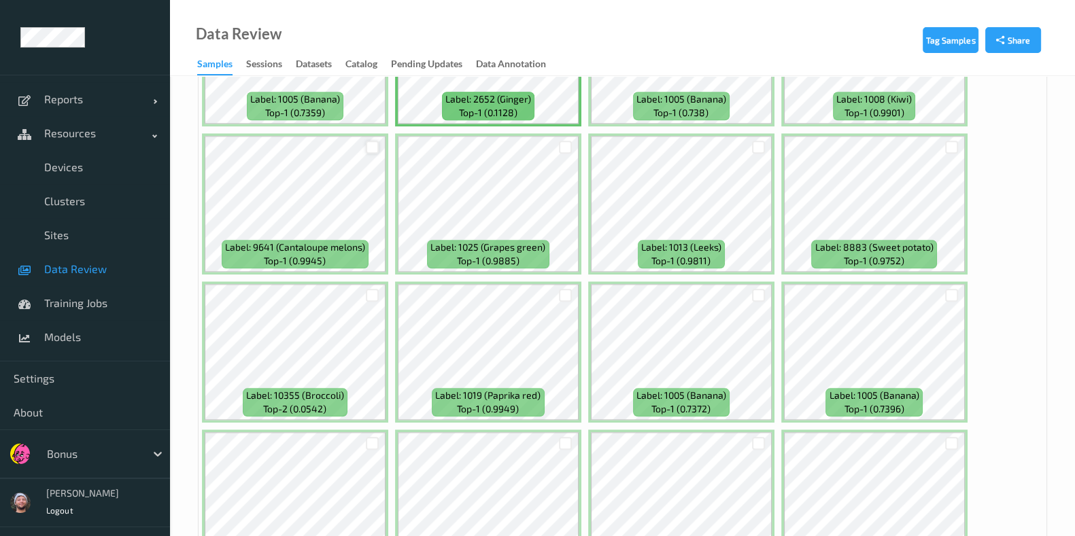
click at [367, 141] on div at bounding box center [372, 147] width 13 height 13
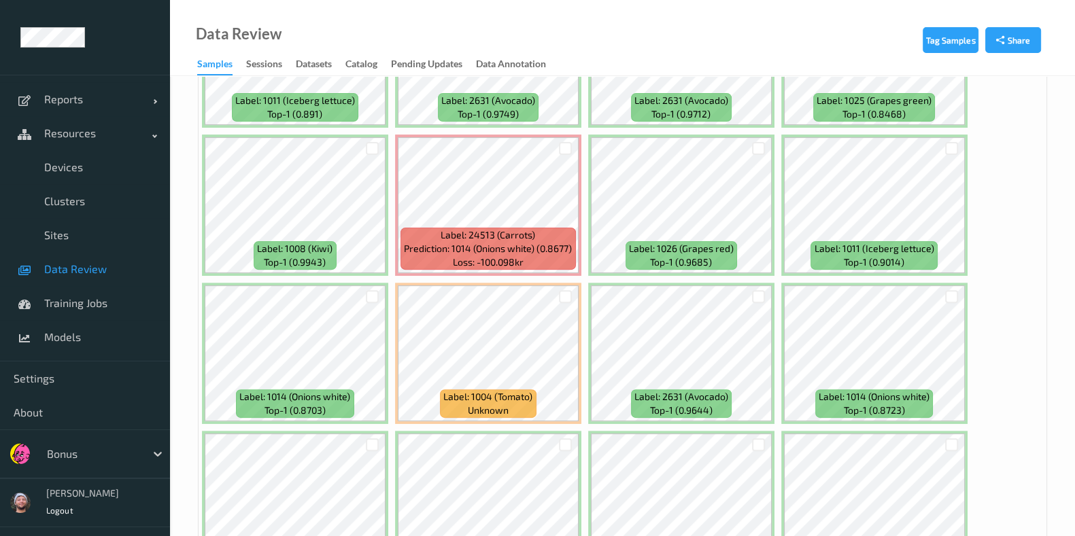
scroll to position [6882, 0]
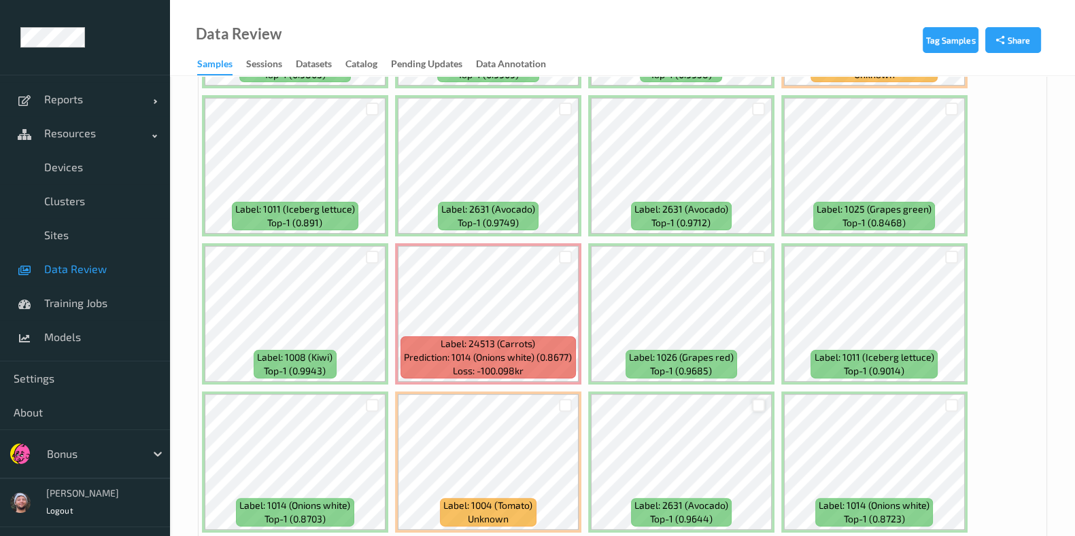
click at [758, 399] on div at bounding box center [758, 405] width 13 height 13
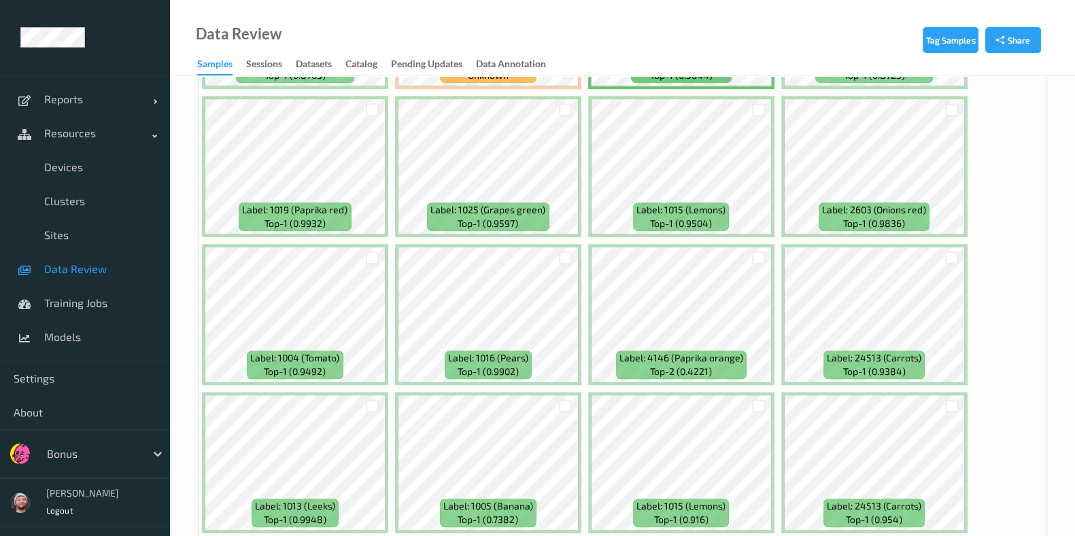
scroll to position [7335, 0]
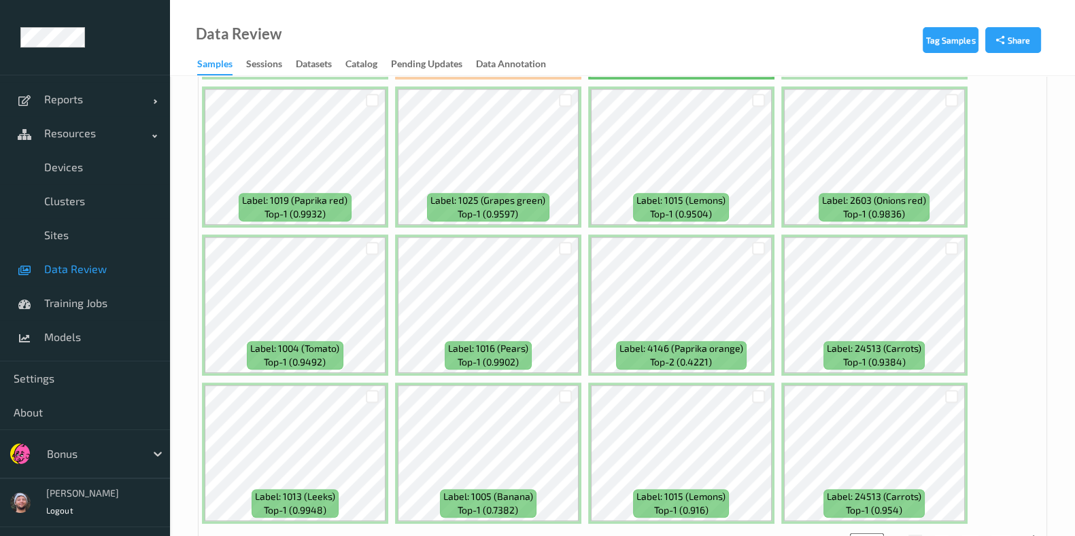
click at [937, 535] on button "2" at bounding box center [942, 541] width 14 height 12
type input "*"
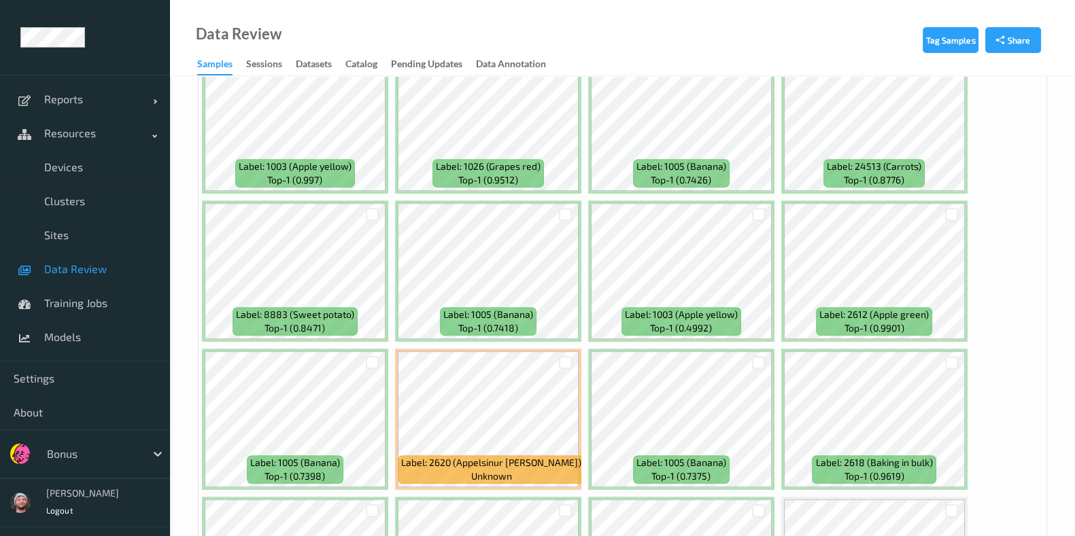
scroll to position [1189, 0]
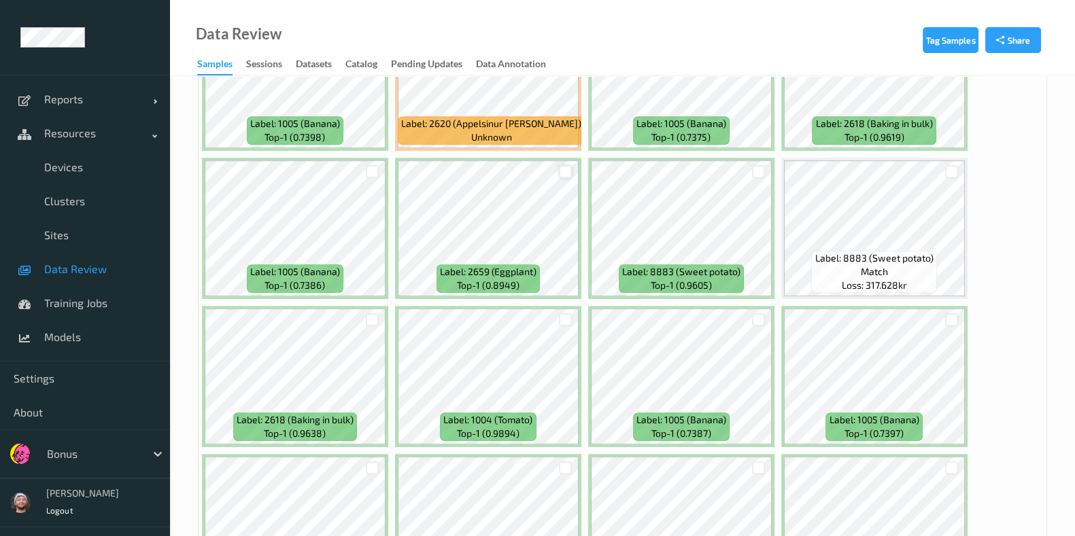
click at [564, 165] on div at bounding box center [565, 171] width 13 height 13
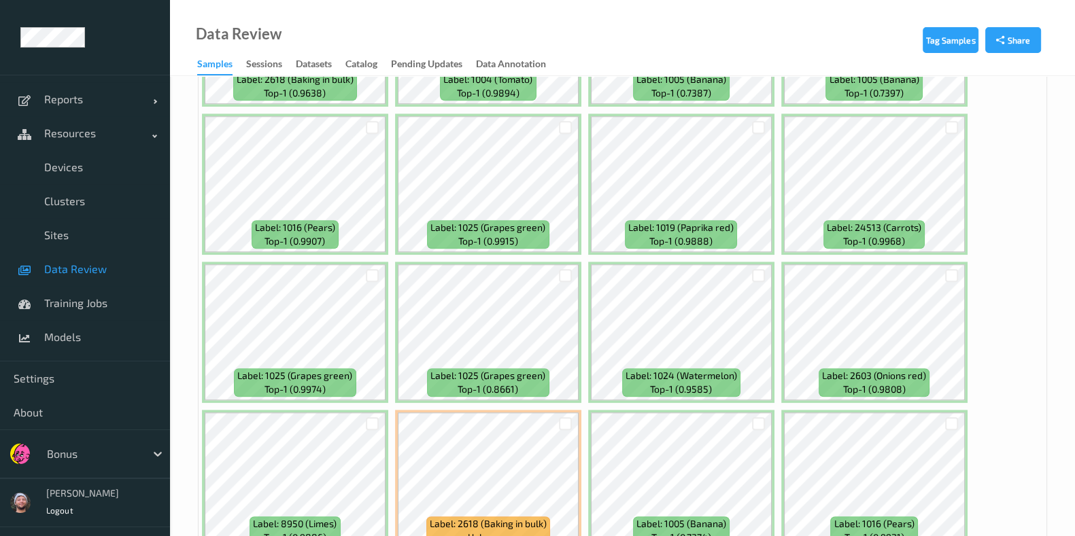
scroll to position [1784, 0]
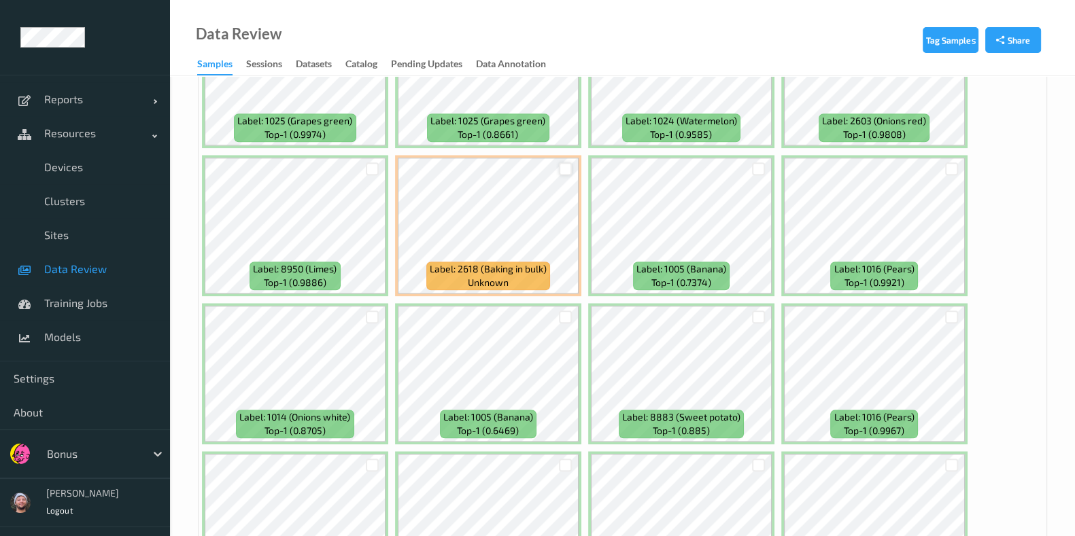
click at [561, 162] on div at bounding box center [565, 168] width 13 height 13
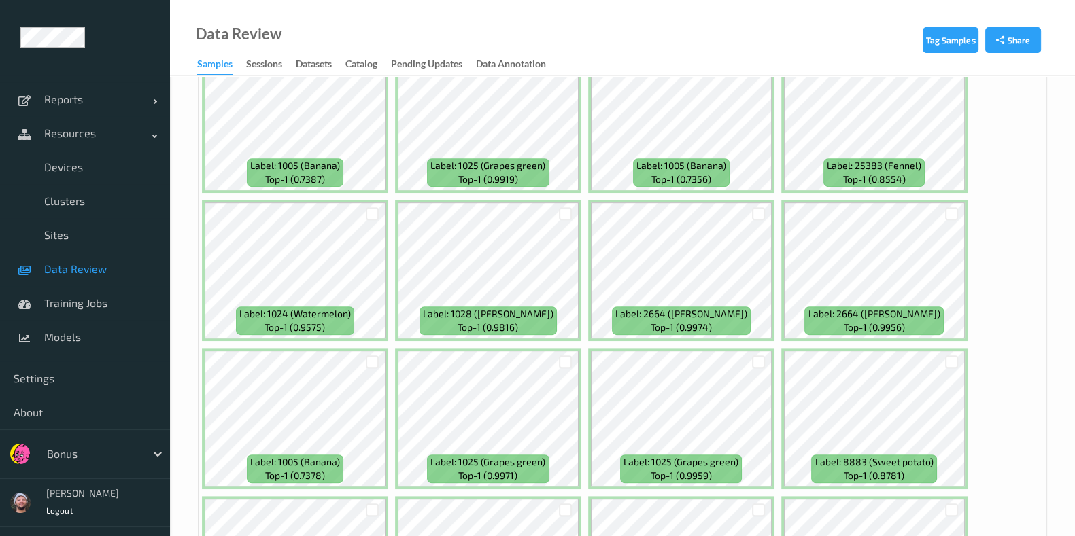
scroll to position [6967, 0]
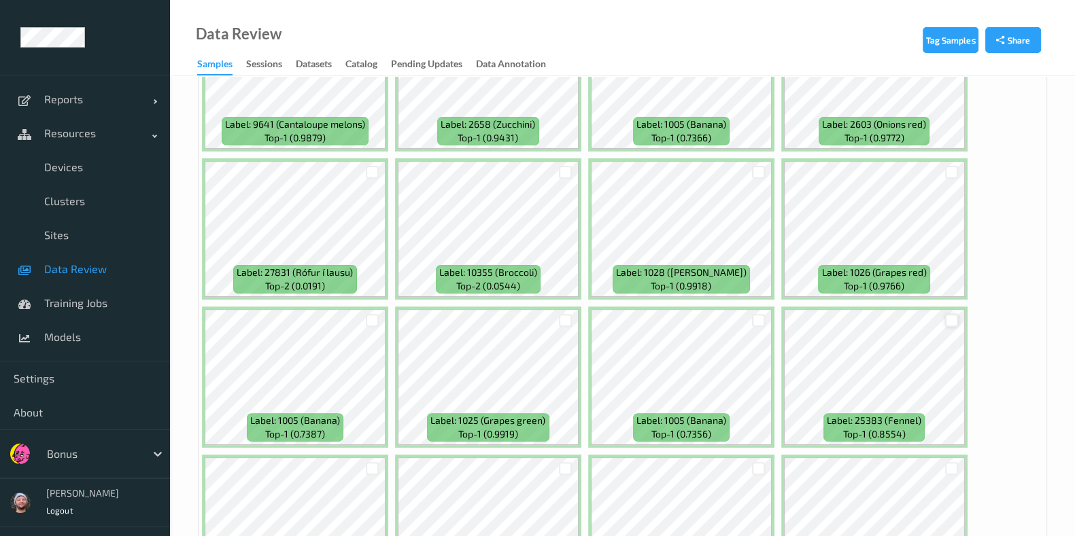
click at [950, 314] on div at bounding box center [951, 320] width 13 height 13
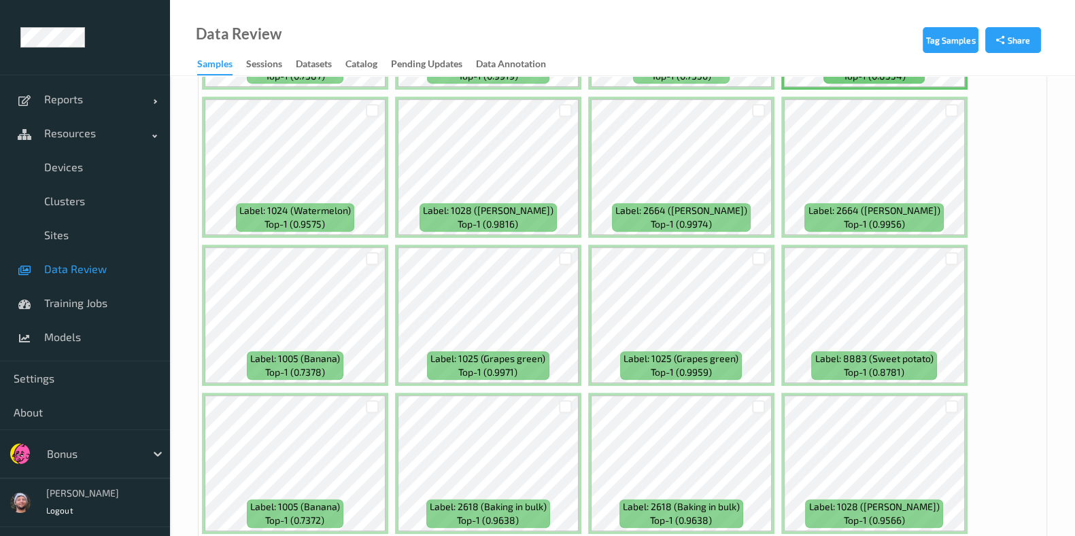
scroll to position [7335, 0]
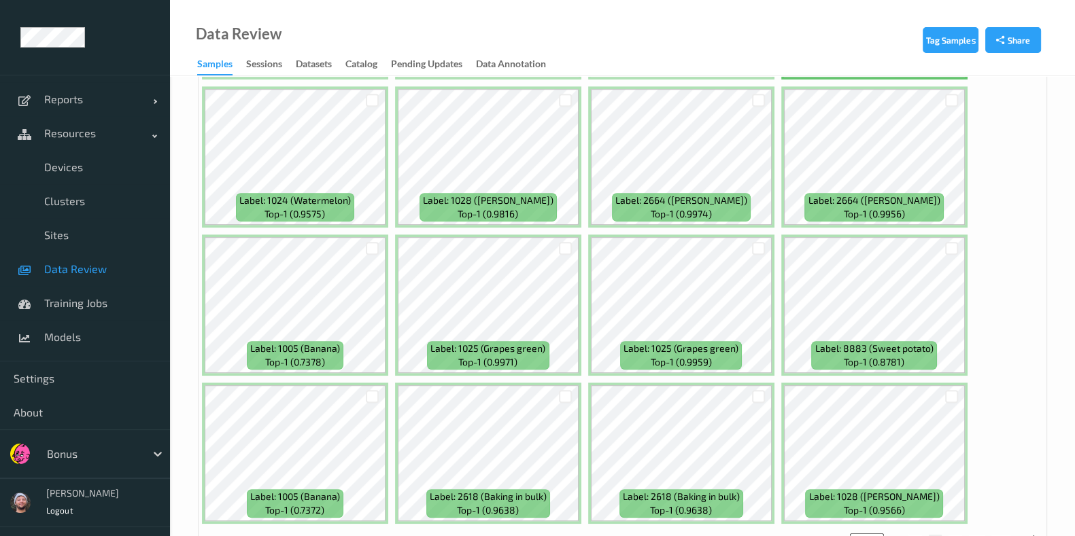
click at [955, 535] on button "3" at bounding box center [955, 541] width 14 height 12
type input "*"
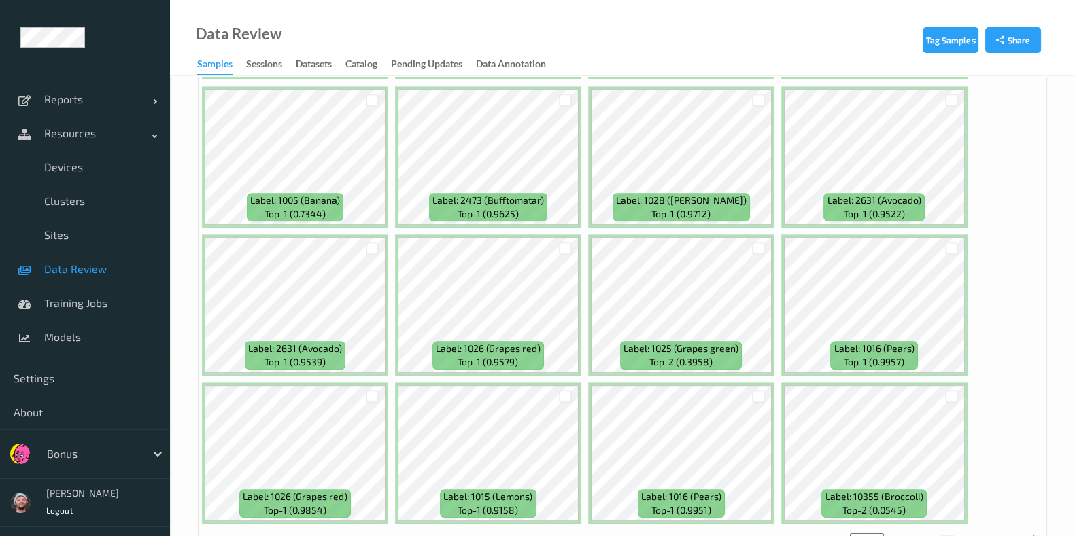
click at [962, 535] on button "4" at bounding box center [963, 541] width 14 height 12
type input "*"
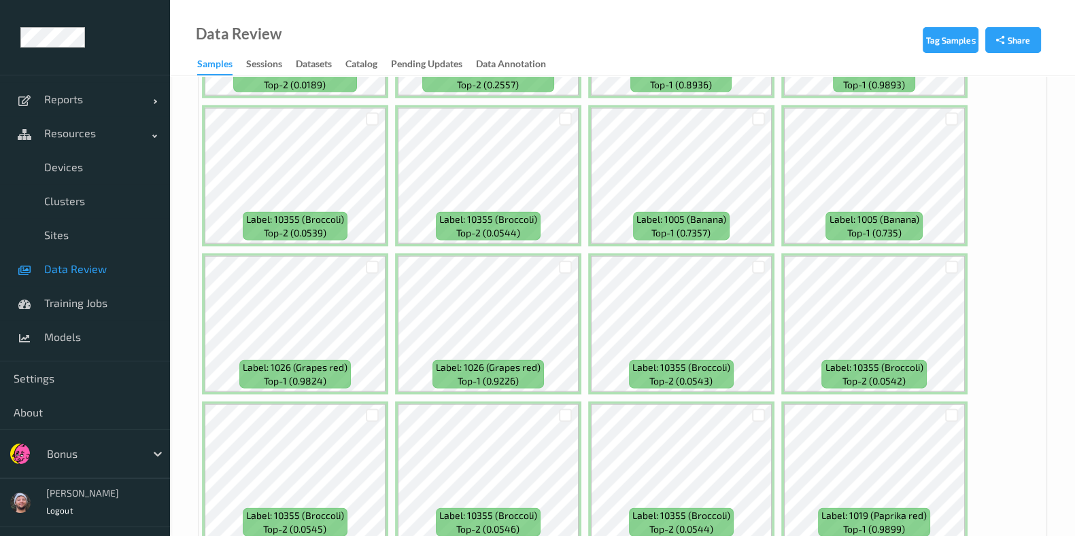
scroll to position [3568, 0]
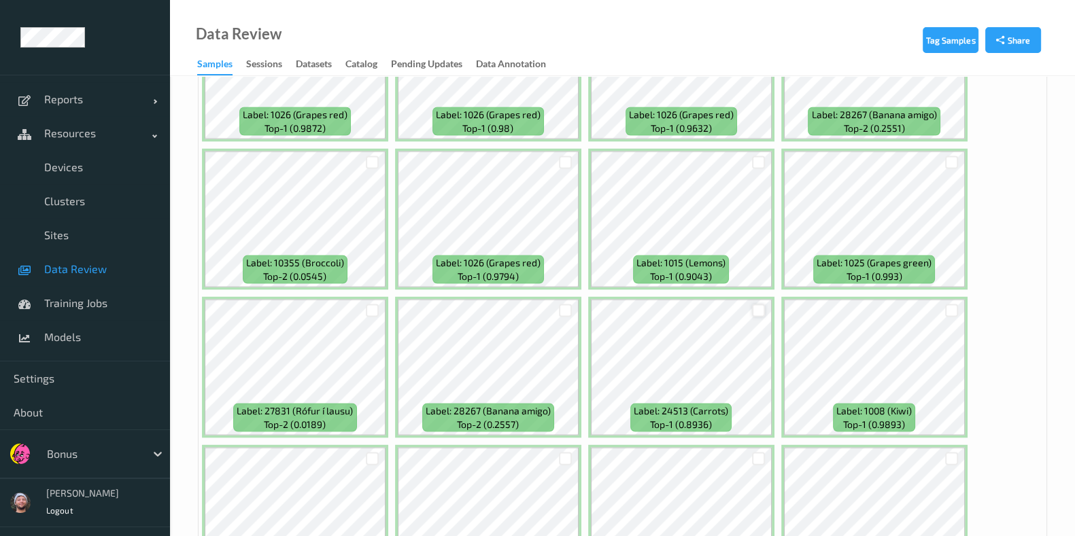
click at [752, 305] on div at bounding box center [758, 311] width 13 height 13
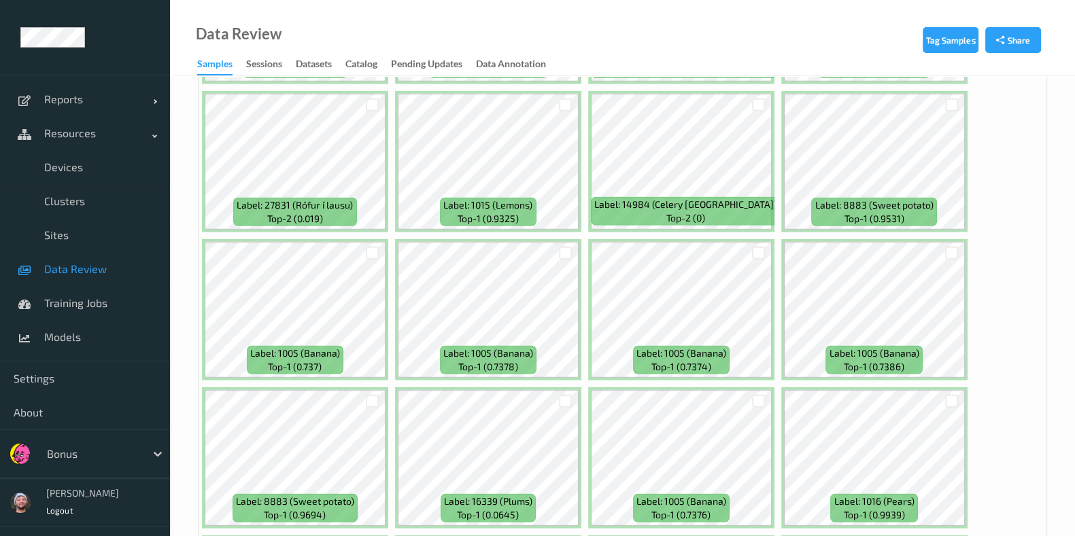
scroll to position [4927, 0]
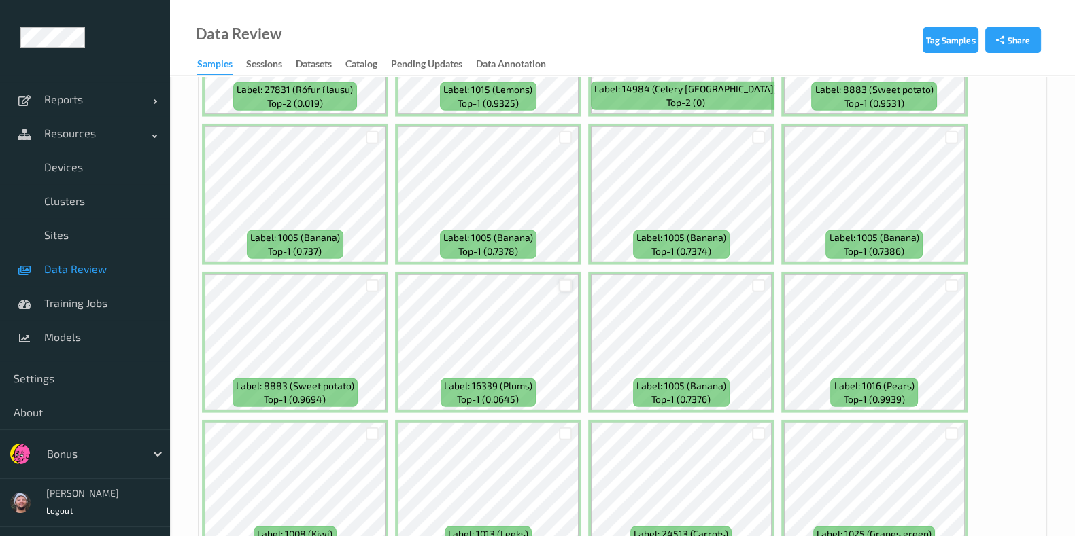
click at [563, 279] on div at bounding box center [565, 285] width 13 height 13
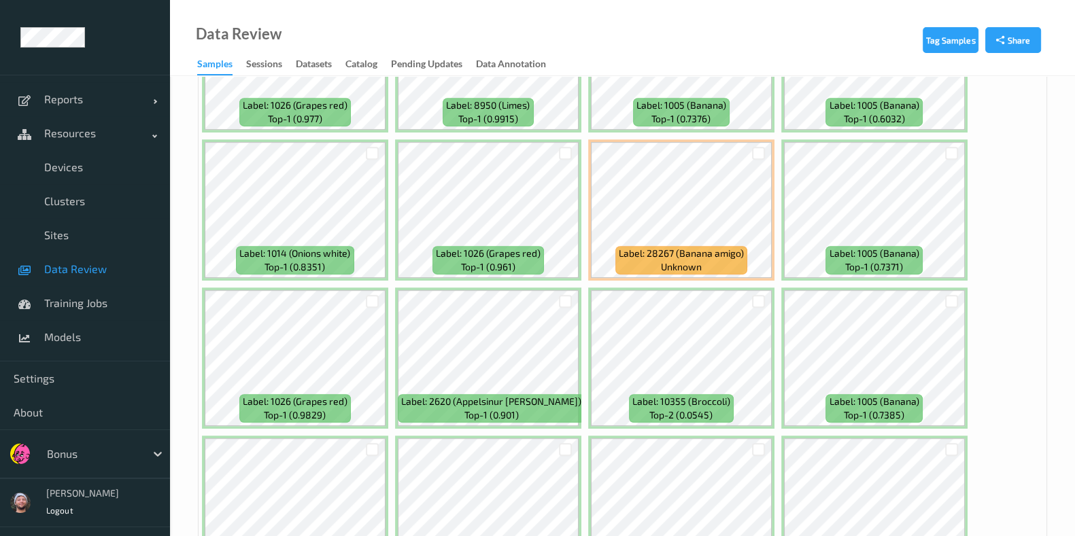
scroll to position [7335, 0]
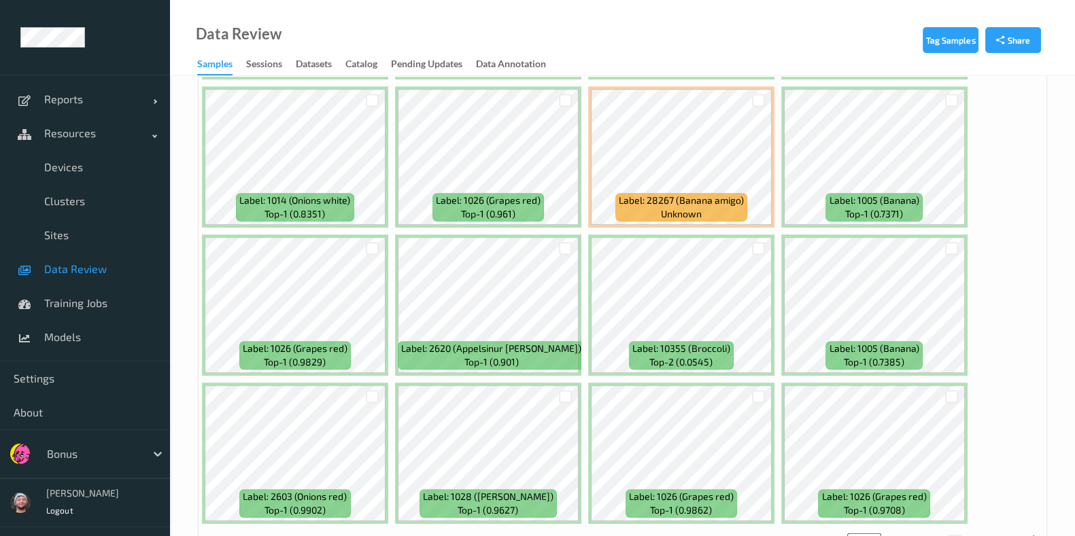
click at [971, 535] on button "5" at bounding box center [969, 541] width 14 height 12
type input "*"
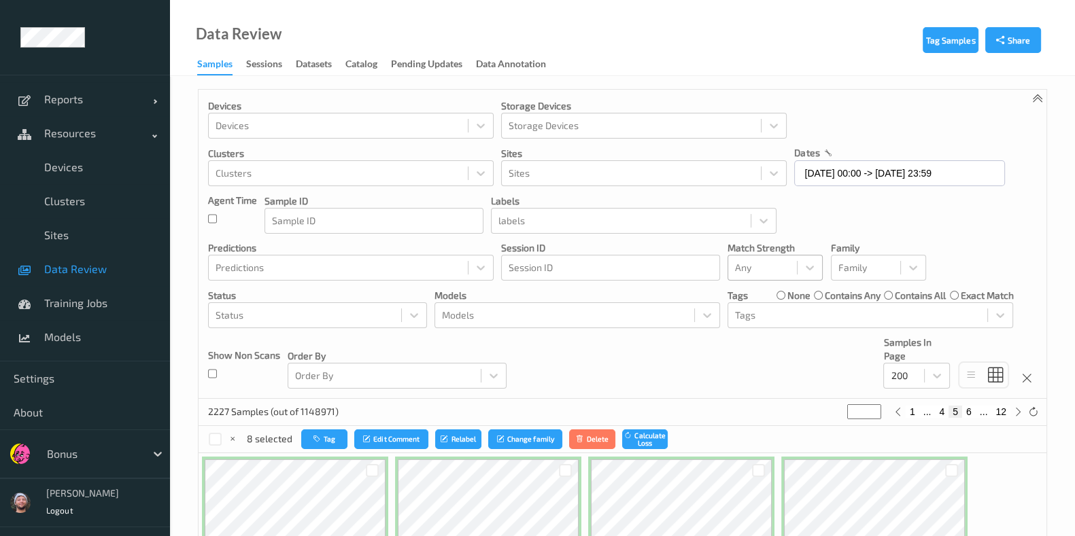
scroll to position [0, 0]
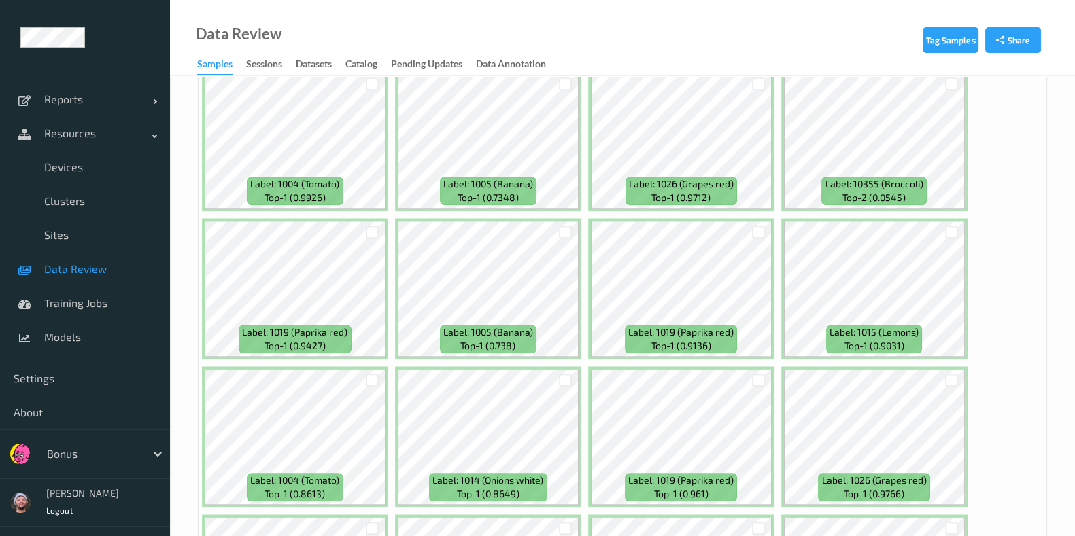
scroll to position [2208, 0]
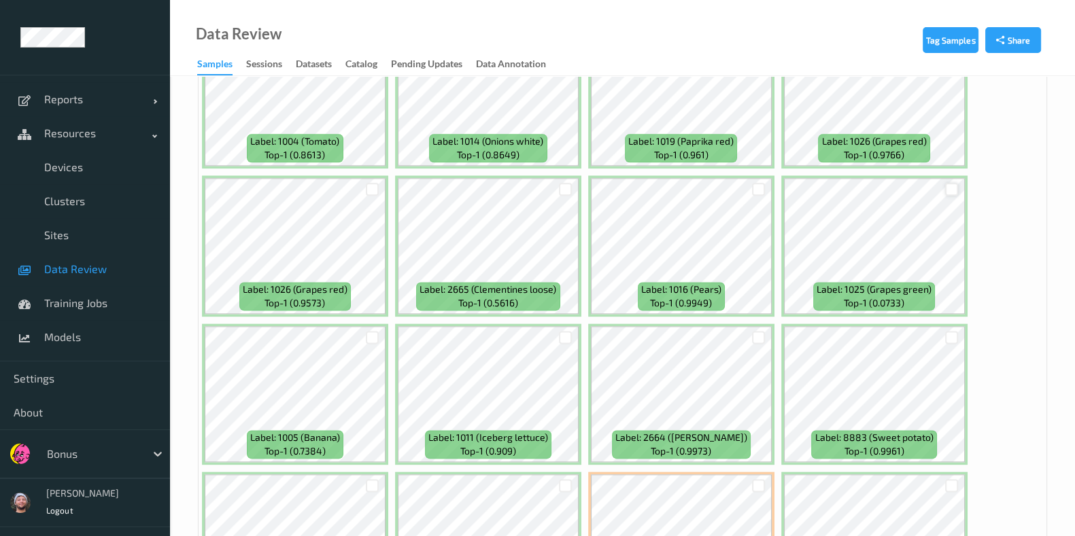
click at [949, 183] on div at bounding box center [951, 189] width 13 height 13
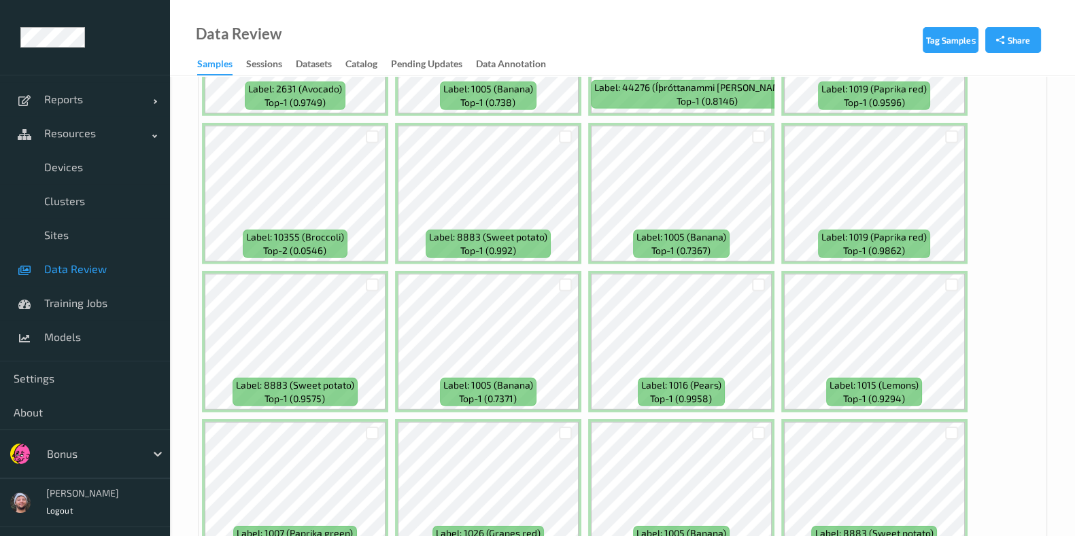
scroll to position [5352, 0]
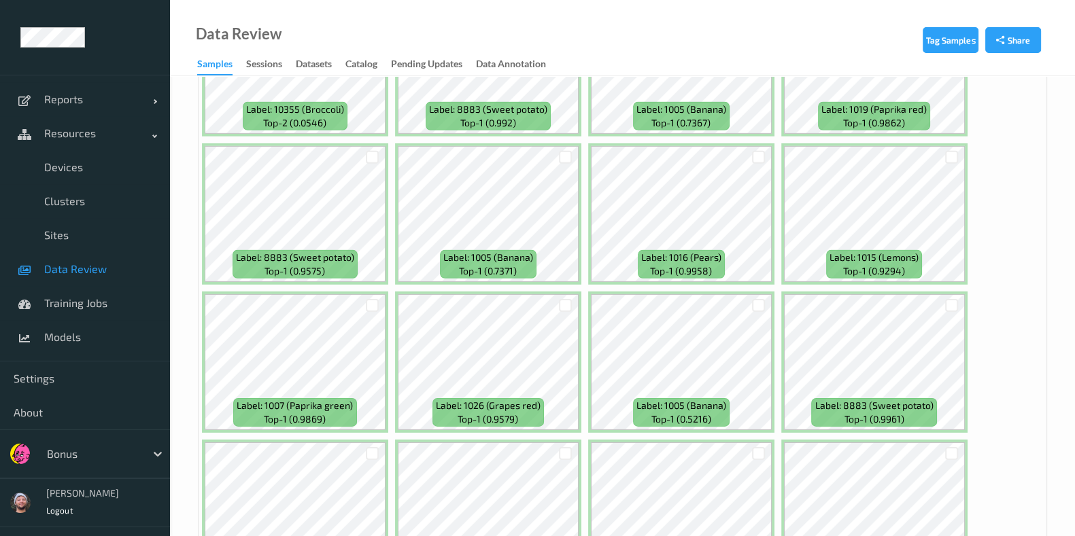
click at [748, 146] on div at bounding box center [759, 157] width 26 height 22
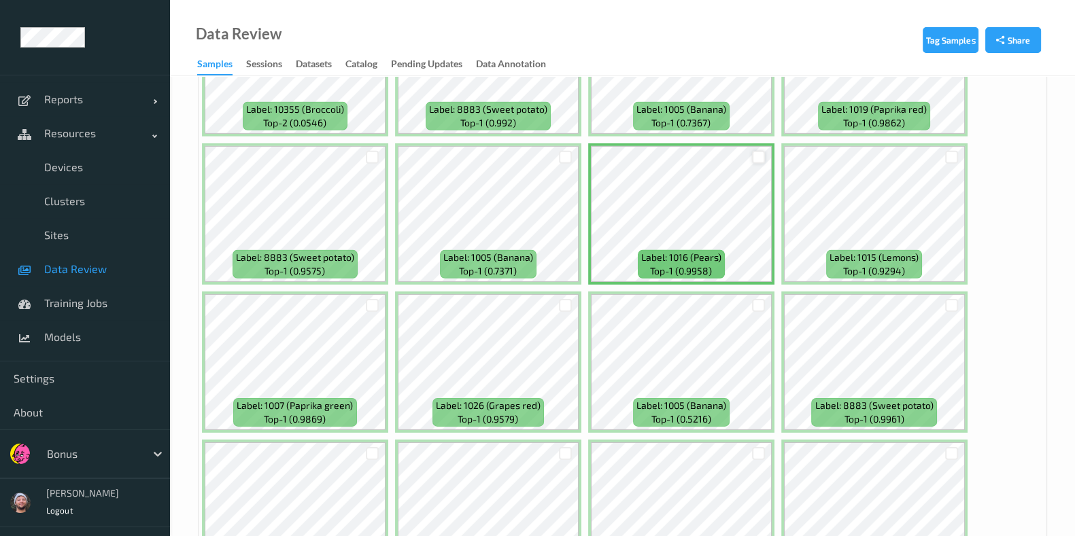
click at [754, 151] on div at bounding box center [758, 157] width 13 height 13
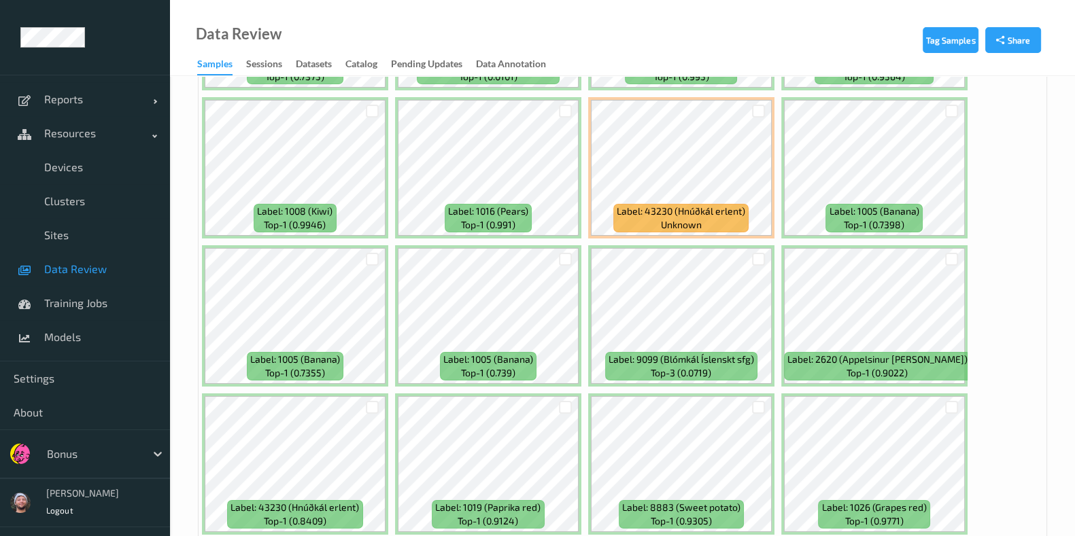
scroll to position [6372, 0]
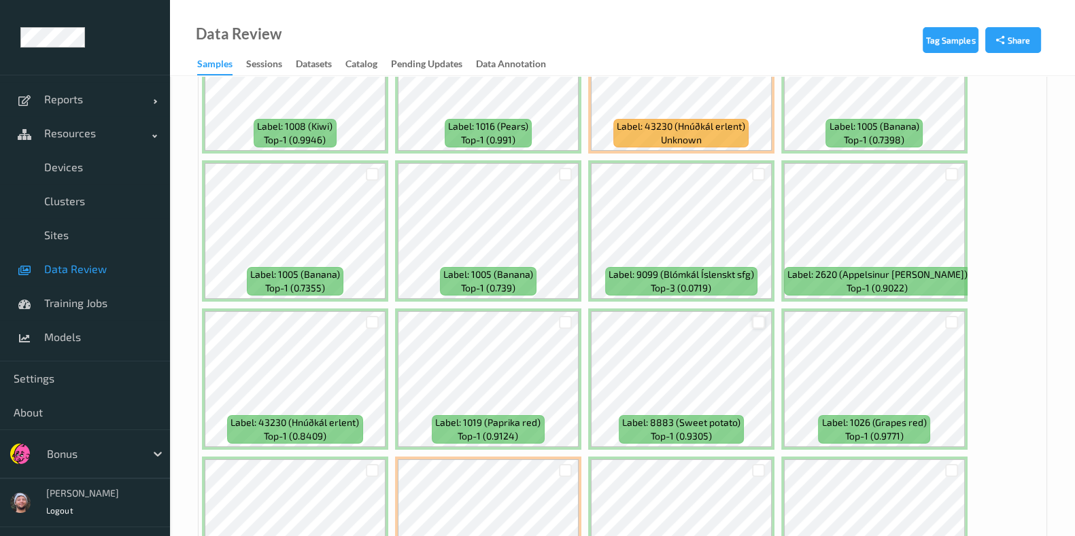
click at [753, 316] on div at bounding box center [758, 322] width 13 height 13
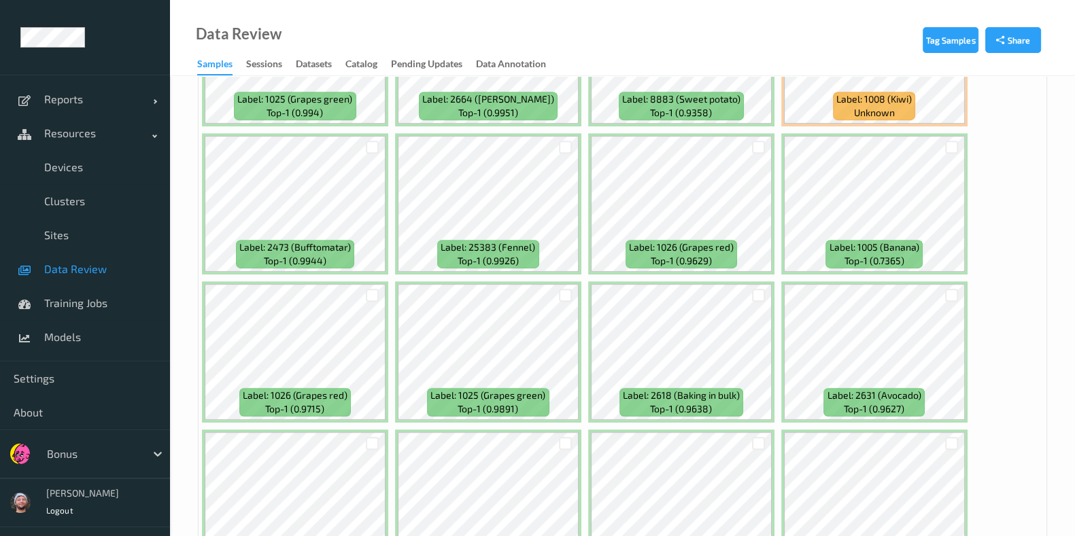
scroll to position [7335, 0]
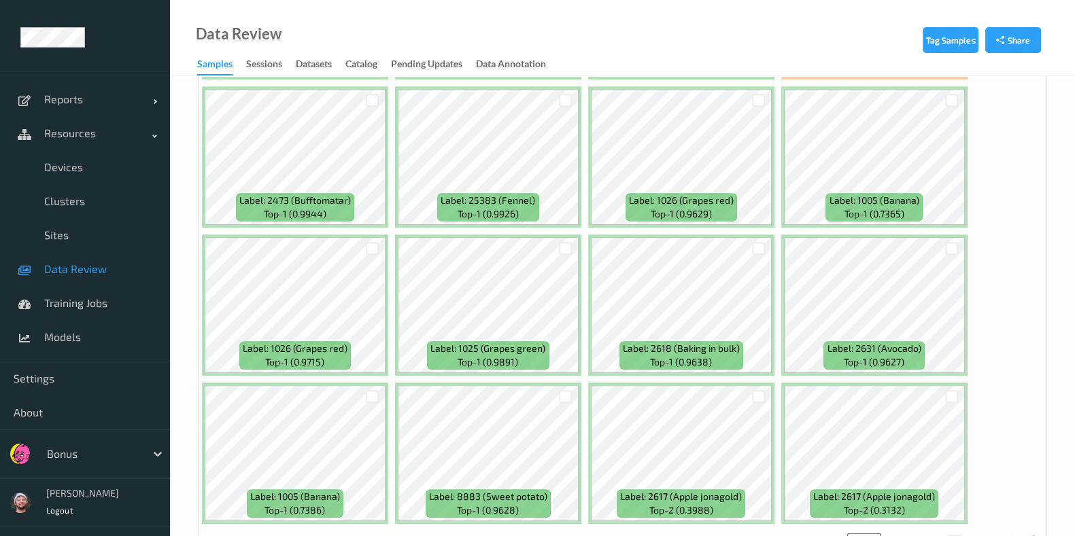
click at [965, 535] on button "6" at bounding box center [969, 541] width 14 height 12
type input "*"
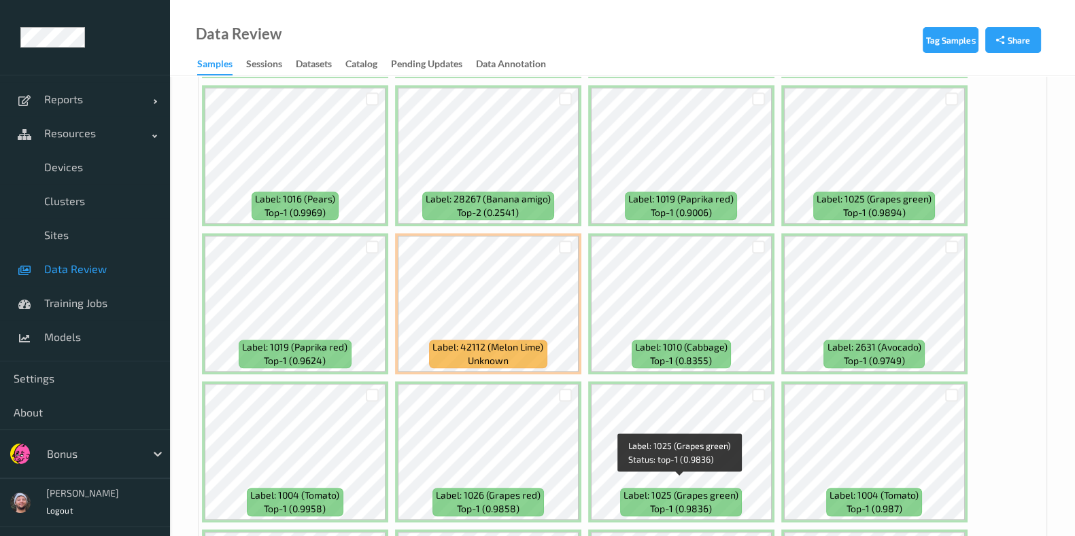
scroll to position [1529, 0]
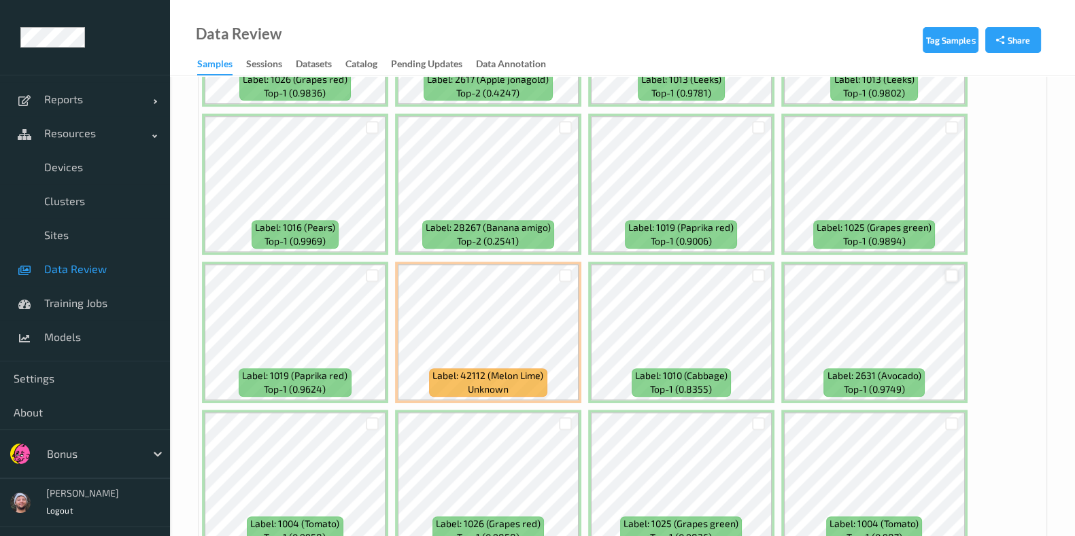
click at [952, 269] on div at bounding box center [951, 275] width 13 height 13
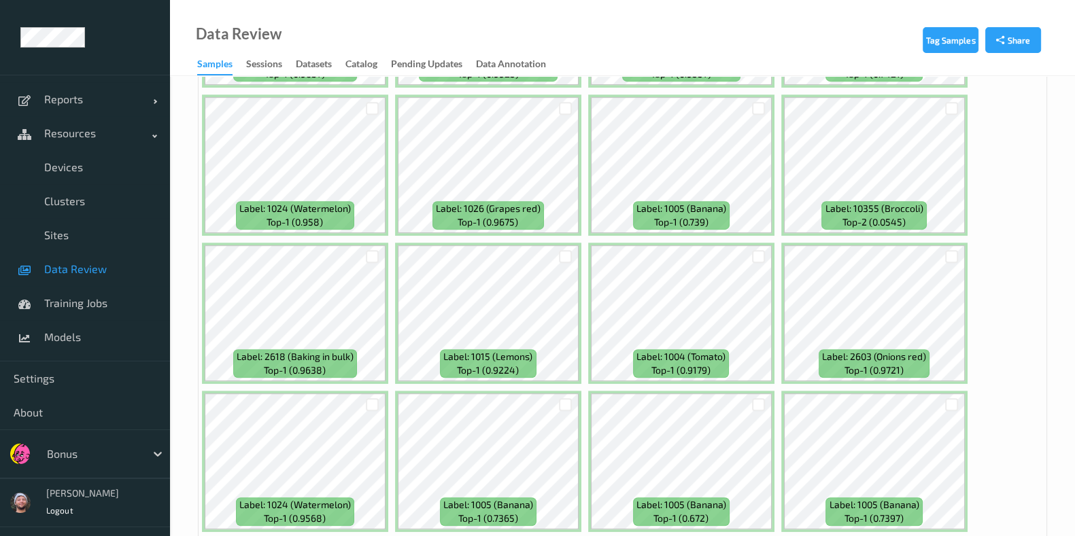
scroll to position [7335, 0]
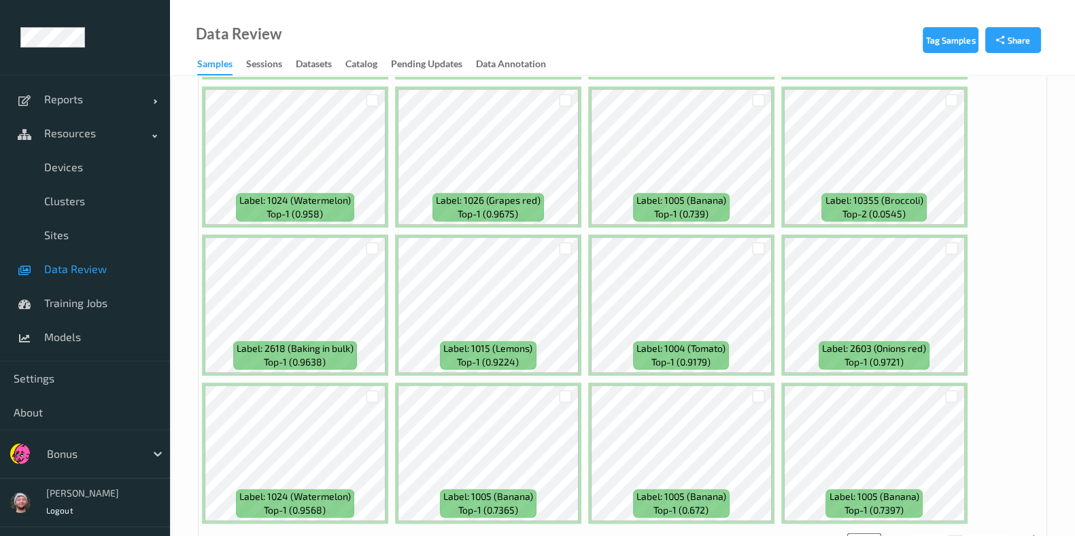
click at [965, 535] on button "7" at bounding box center [969, 541] width 14 height 12
type input "*"
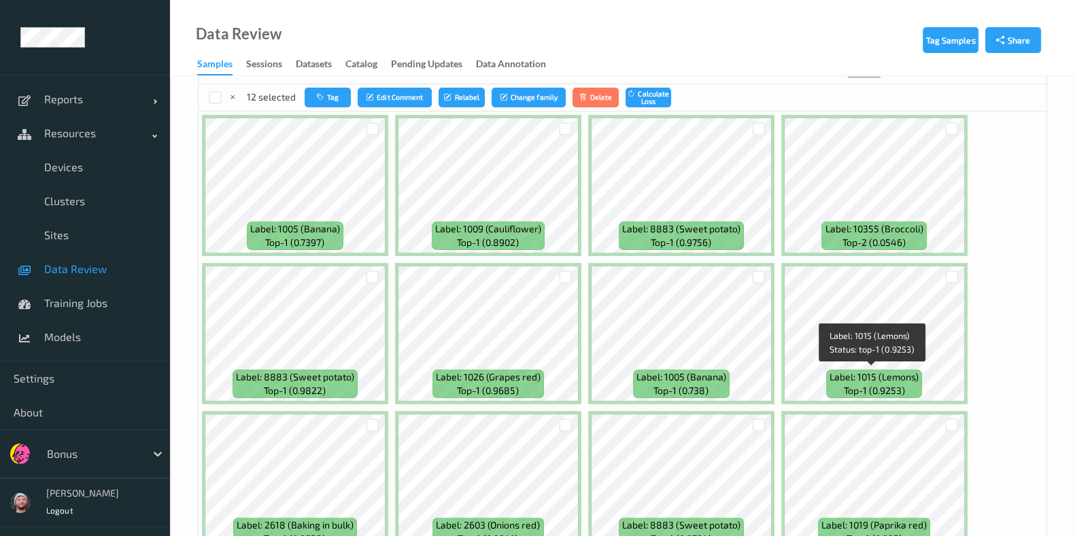
scroll to position [510, 0]
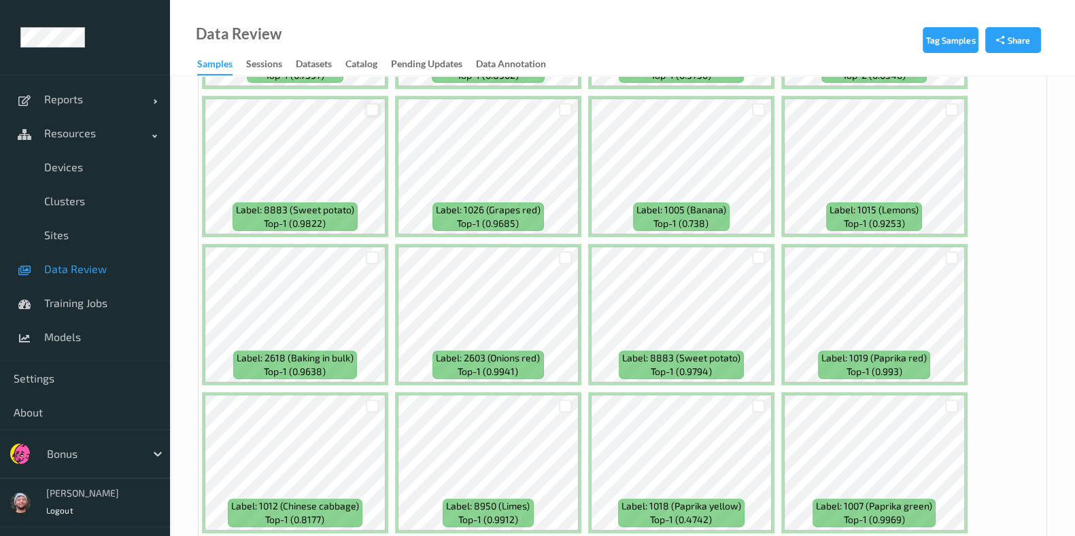
click at [373, 111] on div at bounding box center [372, 109] width 13 height 13
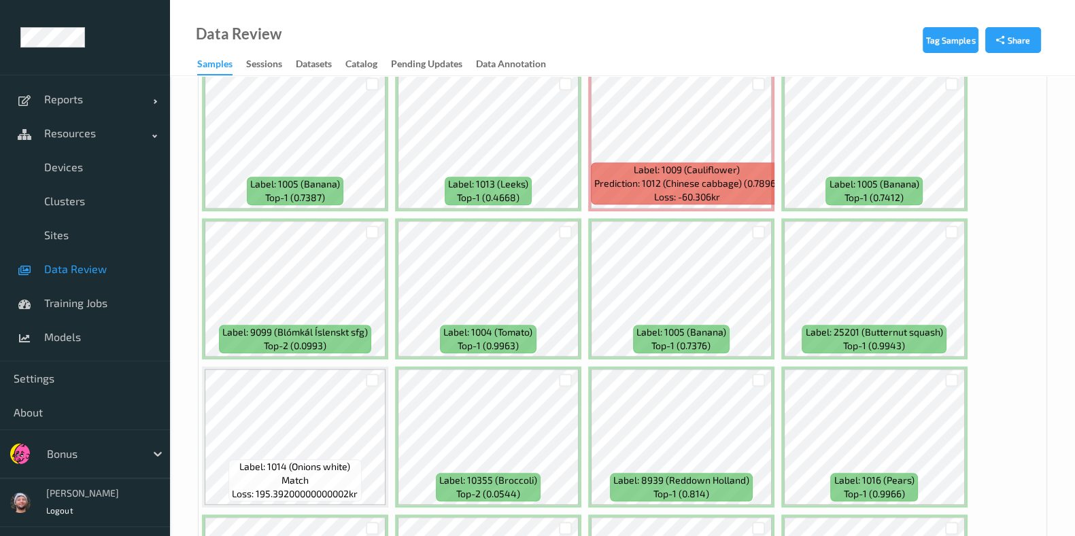
scroll to position [1784, 0]
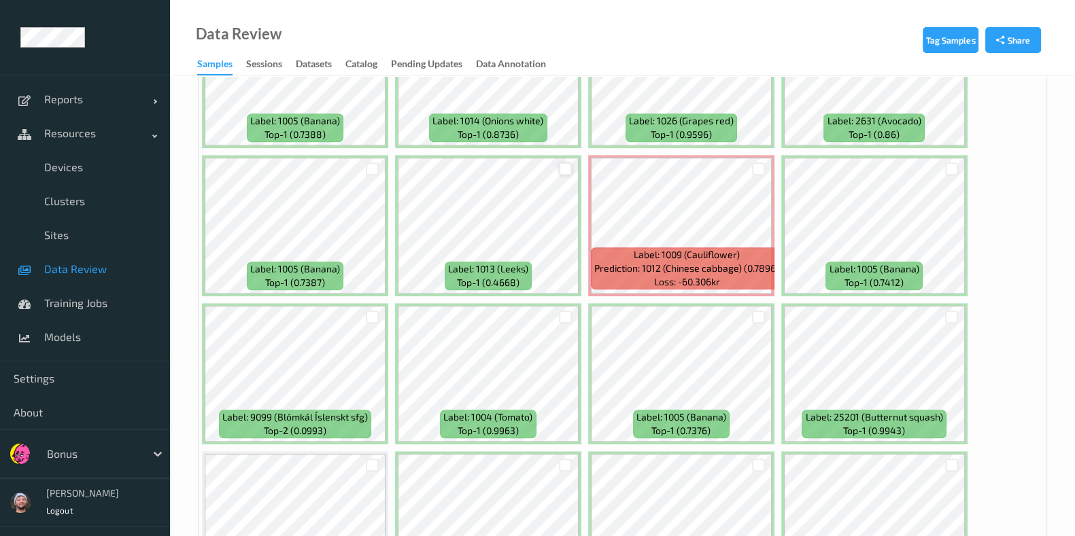
click at [559, 162] on div at bounding box center [565, 168] width 13 height 13
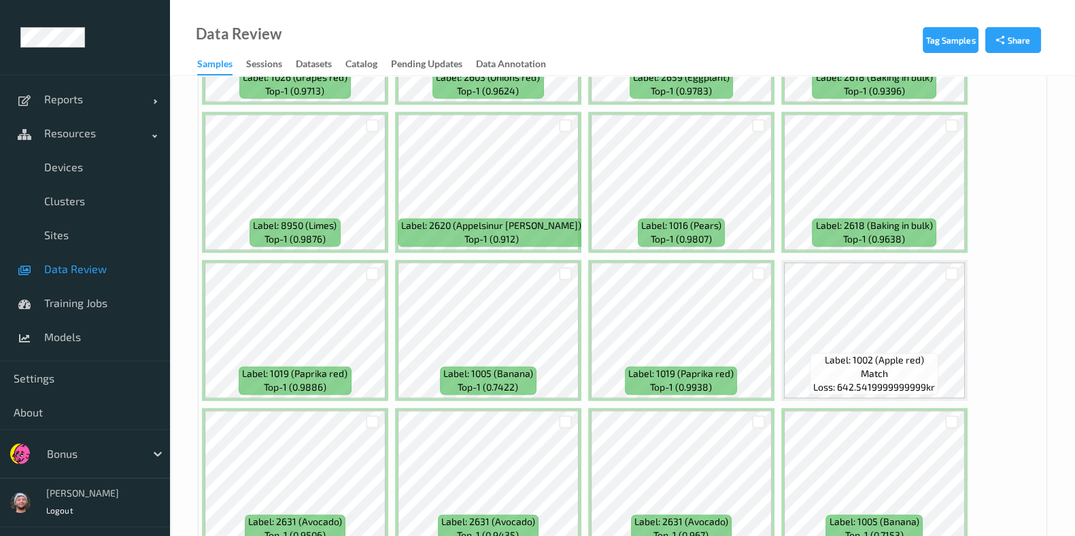
scroll to position [2548, 0]
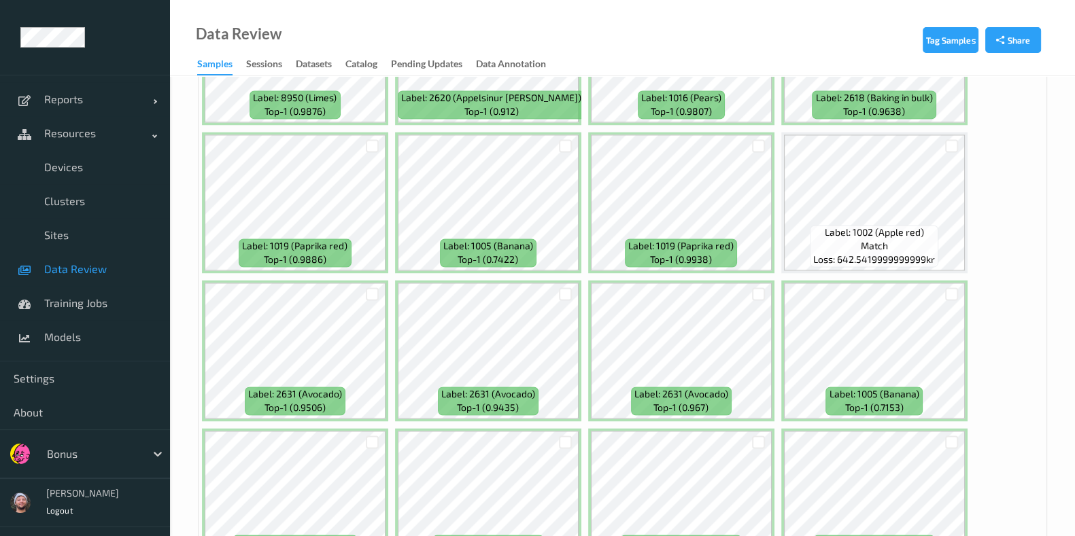
click at [748, 283] on div at bounding box center [759, 294] width 26 height 22
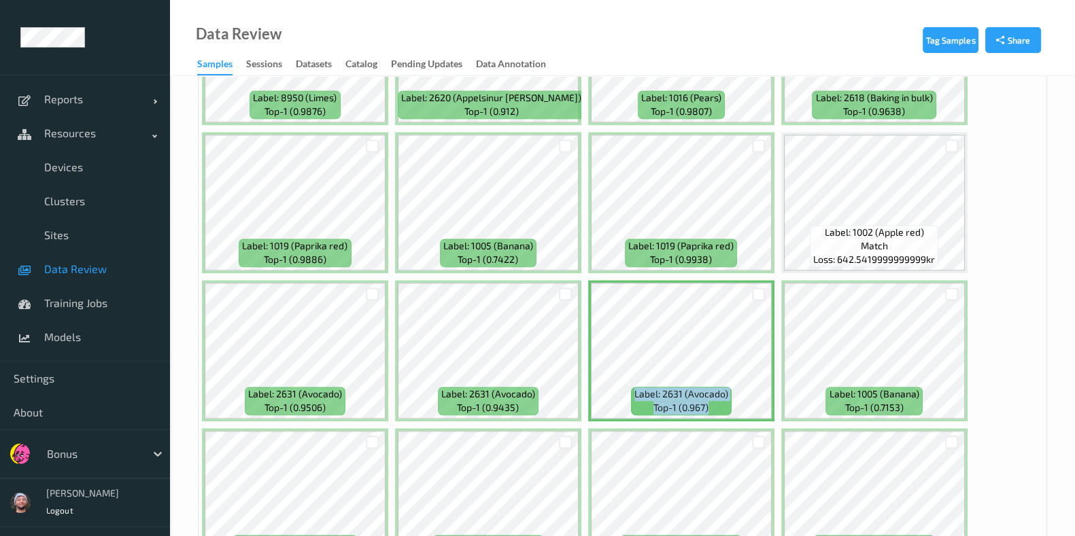
click at [748, 283] on div at bounding box center [759, 294] width 26 height 22
click at [746, 283] on div at bounding box center [759, 294] width 26 height 22
click at [748, 283] on div at bounding box center [759, 294] width 26 height 22
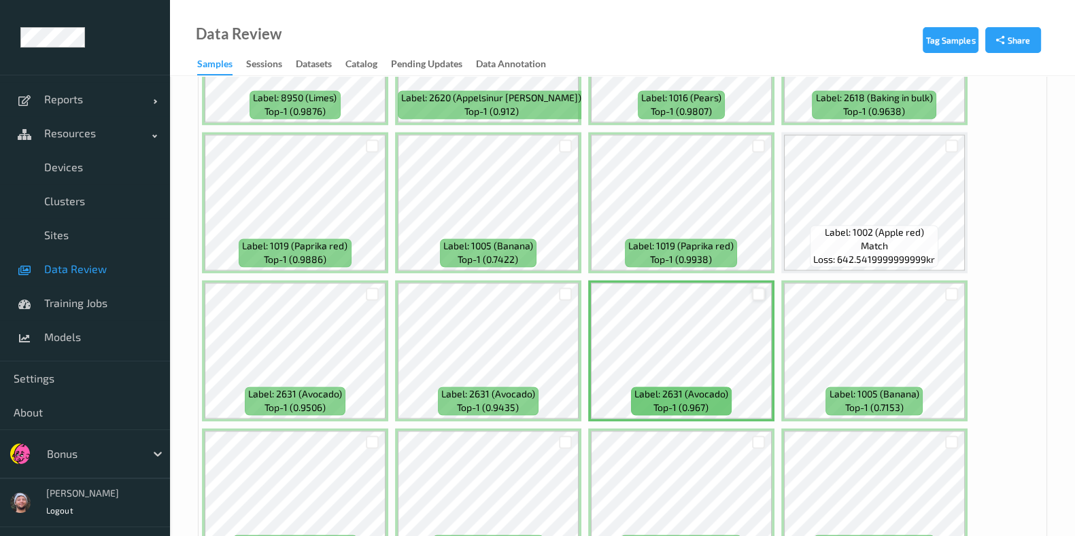
click at [752, 288] on div at bounding box center [758, 294] width 13 height 13
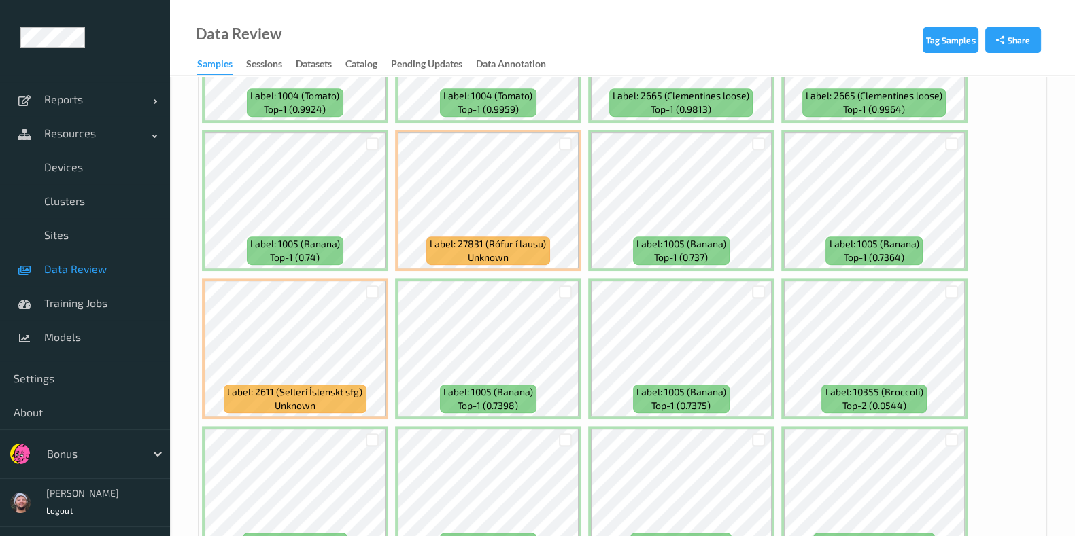
scroll to position [7335, 0]
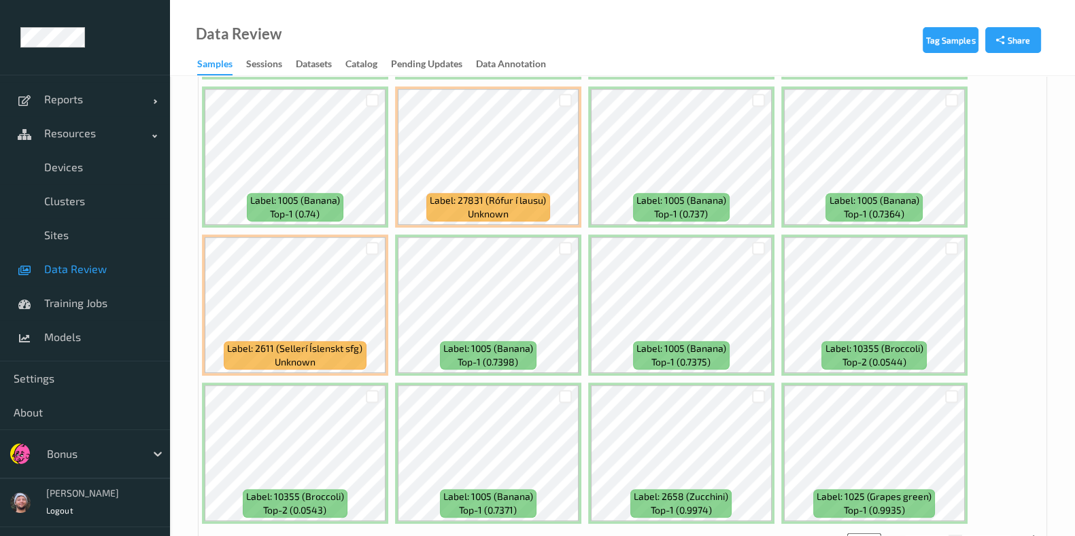
click at [971, 535] on button "8" at bounding box center [969, 541] width 14 height 12
type input "*"
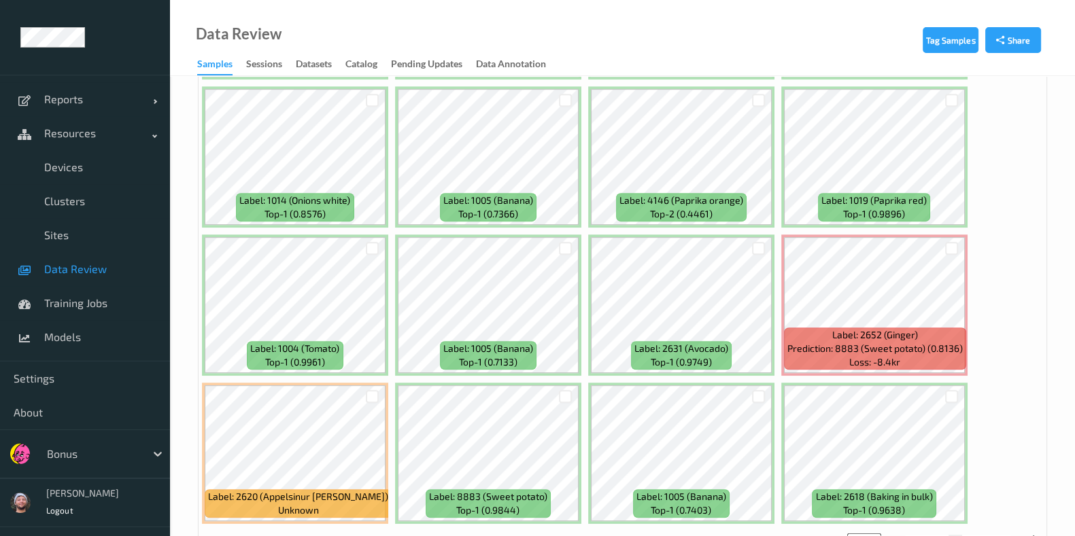
click at [967, 535] on button "9" at bounding box center [969, 541] width 14 height 12
type input "*"
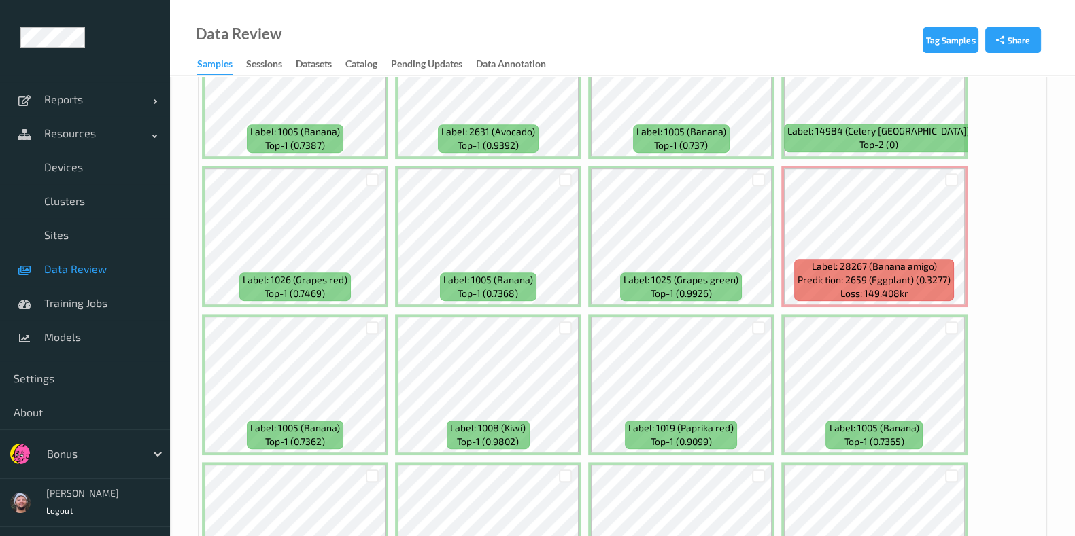
scroll to position [7165, 0]
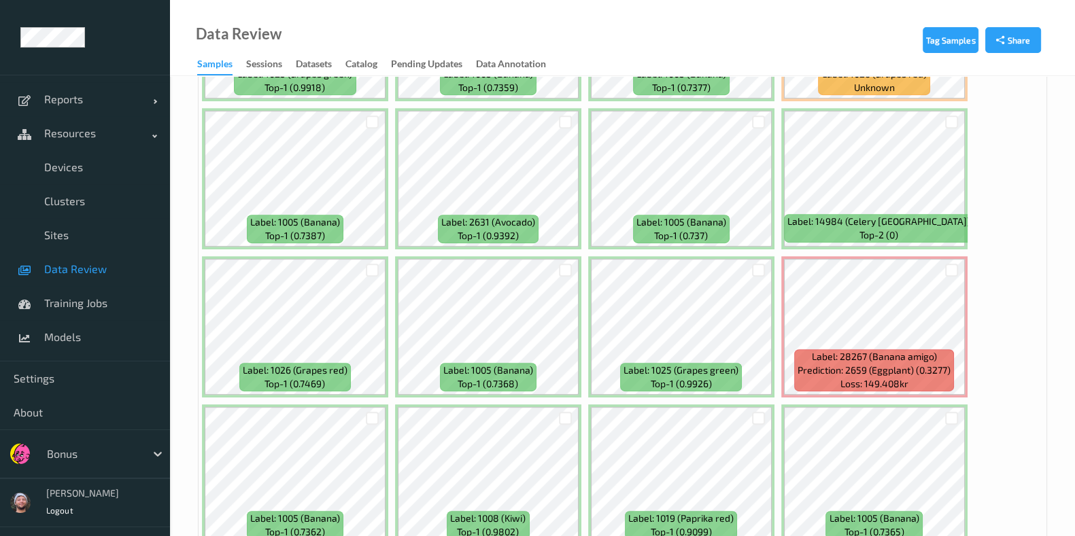
click at [939, 259] on div at bounding box center [952, 270] width 26 height 22
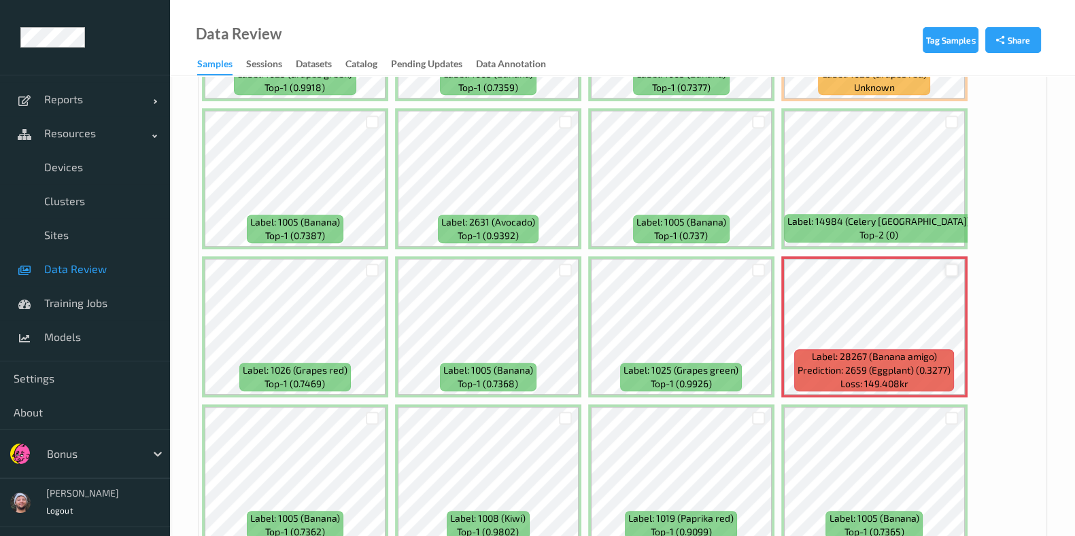
click at [948, 264] on div at bounding box center [951, 270] width 13 height 13
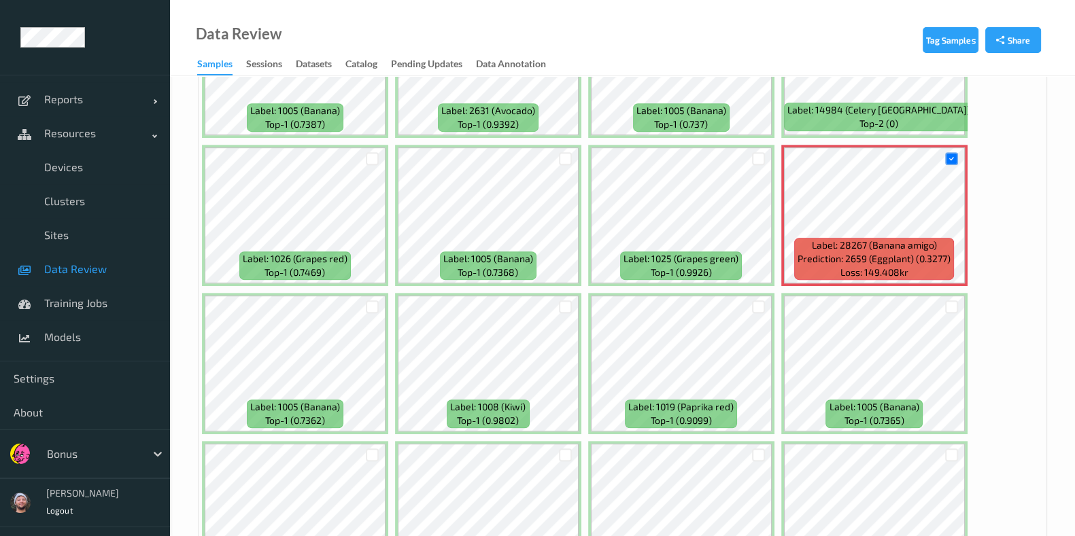
scroll to position [7335, 0]
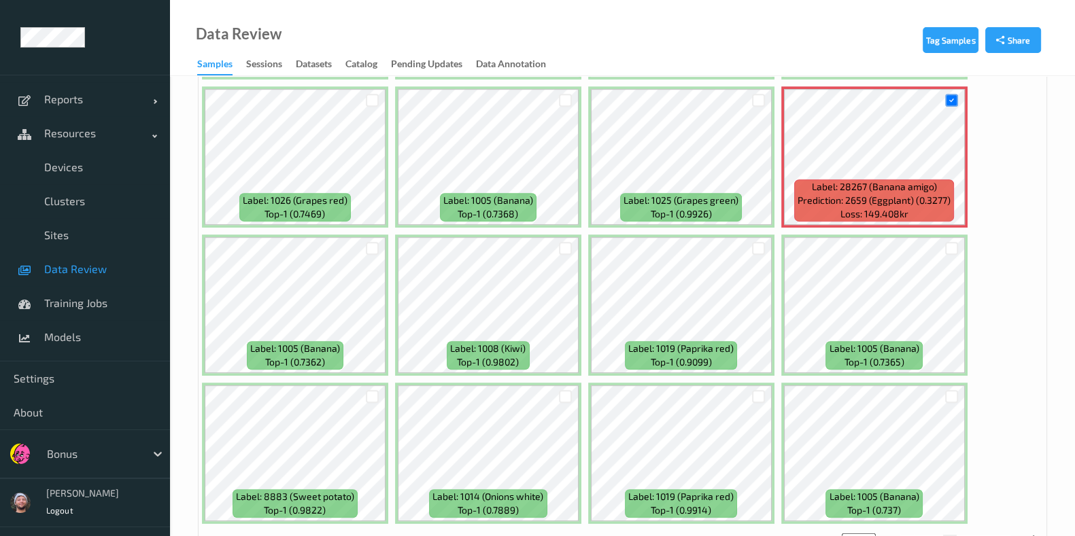
click at [970, 535] on button "10" at bounding box center [965, 541] width 19 height 12
type input "**"
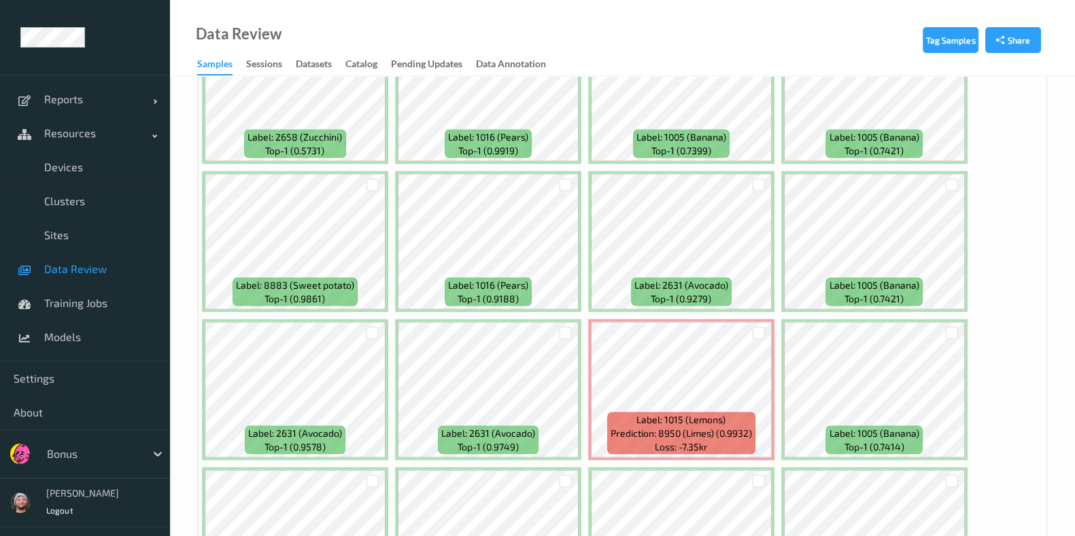
scroll to position [3653, 0]
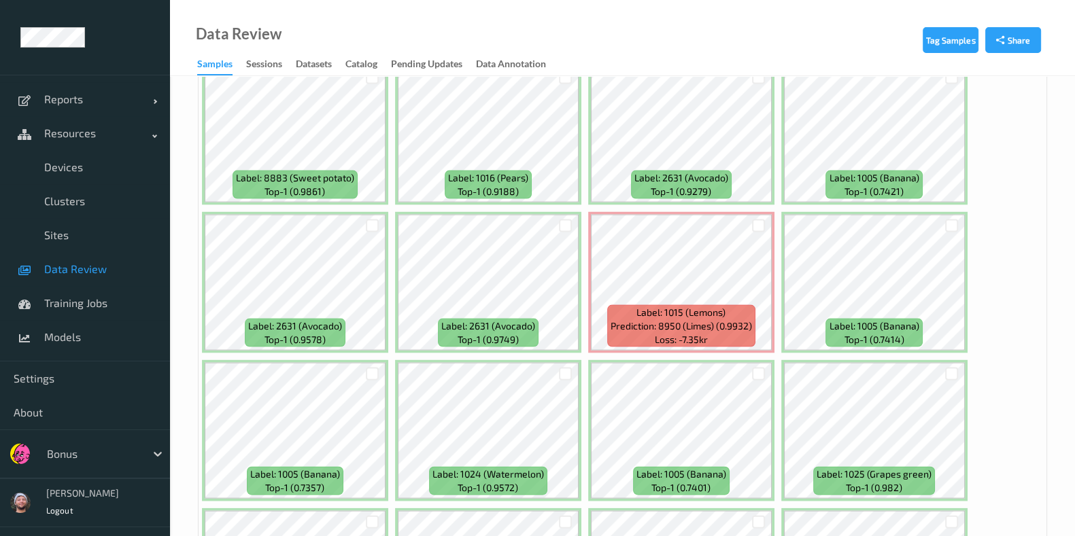
click at [559, 215] on div at bounding box center [566, 226] width 26 height 22
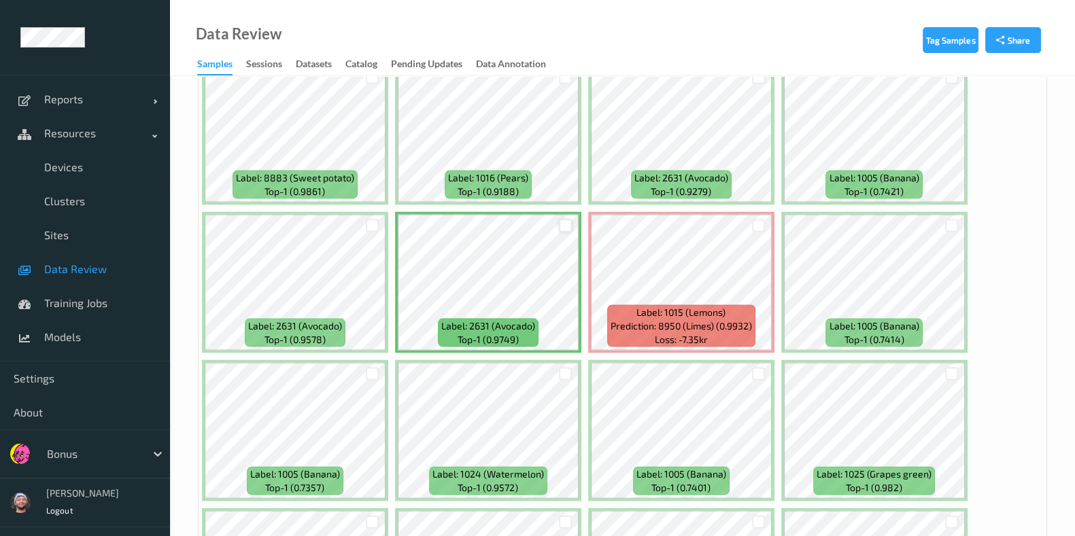
click at [559, 220] on div at bounding box center [565, 226] width 13 height 13
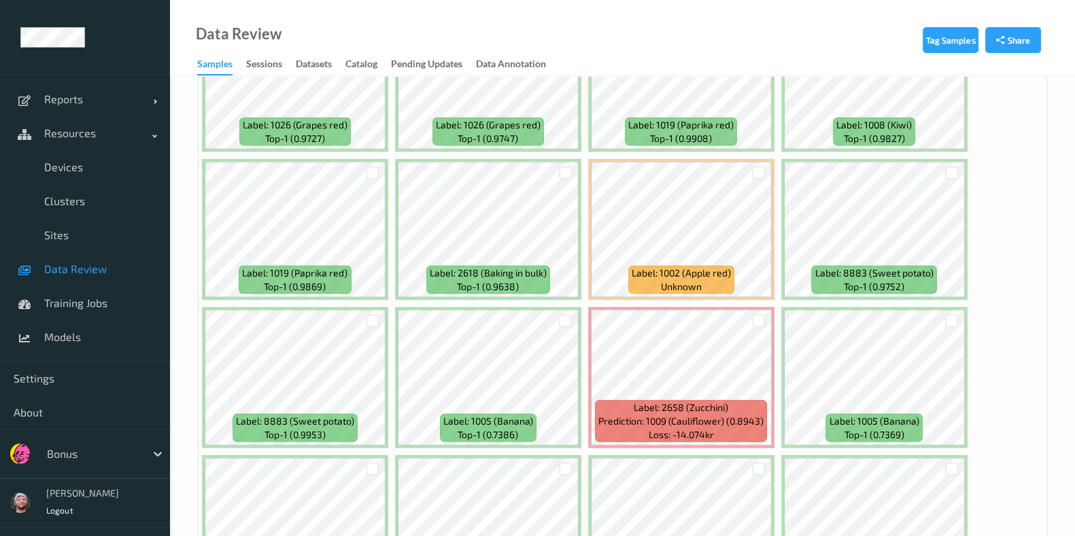
scroll to position [4078, 0]
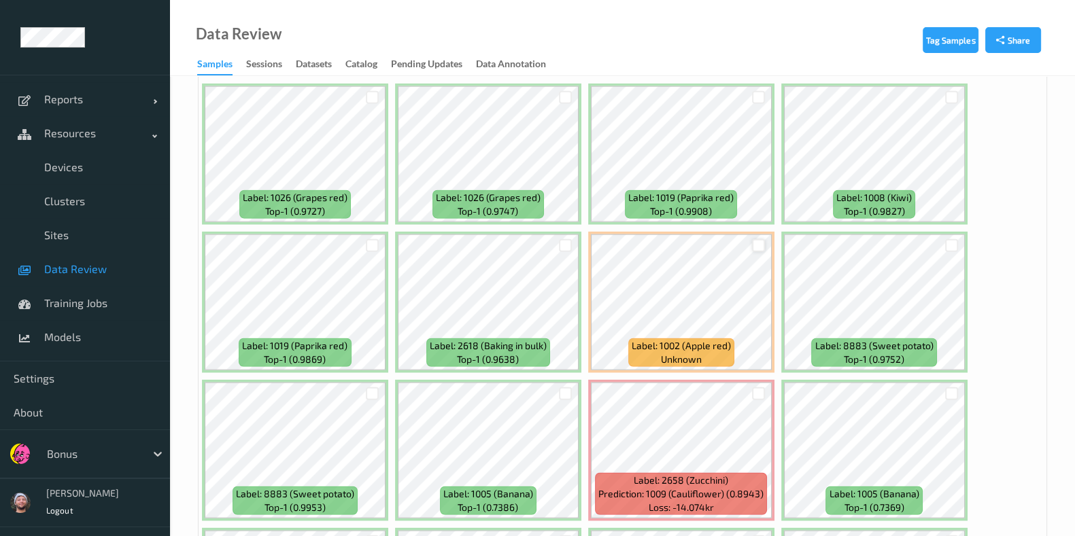
click at [756, 239] on div at bounding box center [758, 245] width 13 height 13
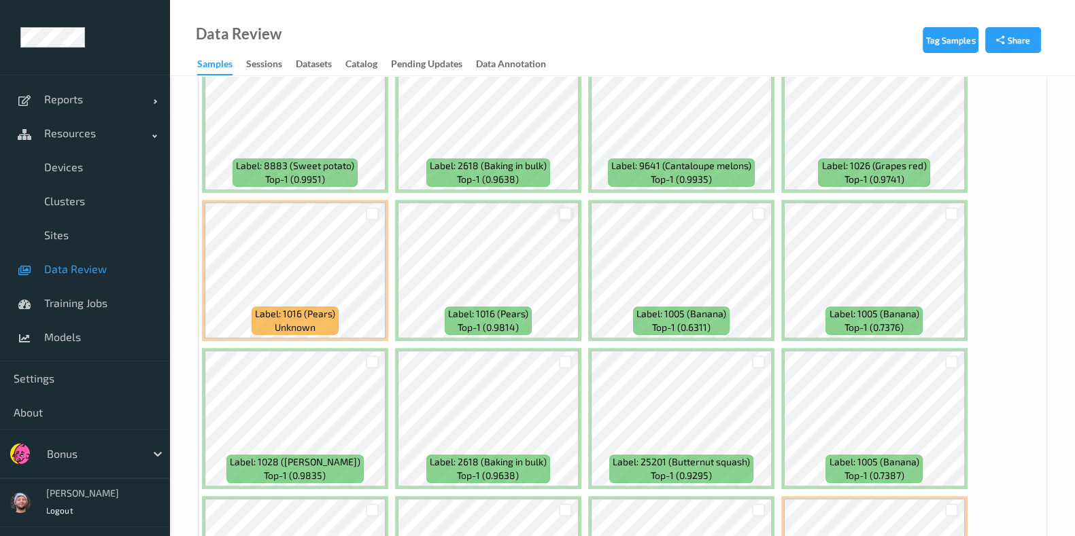
scroll to position [7335, 0]
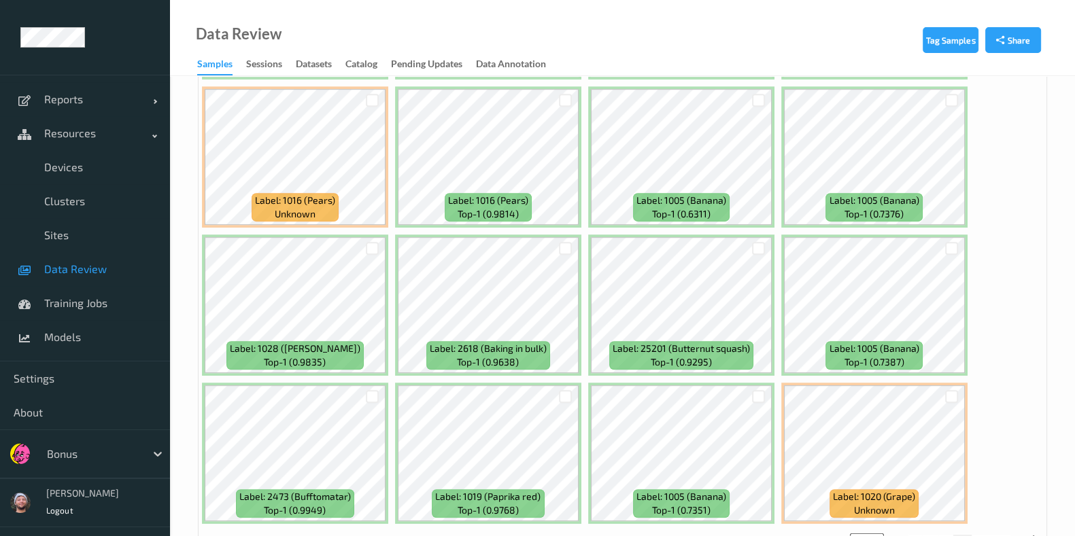
click at [979, 535] on button "11" at bounding box center [981, 541] width 19 height 12
type input "**"
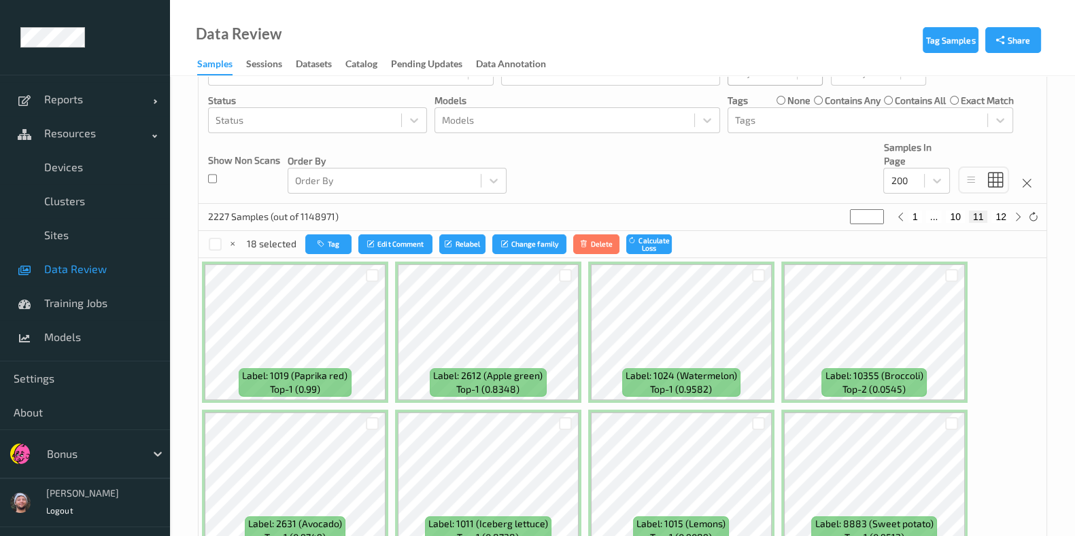
scroll to position [169, 0]
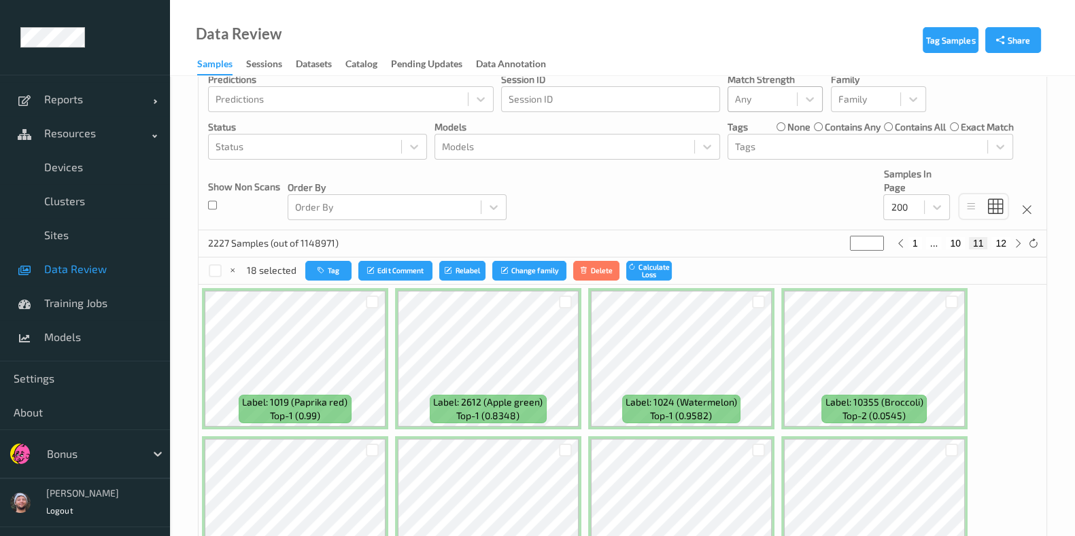
click at [582, 246] on div "2227 Samples (out of 1148971) ** 1 ... 10 11 12" at bounding box center [622, 243] width 848 height 27
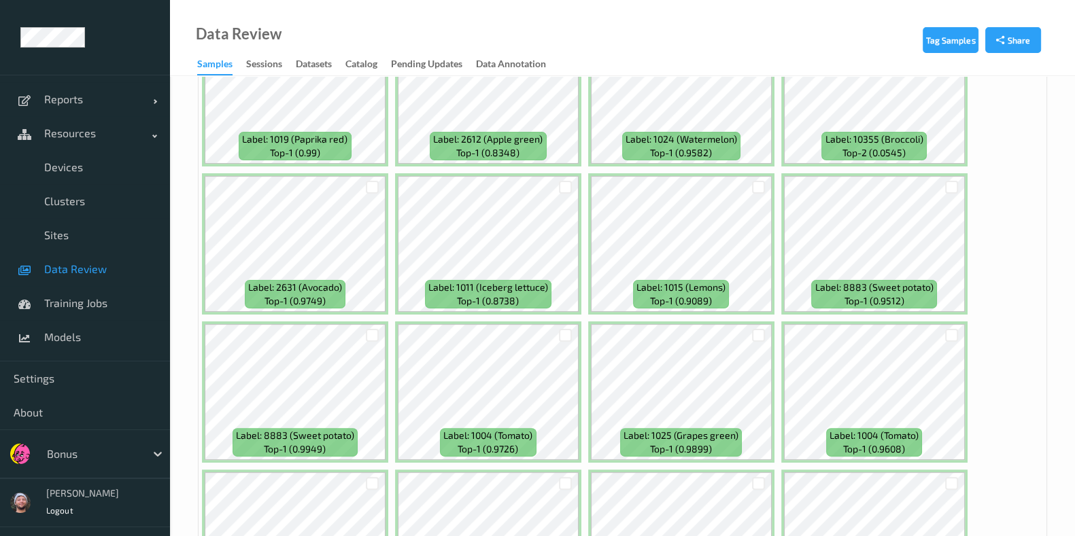
scroll to position [594, 0]
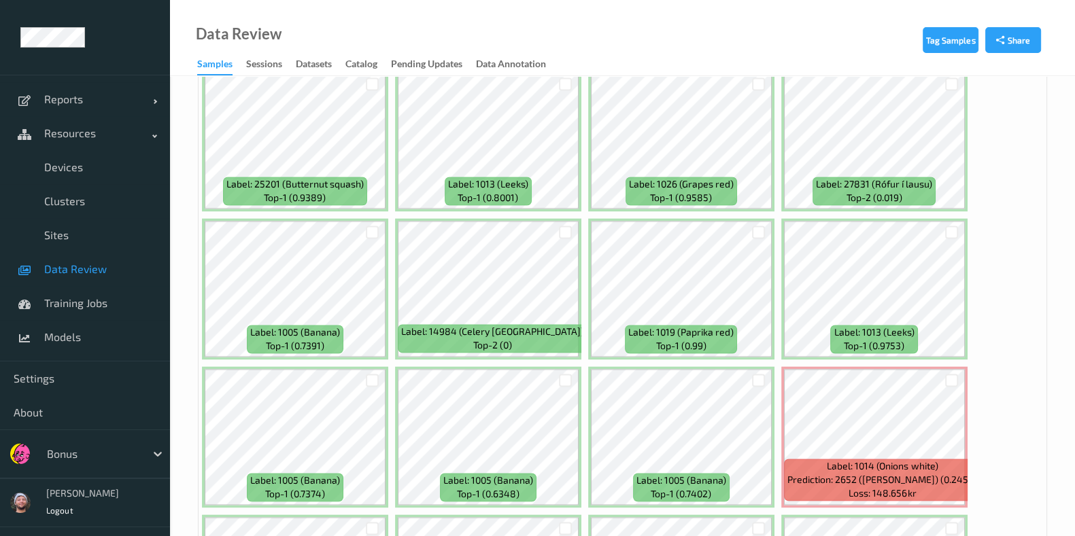
scroll to position [2548, 0]
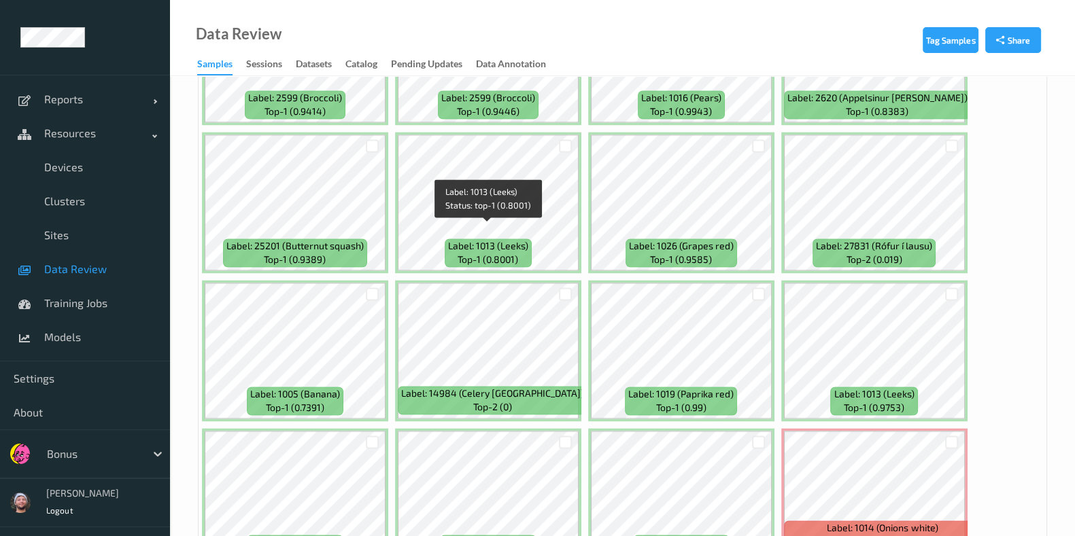
click at [512, 239] on span "Label: 1013 (Leeks)" at bounding box center [488, 246] width 80 height 14
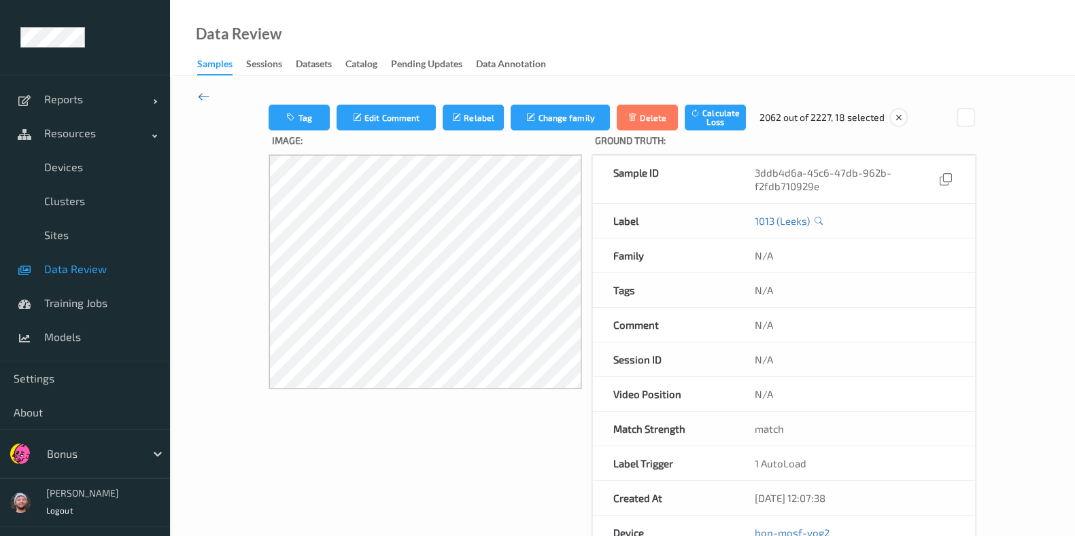
click at [206, 93] on icon at bounding box center [204, 96] width 12 height 15
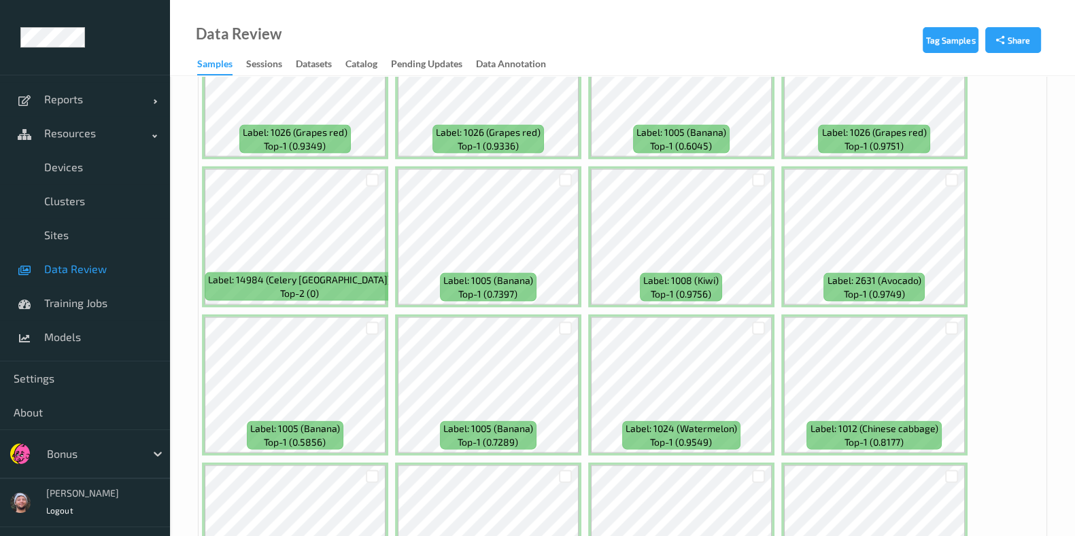
scroll to position [3823, 0]
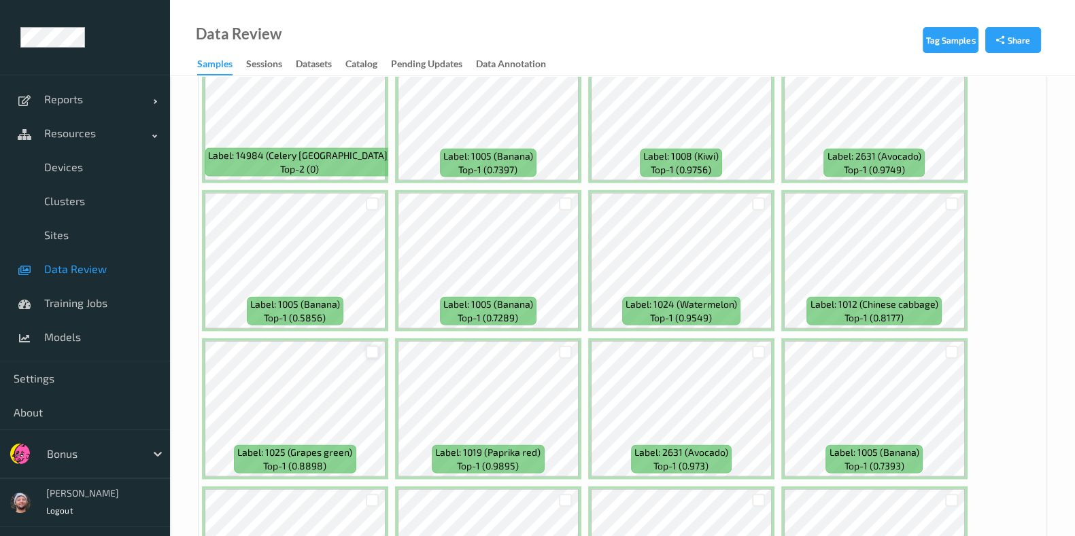
click at [377, 346] on div at bounding box center [372, 352] width 13 height 13
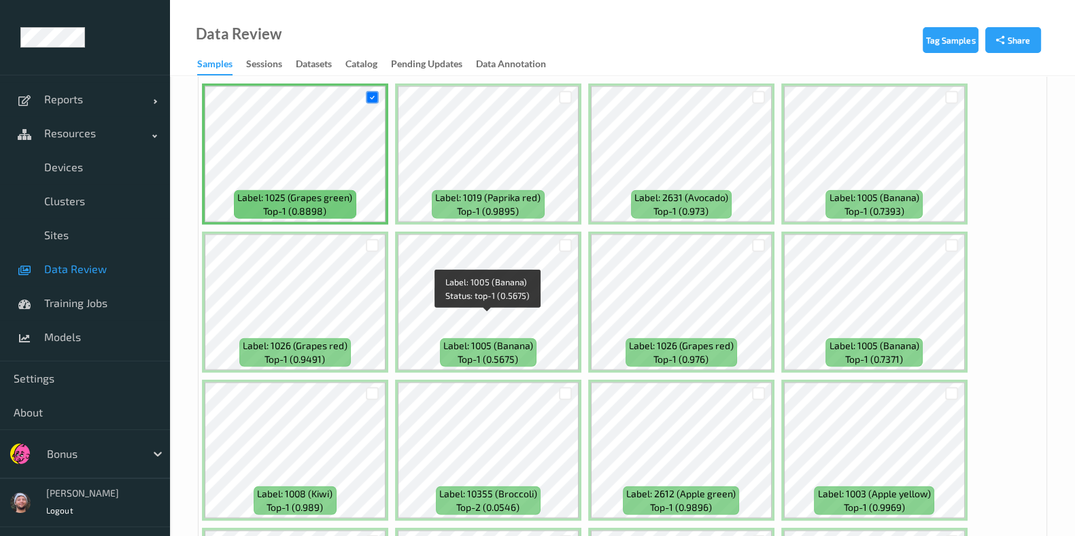
scroll to position [4247, 0]
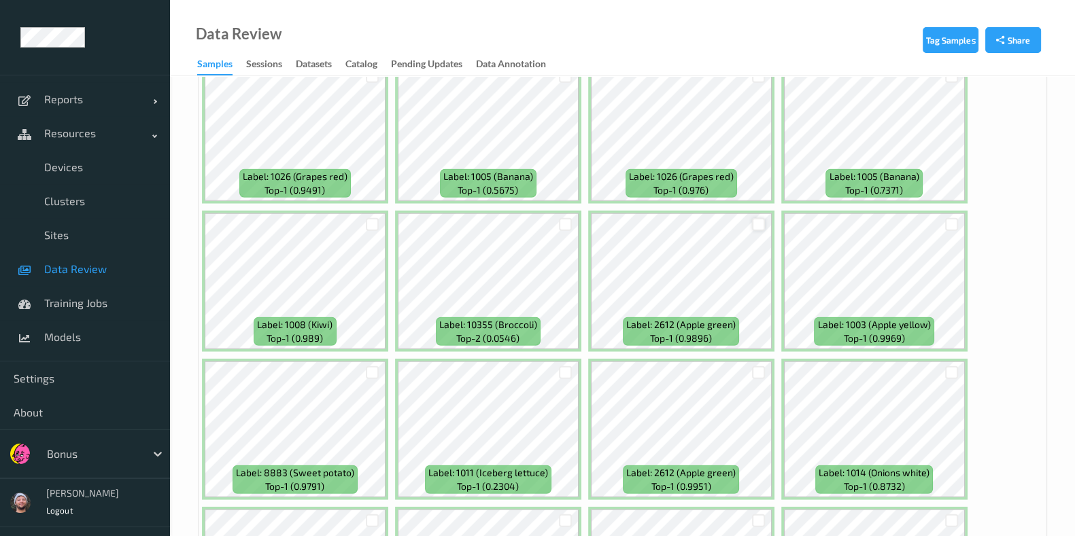
click at [752, 218] on div at bounding box center [758, 224] width 13 height 13
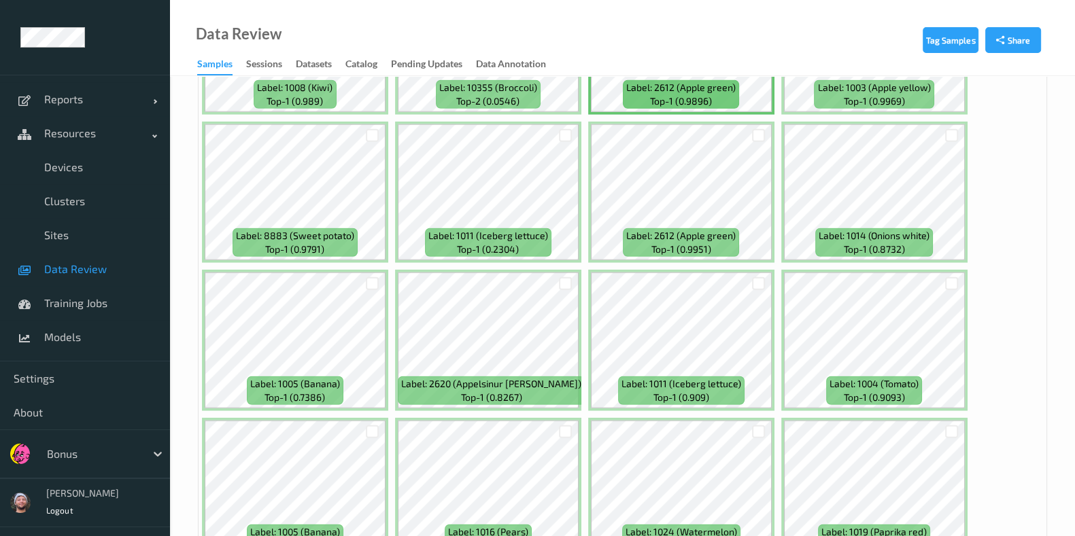
scroll to position [4587, 0]
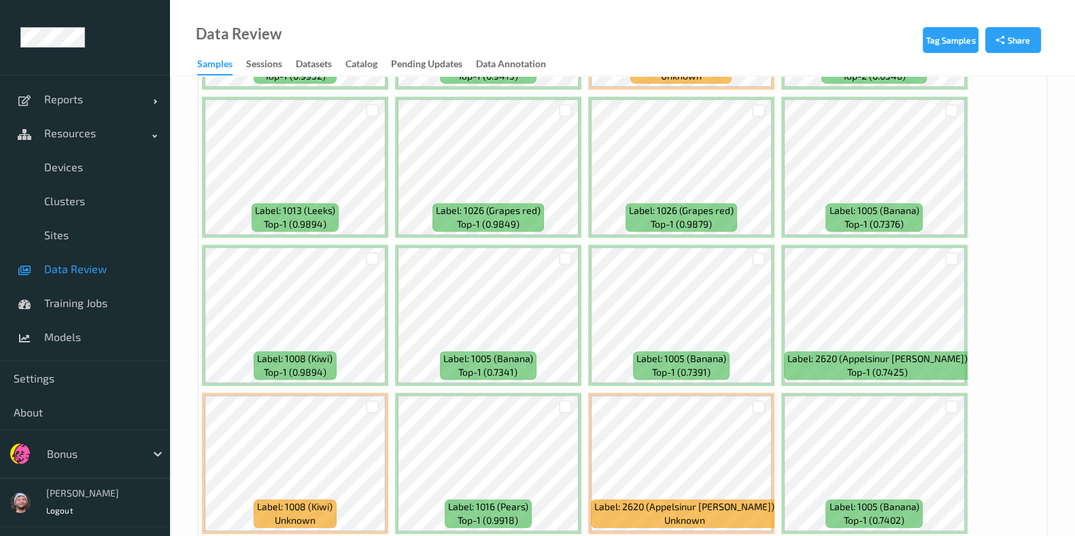
scroll to position [7335, 0]
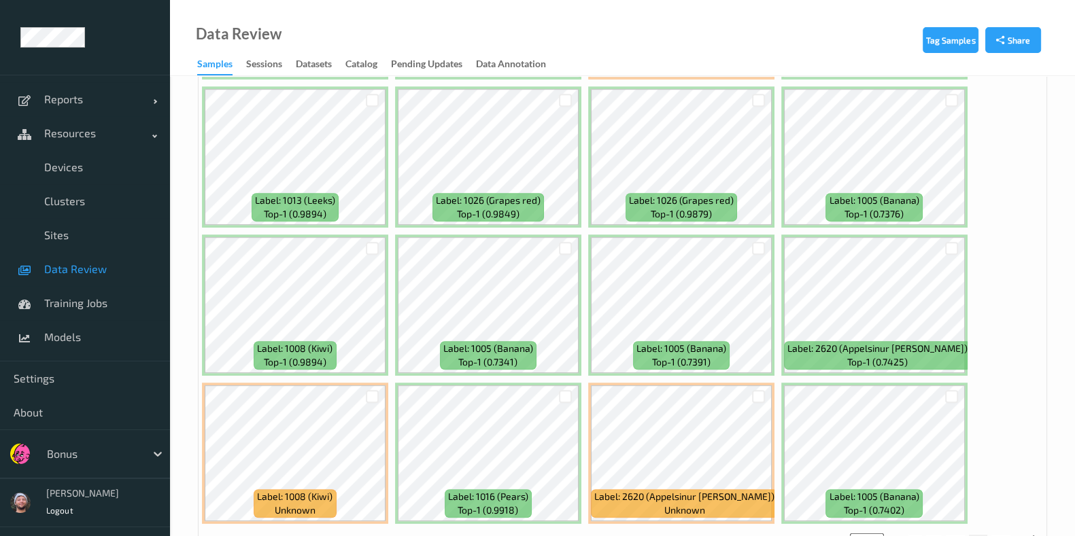
click at [1005, 535] on button "12" at bounding box center [1000, 541] width 19 height 12
type input "**"
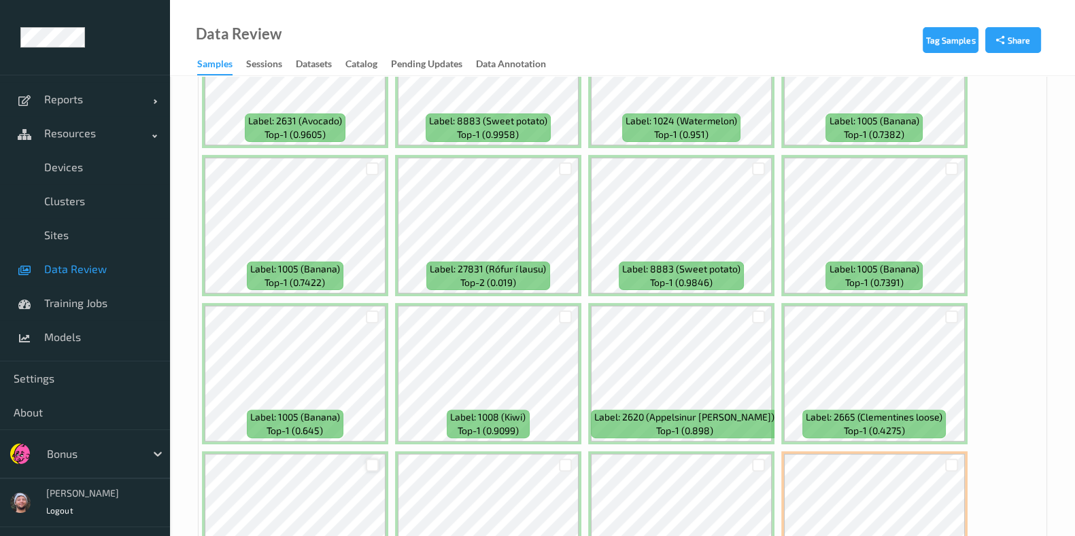
scroll to position [278, 0]
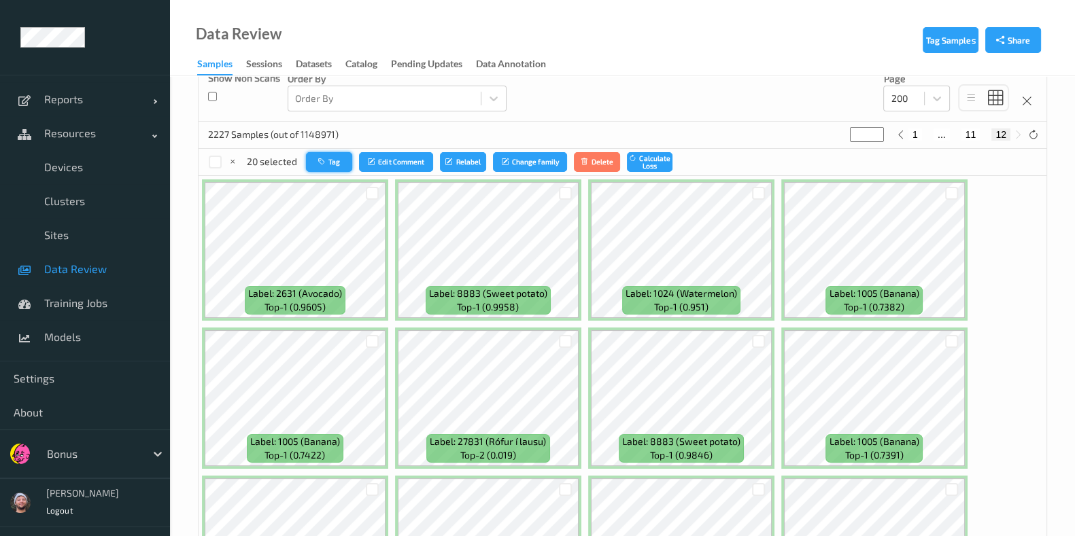
click at [334, 156] on button "Tag" at bounding box center [329, 162] width 46 height 20
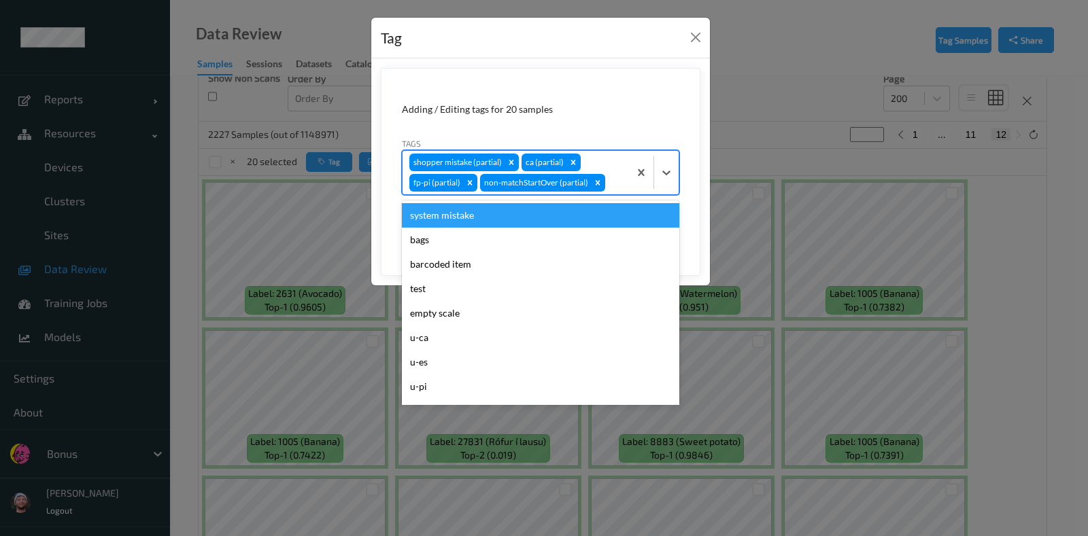
click at [599, 164] on div "shopper mistake (partial) ca (partial) fp-pi (partial) non-matchStartOver (part…" at bounding box center [515, 173] width 226 height 44
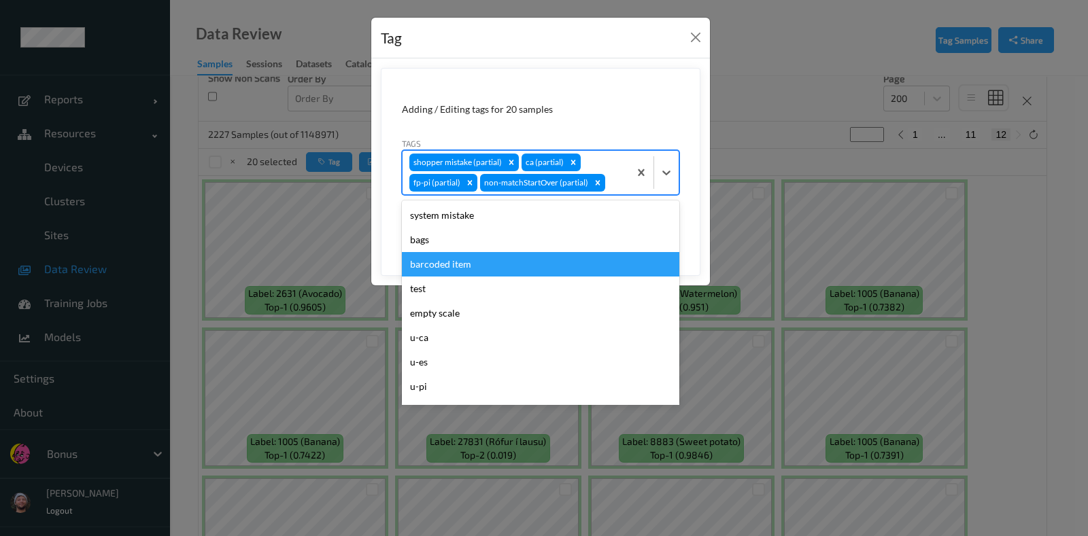
click at [459, 258] on div "barcoded item" at bounding box center [540, 264] width 277 height 24
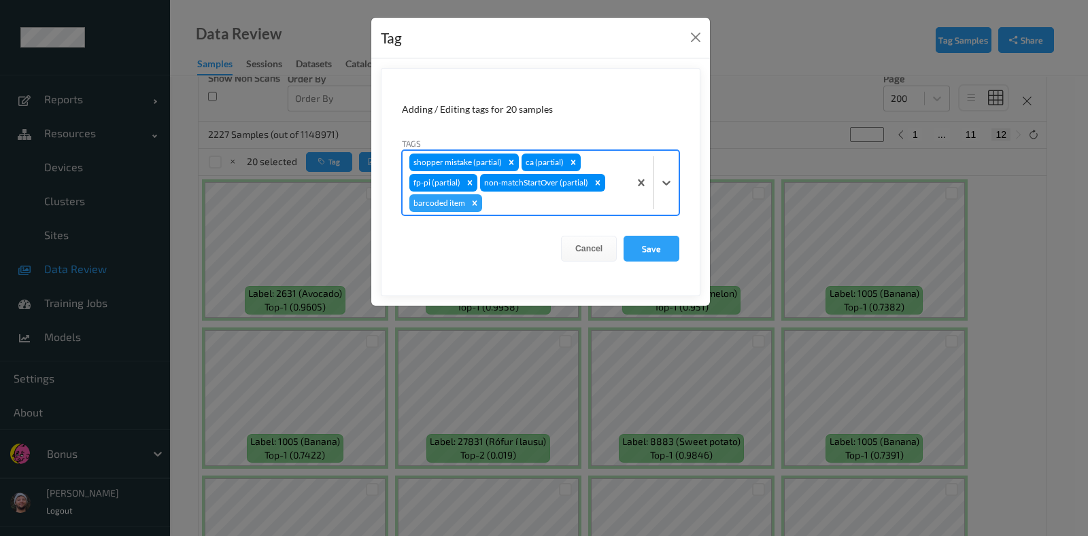
click at [658, 234] on form "Adding / Editing tags for 20 samples Tags option barcoded item, selected. Selec…" at bounding box center [540, 182] width 319 height 228
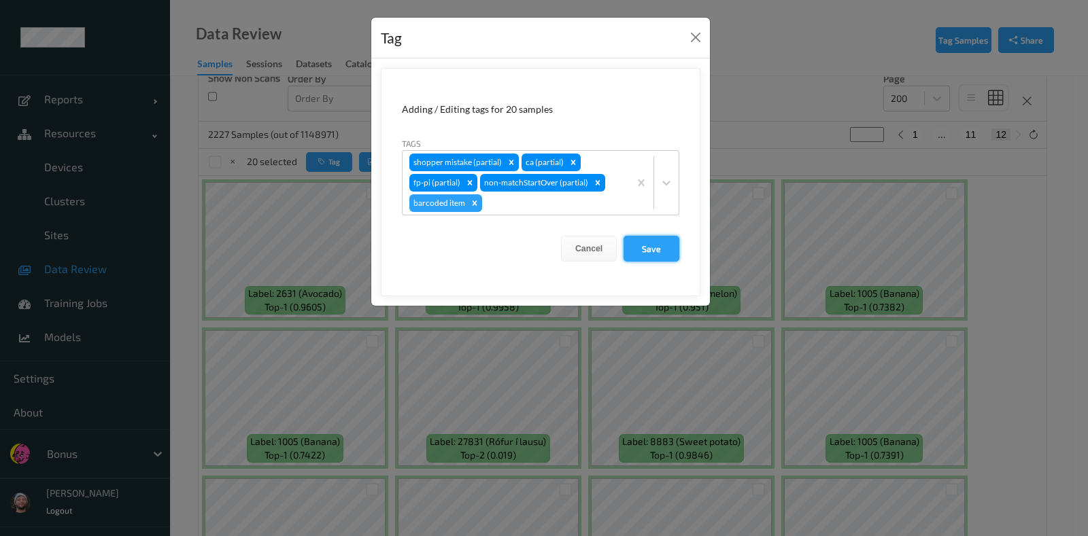
click at [655, 251] on button "Save" at bounding box center [651, 249] width 56 height 26
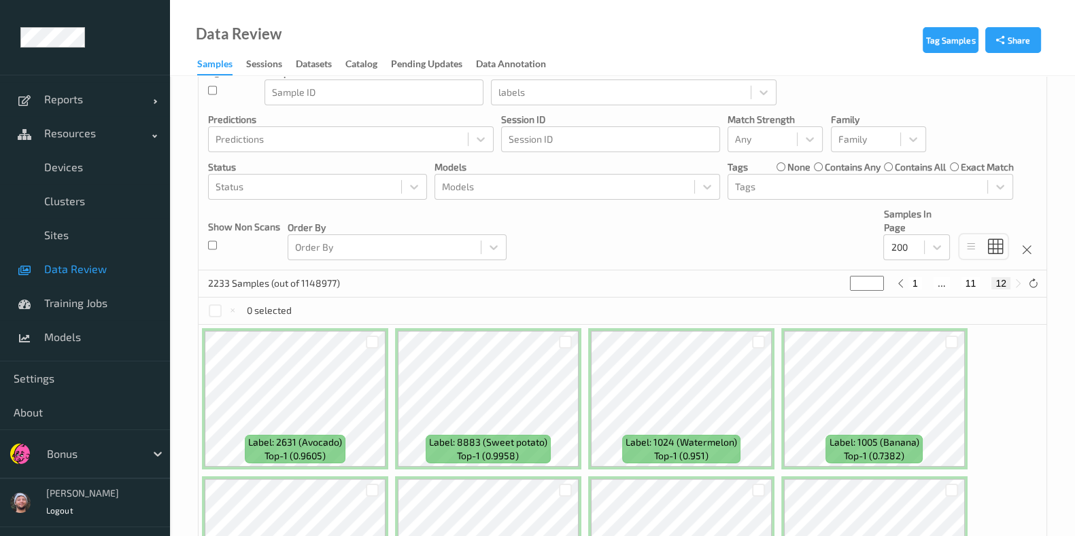
scroll to position [23, 0]
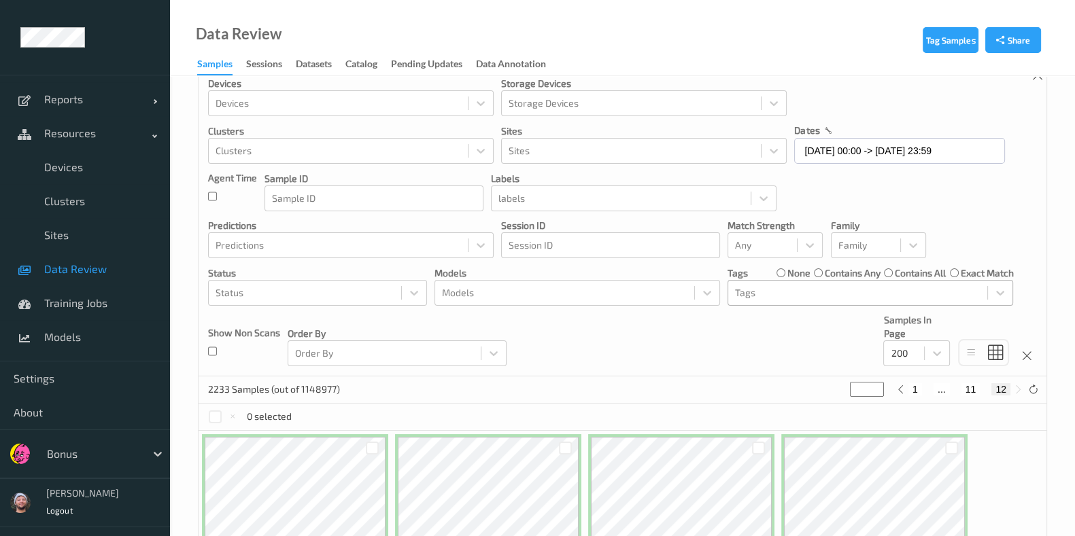
click at [773, 300] on div at bounding box center [857, 293] width 245 height 16
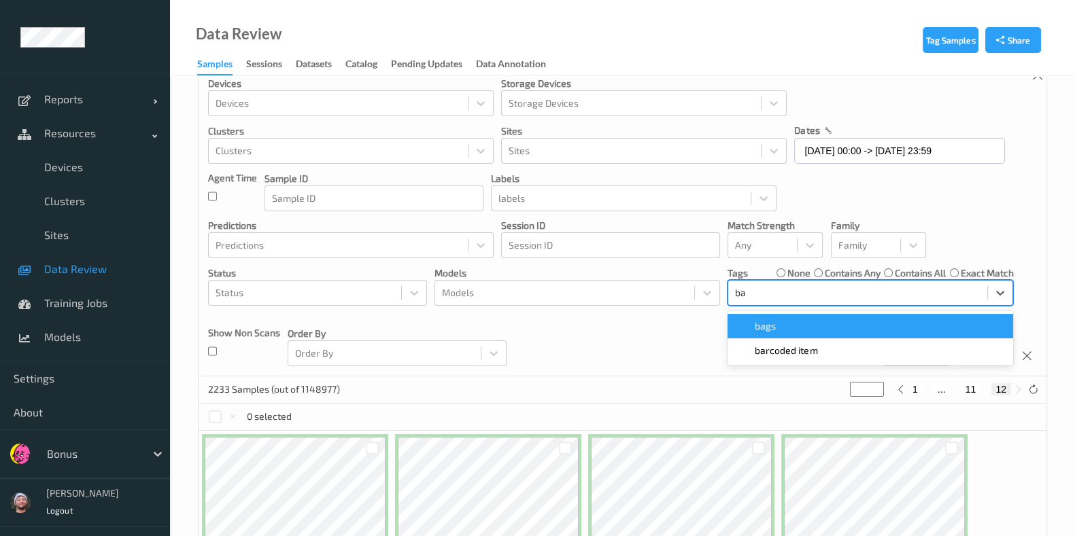
type input "bar"
click at [773, 317] on div "barcoded item" at bounding box center [869, 326] width 285 height 24
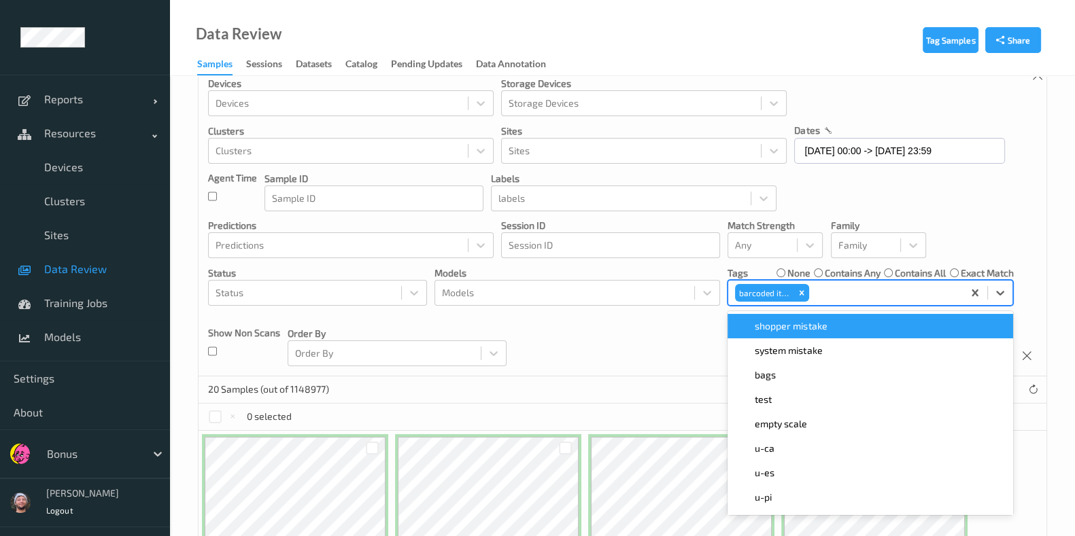
scroll to position [0, 0]
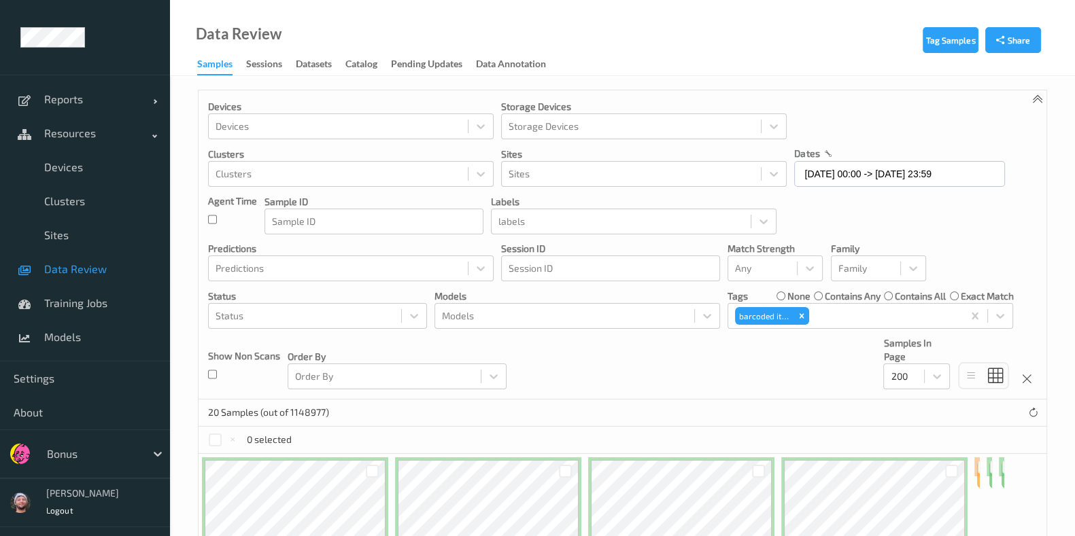
click at [622, 349] on div "Devices Devices Storage Devices Storage Devices Clusters Clusters Sites Sites d…" at bounding box center [622, 244] width 848 height 309
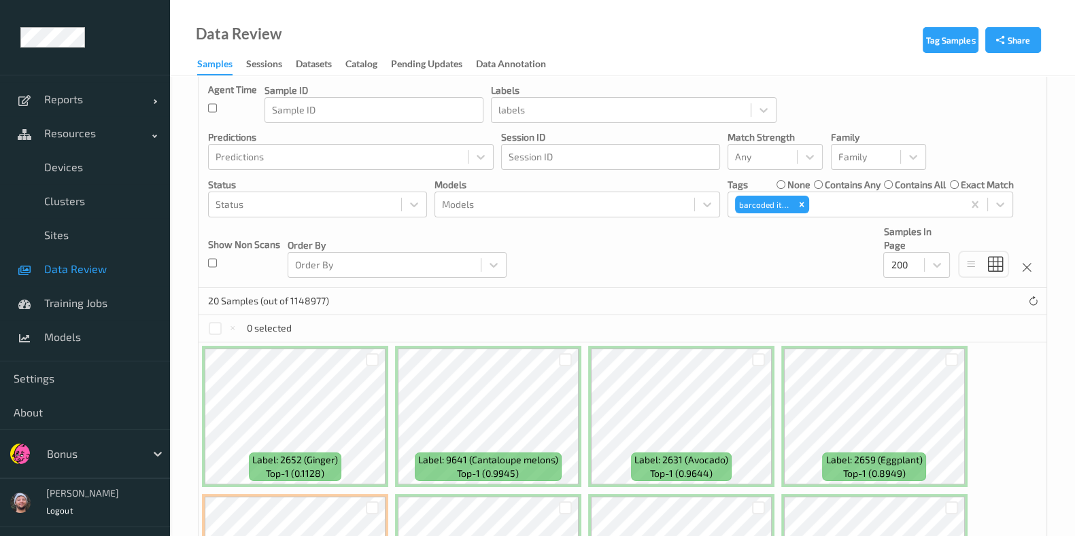
scroll to position [339, 0]
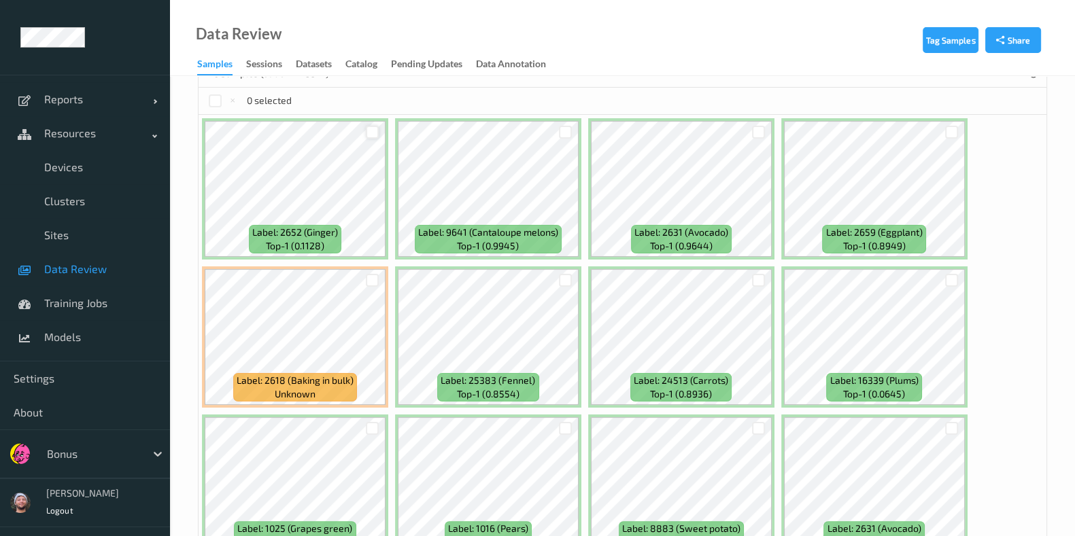
drag, startPoint x: 367, startPoint y: 124, endPoint x: 366, endPoint y: 135, distance: 11.6
click at [367, 126] on div at bounding box center [372, 132] width 13 height 13
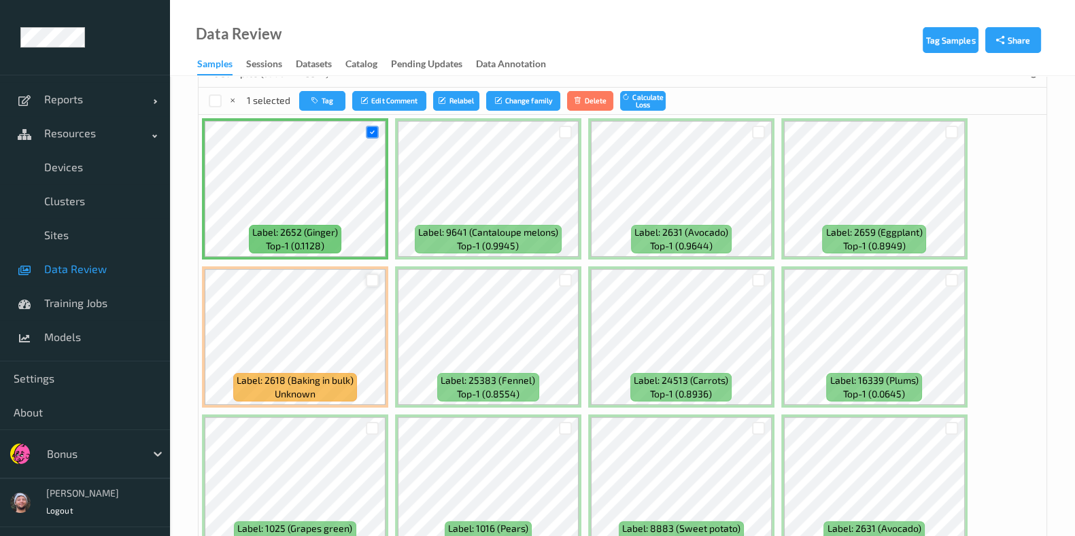
click at [370, 277] on div at bounding box center [372, 280] width 13 height 13
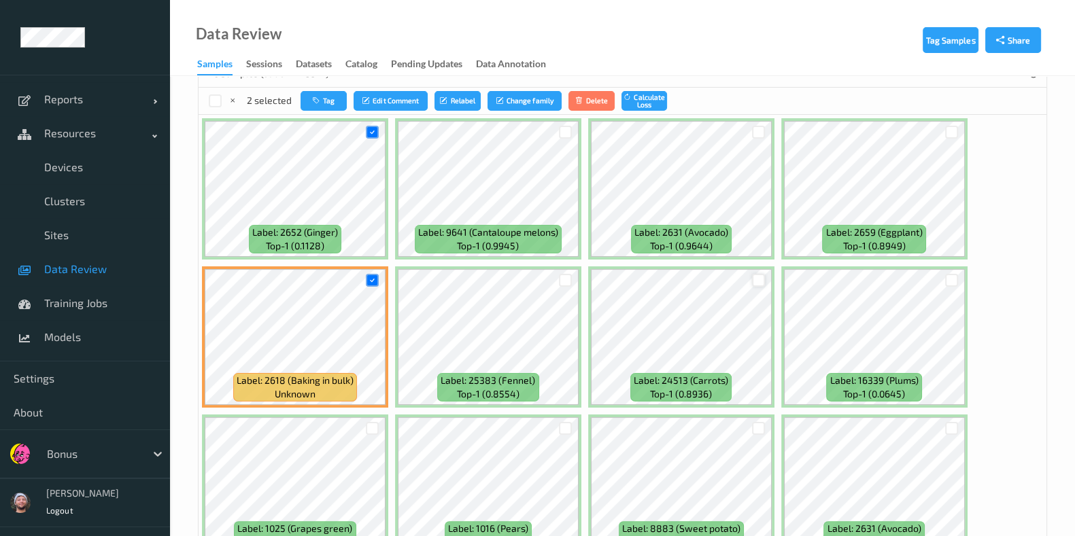
click at [752, 274] on div at bounding box center [758, 280] width 13 height 13
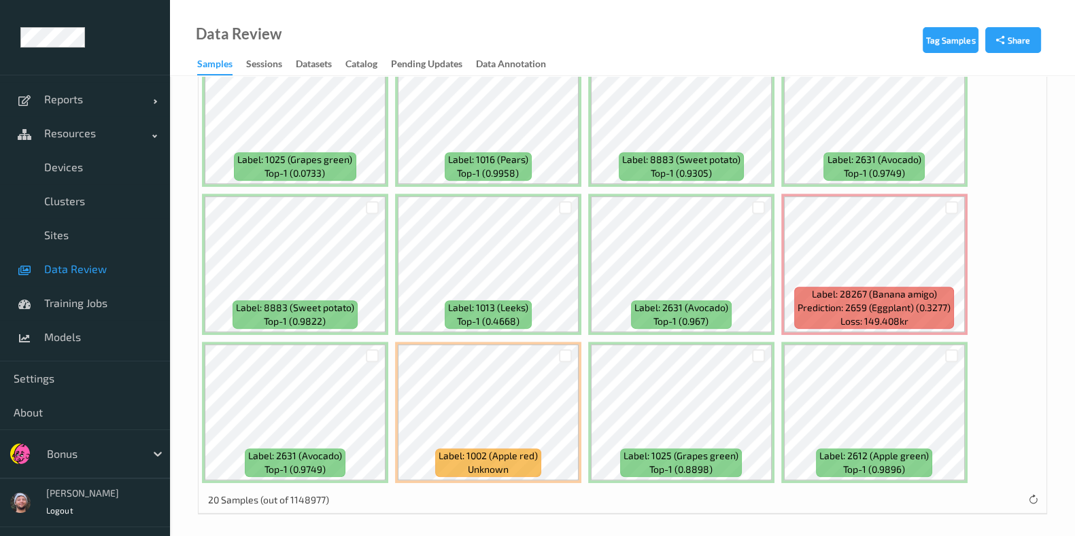
scroll to position [198, 0]
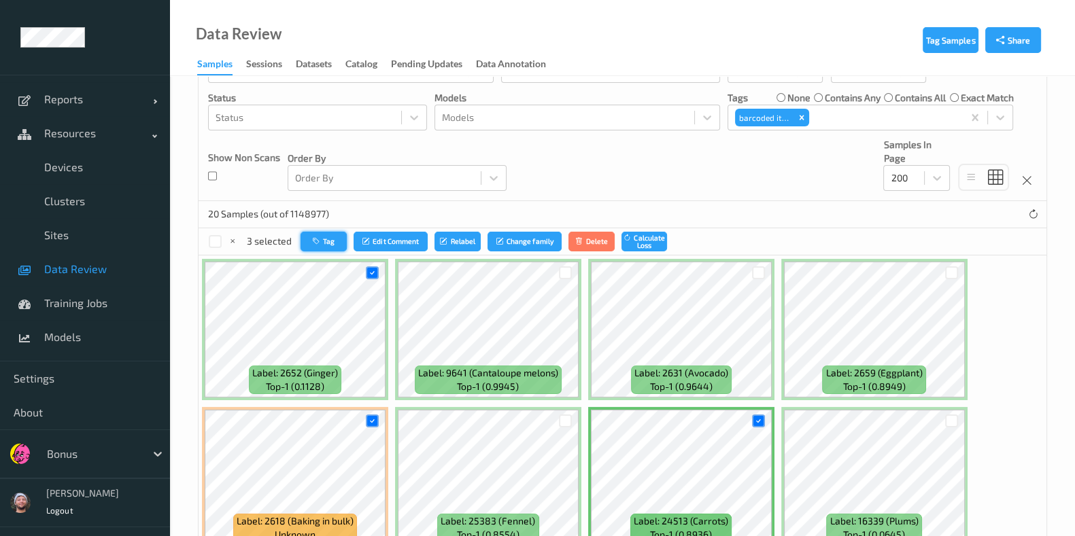
click at [321, 239] on icon "button" at bounding box center [318, 241] width 10 height 8
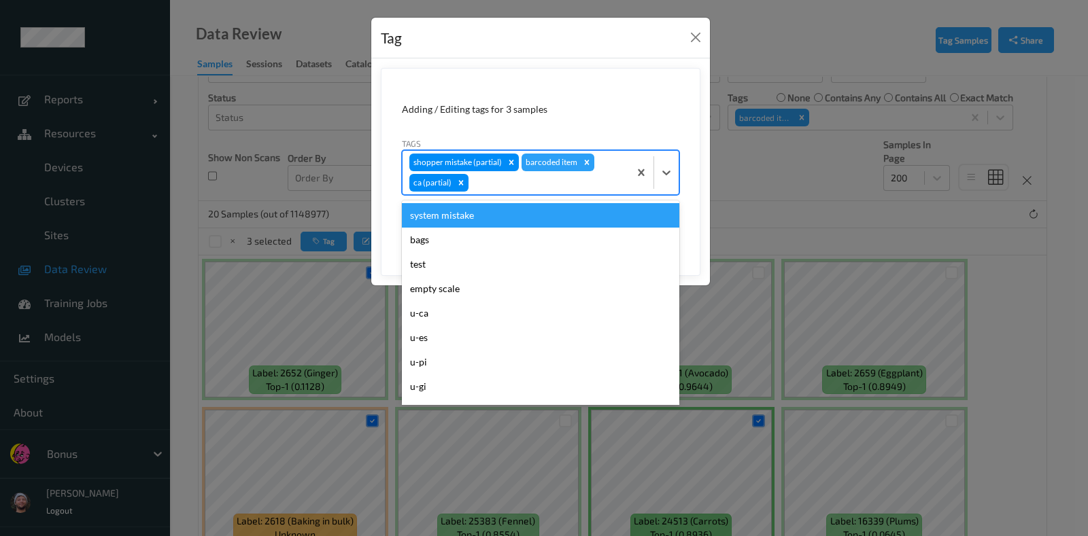
click at [555, 188] on div at bounding box center [546, 183] width 151 height 16
type input "hos"
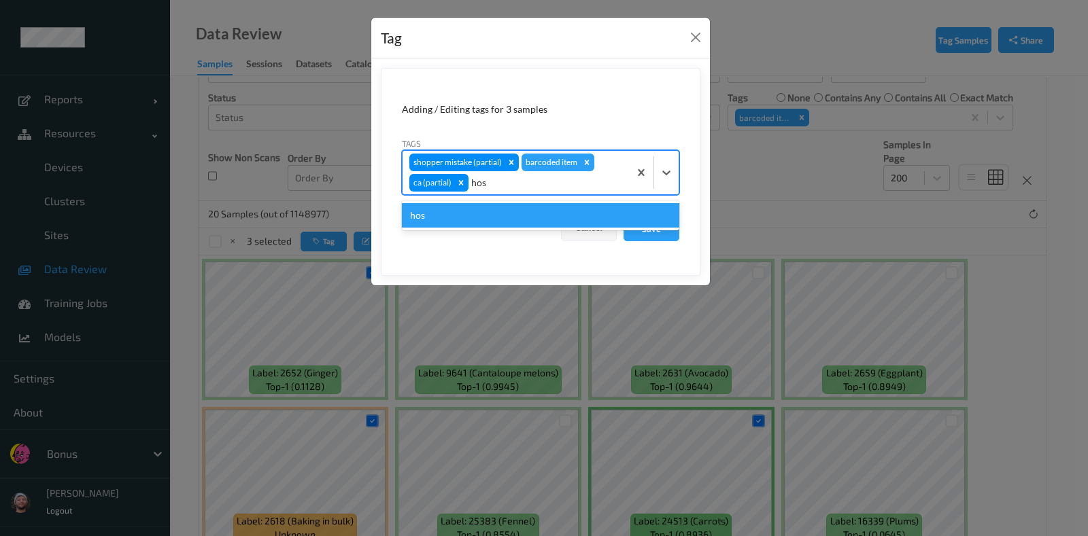
click at [546, 204] on div "hos" at bounding box center [540, 215] width 277 height 24
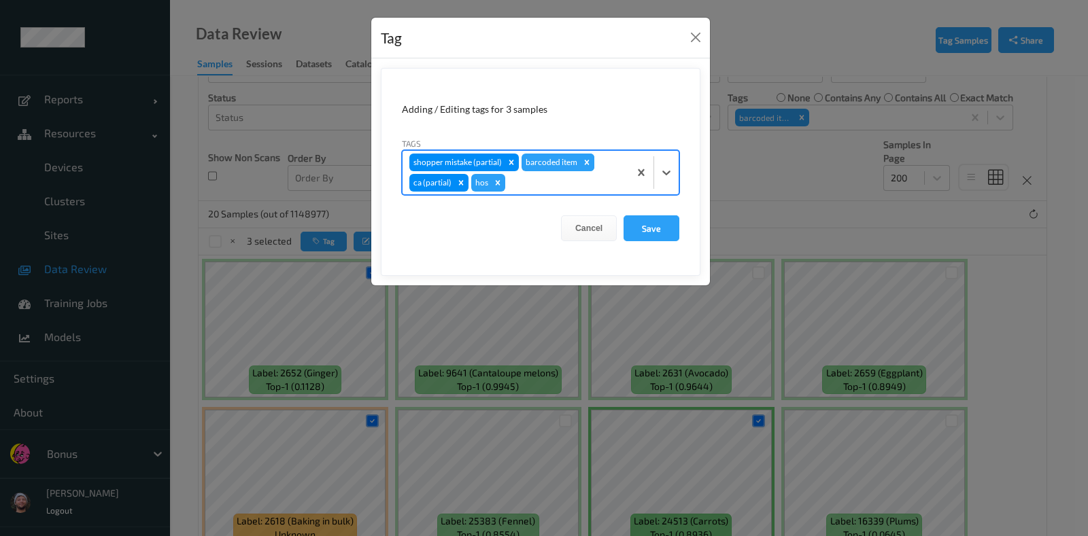
click at [585, 156] on div "Remove barcoded item" at bounding box center [586, 163] width 15 height 18
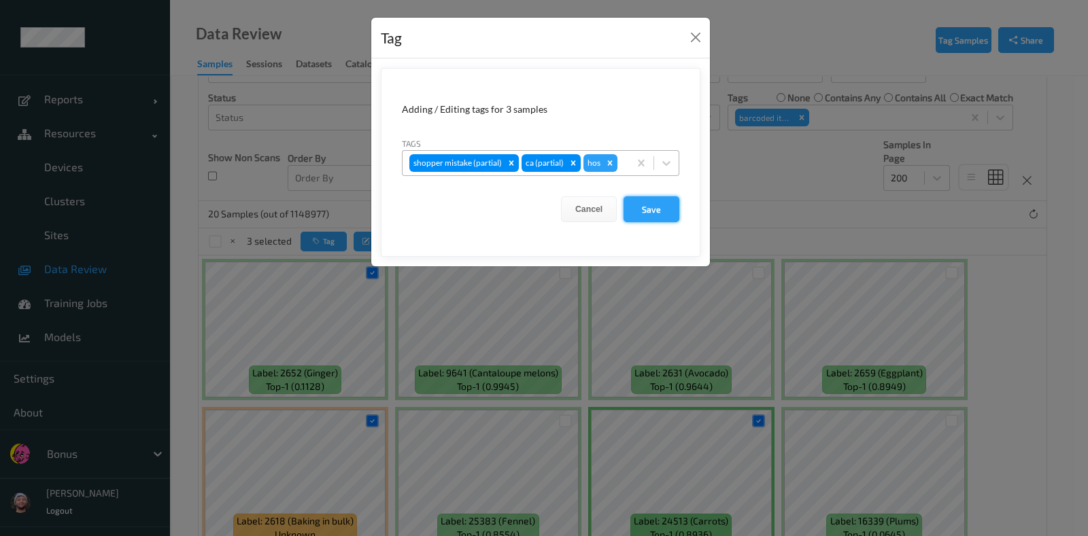
click at [668, 209] on button "Save" at bounding box center [651, 209] width 56 height 26
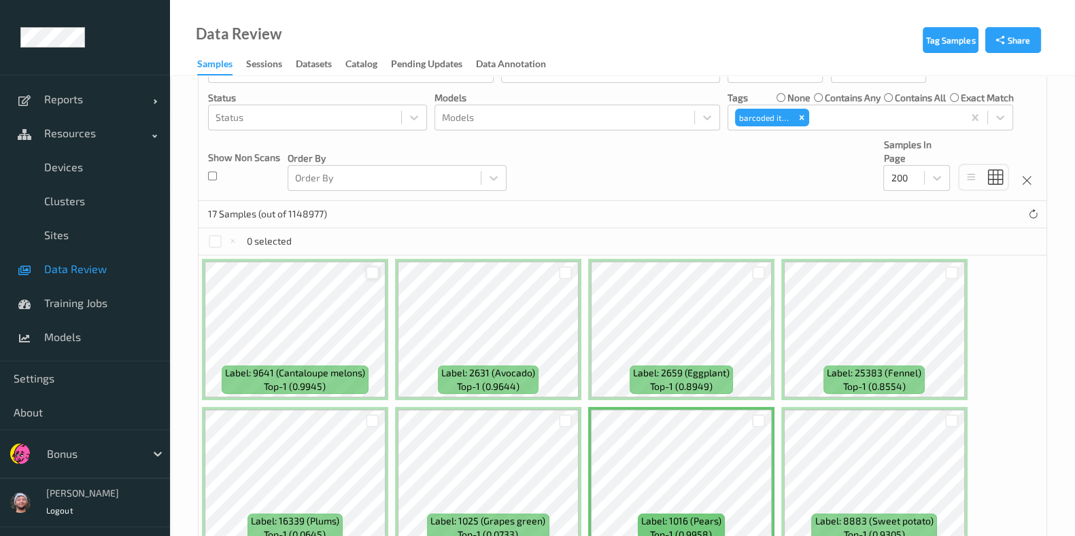
click at [372, 267] on div at bounding box center [372, 272] width 13 height 13
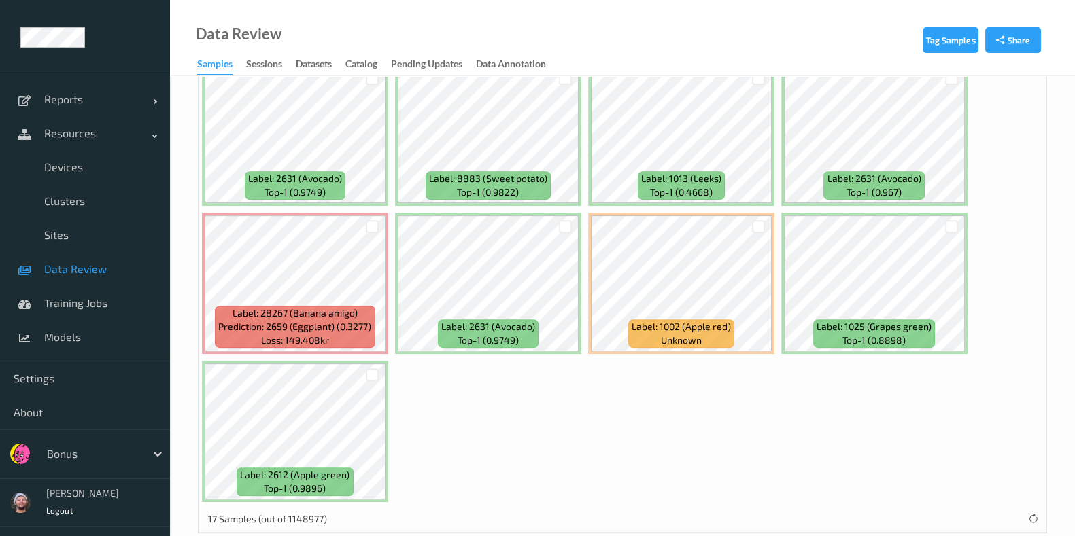
scroll to position [708, 0]
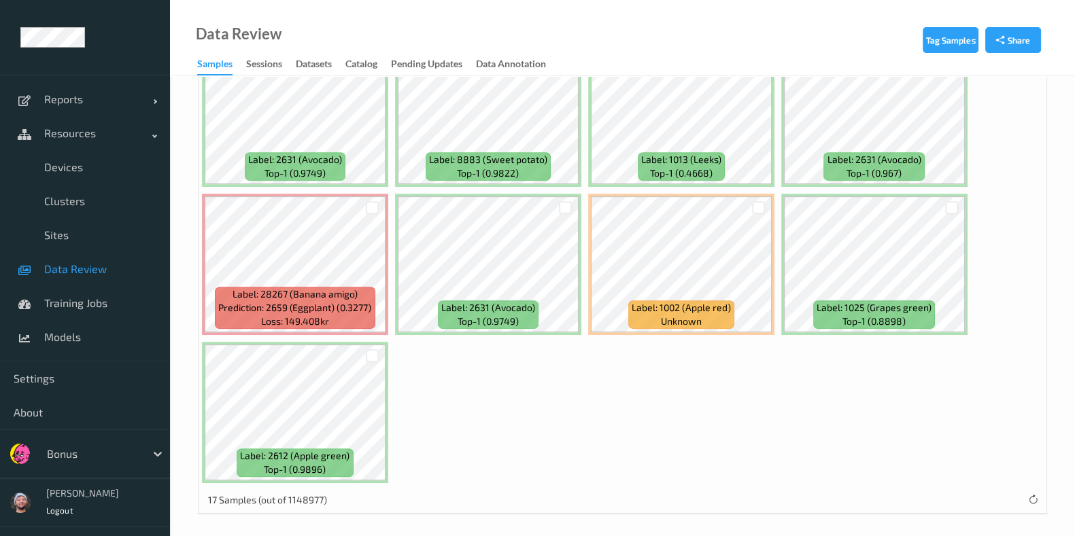
click at [364, 203] on div at bounding box center [373, 207] width 26 height 22
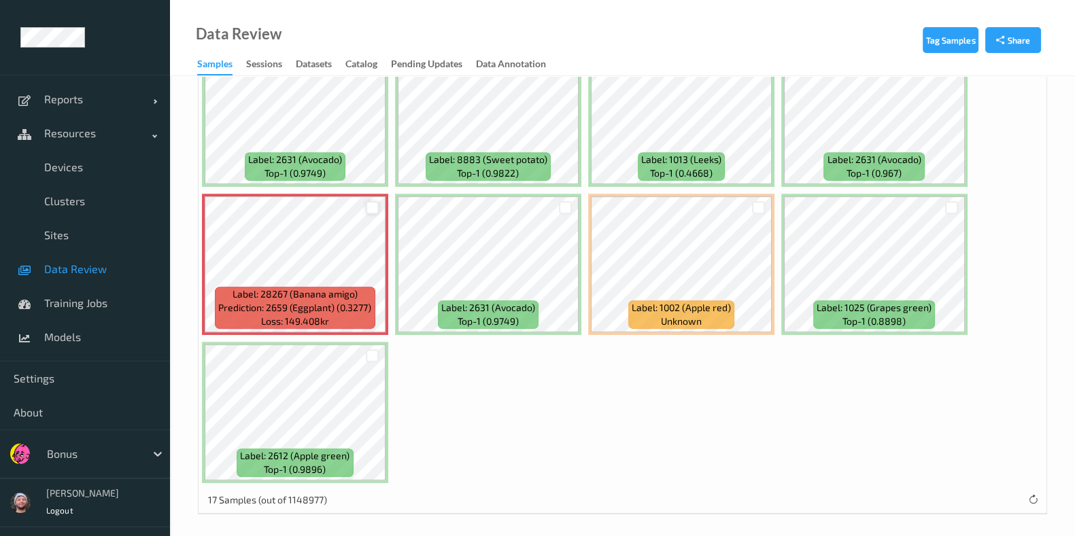
click at [371, 203] on div at bounding box center [372, 207] width 13 height 13
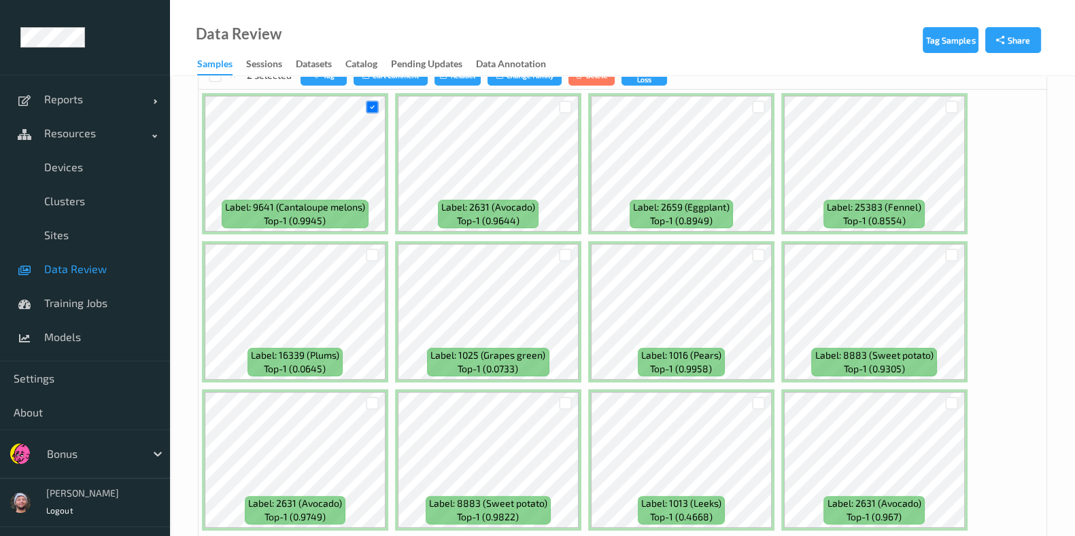
scroll to position [283, 0]
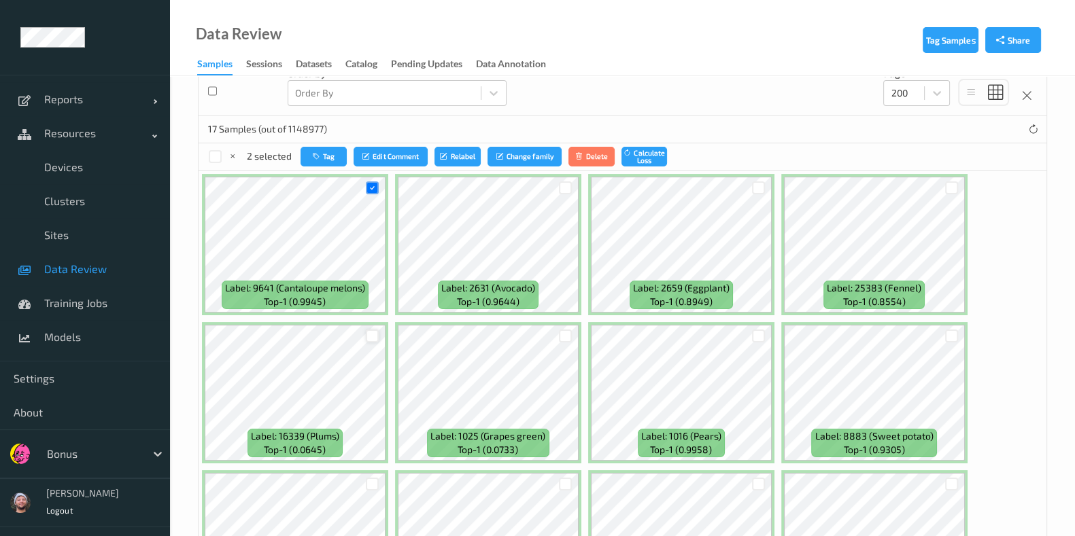
click at [370, 330] on div at bounding box center [372, 336] width 13 height 13
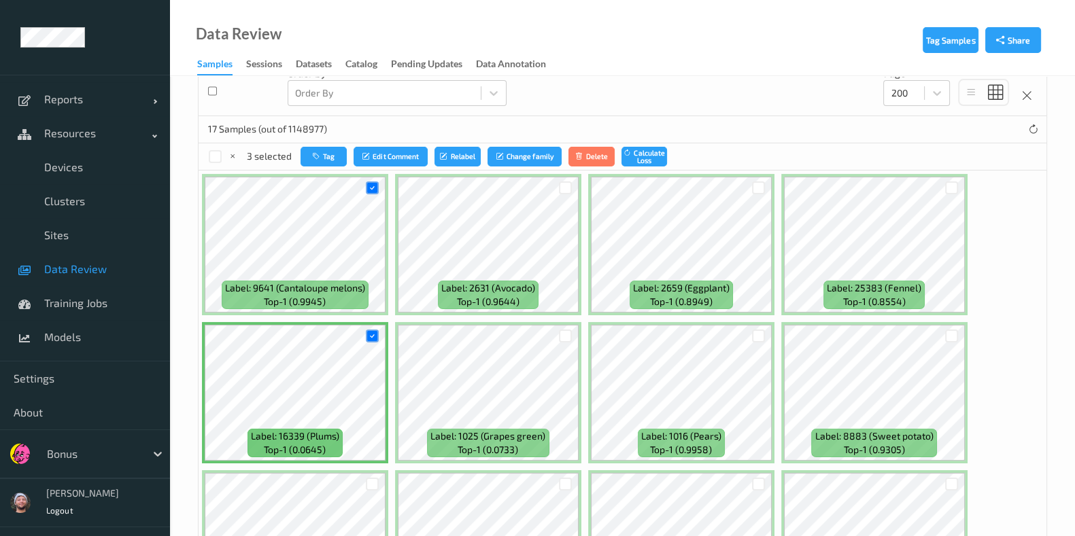
click at [761, 180] on div at bounding box center [759, 188] width 26 height 22
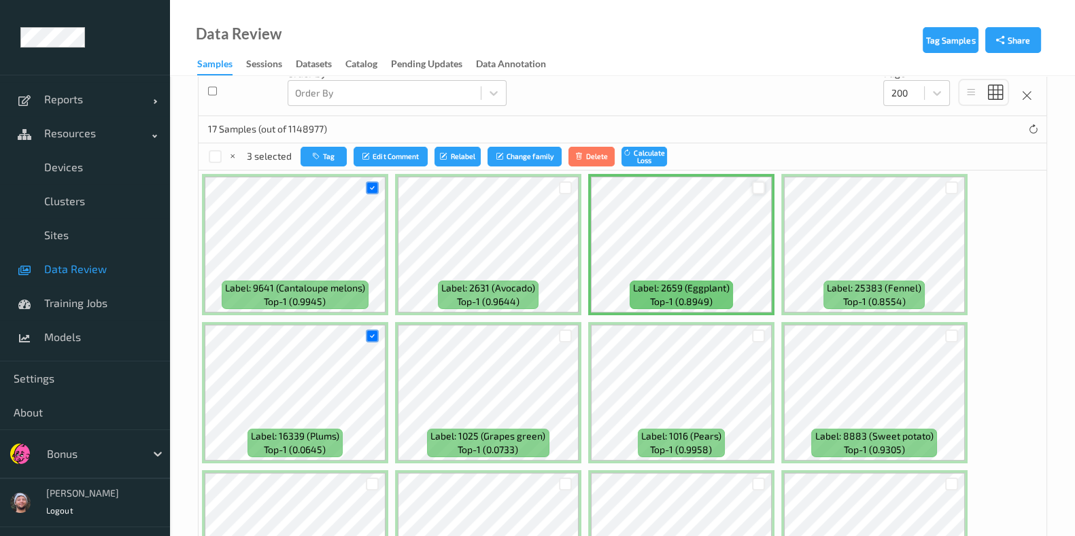
click at [755, 182] on div at bounding box center [758, 187] width 13 height 13
click at [327, 159] on button "Tag" at bounding box center [324, 157] width 46 height 20
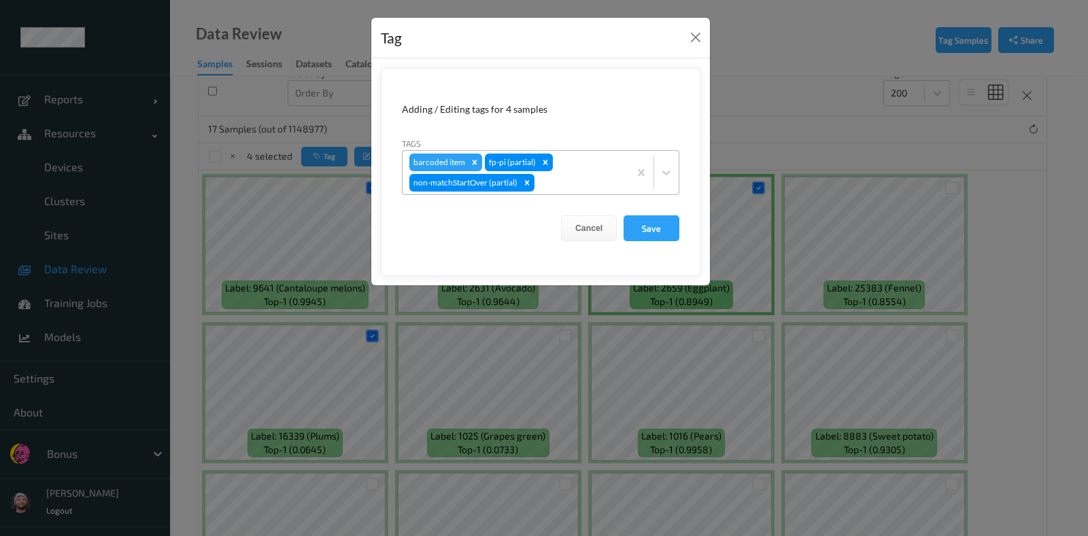
click at [551, 173] on div "barcoded item fp-pi (partial) non-matchStartOver (partial)" at bounding box center [515, 173] width 226 height 44
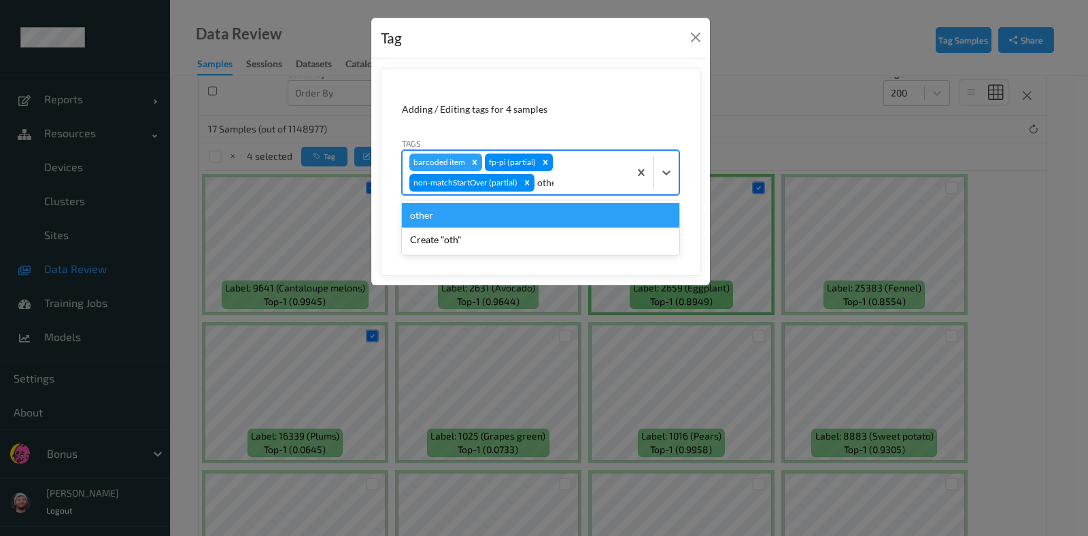
type input "other"
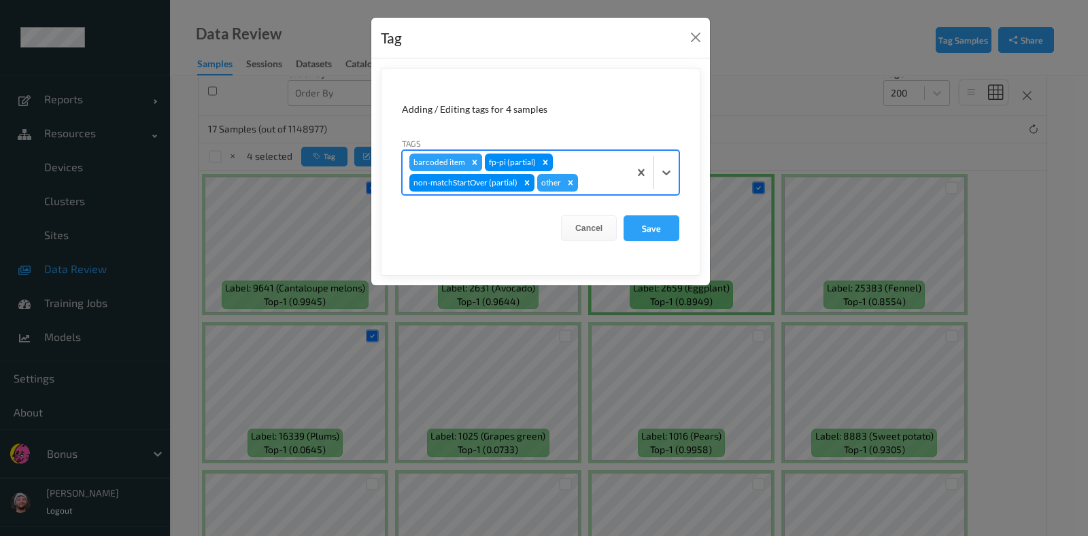
click at [476, 158] on icon "Remove barcoded item" at bounding box center [475, 163] width 10 height 10
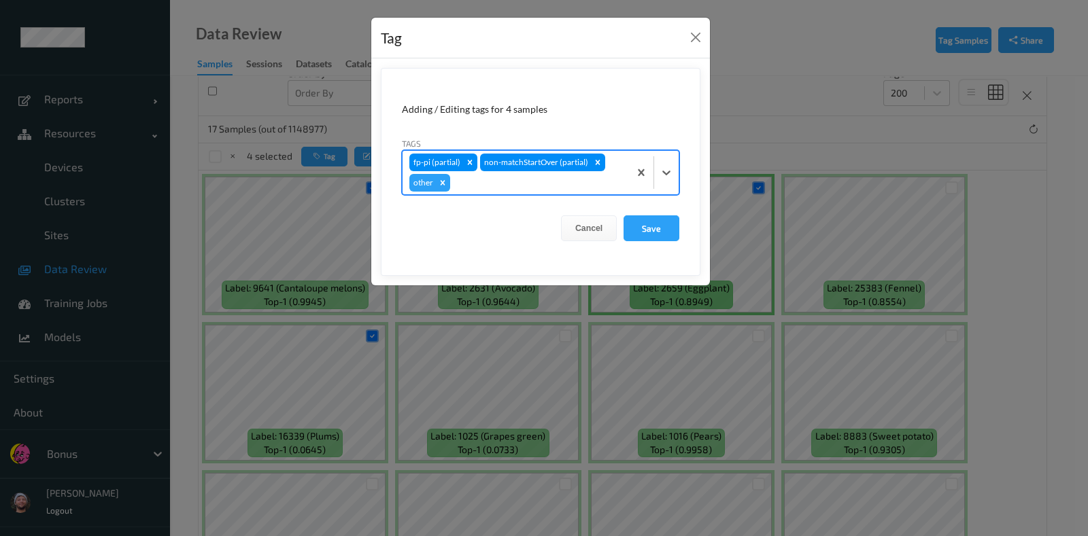
click at [623, 215] on button "Save" at bounding box center [651, 228] width 56 height 26
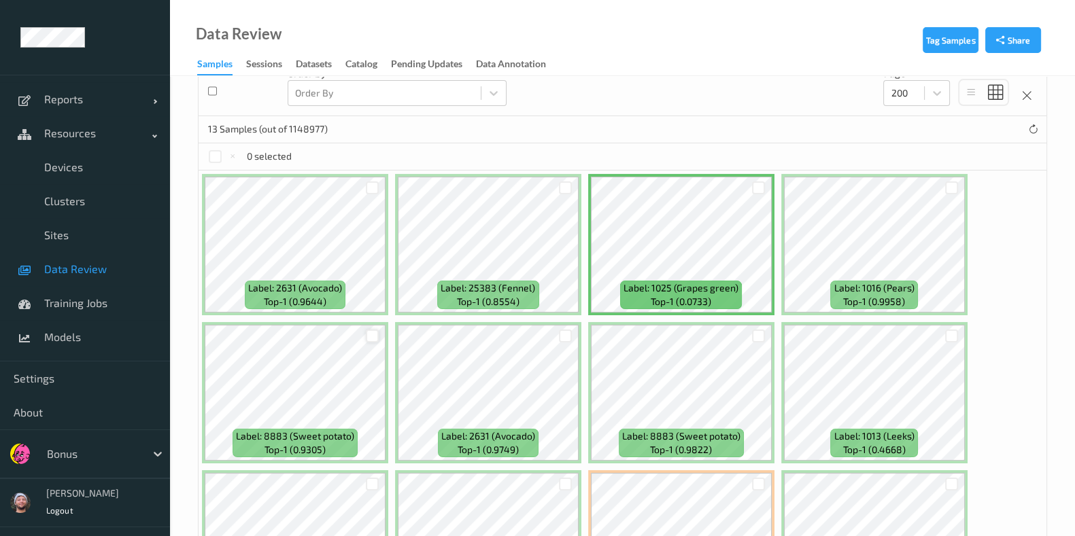
click at [377, 331] on div at bounding box center [372, 336] width 13 height 13
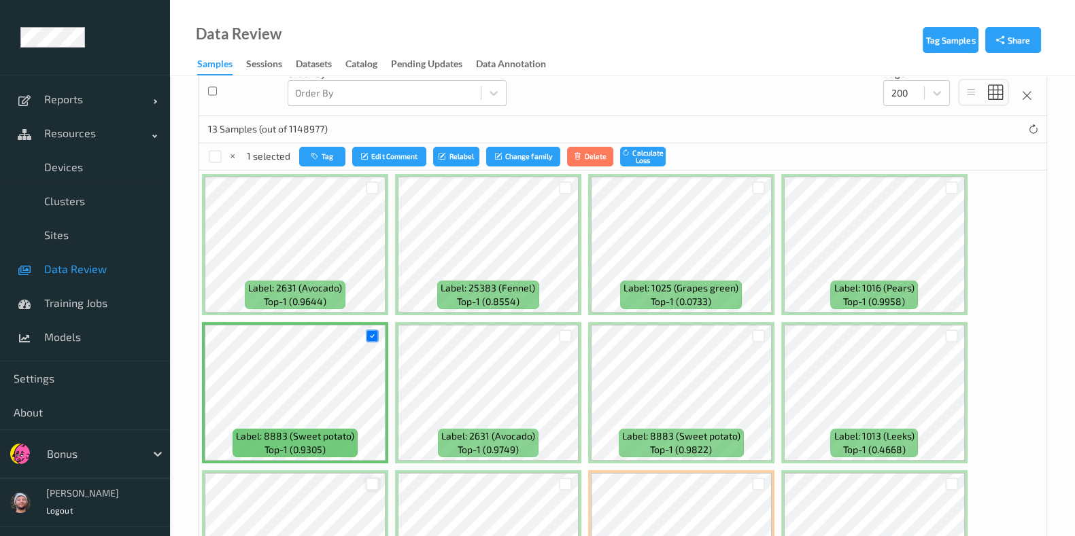
click at [369, 478] on div at bounding box center [372, 484] width 13 height 13
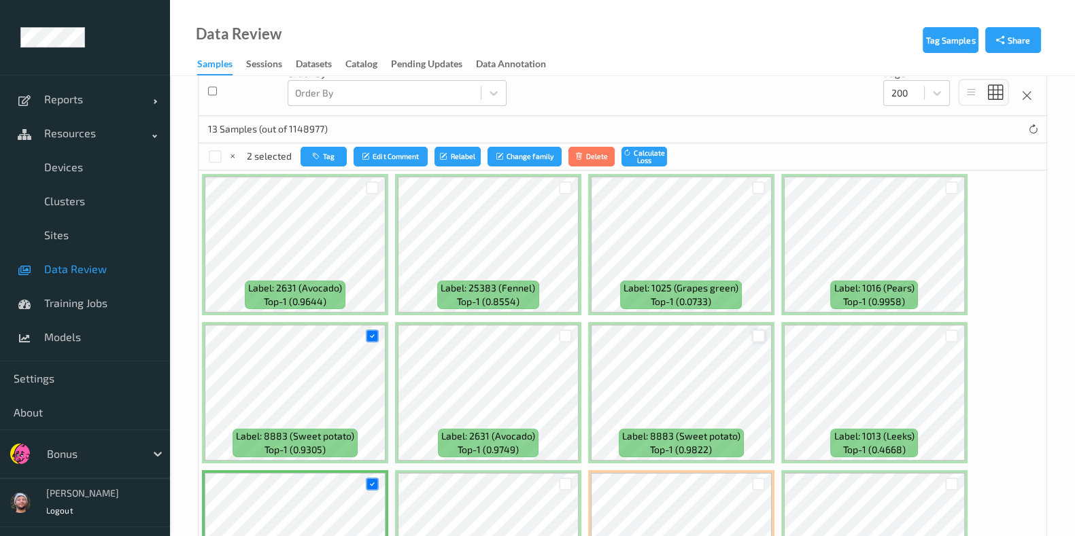
click at [758, 332] on div at bounding box center [758, 336] width 13 height 13
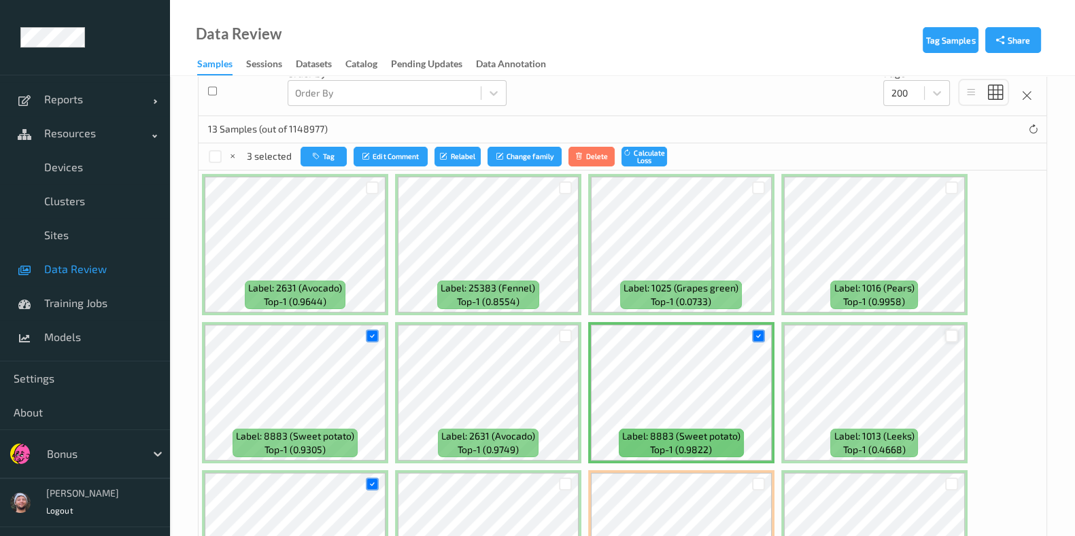
click at [948, 334] on div at bounding box center [951, 336] width 13 height 13
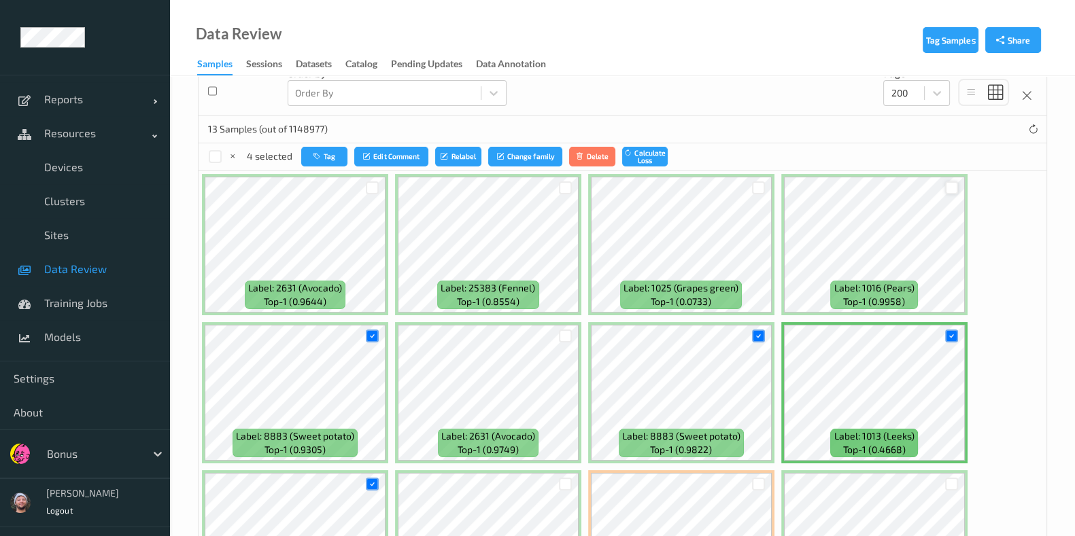
click at [946, 181] on div at bounding box center [951, 187] width 13 height 13
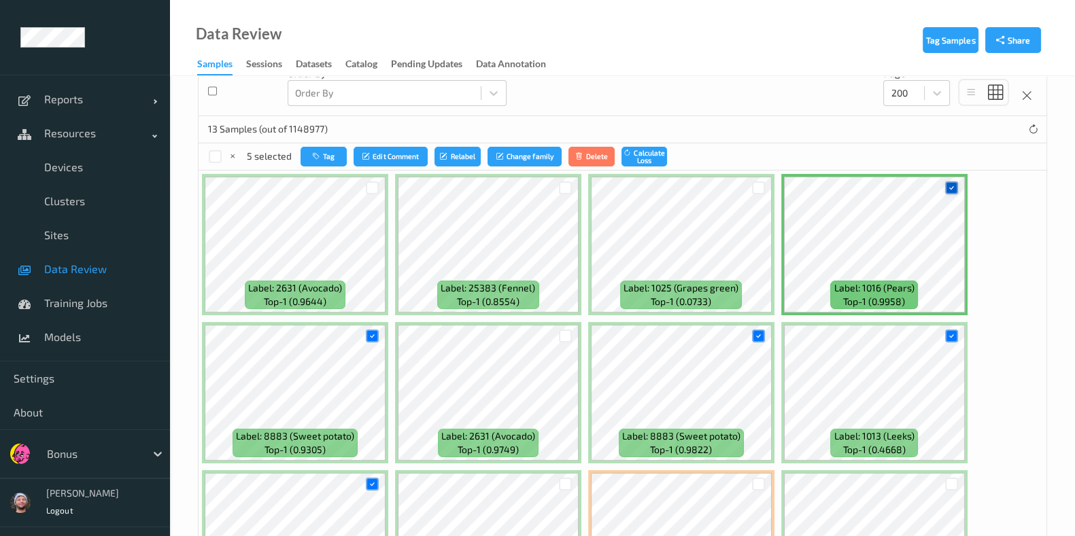
scroll to position [538, 0]
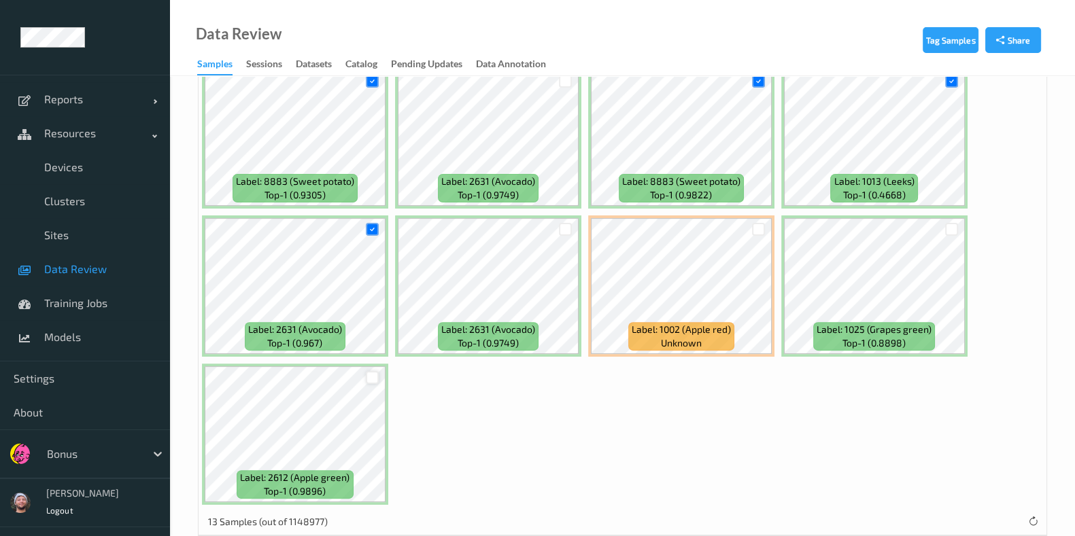
click at [366, 372] on div at bounding box center [372, 377] width 13 height 13
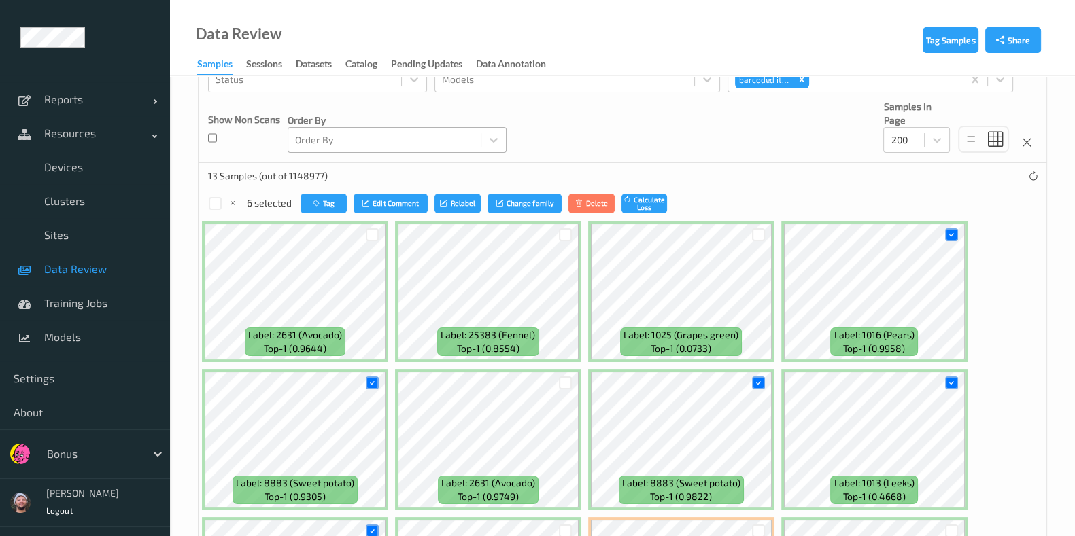
scroll to position [114, 0]
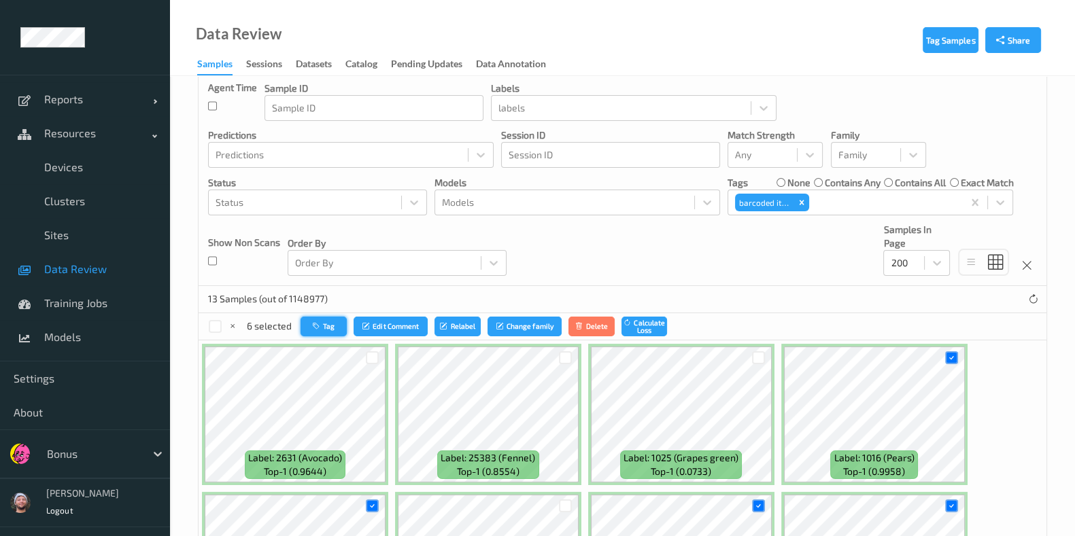
click at [326, 333] on button "Tag" at bounding box center [323, 327] width 46 height 20
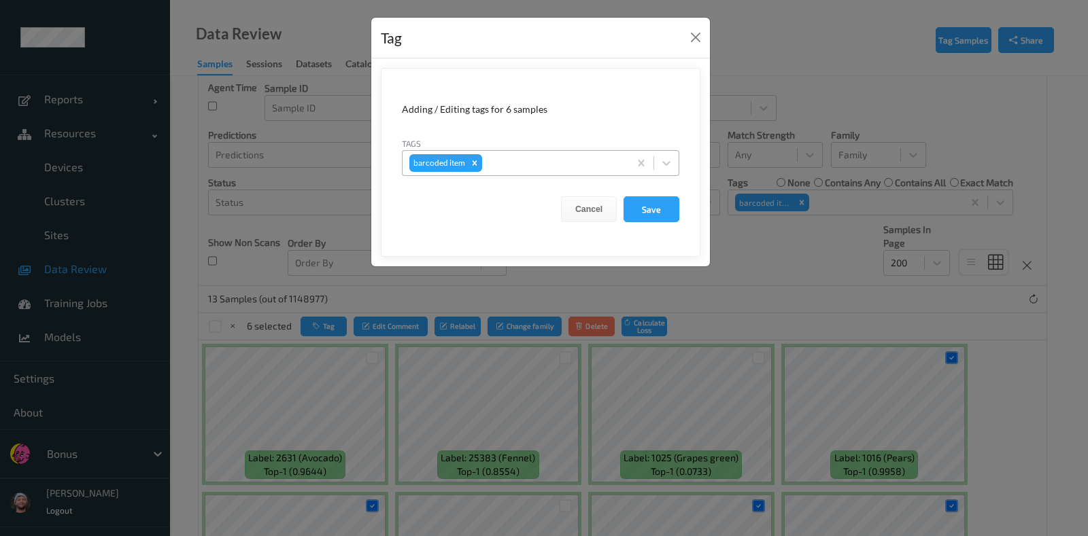
click at [516, 171] on div at bounding box center [553, 163] width 137 height 16
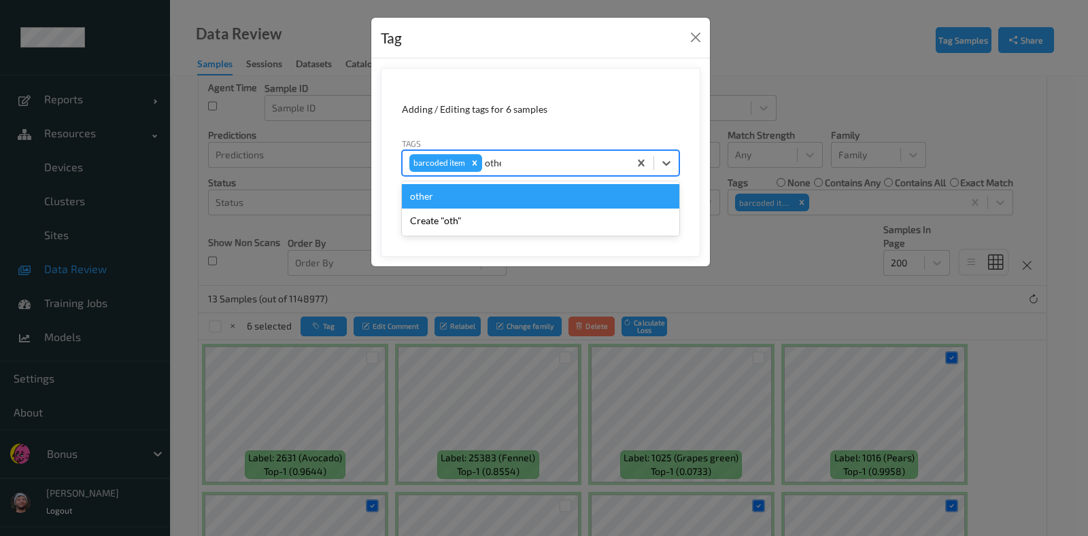
type input "other"
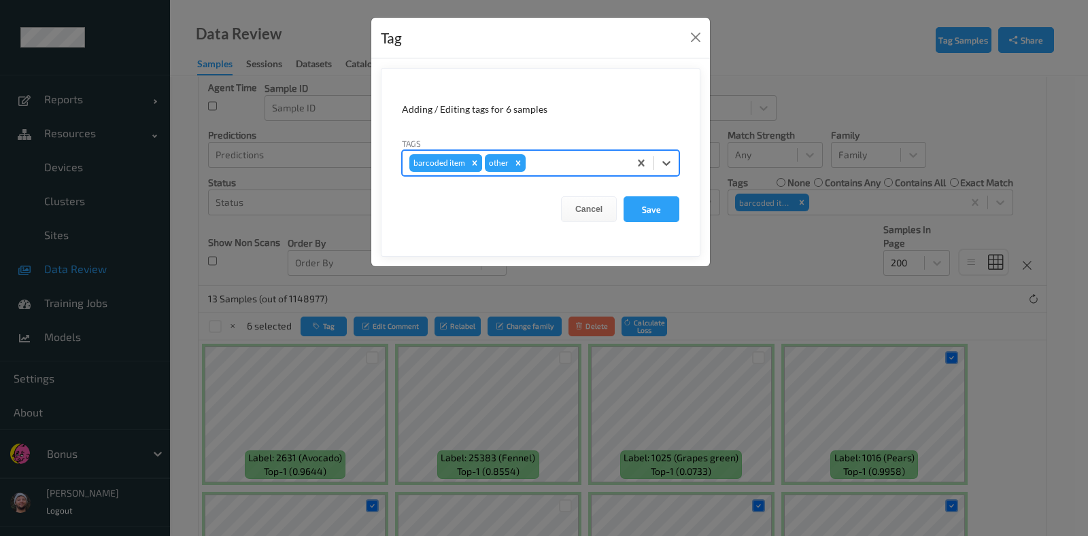
click at [479, 163] on div "Remove barcoded item" at bounding box center [474, 163] width 15 height 18
click at [666, 208] on button "Save" at bounding box center [651, 209] width 56 height 26
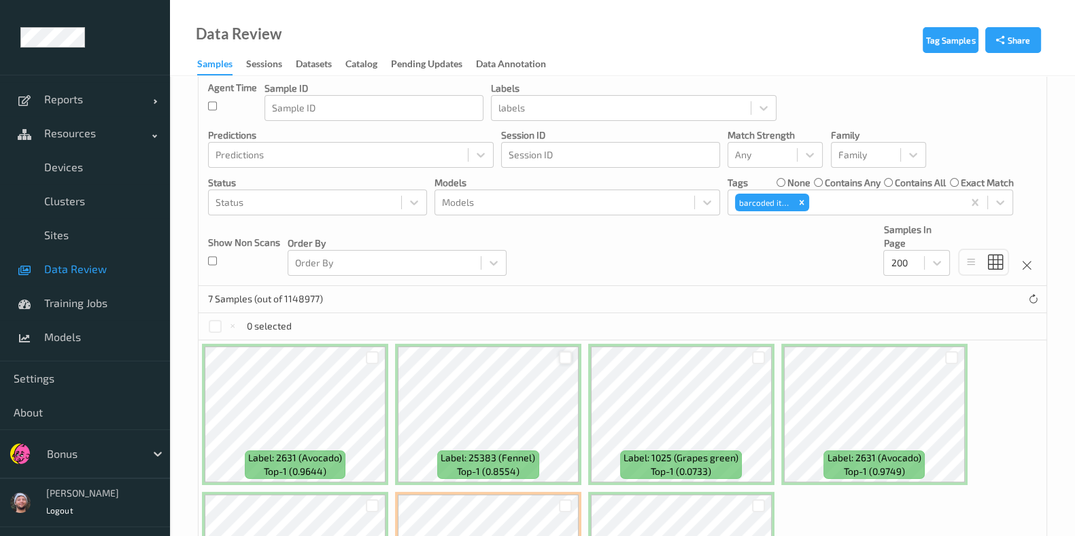
click at [564, 355] on div at bounding box center [565, 357] width 13 height 13
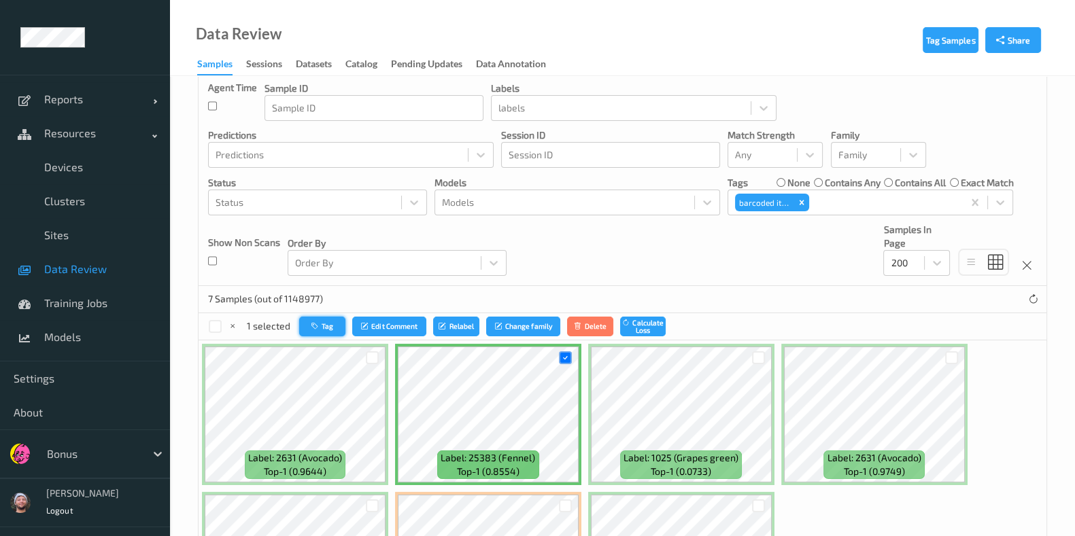
click at [321, 324] on button "Tag" at bounding box center [322, 327] width 46 height 20
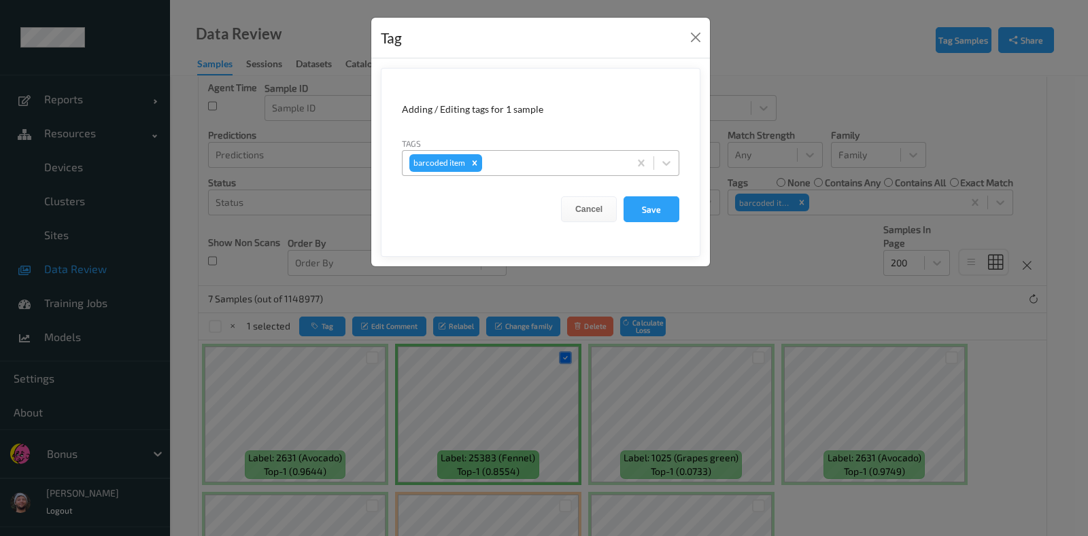
click at [503, 164] on div at bounding box center [553, 163] width 137 height 16
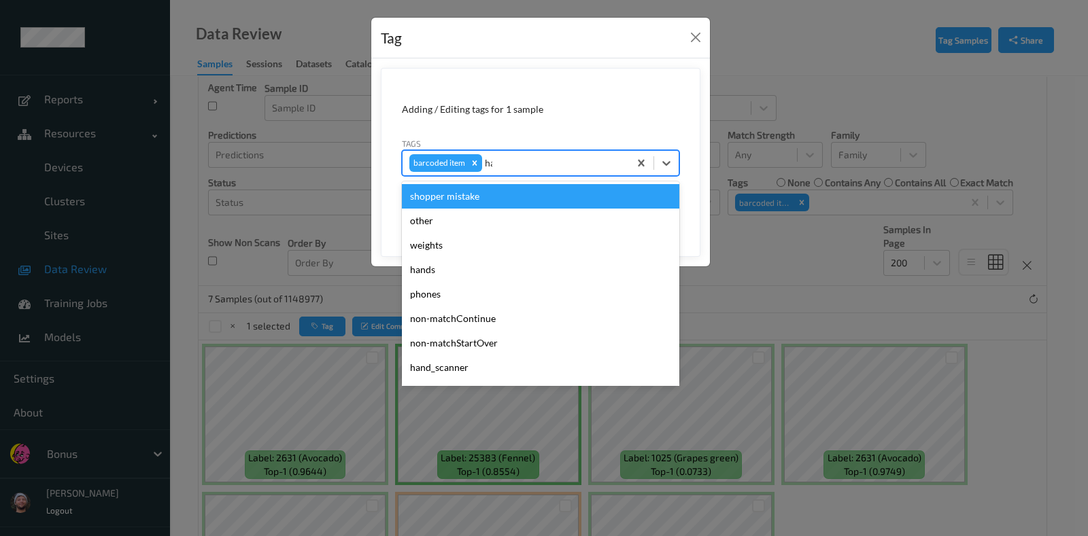
type input "hand"
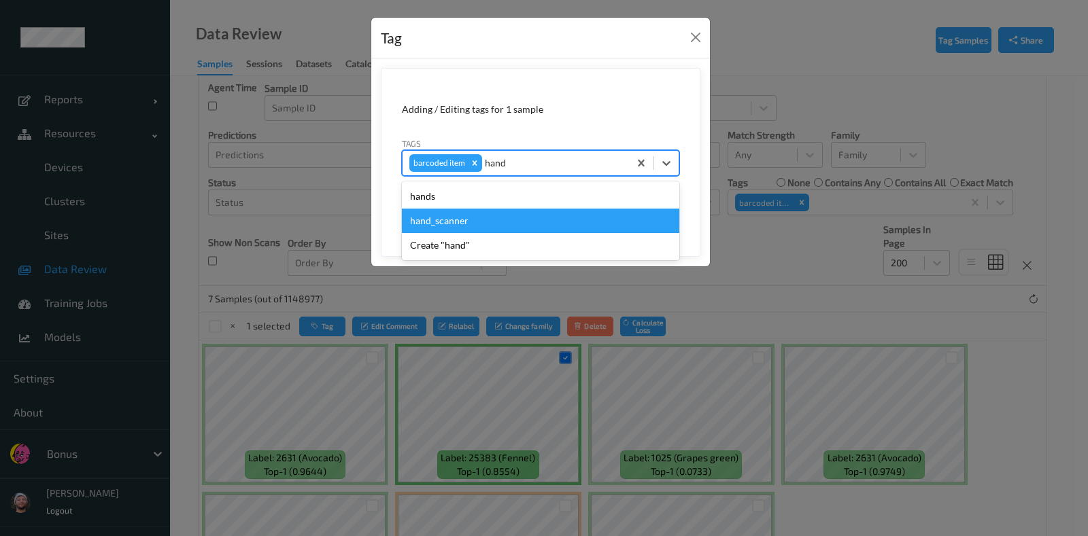
click at [425, 211] on div "hand_scanner" at bounding box center [540, 221] width 277 height 24
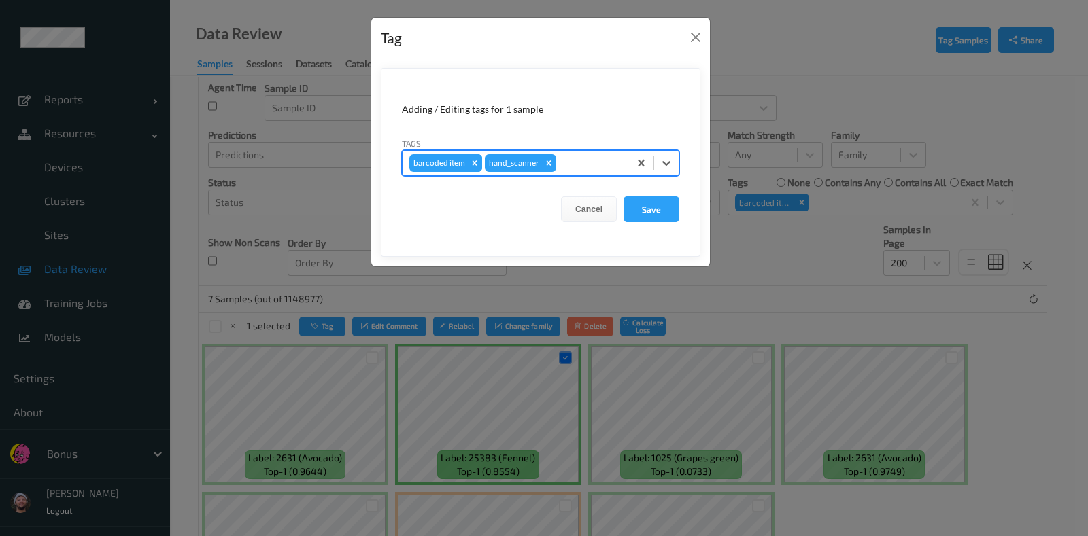
click at [470, 161] on icon "Remove barcoded item" at bounding box center [475, 163] width 10 height 10
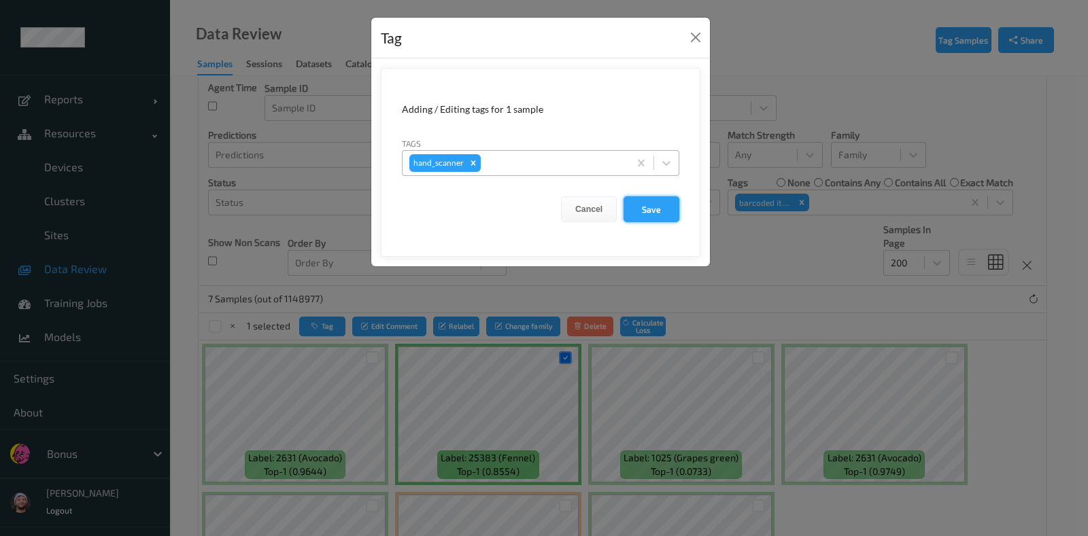
click at [653, 217] on button "Save" at bounding box center [651, 209] width 56 height 26
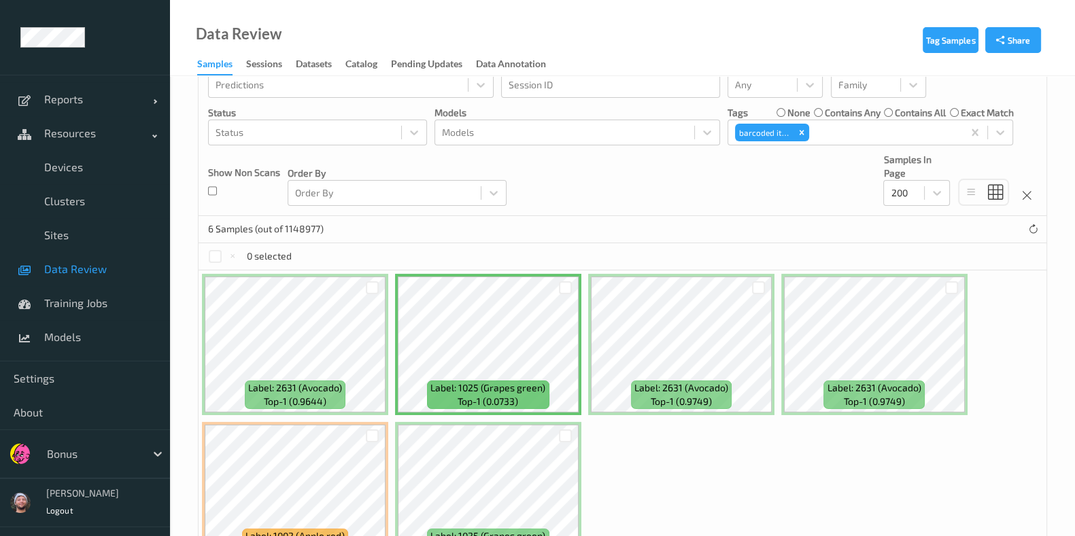
scroll to position [266, 0]
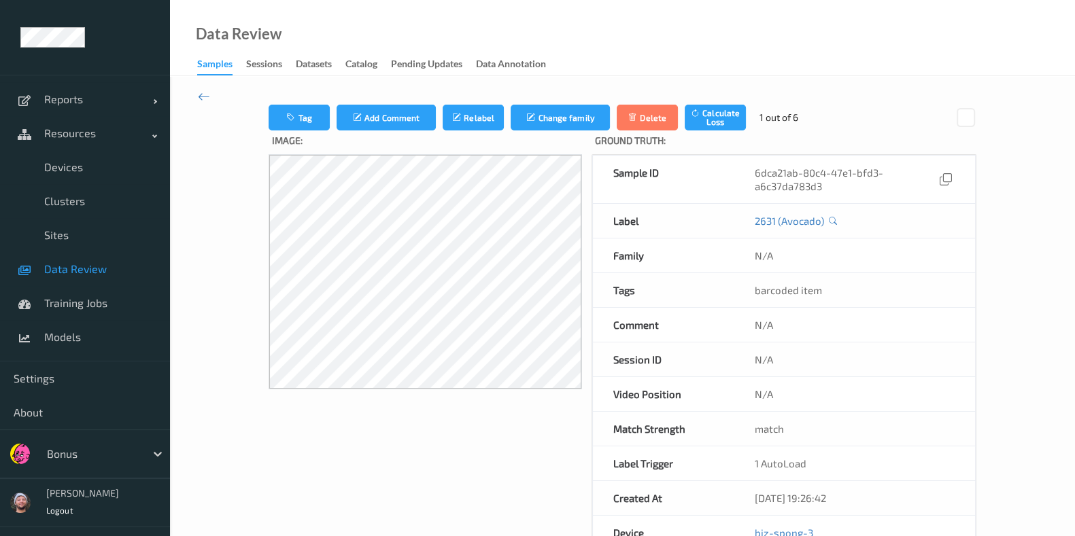
click at [205, 97] on icon at bounding box center [204, 96] width 12 height 15
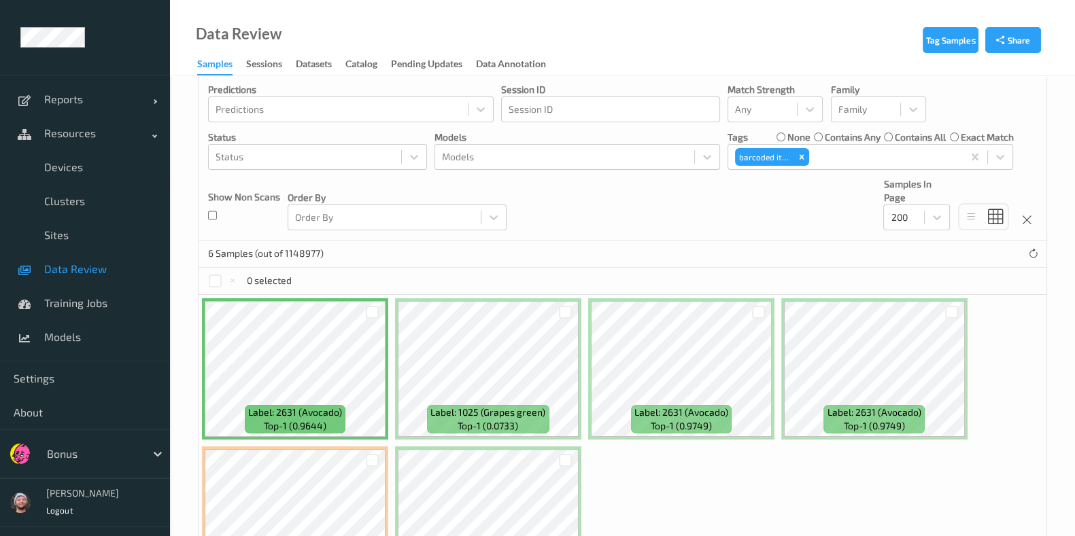
scroll to position [266, 0]
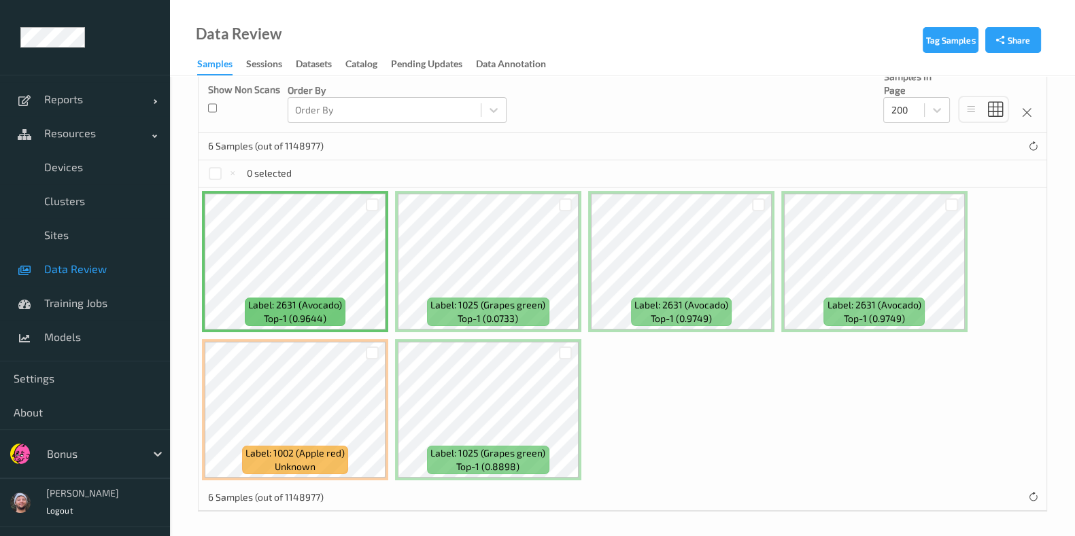
click at [582, 337] on div "Label: 2631 (Avocado) top-1 (0.9644) Label: 1025 (Grapes green) top-1 (0.0733) …" at bounding box center [622, 336] width 848 height 296
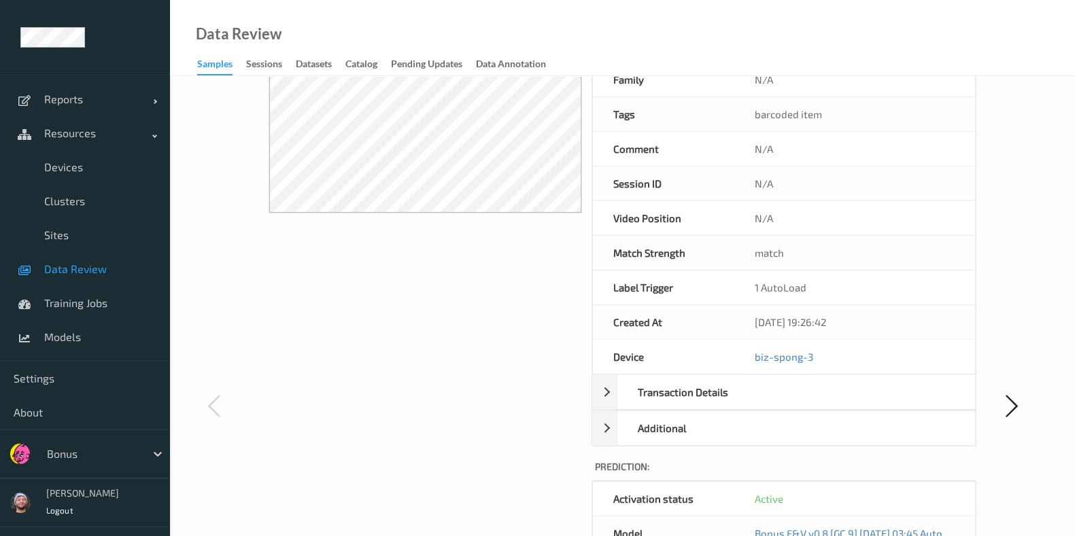
scroll to position [339, 0]
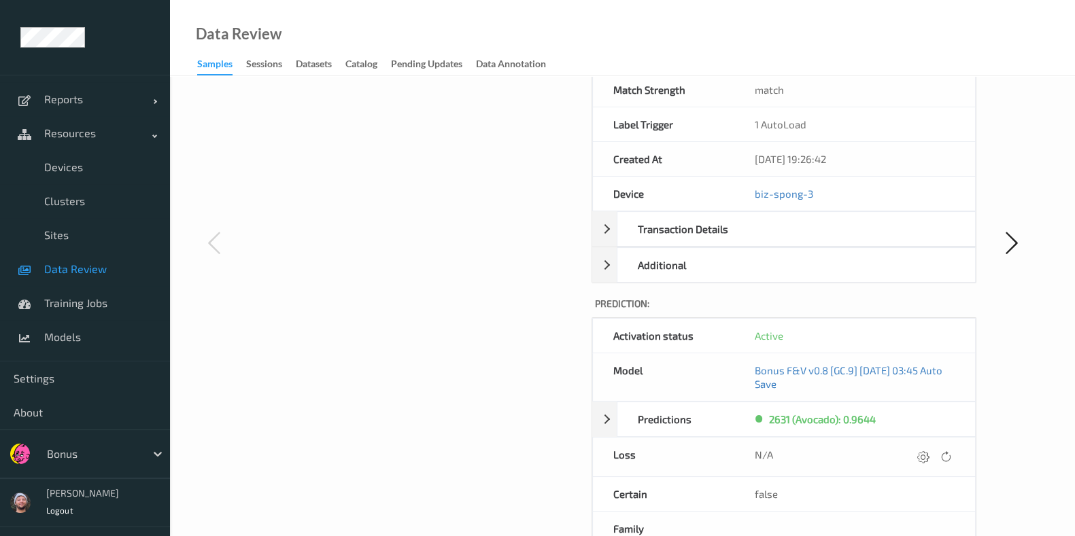
click at [931, 448] on div at bounding box center [934, 457] width 41 height 18
click at [930, 450] on div at bounding box center [934, 457] width 41 height 18
click at [927, 454] on icon at bounding box center [922, 457] width 12 height 12
type input "5"
type input "410.1"
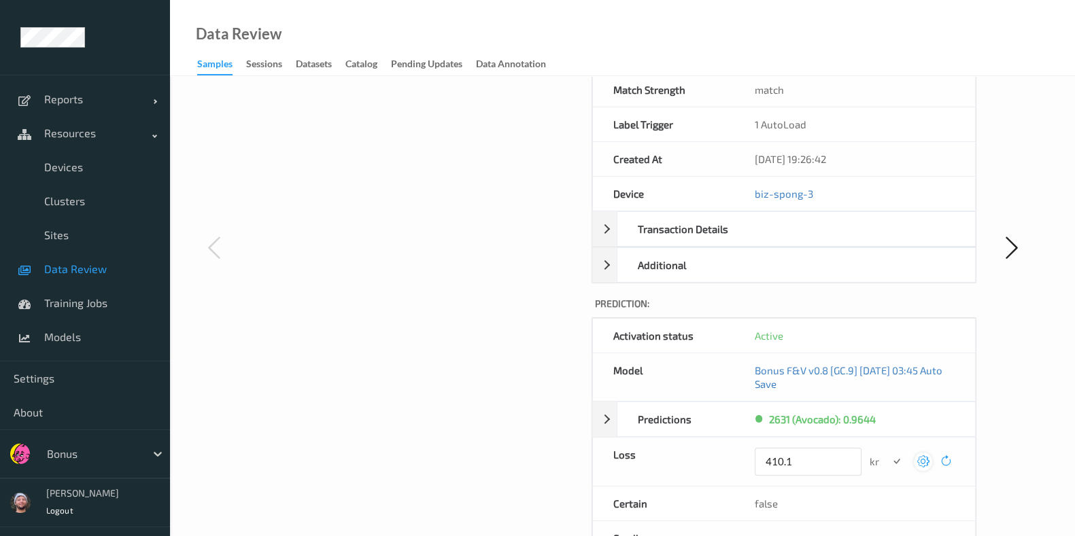
click at [887, 453] on button "submit" at bounding box center [896, 462] width 18 height 18
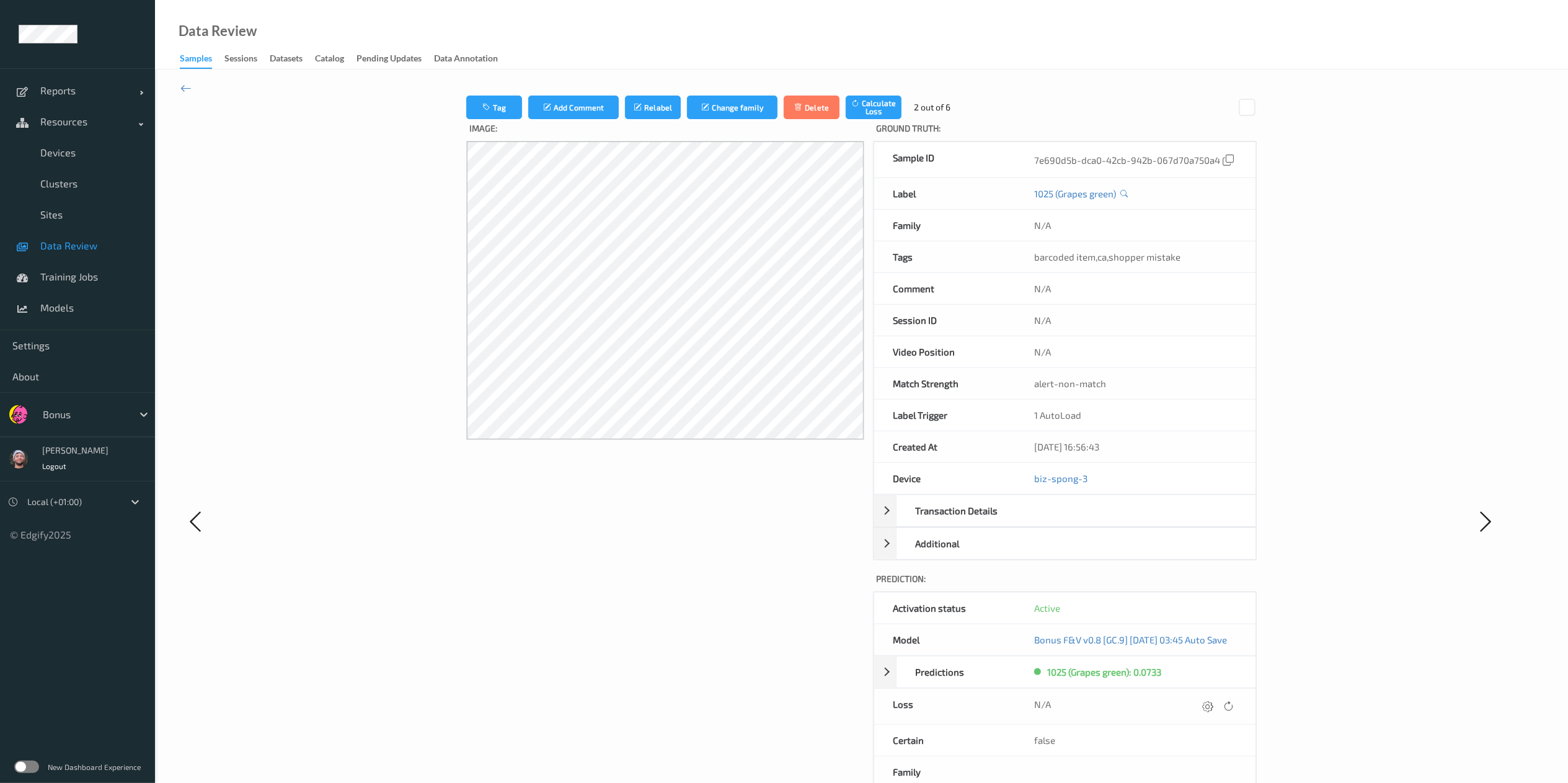
click at [992, 489] on div "N/A" at bounding box center [1135, 705] width 240 height 36
click at [992, 489] on icon at bounding box center [1208, 705] width 11 height 11
click at [992, 489] on button "submit" at bounding box center [1189, 710] width 16 height 16
click at [992, 489] on icon at bounding box center [1200, 705] width 11 height 11
click at [992, 489] on button "submit" at bounding box center [1189, 710] width 16 height 16
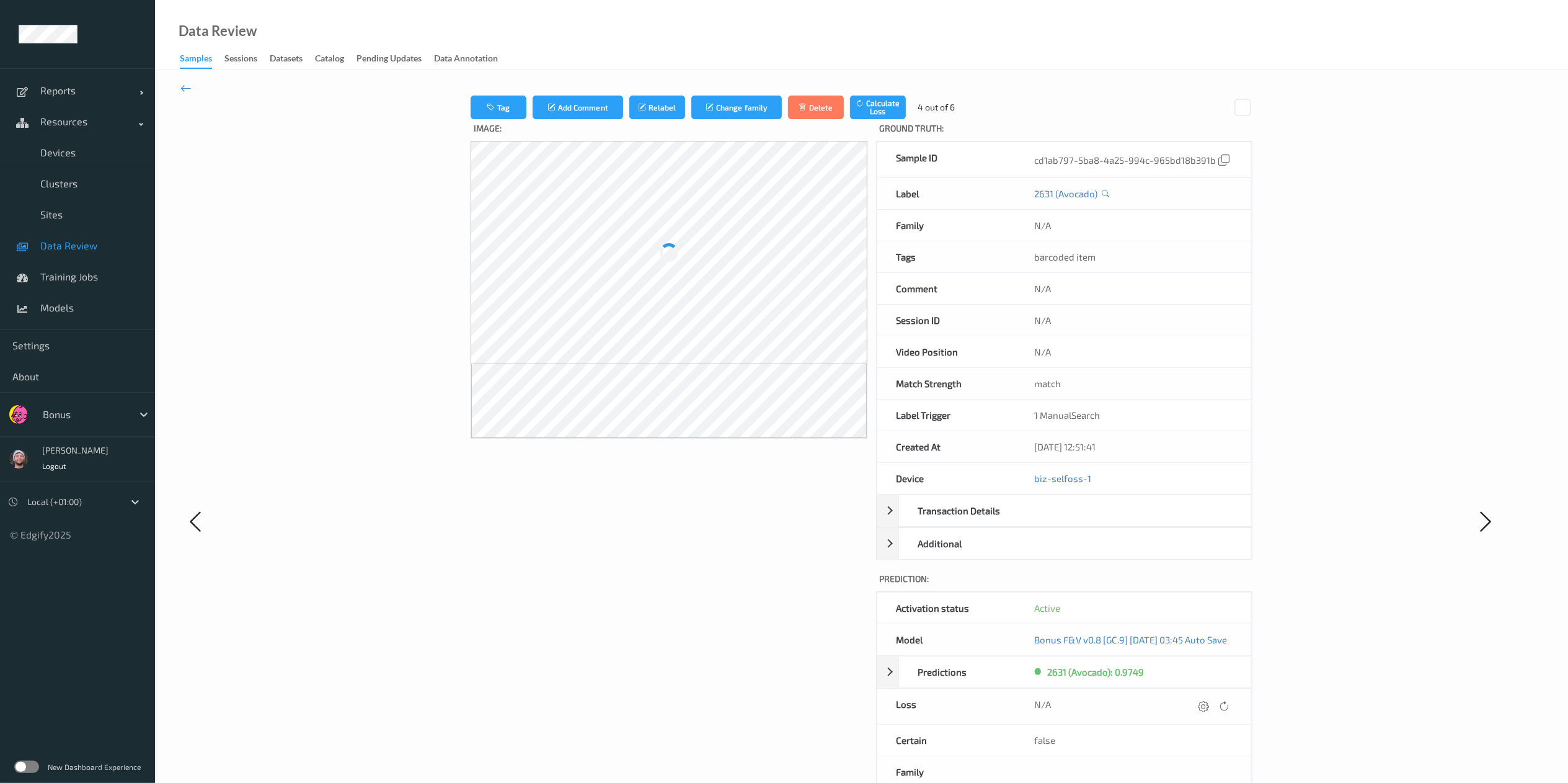
click at [992, 489] on icon at bounding box center [1204, 705] width 11 height 11
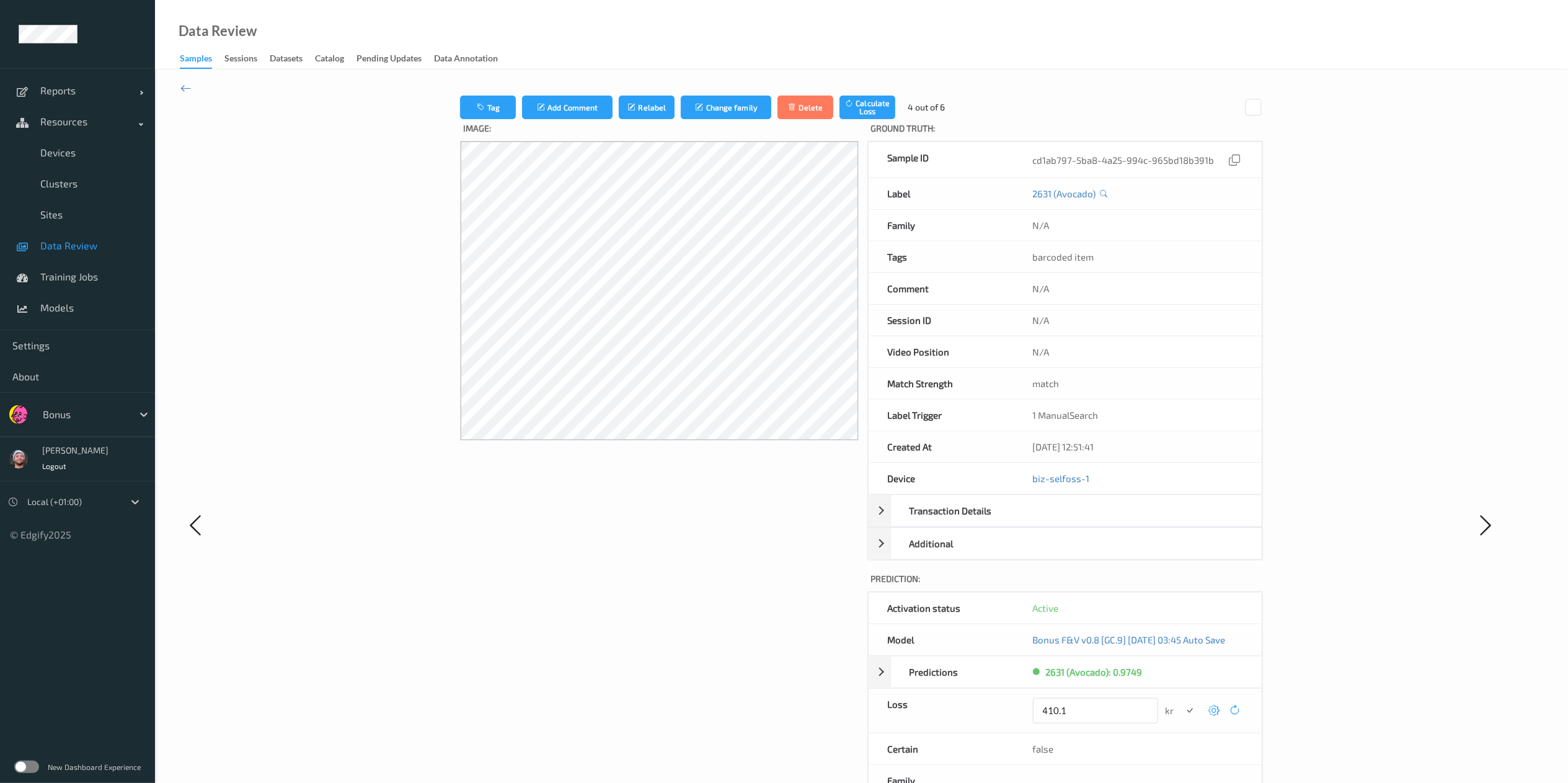
click at [992, 489] on button "submit" at bounding box center [1189, 710] width 16 height 16
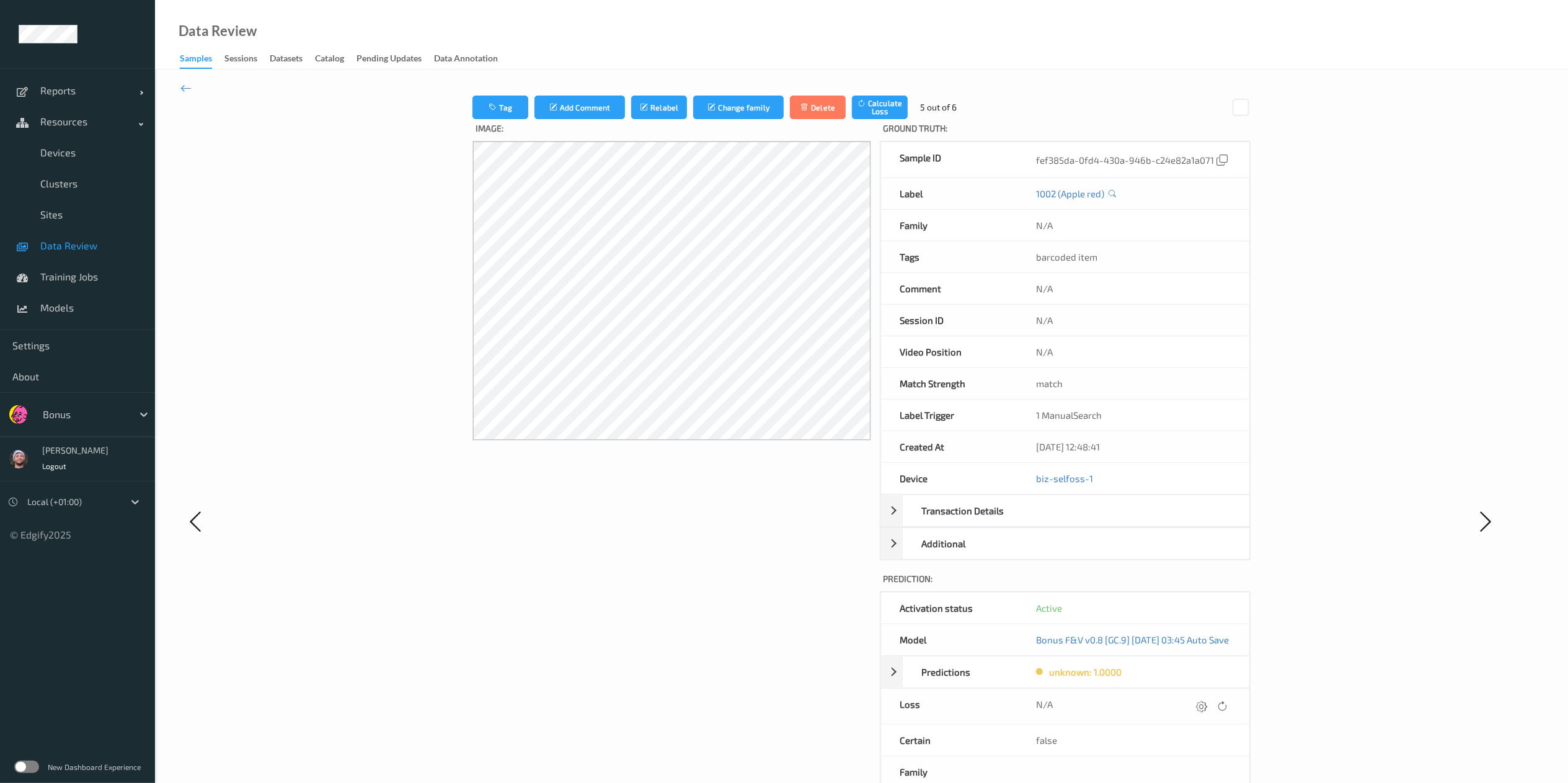
click at [992, 489] on icon at bounding box center [1201, 705] width 11 height 11
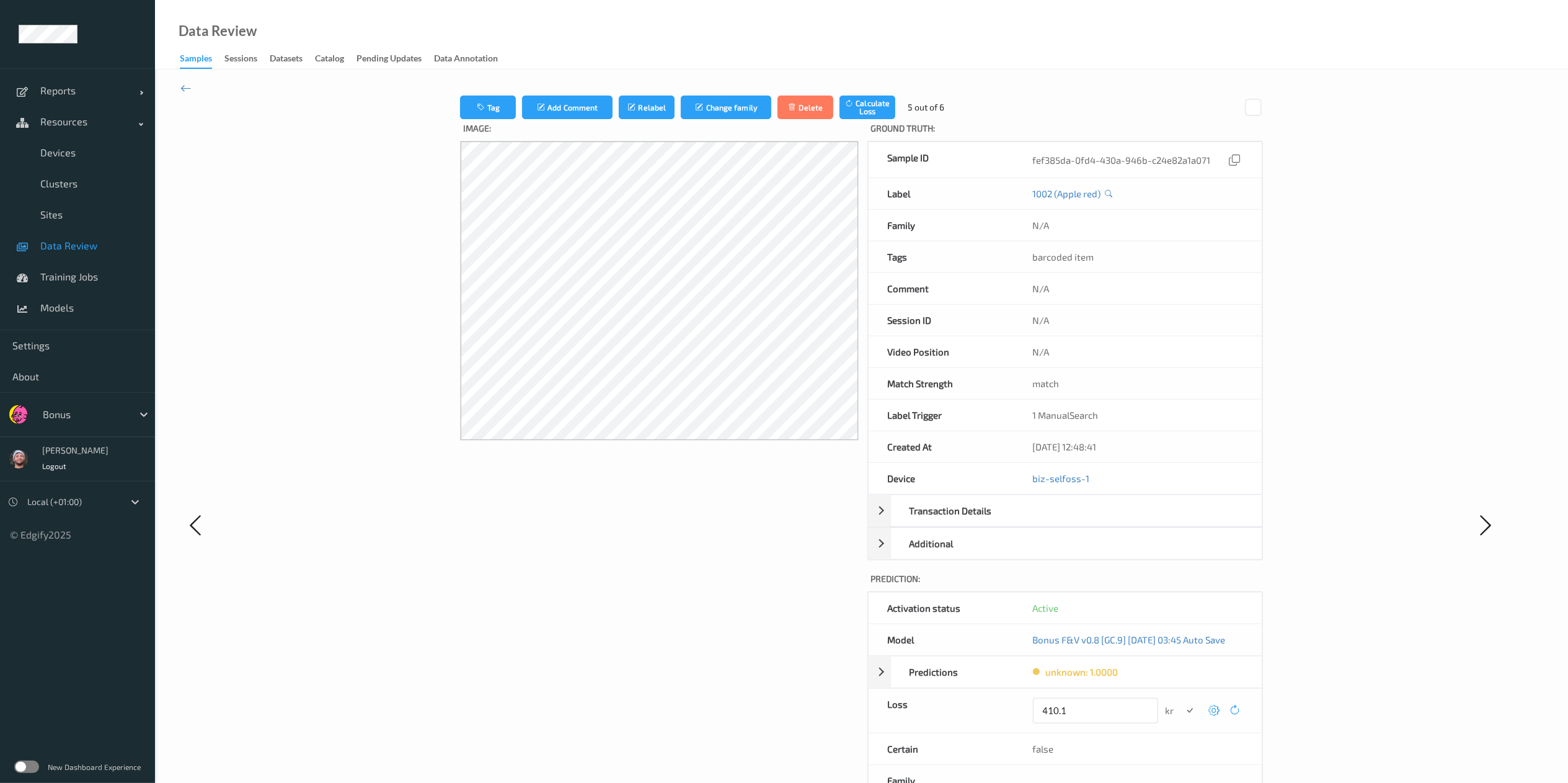
click at [992, 489] on button "submit" at bounding box center [1189, 710] width 16 height 16
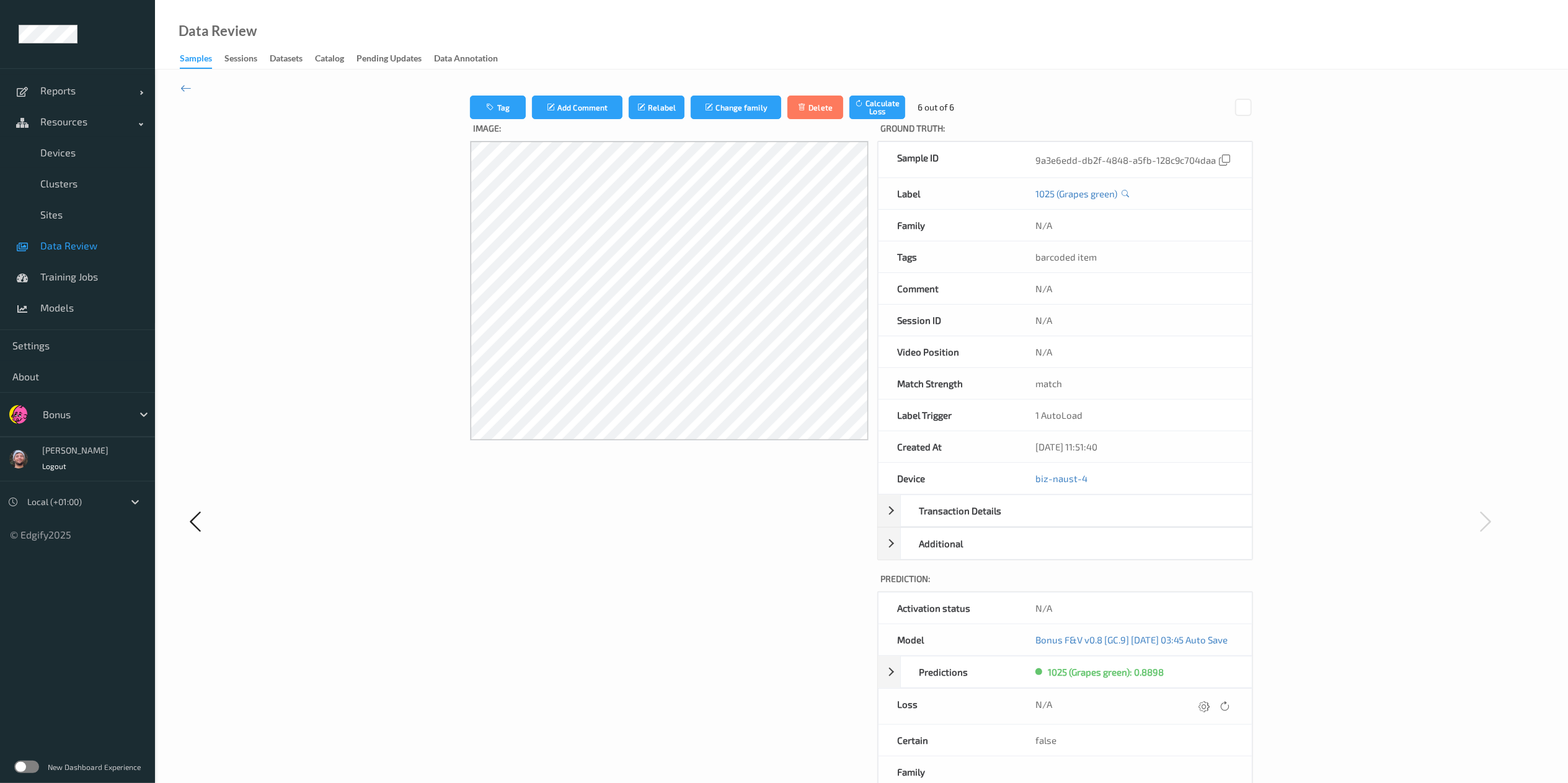
click at [992, 489] on icon at bounding box center [1204, 705] width 11 height 11
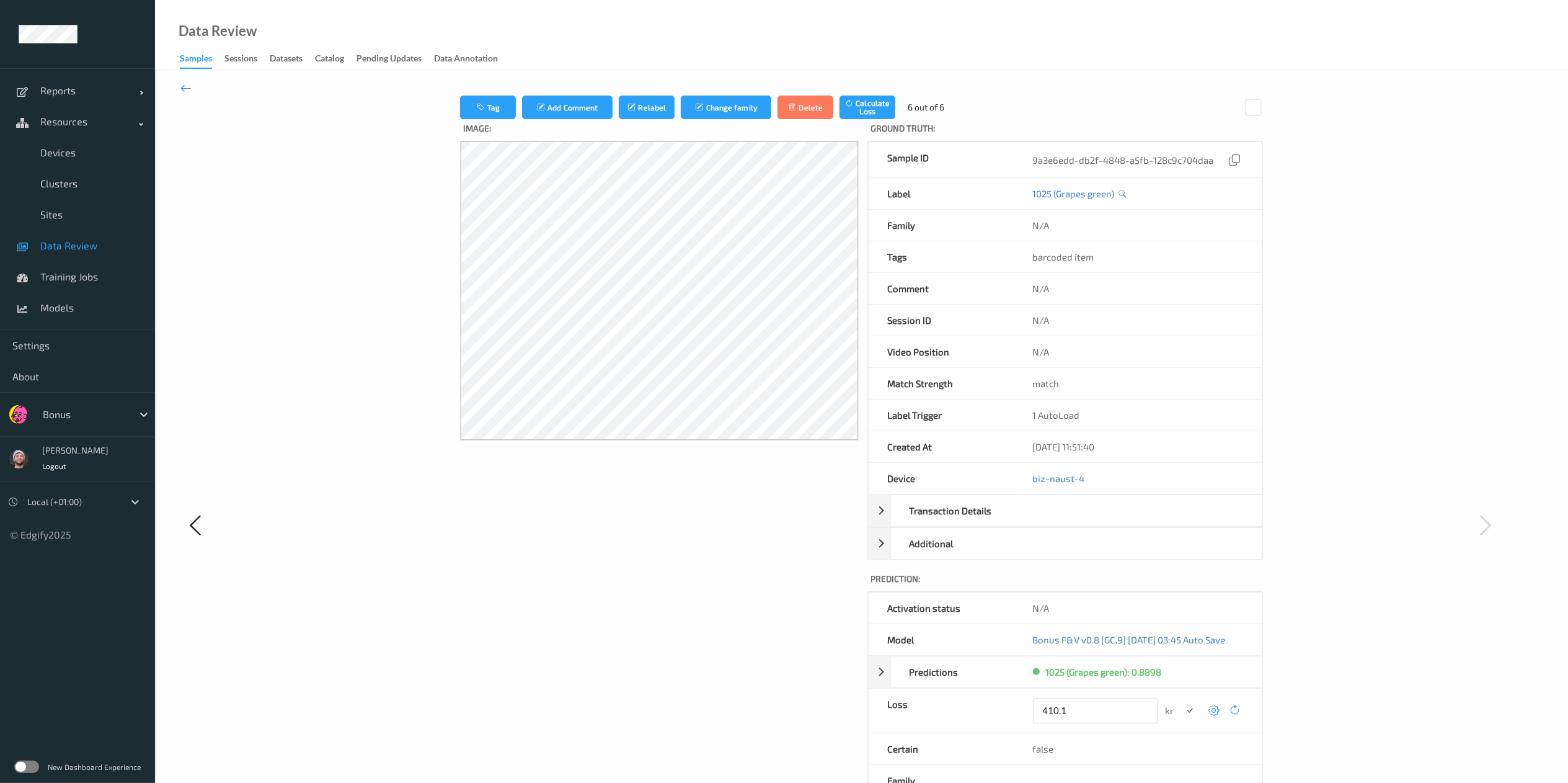
click at [992, 489] on button "submit" at bounding box center [1189, 710] width 16 height 16
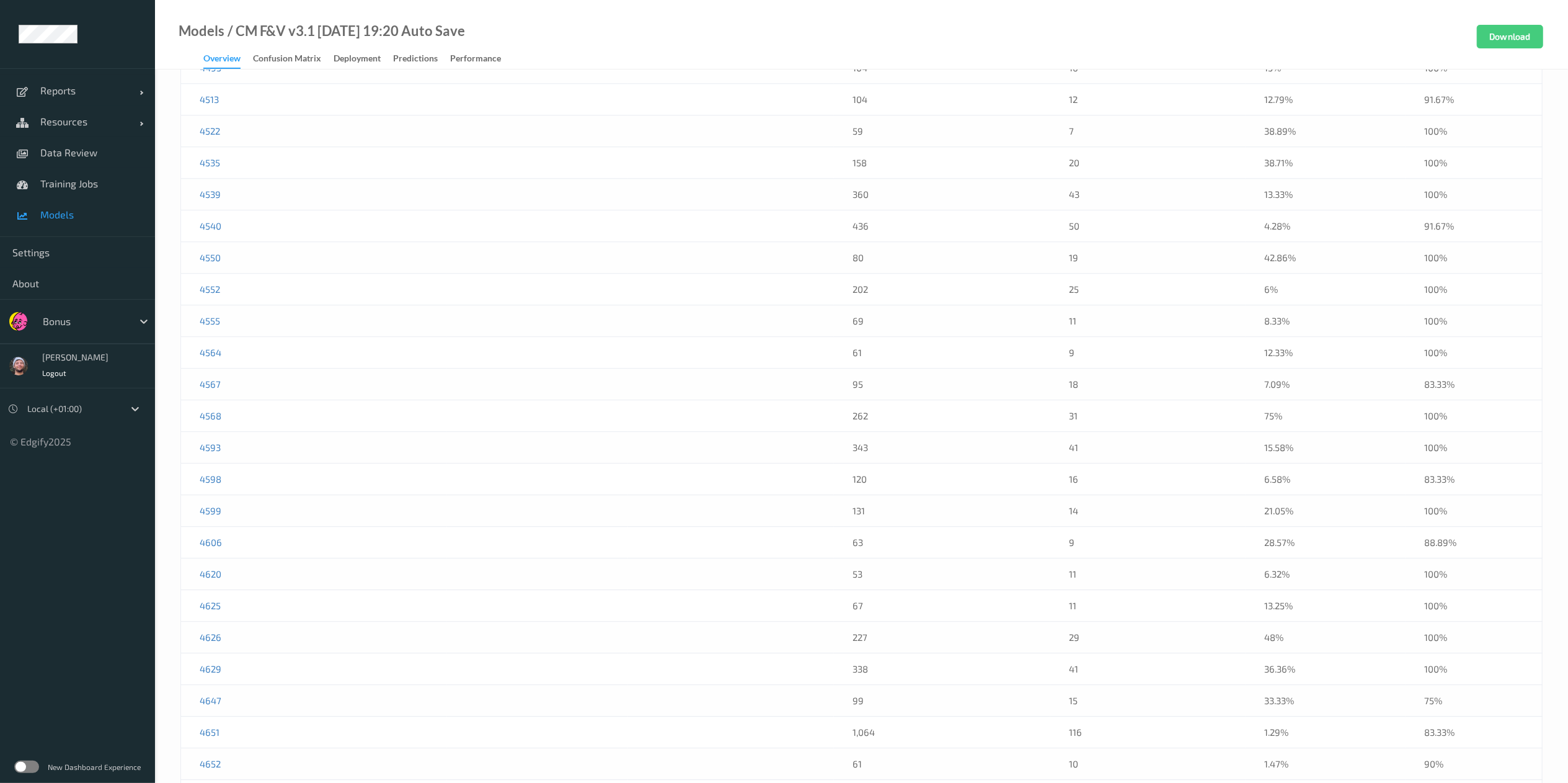
scroll to position [3166, 0]
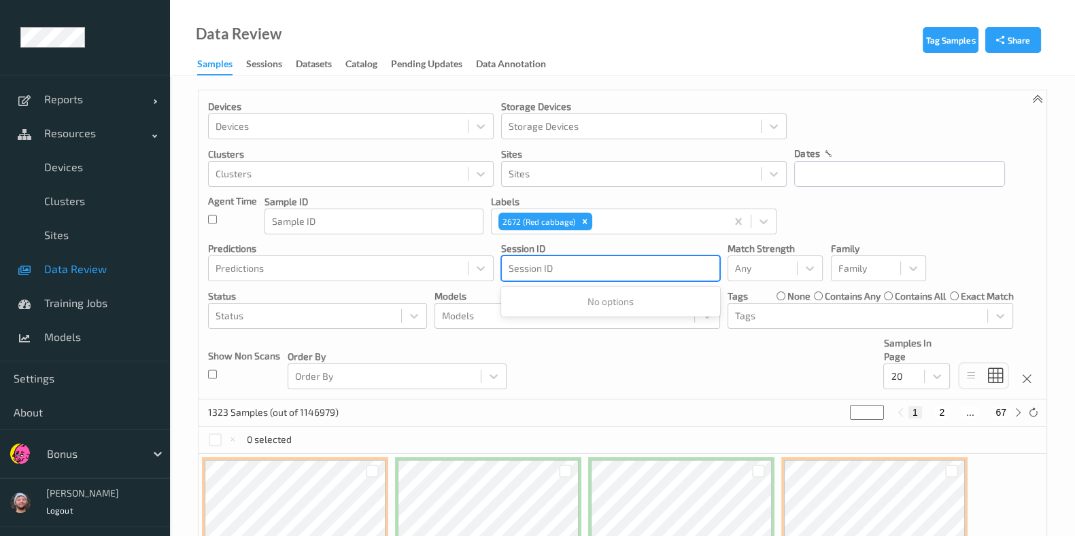
click at [103, 462] on div "Bonus" at bounding box center [92, 454] width 105 height 22
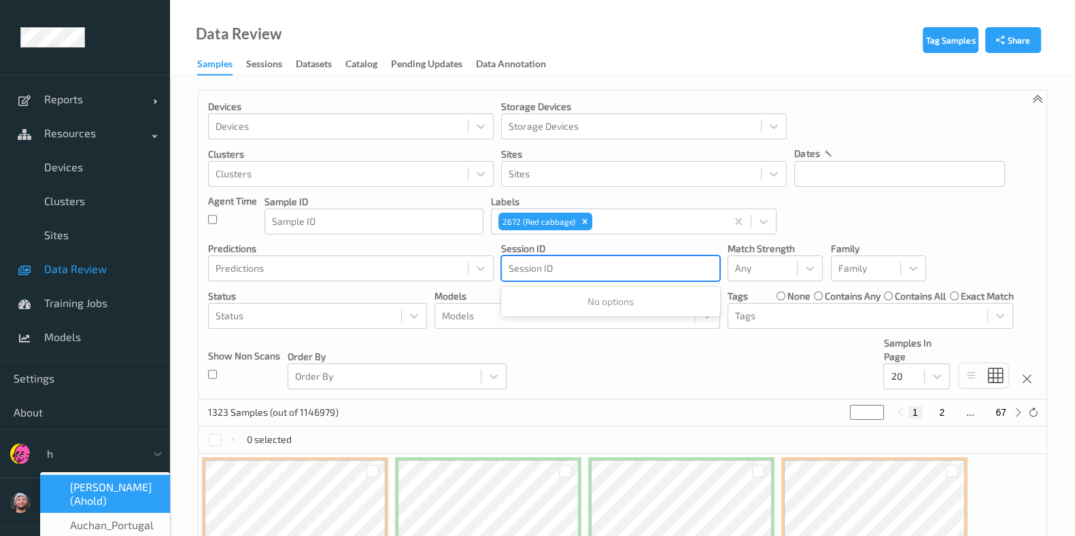
type input "h-"
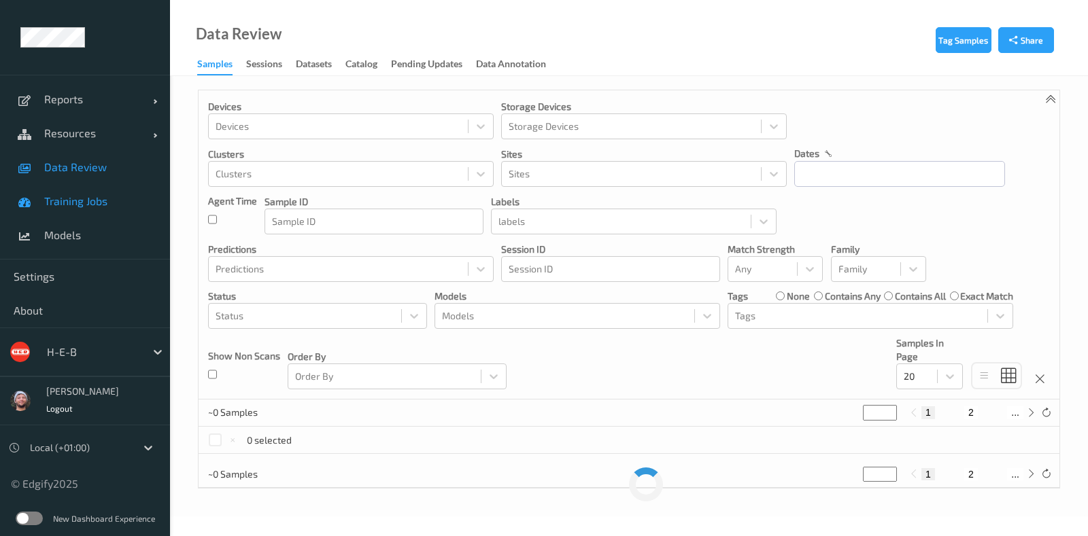
click at [104, 196] on span "Training Jobs" at bounding box center [100, 201] width 112 height 14
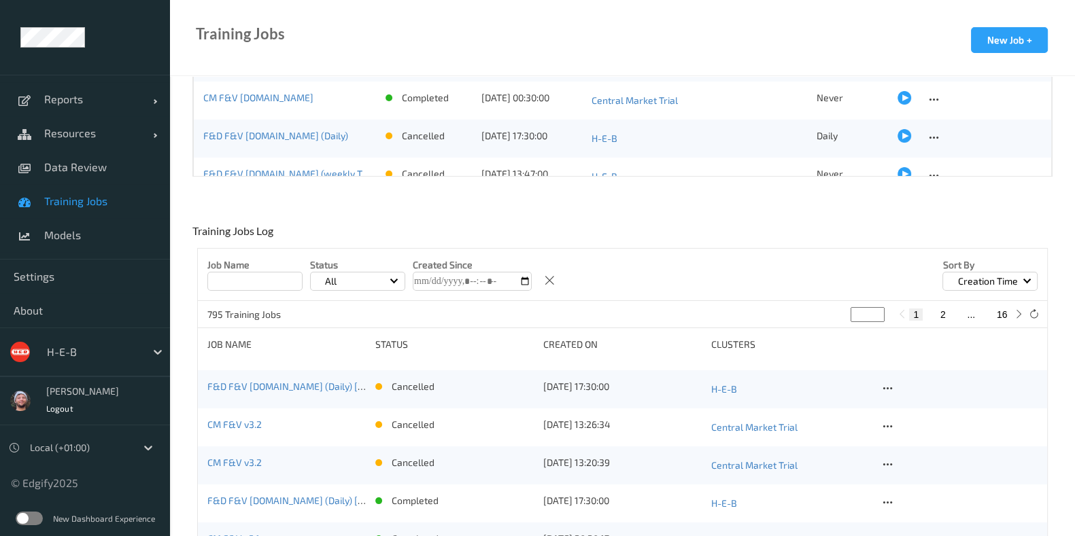
scroll to position [255, 0]
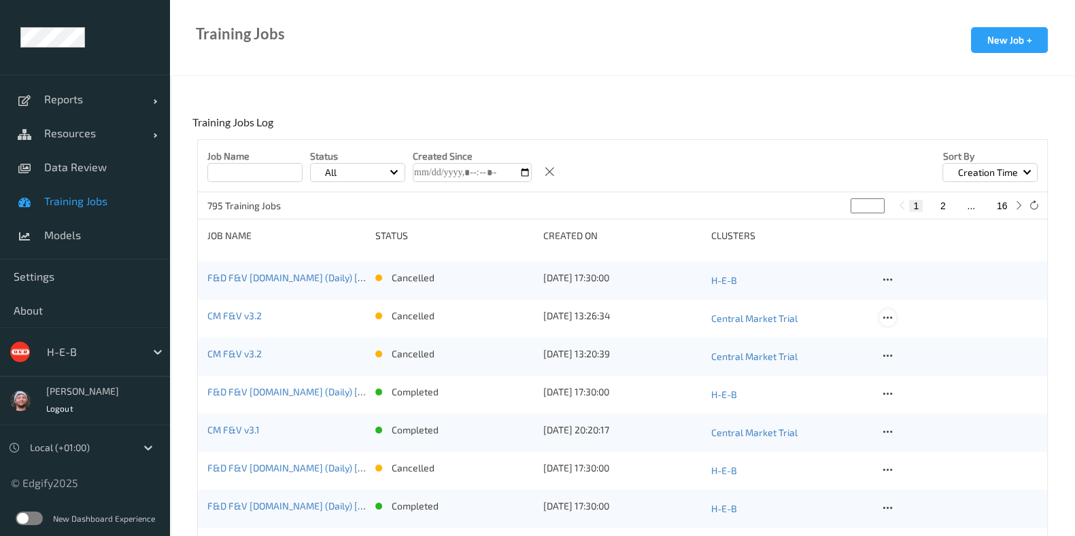
click at [887, 324] on div at bounding box center [887, 317] width 17 height 17
click at [907, 358] on div "Copy Job" at bounding box center [919, 364] width 33 height 13
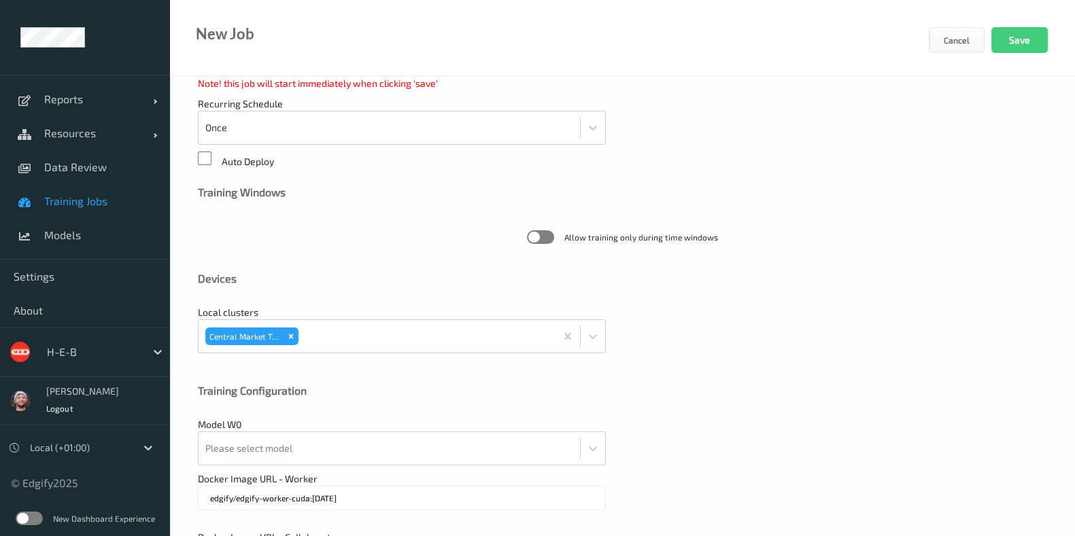
scroll to position [398, 0]
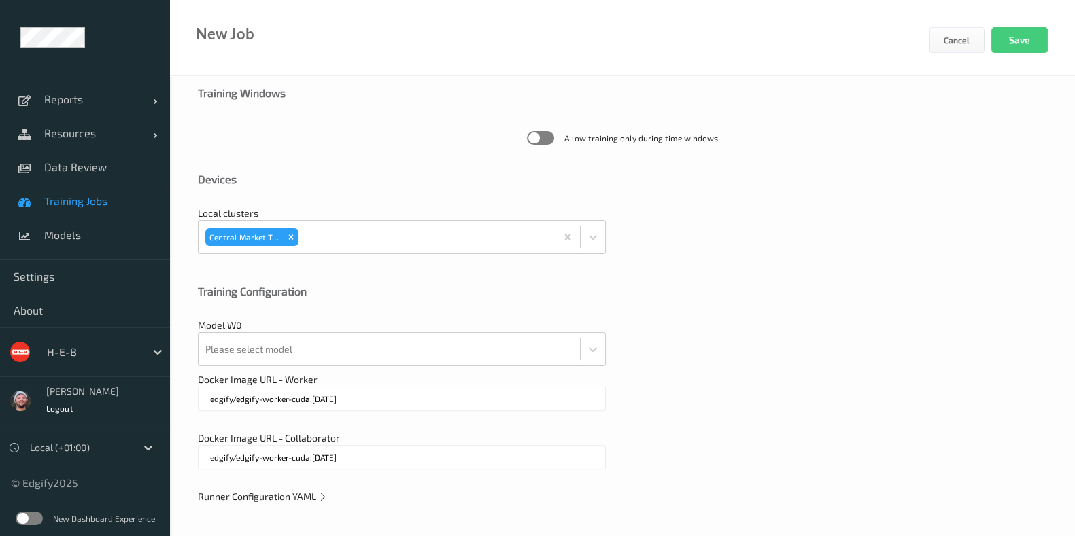
click at [300, 375] on span "Docker Image URL - Worker" at bounding box center [258, 380] width 120 height 12
click at [299, 363] on div "Please select model" at bounding box center [388, 349] width 381 height 33
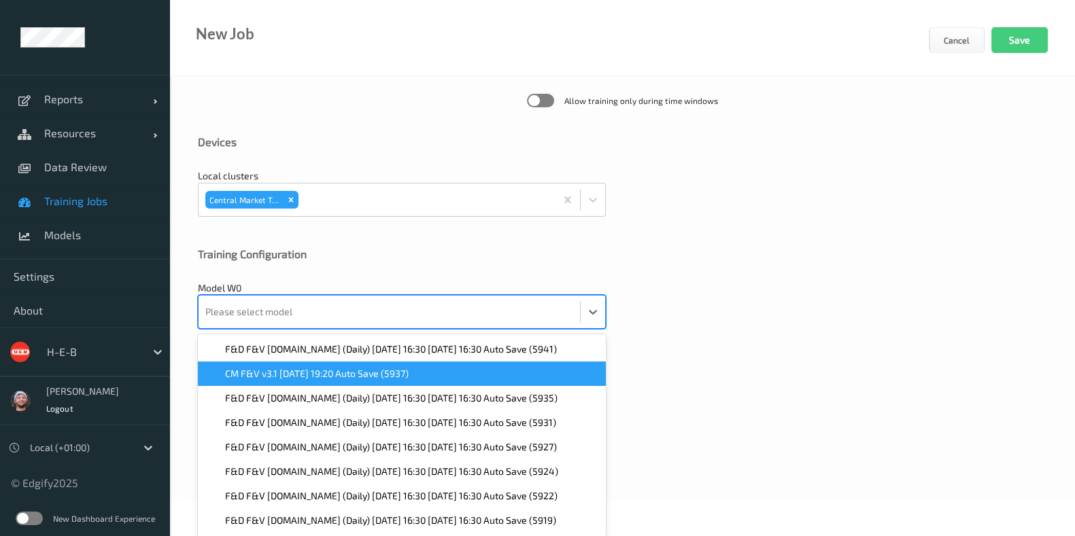
click at [299, 358] on div "F&D F&V [DOMAIN_NAME] (Daily) [DATE] 16:30 [DATE] 16:30 Auto Save (5941)" at bounding box center [402, 349] width 408 height 24
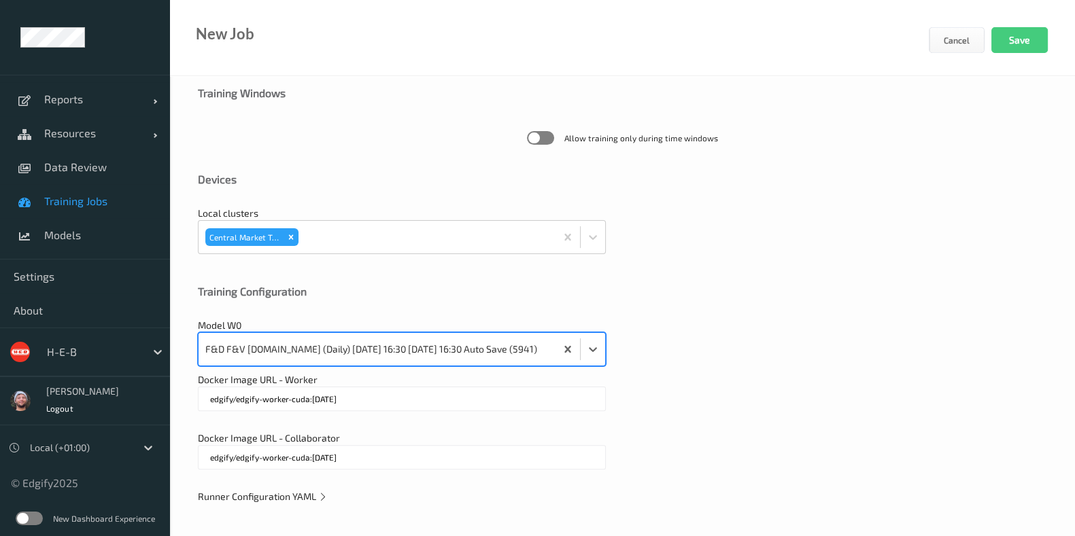
click at [579, 343] on div "option F&D F&V [DOMAIN_NAME] (Daily) [DATE] 16:30 [DATE] 16:30 Auto Save (5941)…" at bounding box center [402, 349] width 408 height 34
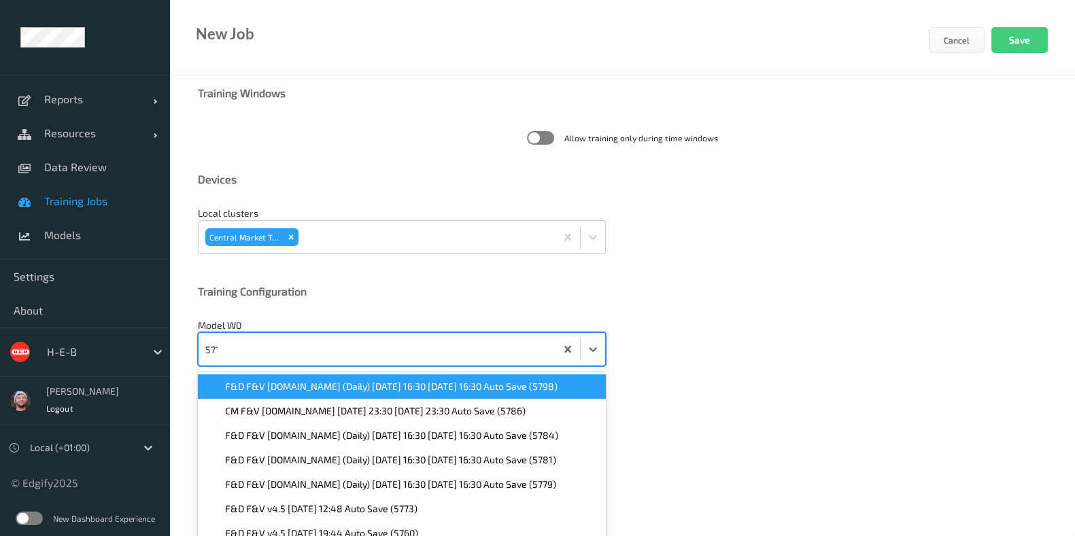
type input "5719"
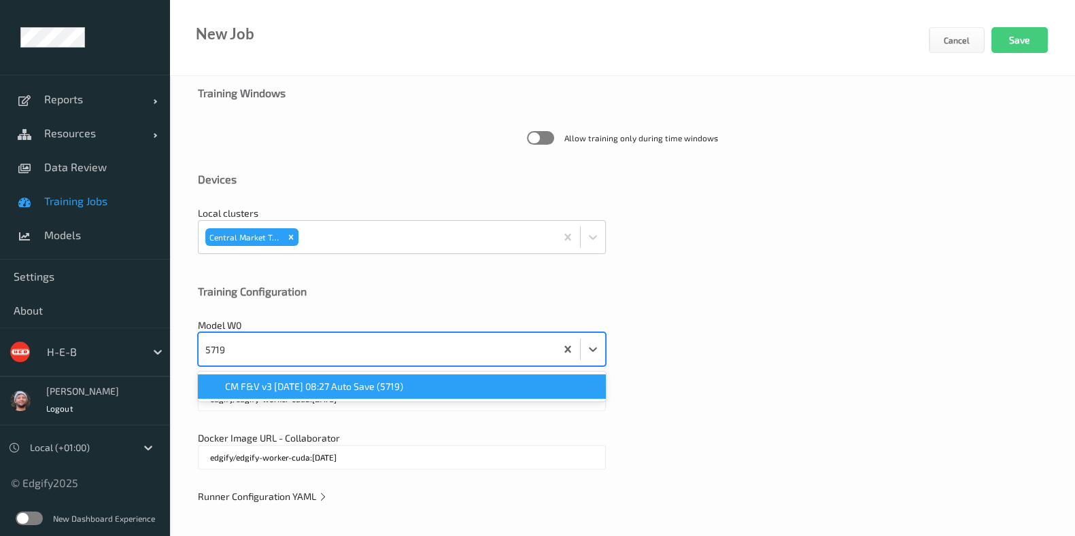
click at [544, 385] on div "CM F&V v3 [DATE] 08:27 Auto Save (5719)" at bounding box center [402, 387] width 392 height 14
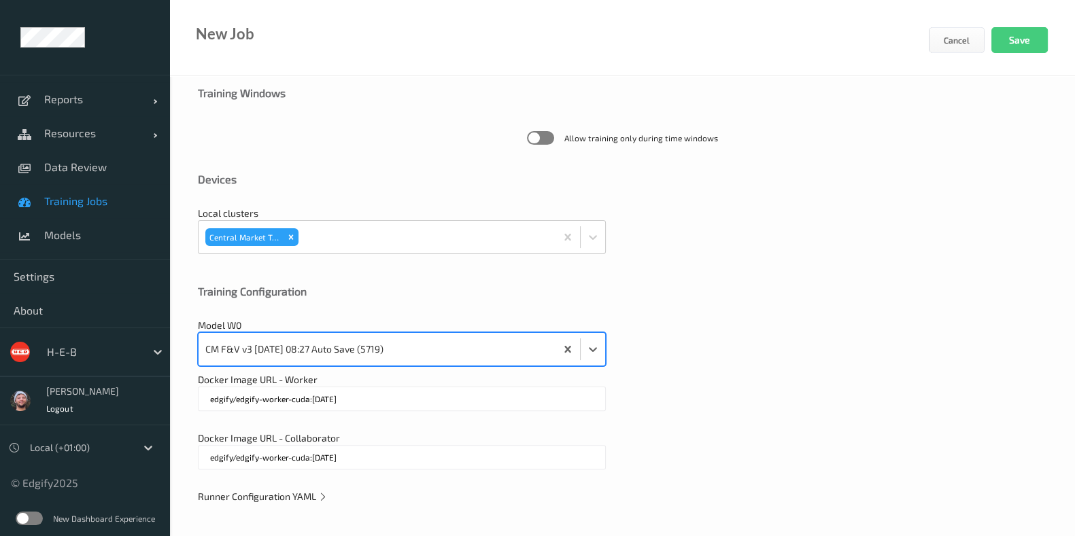
click at [290, 500] on span "Runner Configuration YAML" at bounding box center [263, 497] width 130 height 12
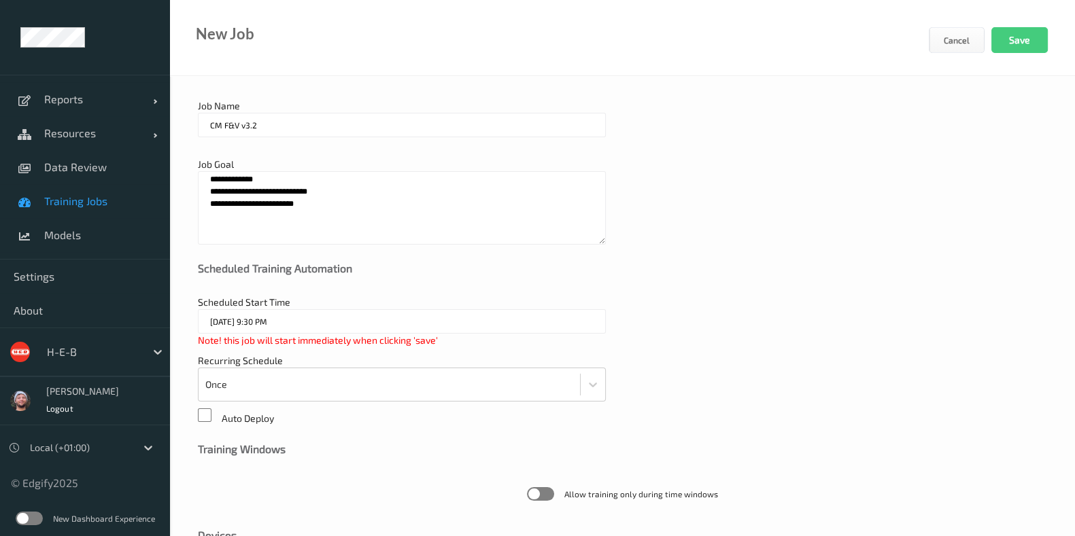
scroll to position [0, 0]
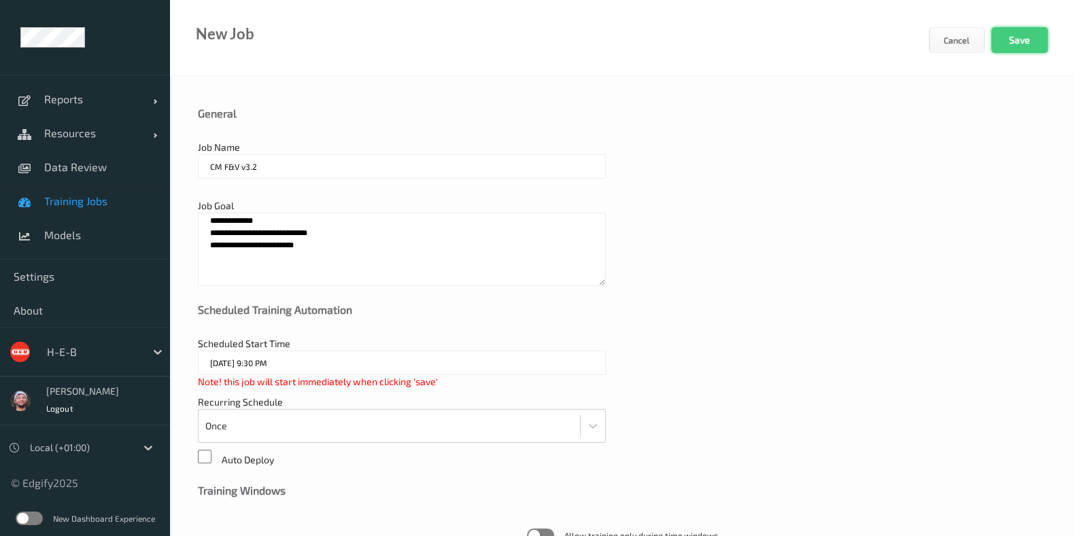
click at [1016, 39] on button "Save" at bounding box center [1019, 40] width 56 height 26
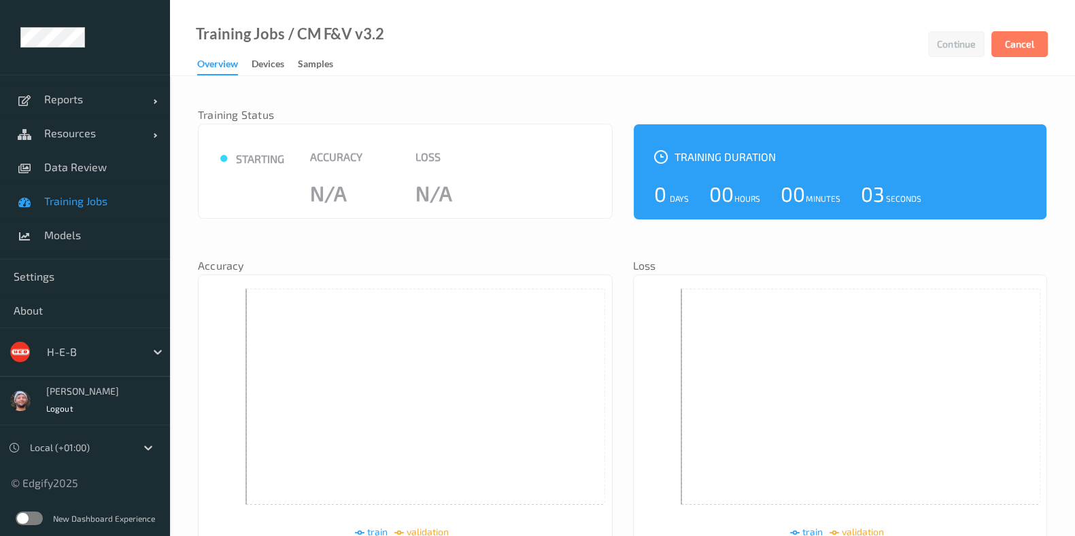
click at [110, 198] on span "Training Jobs" at bounding box center [100, 201] width 112 height 14
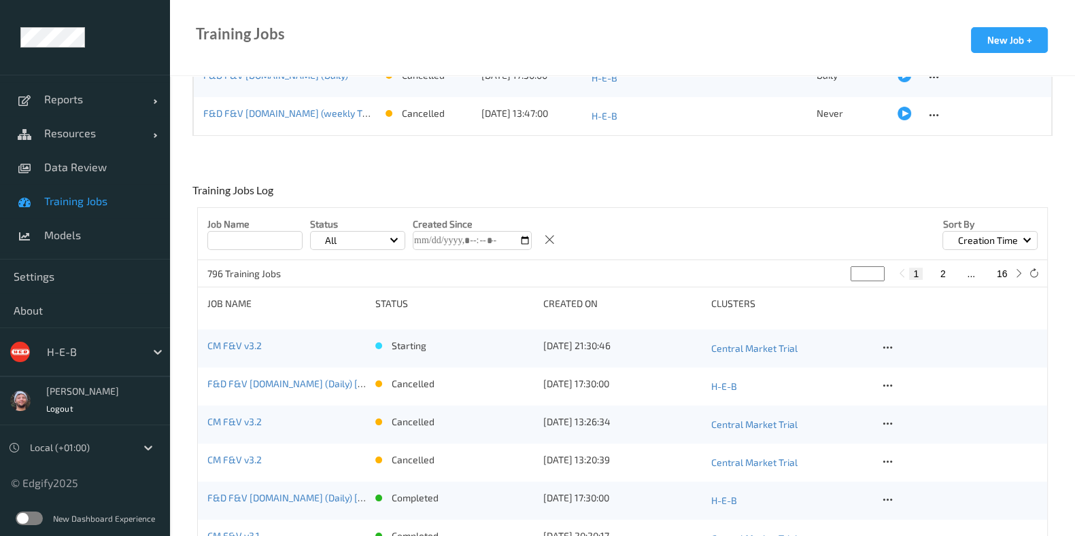
scroll to position [255, 0]
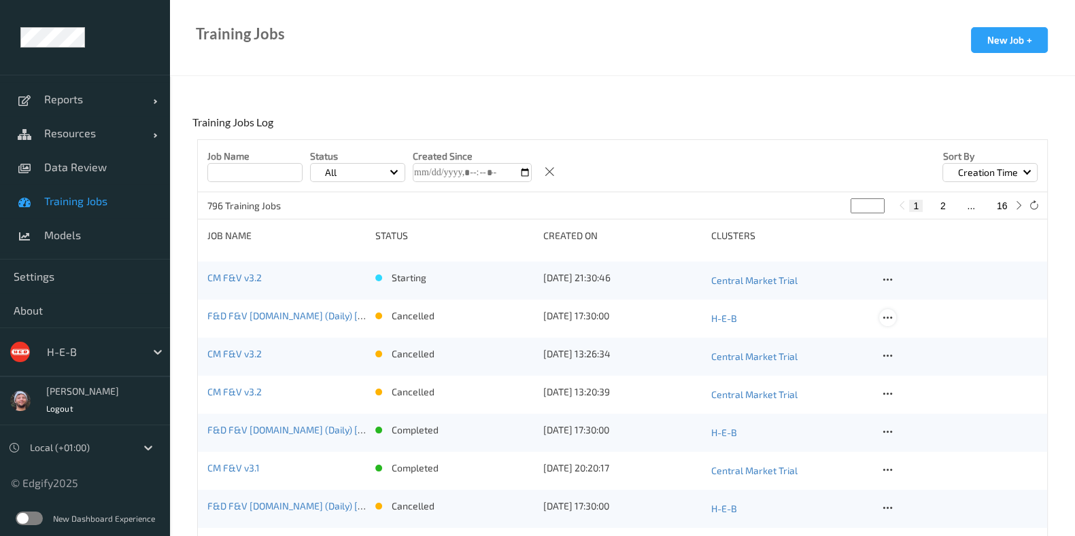
click at [892, 318] on icon at bounding box center [888, 318] width 12 height 12
click at [906, 383] on div "Delete Job" at bounding box center [922, 389] width 38 height 13
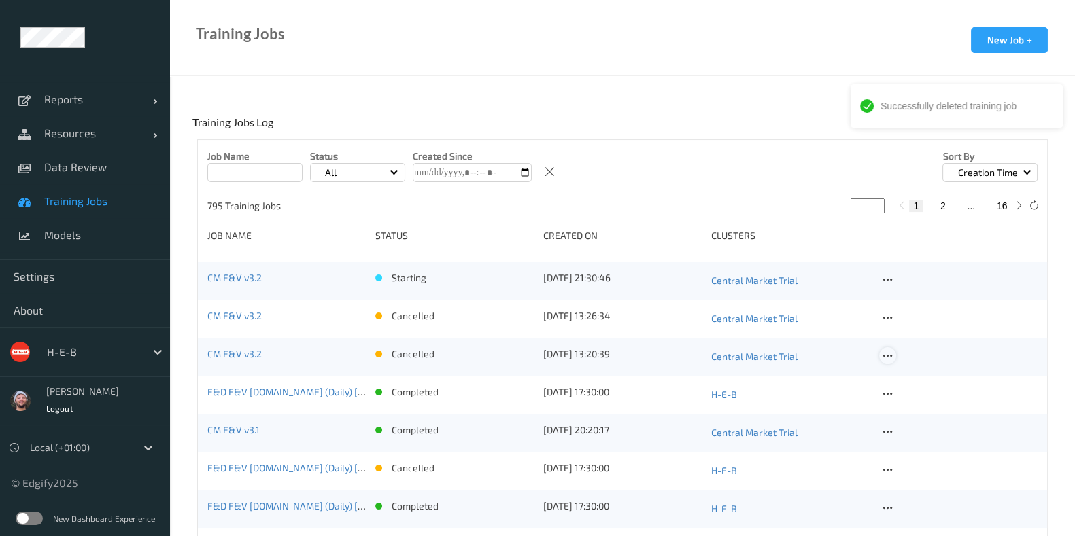
click at [892, 354] on icon at bounding box center [888, 356] width 12 height 12
click at [905, 427] on div "Delete Job" at bounding box center [922, 427] width 38 height 13
click at [886, 319] on icon at bounding box center [888, 318] width 12 height 12
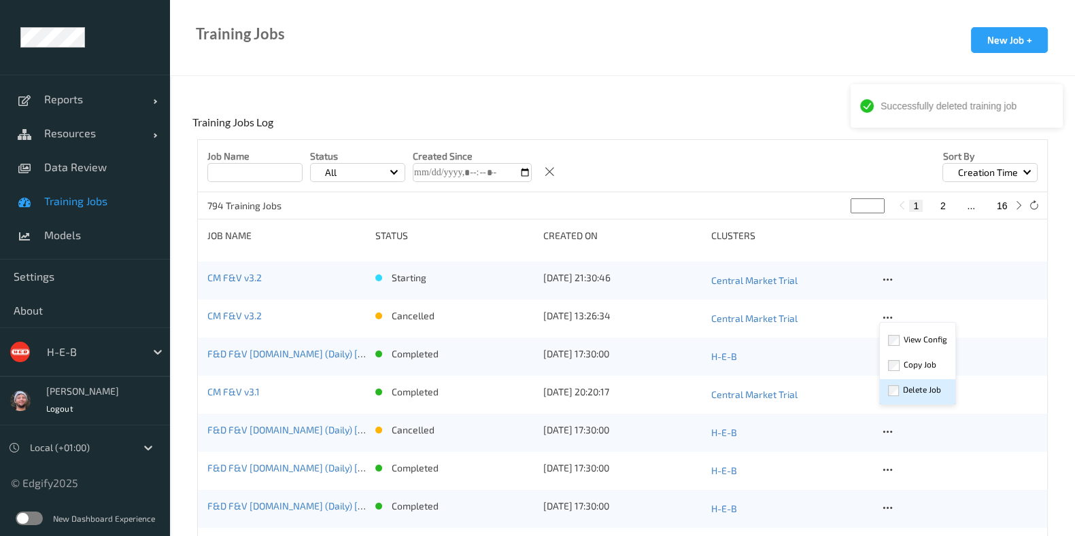
click at [924, 385] on div "Delete Job" at bounding box center [922, 389] width 38 height 13
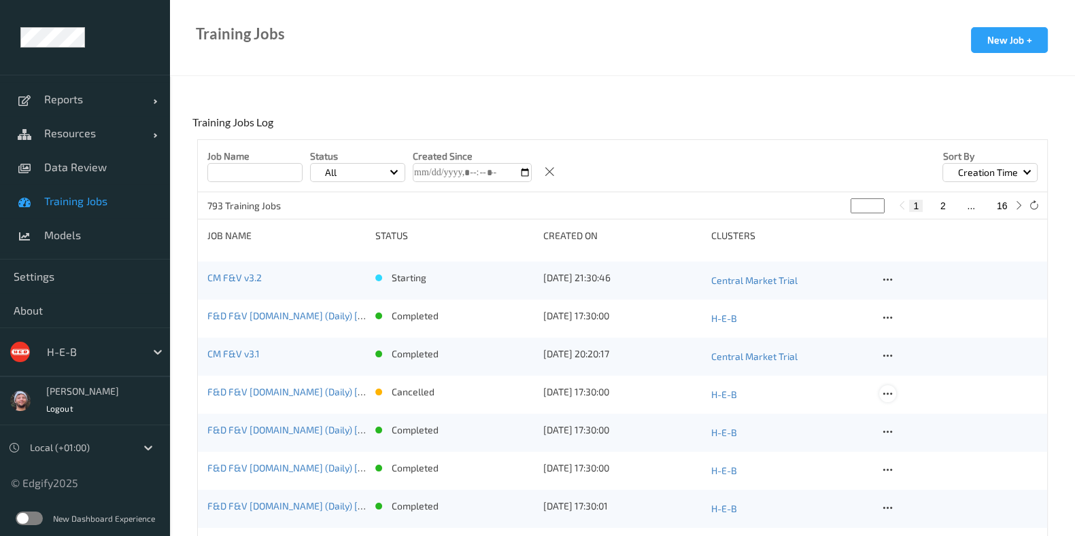
click at [886, 395] on icon at bounding box center [888, 394] width 12 height 12
click at [918, 459] on div "Delete Job" at bounding box center [922, 465] width 38 height 13
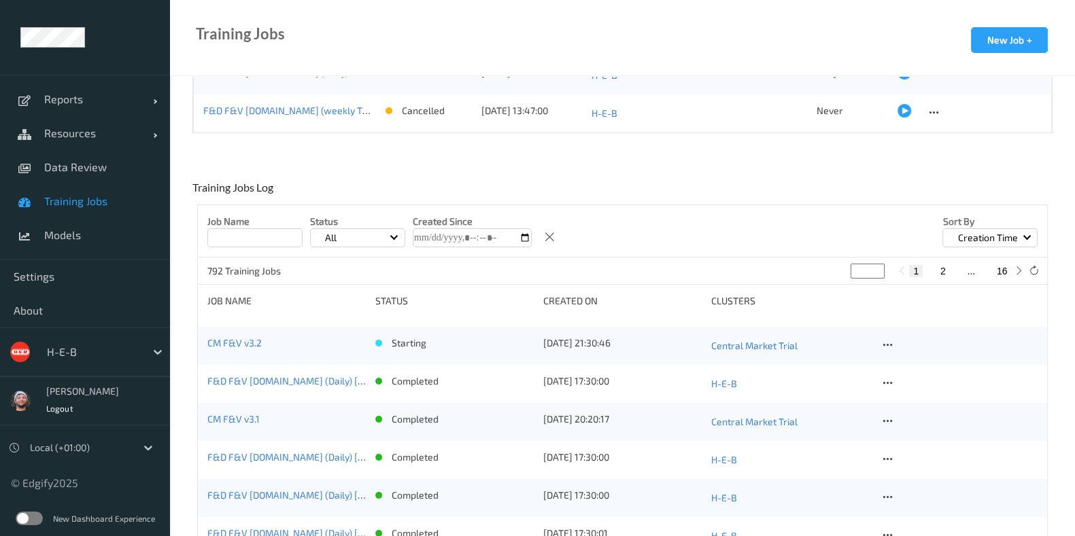
scroll to position [339, 0]
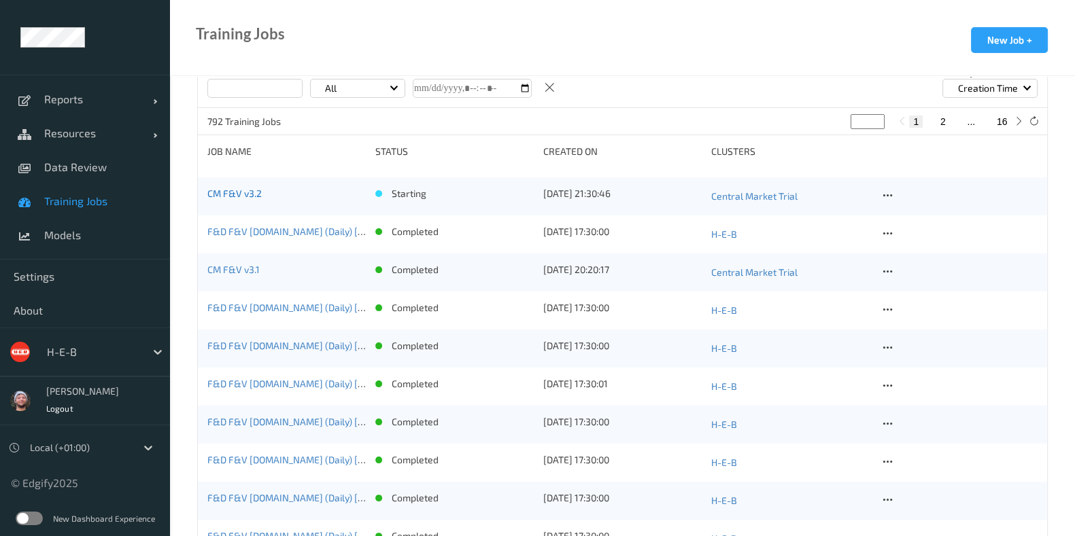
click at [243, 194] on link "CM F&V v3.2" at bounding box center [234, 194] width 54 height 12
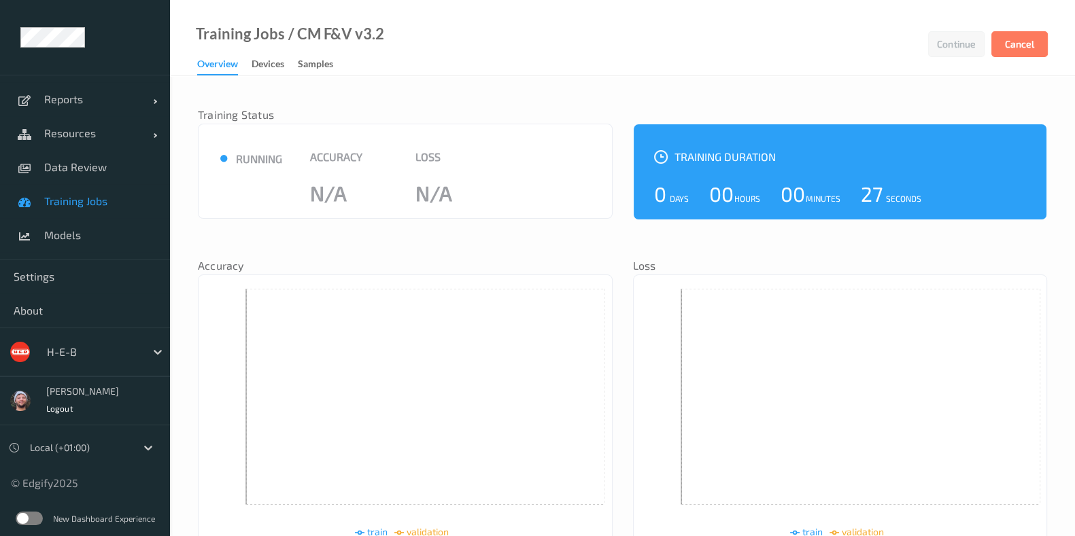
drag, startPoint x: 78, startPoint y: 331, endPoint x: 77, endPoint y: 338, distance: 6.8
click at [78, 330] on div "H-E-B" at bounding box center [85, 352] width 170 height 49
click at [77, 344] on div at bounding box center [93, 352] width 92 height 16
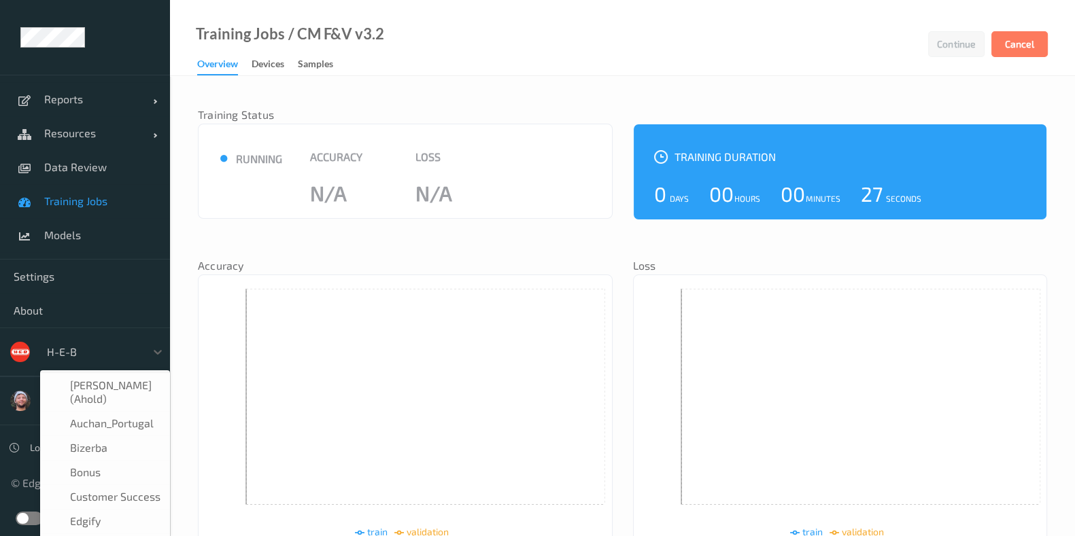
scroll to position [16, 0]
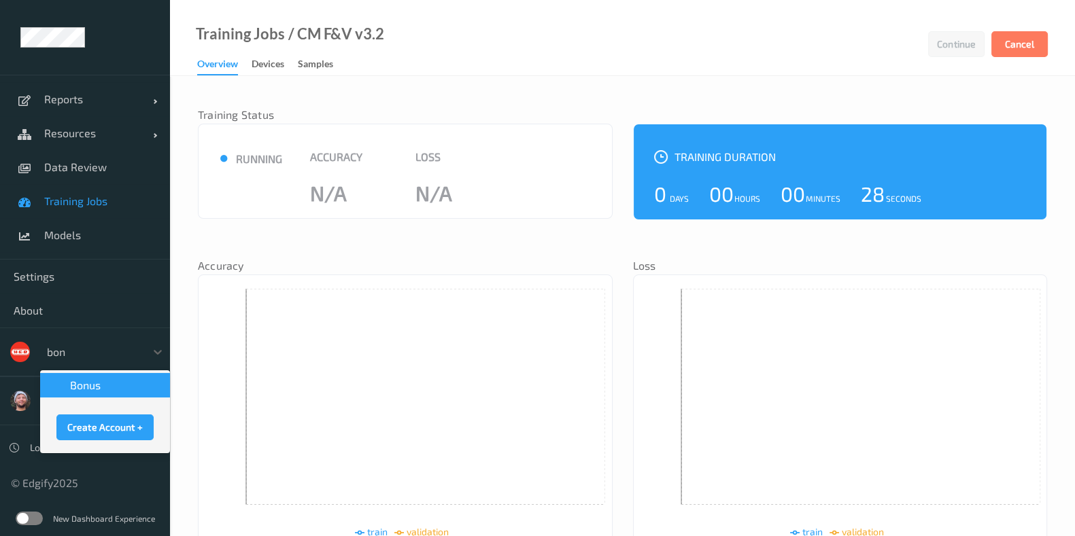
type input "bonu"
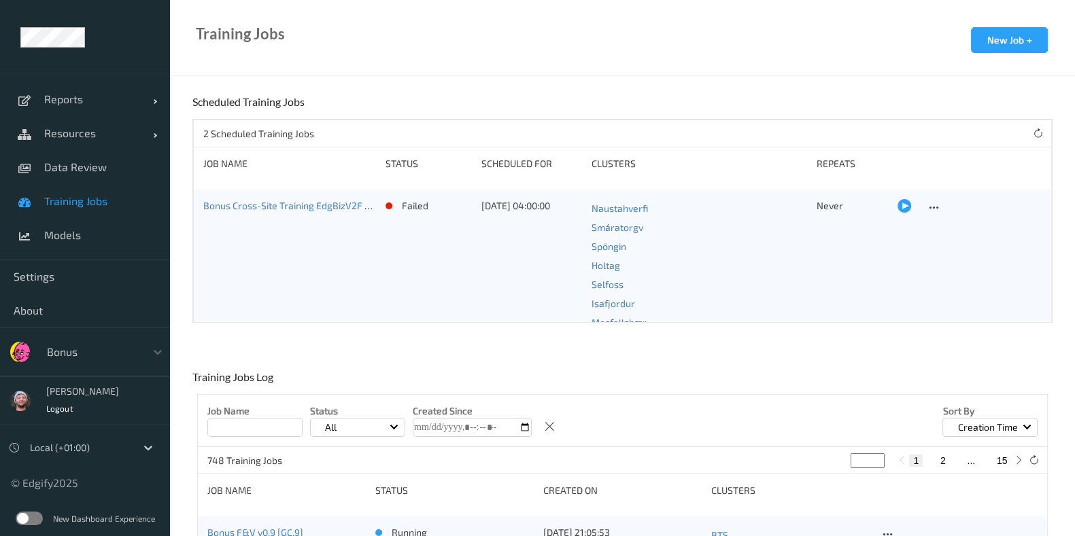
click at [111, 197] on span "Training Jobs" at bounding box center [100, 201] width 112 height 14
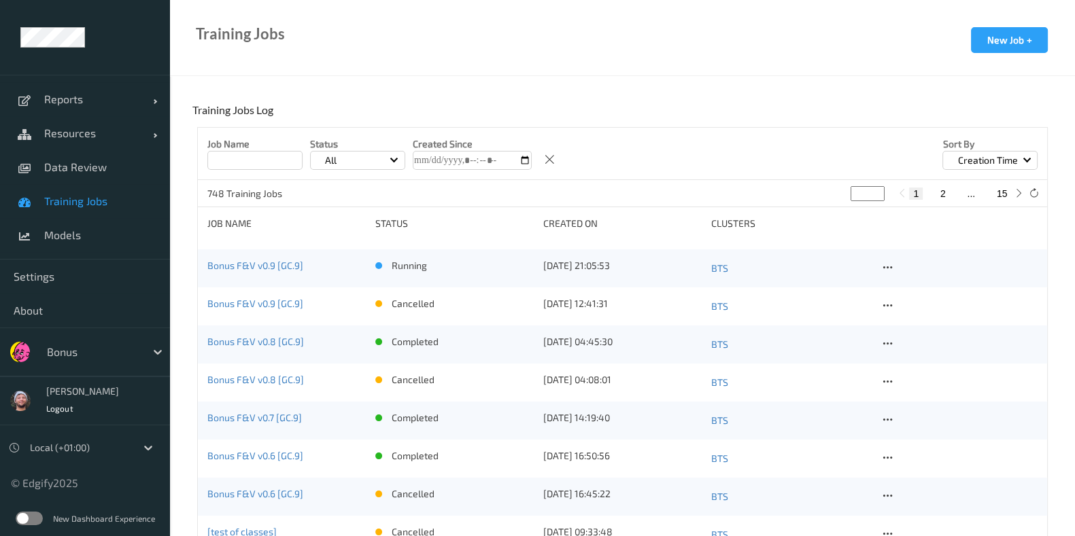
scroll to position [339, 0]
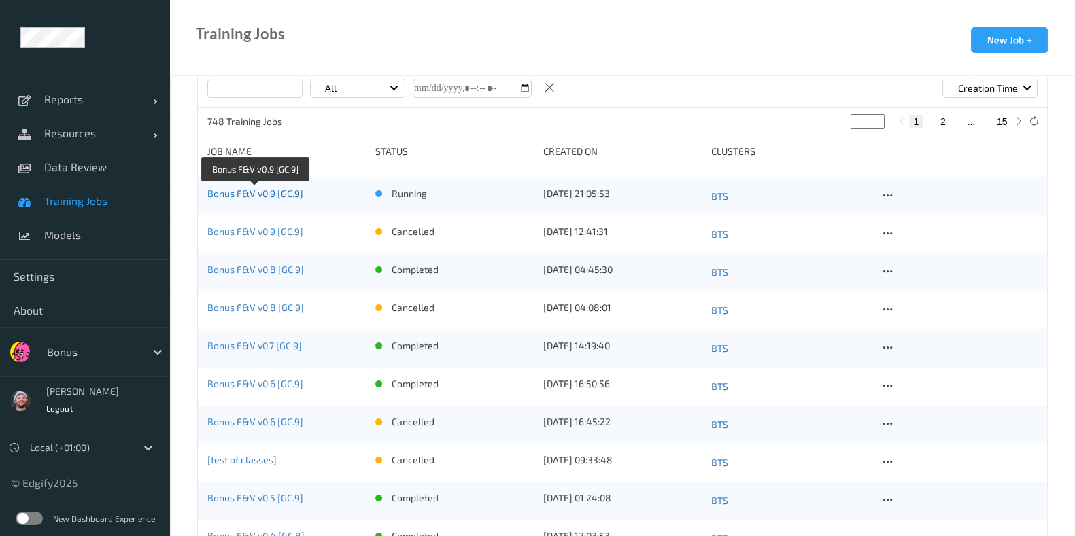
click at [279, 193] on link "Bonus F&V v0.9 [GC.9]" at bounding box center [255, 194] width 96 height 12
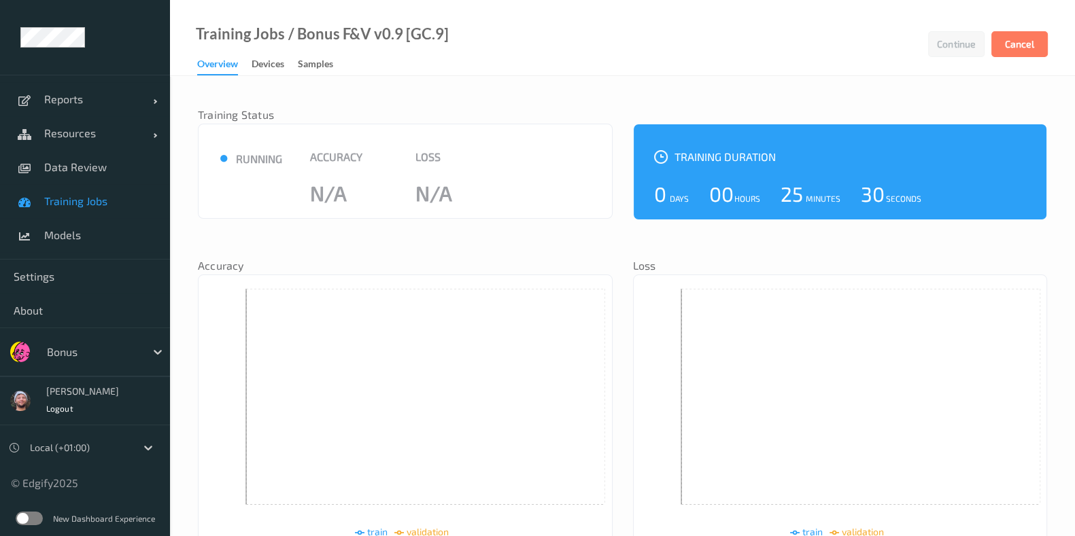
click at [294, 70] on link "Devices" at bounding box center [274, 64] width 46 height 19
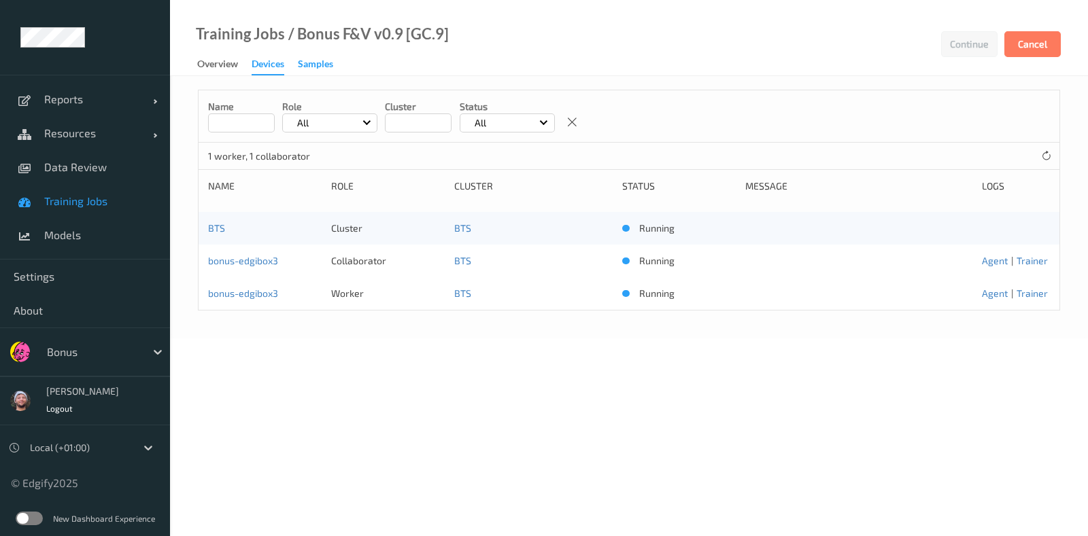
click at [302, 66] on div "Samples" at bounding box center [315, 65] width 35 height 17
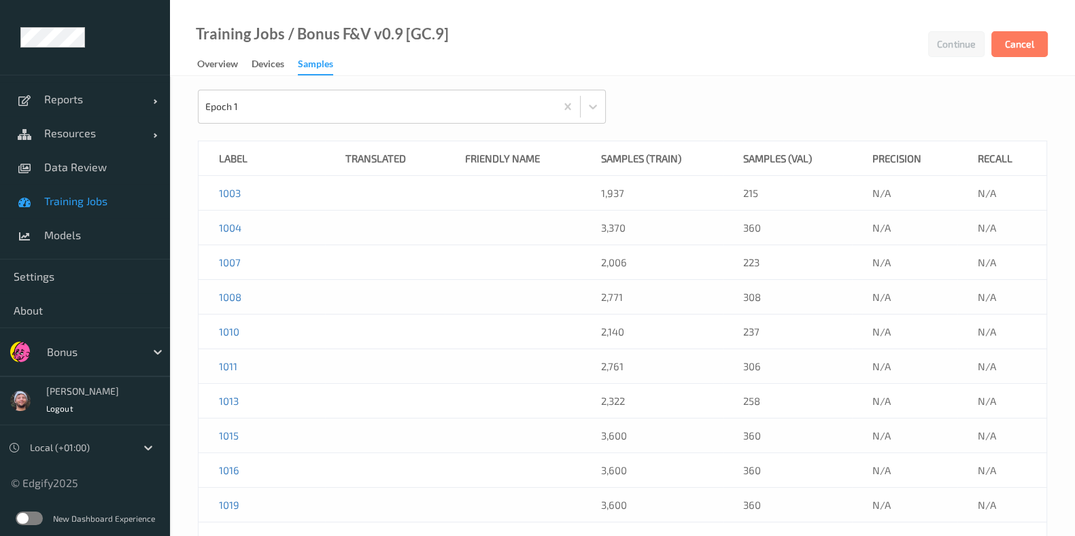
click at [250, 68] on link "Overview" at bounding box center [224, 64] width 54 height 19
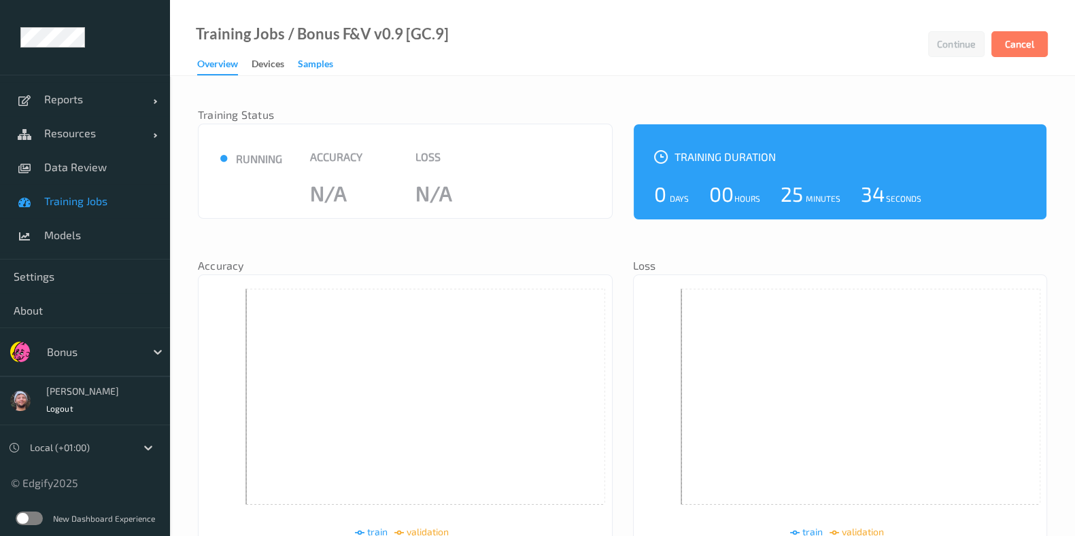
click at [307, 66] on div "Samples" at bounding box center [315, 65] width 35 height 17
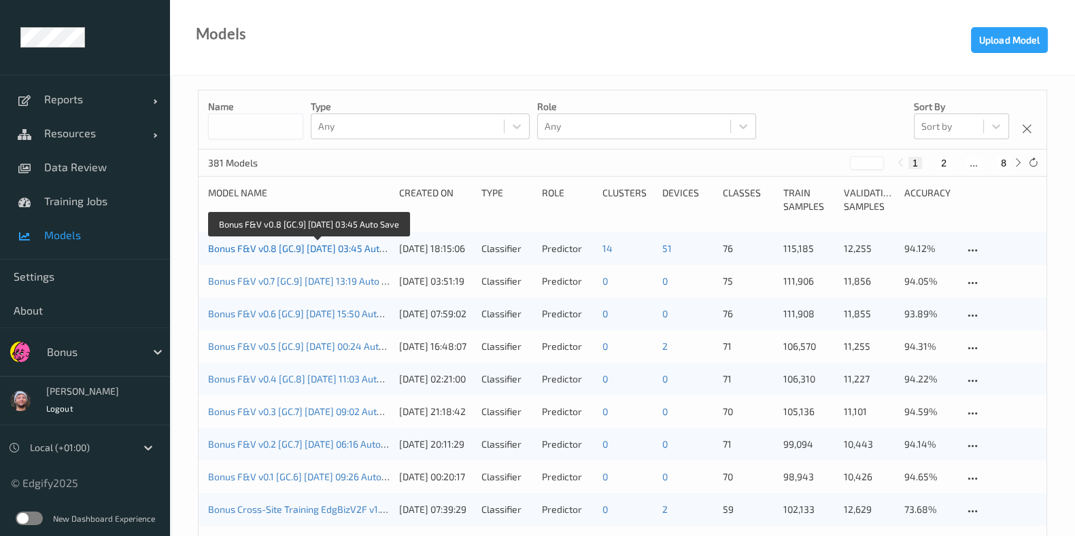
click at [258, 250] on link "Bonus F&V v0.8 [GC.9] [DATE] 03:45 Auto Save" at bounding box center [308, 249] width 200 height 12
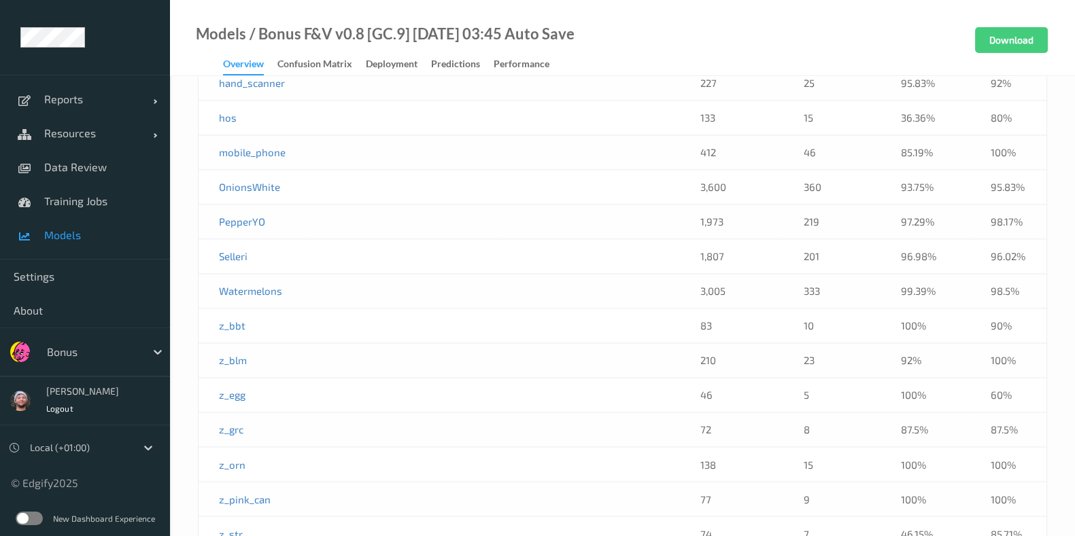
scroll to position [2682, 0]
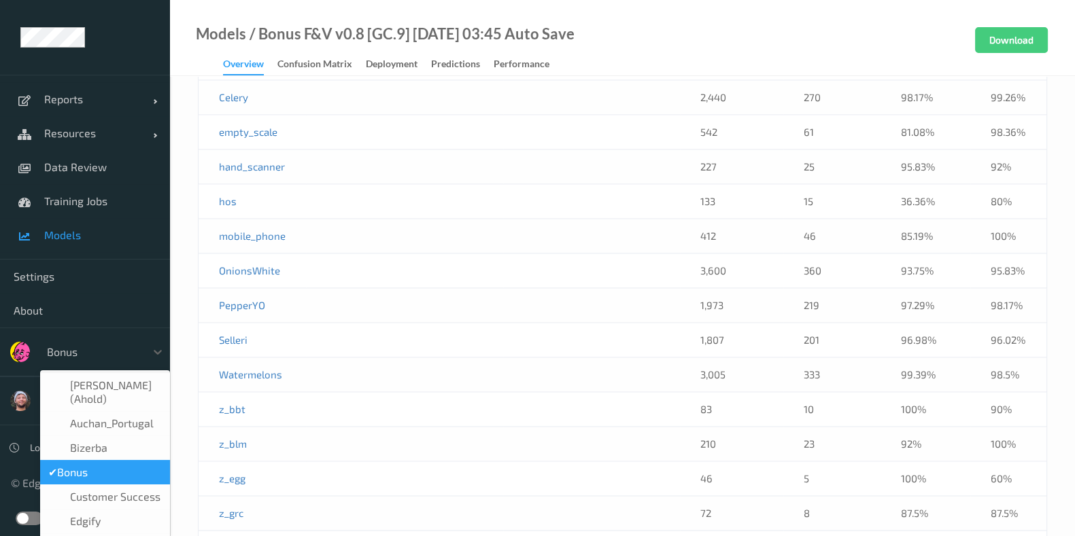
click at [80, 350] on div at bounding box center [93, 352] width 92 height 16
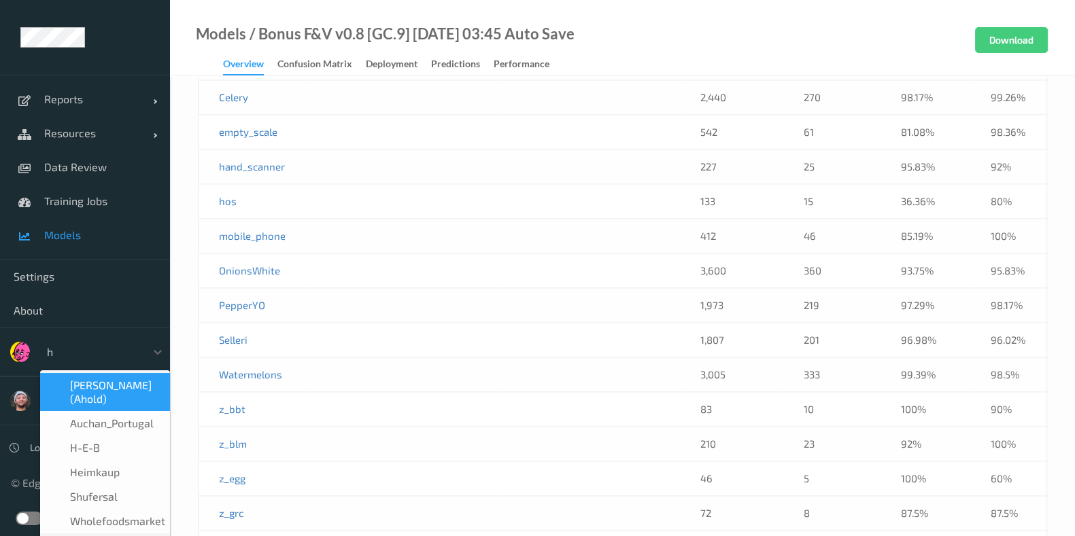
type input "h-"
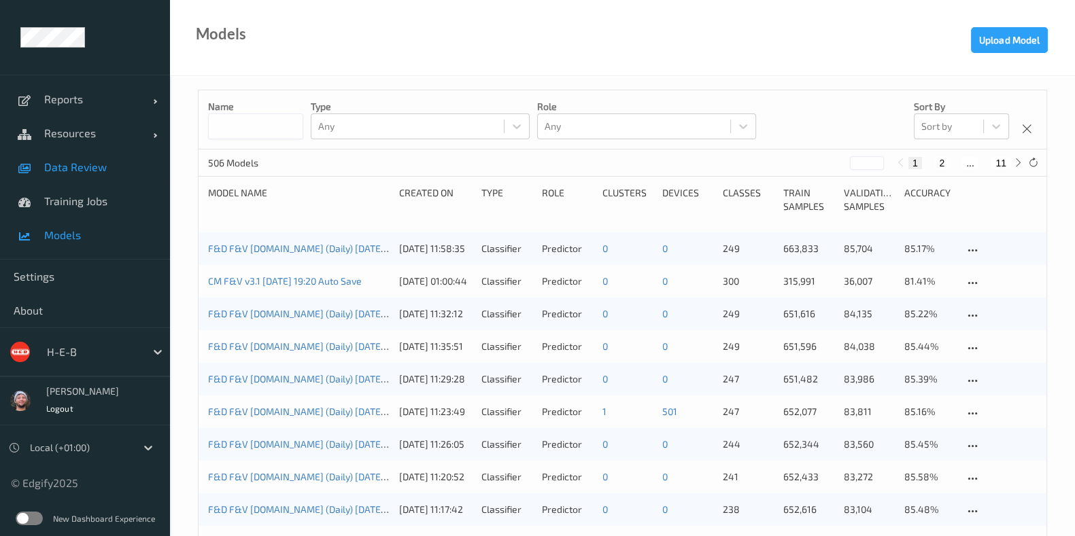
click at [71, 178] on link "Data Review" at bounding box center [85, 167] width 170 height 34
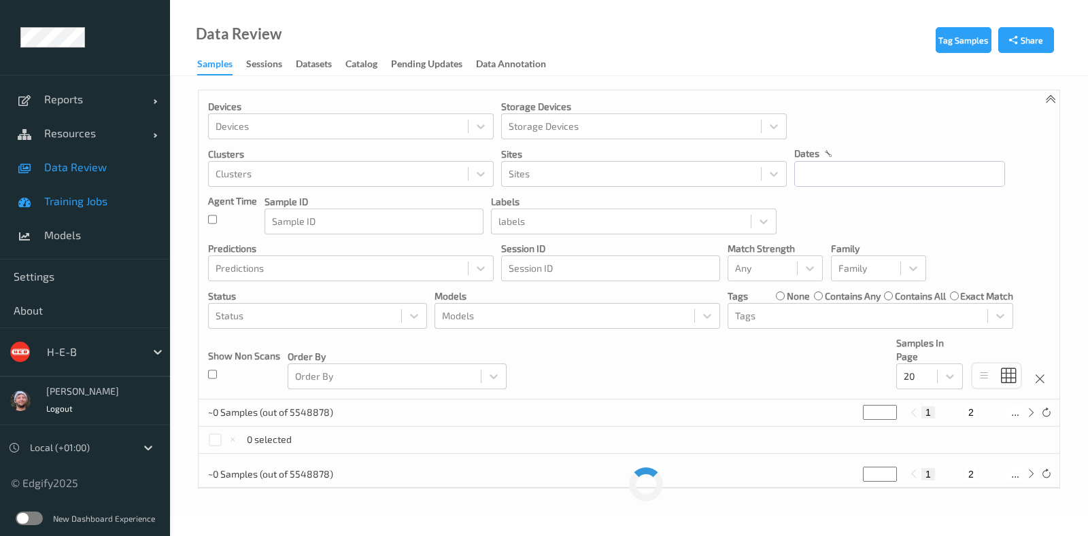
click at [73, 201] on span "Training Jobs" at bounding box center [100, 201] width 112 height 14
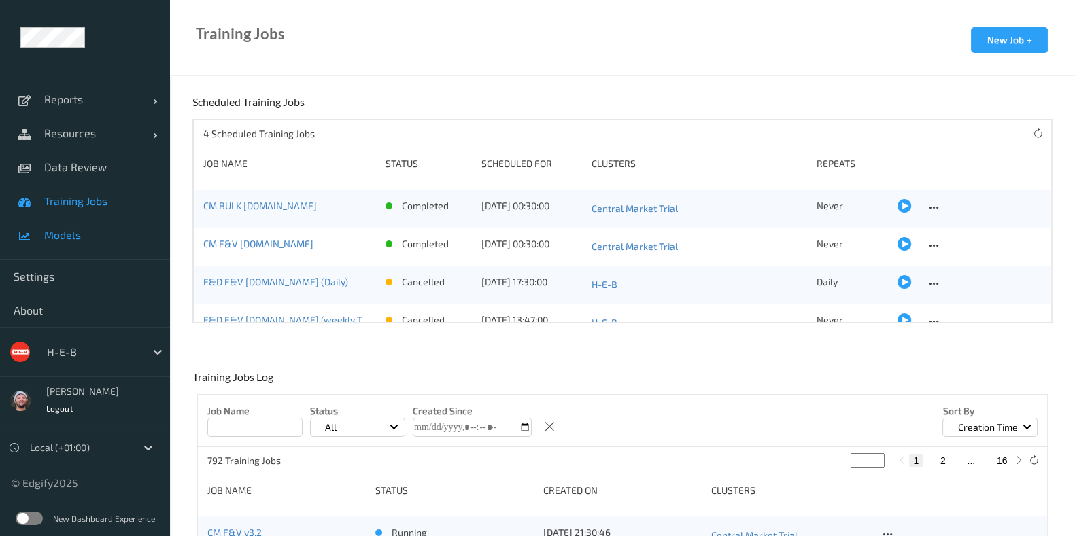
click at [75, 239] on span "Models" at bounding box center [100, 235] width 112 height 14
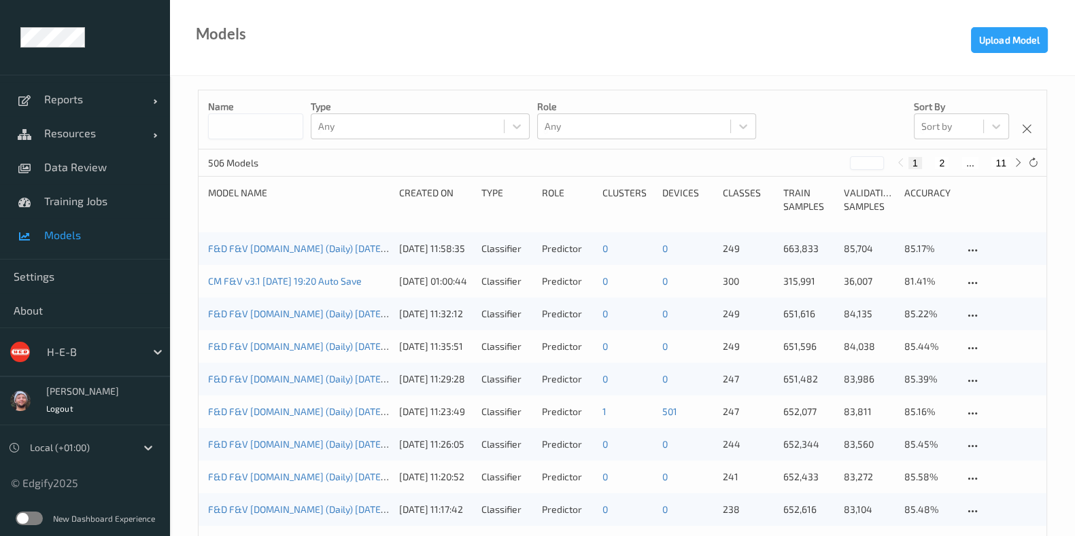
click at [277, 135] on input at bounding box center [255, 127] width 95 height 26
click at [60, 137] on span "Resources" at bounding box center [98, 133] width 109 height 14
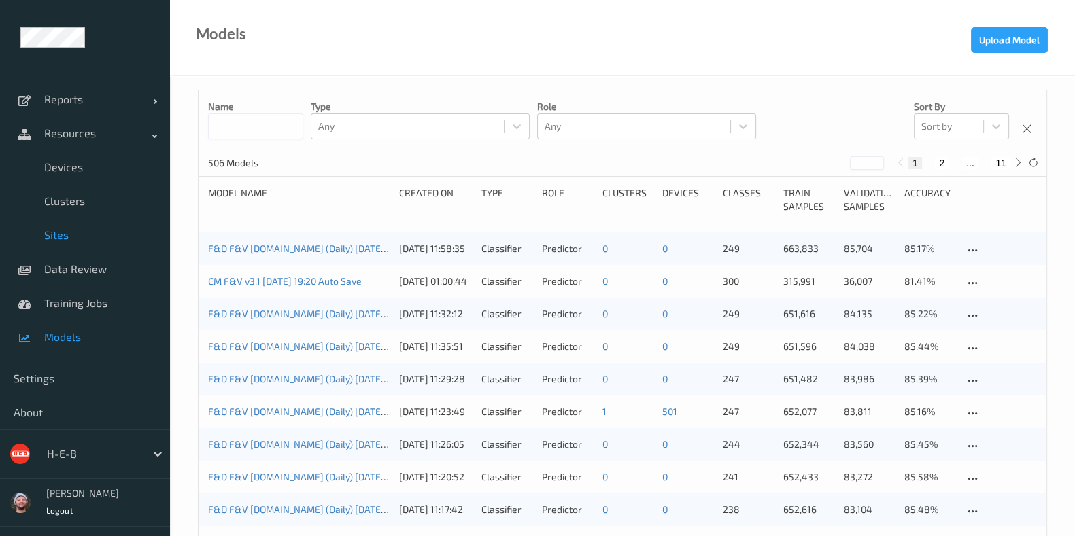
click at [79, 222] on link "Sites" at bounding box center [85, 235] width 170 height 34
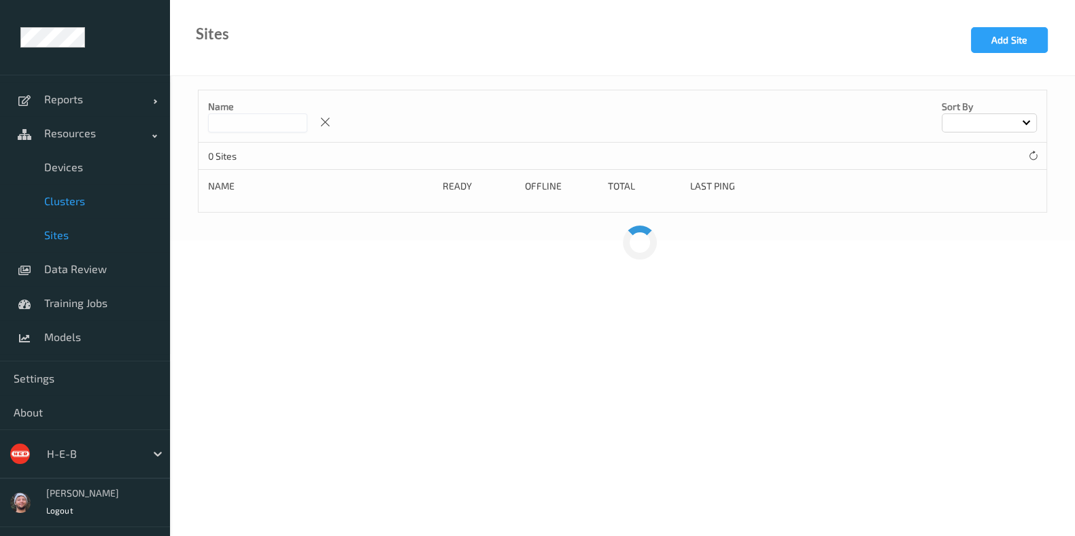
click at [79, 209] on link "Clusters" at bounding box center [85, 201] width 170 height 34
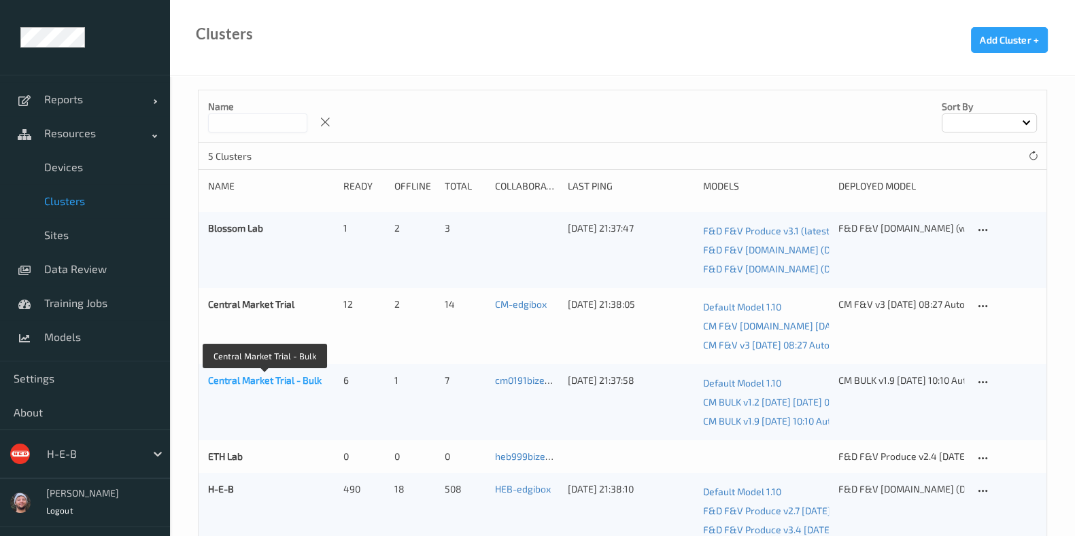
click at [273, 376] on link "Central Market Trial - Bulk" at bounding box center [265, 381] width 114 height 12
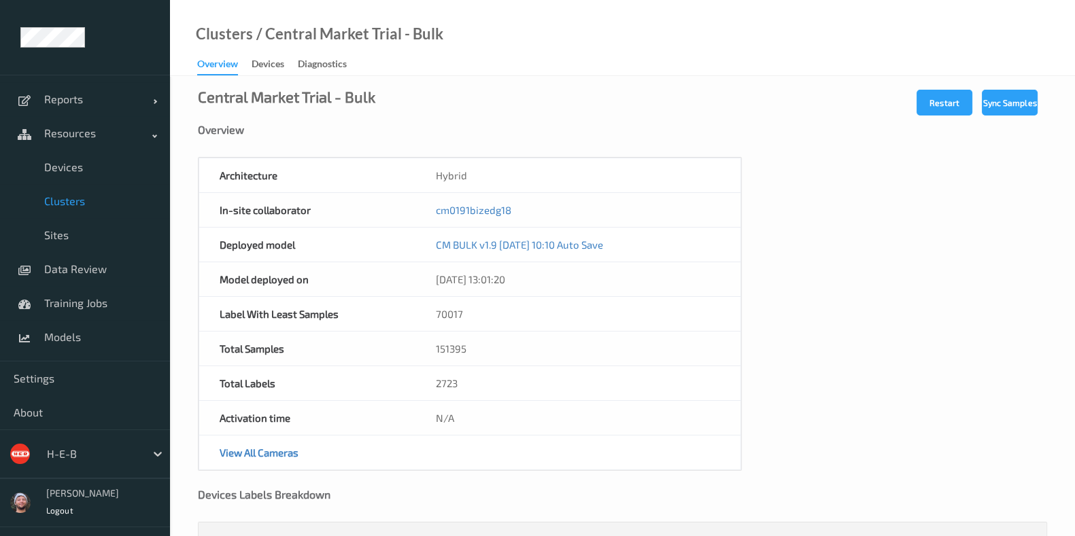
scroll to position [320, 0]
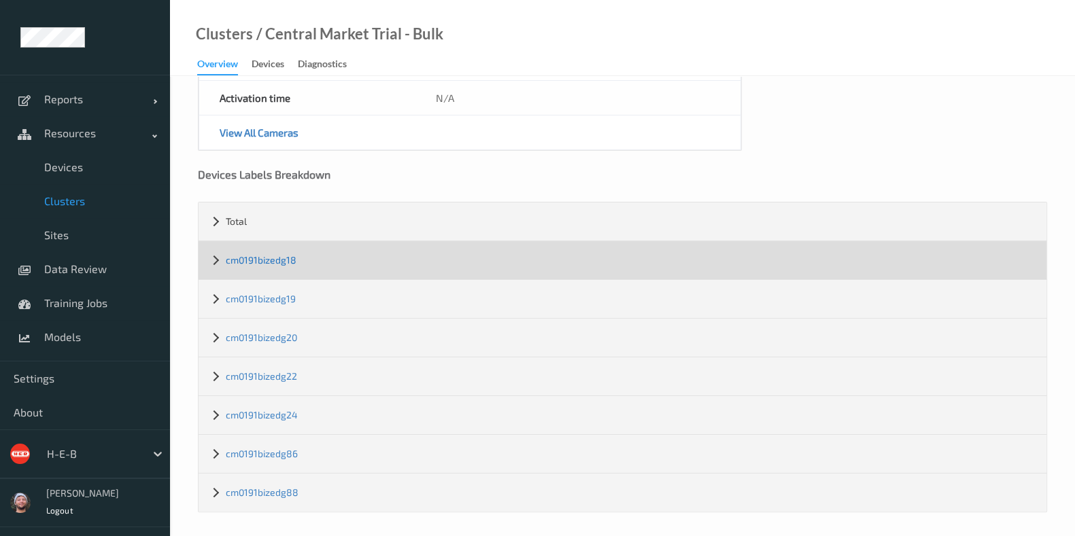
click at [272, 254] on link "cm0191bizedg18" at bounding box center [261, 260] width 71 height 12
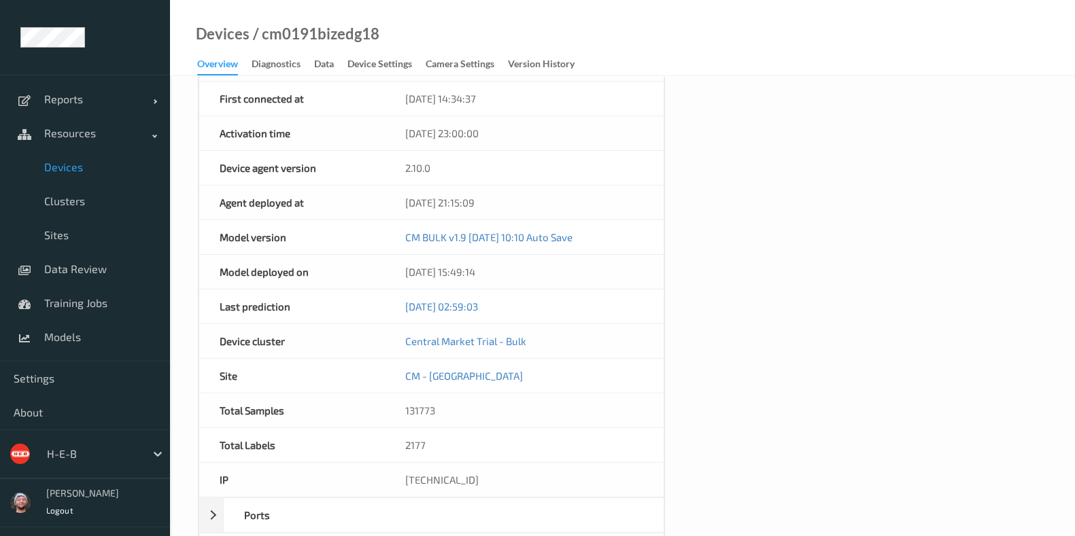
scroll to position [605, 0]
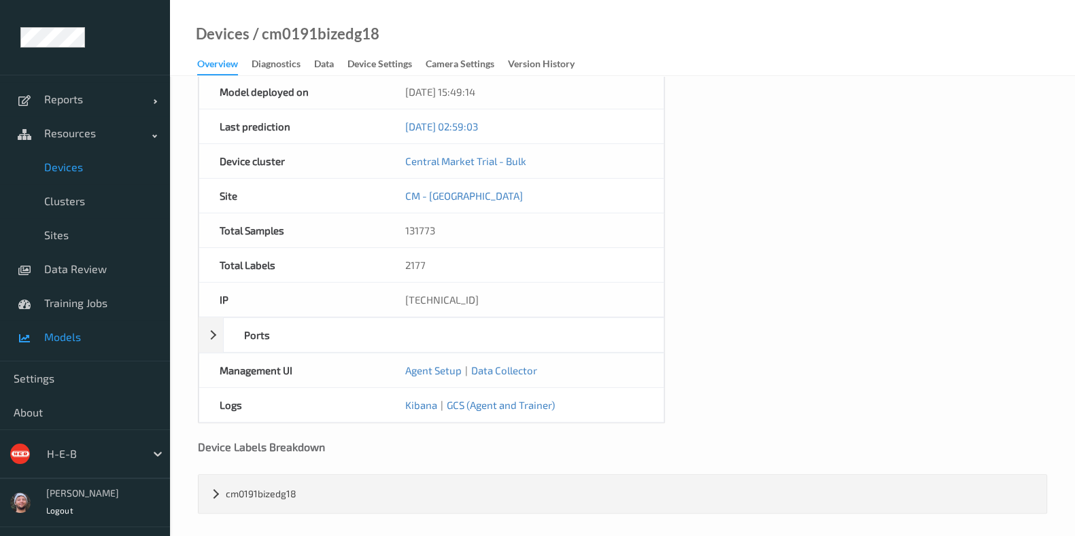
click at [75, 345] on link "Models" at bounding box center [85, 337] width 170 height 34
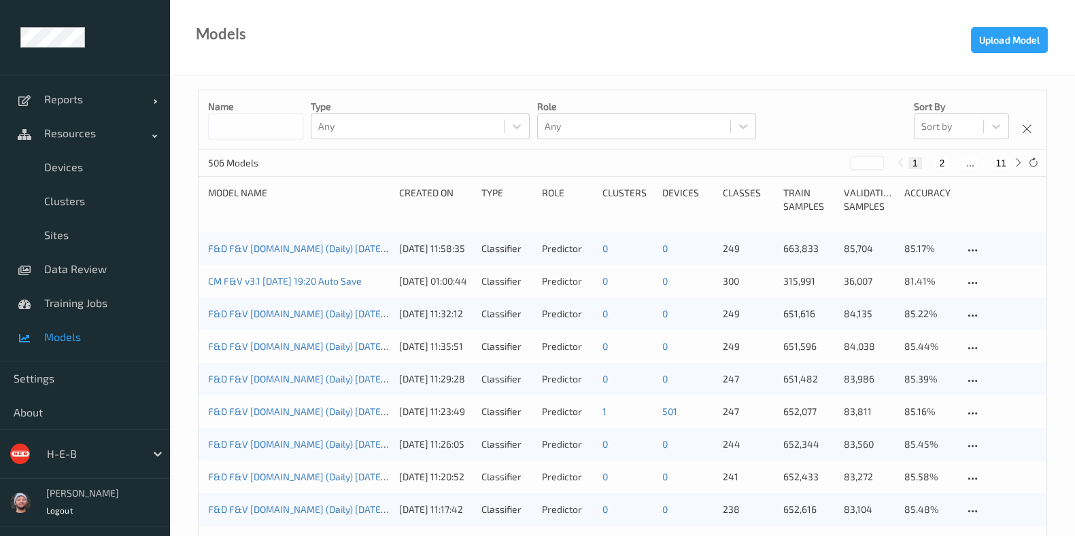
click at [265, 132] on input at bounding box center [255, 127] width 95 height 26
type input "****"
click at [541, 59] on div "Models Upload Model" at bounding box center [622, 38] width 905 height 76
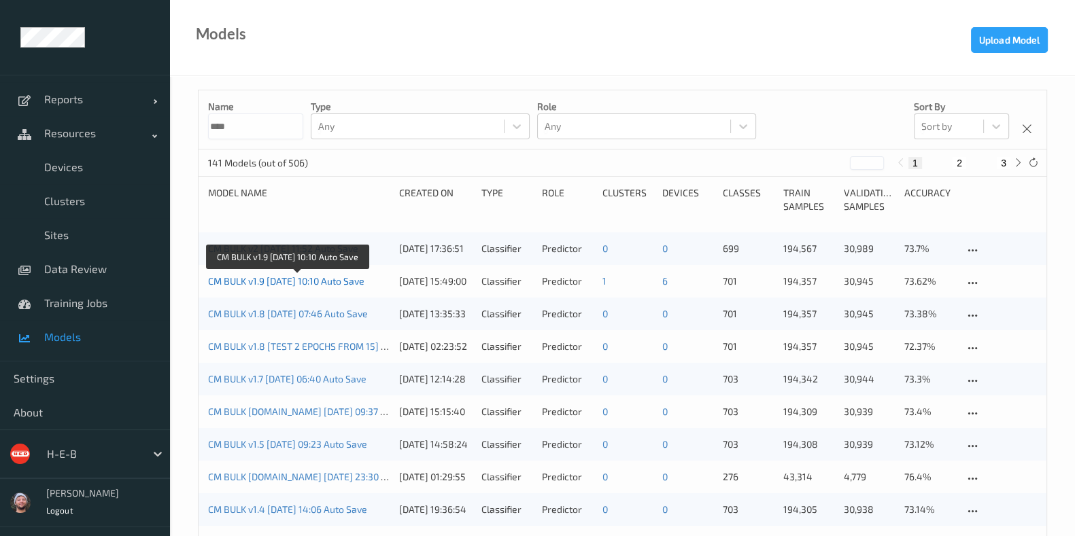
click at [284, 279] on link "CM BULK v1.9 2025-06-12 10:10 Auto Save" at bounding box center [286, 281] width 156 height 12
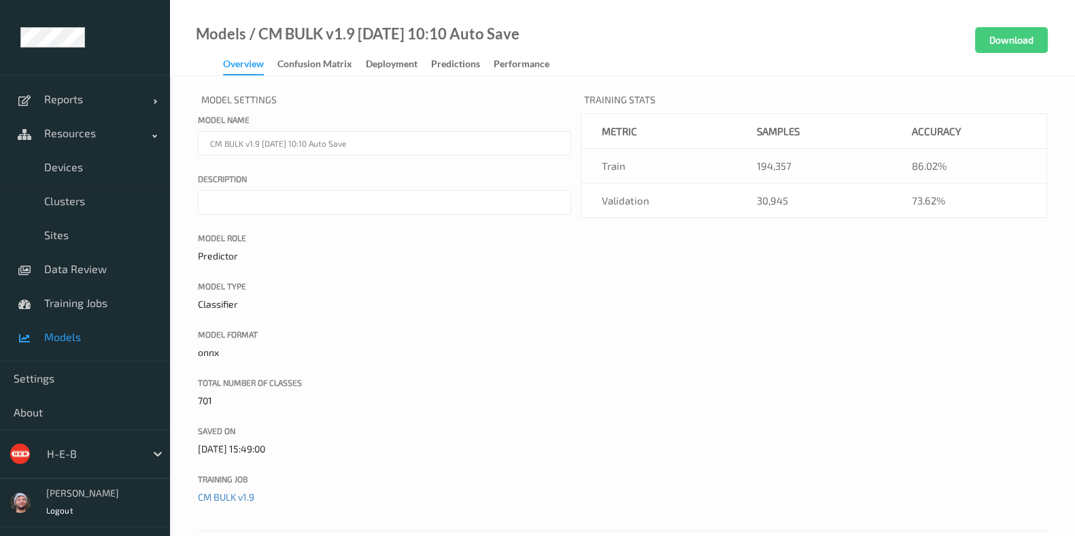
click at [425, 279] on div "Model Settings Model name CM BULK v1.9 2025-06-12 10:10 Auto Save Description M…" at bounding box center [384, 306] width 373 height 432
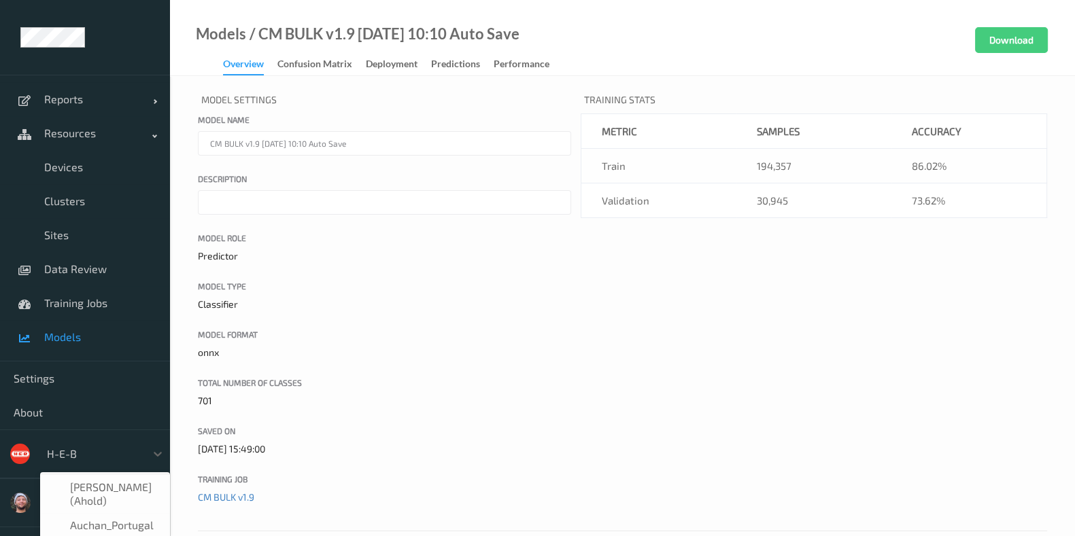
click at [54, 456] on div at bounding box center [93, 454] width 92 height 16
type input "bonu"
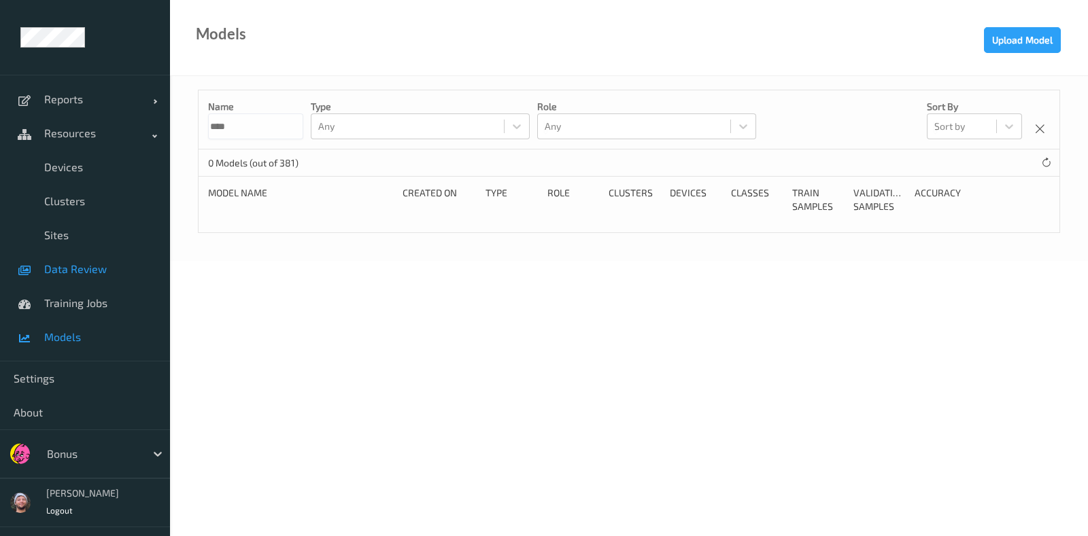
click at [97, 260] on link "Data Review" at bounding box center [85, 269] width 170 height 34
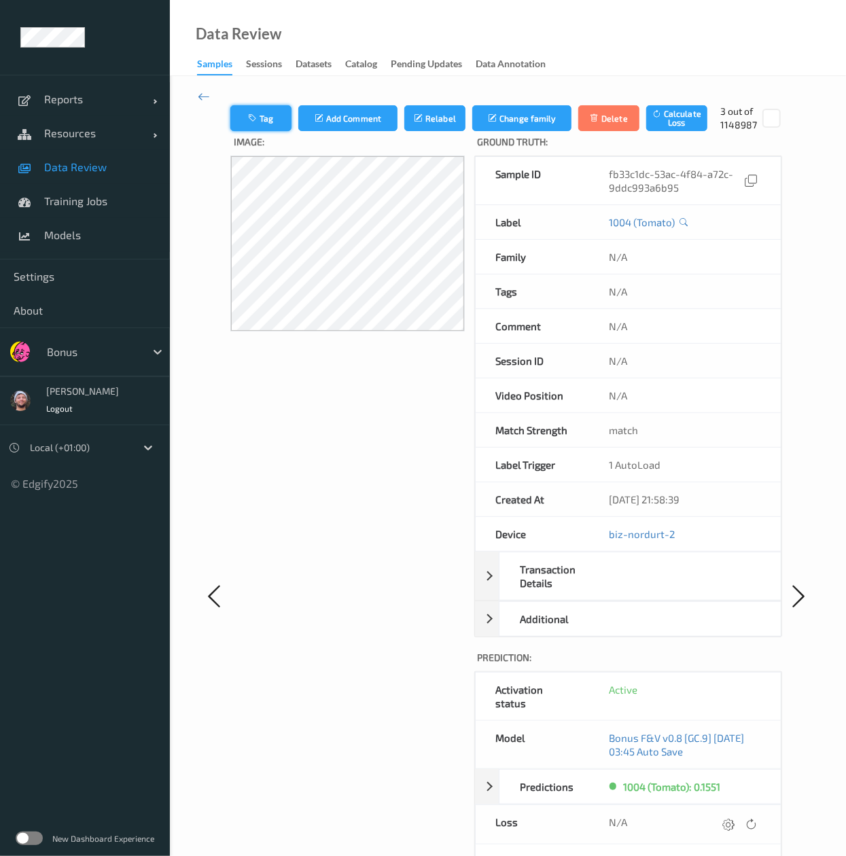
click at [262, 114] on button "Tag" at bounding box center [260, 118] width 61 height 26
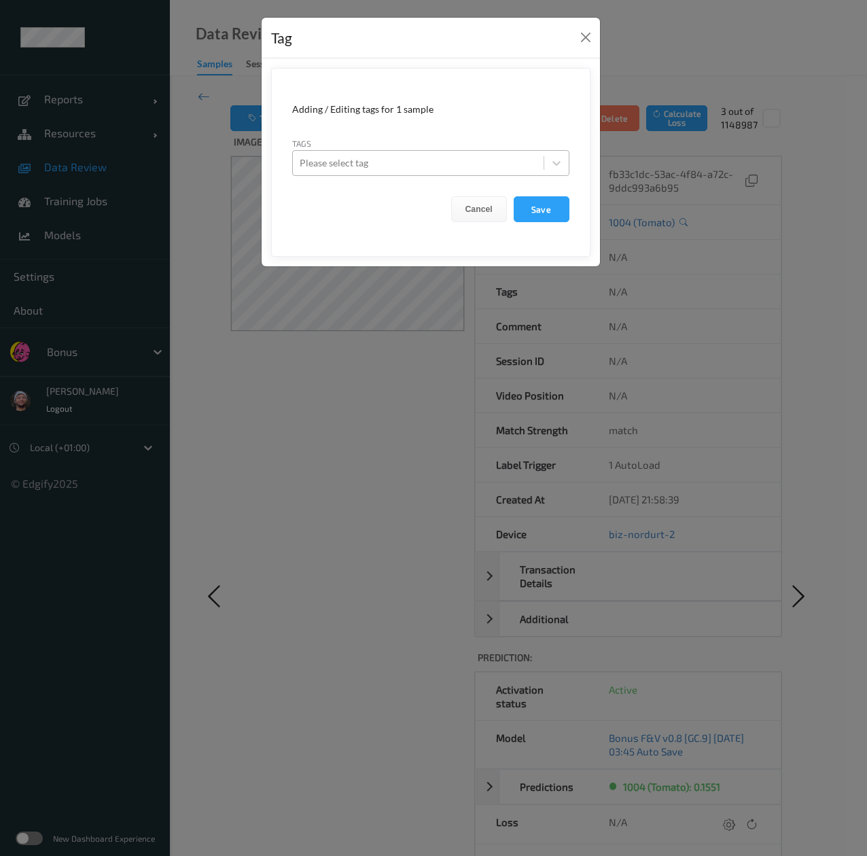
click at [411, 167] on div at bounding box center [418, 163] width 237 height 16
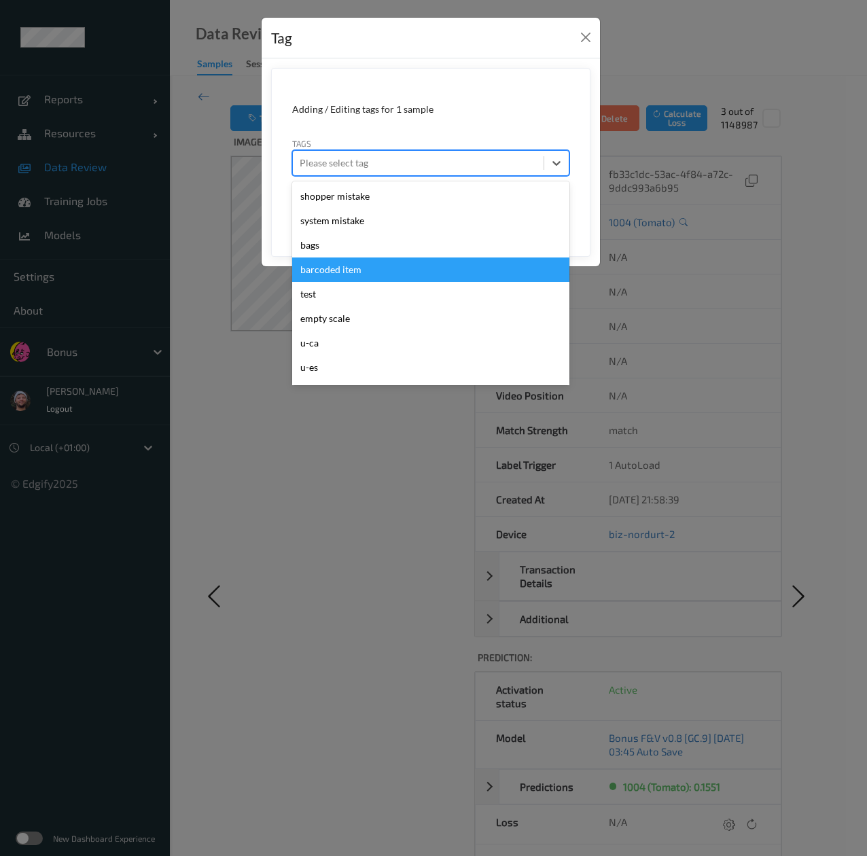
click at [349, 271] on div "barcoded item" at bounding box center [430, 270] width 277 height 24
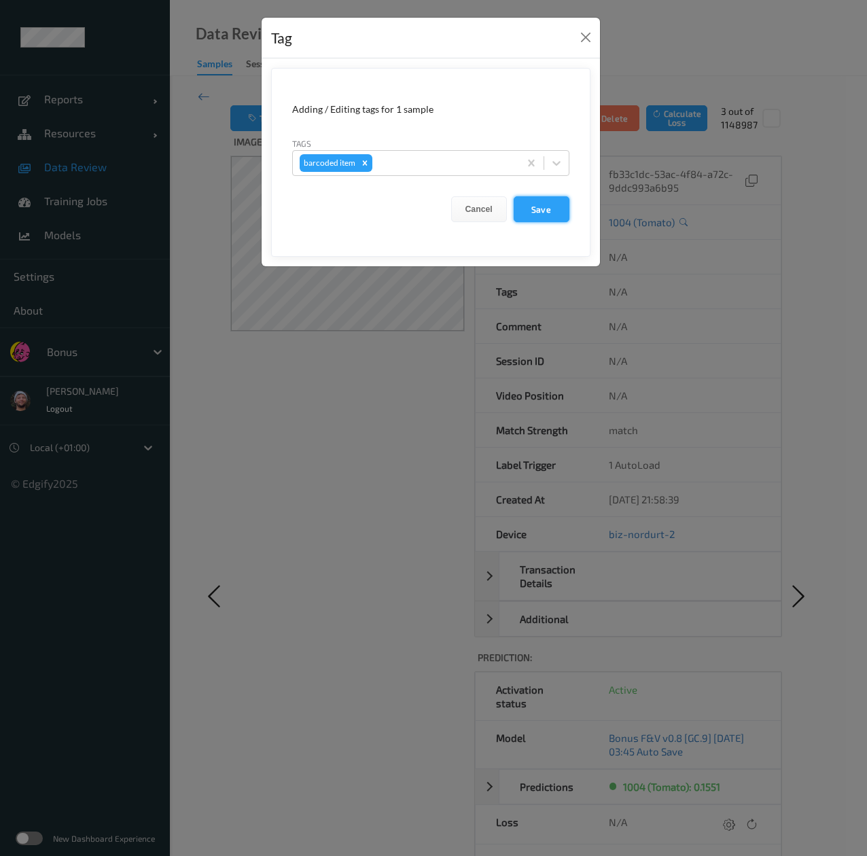
click at [551, 205] on button "Save" at bounding box center [542, 209] width 56 height 26
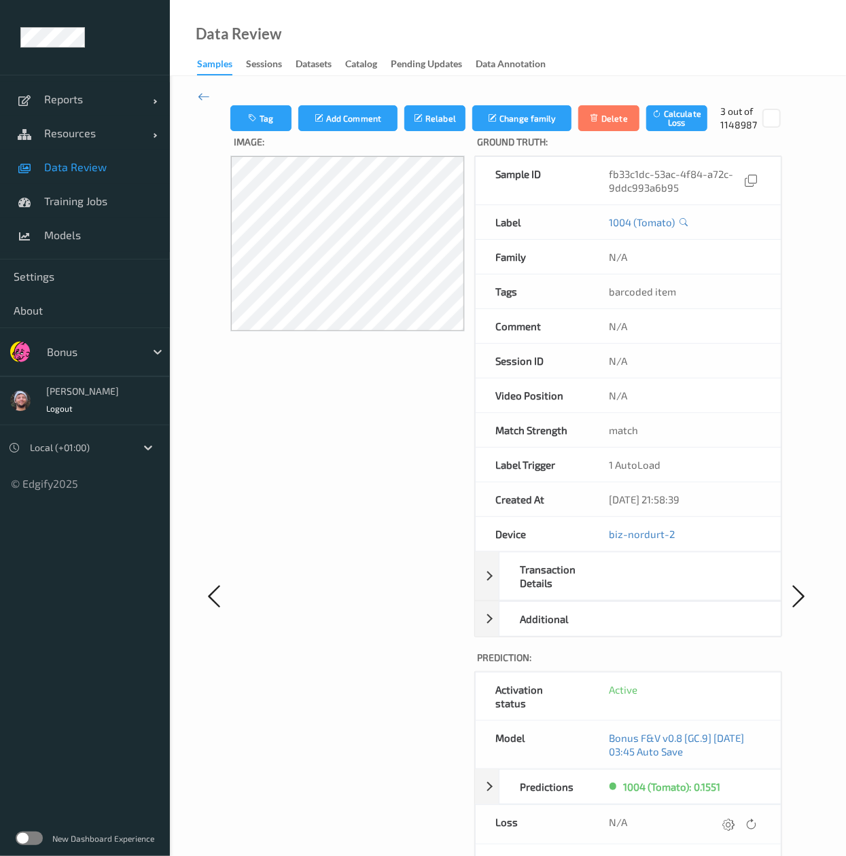
click at [427, 103] on div "Tag Add Comment Relabel Change family Delete Calculate Loss 3 out of 1148987 Im…" at bounding box center [508, 596] width 676 height 1040
click at [428, 143] on label "Image:" at bounding box center [347, 144] width 234 height 24
click at [435, 114] on button "Relabel" at bounding box center [434, 118] width 61 height 26
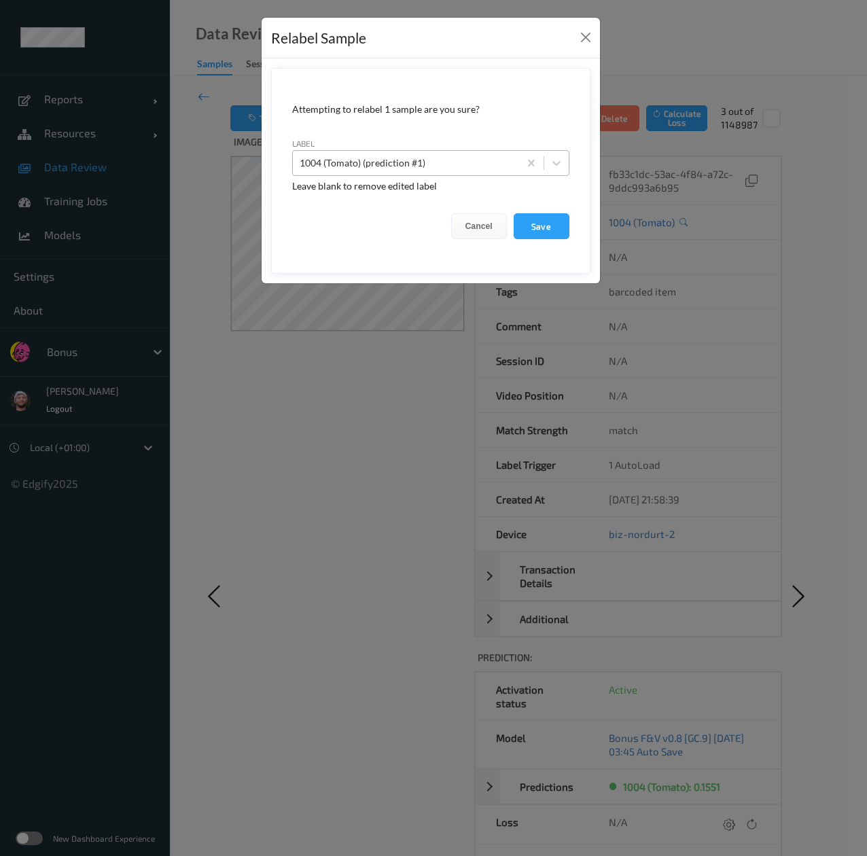
click at [415, 171] on div at bounding box center [406, 163] width 213 height 16
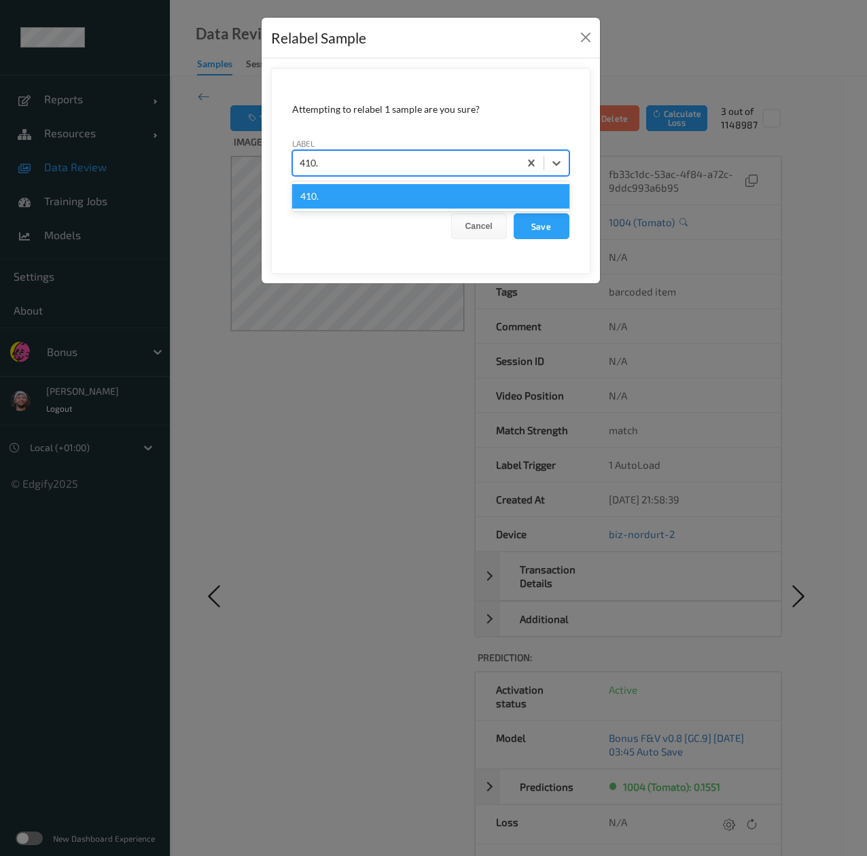
type input "410.1"
click at [514, 213] on button "Save" at bounding box center [542, 226] width 56 height 26
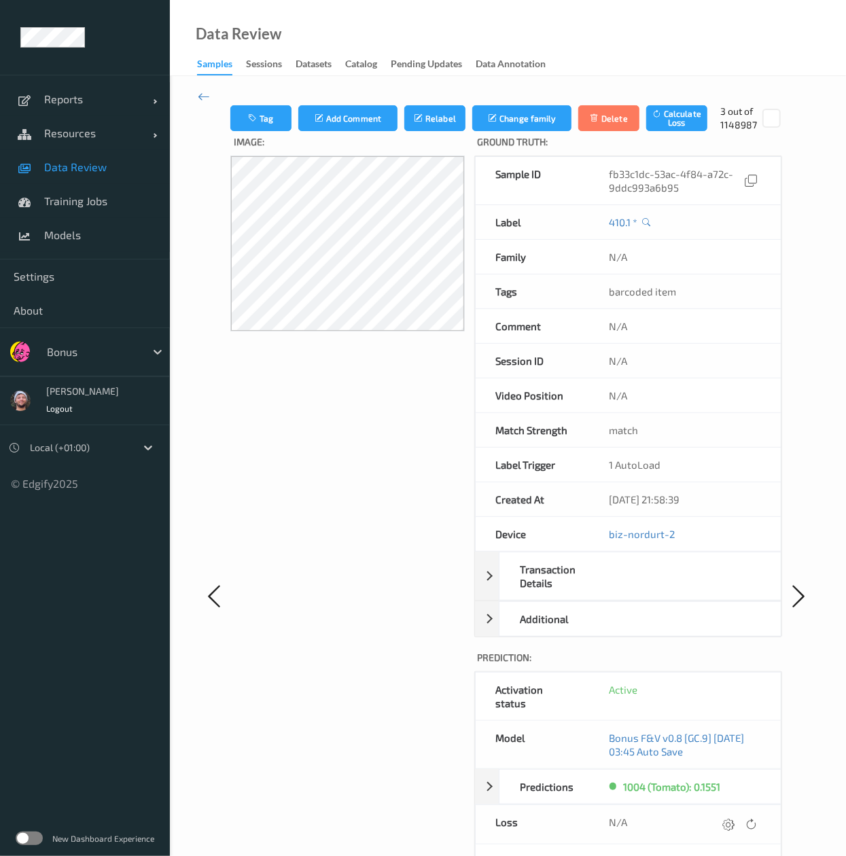
click at [82, 182] on link "Data Review" at bounding box center [85, 167] width 170 height 34
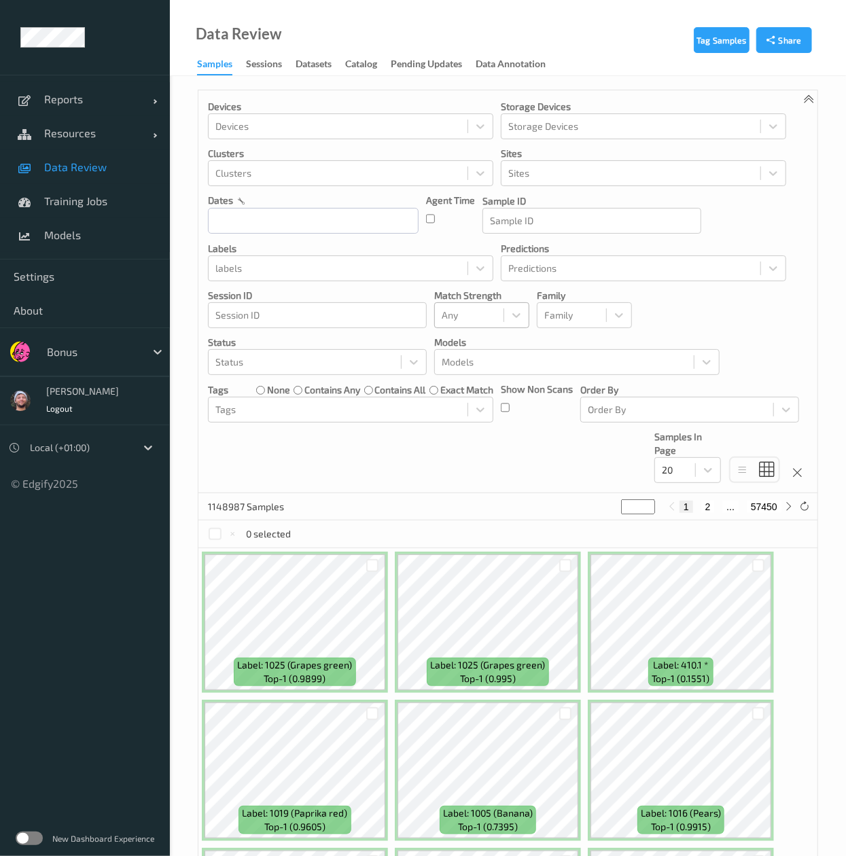
click at [435, 320] on div "Any" at bounding box center [469, 316] width 69 height 22
drag, startPoint x: 477, startPoint y: 389, endPoint x: 470, endPoint y: 378, distance: 12.8
click at [474, 386] on span "Alert non-match" at bounding box center [492, 379] width 60 height 27
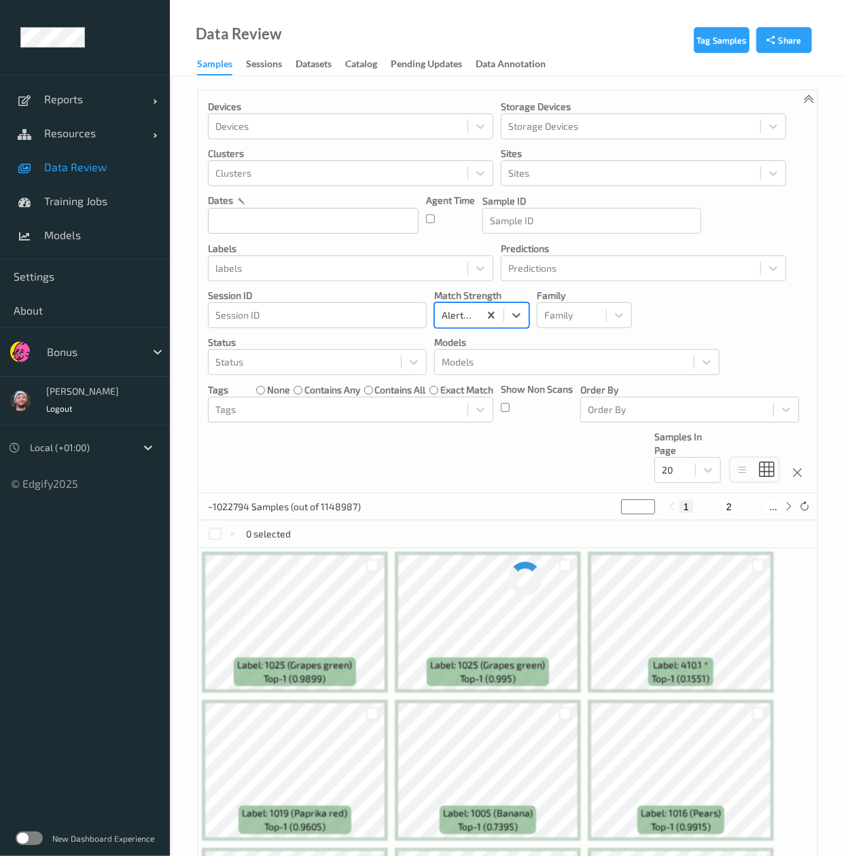
click at [442, 473] on div "Devices Devices Storage Devices Storage Devices Clusters Clusters Sites Sites d…" at bounding box center [507, 291] width 619 height 403
click at [283, 222] on input "text" at bounding box center [313, 221] width 211 height 26
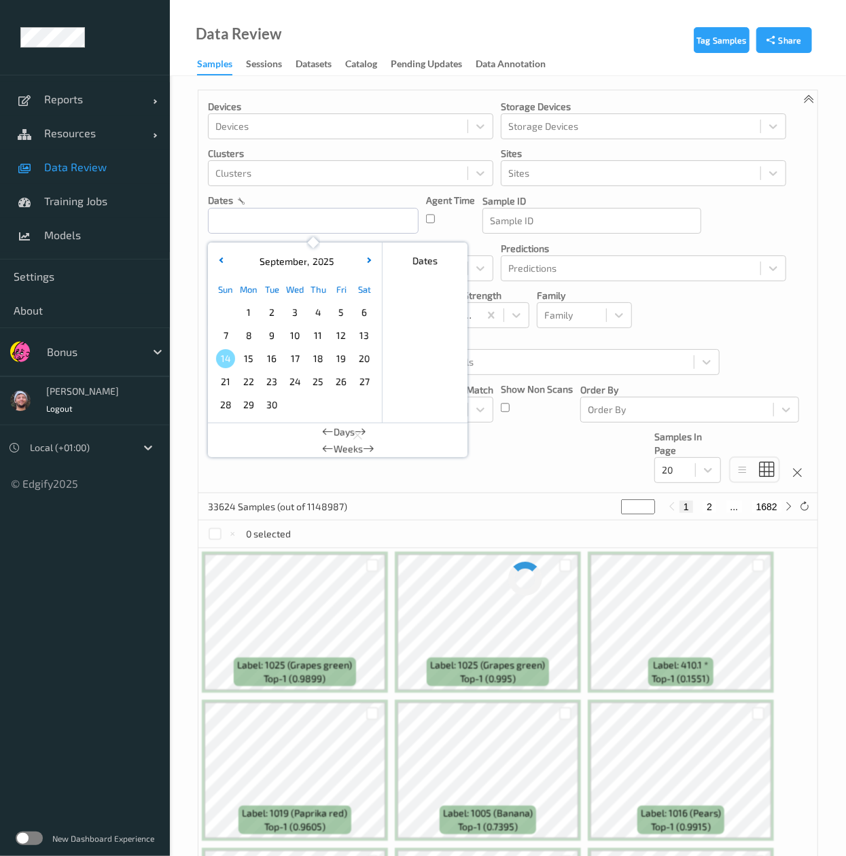
click at [227, 361] on span "14" at bounding box center [225, 358] width 19 height 19
type input "[DATE] 00:00 -> [DATE] 23:59"
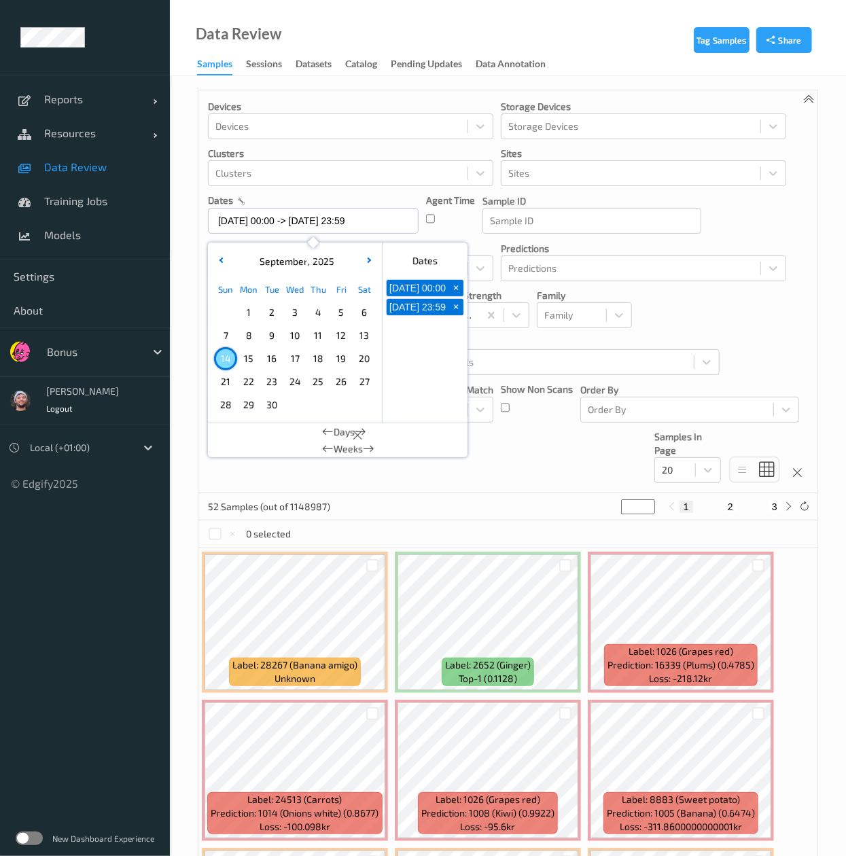
click at [517, 448] on div "Devices Devices Storage Devices Storage Devices Clusters Clusters Sites Sites d…" at bounding box center [507, 291] width 619 height 403
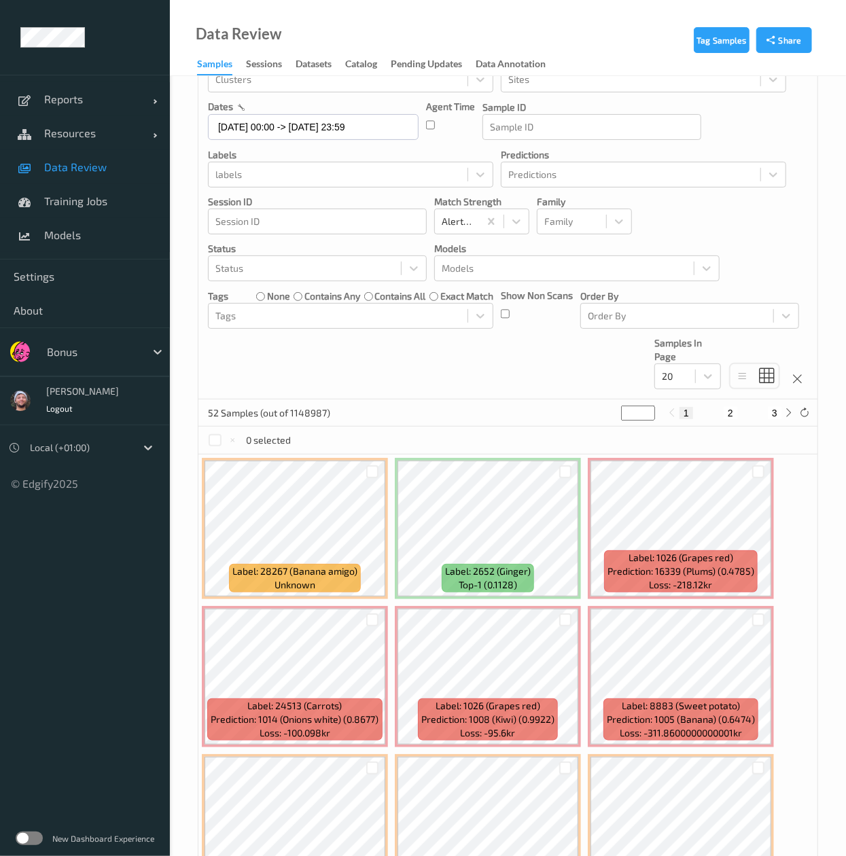
scroll to position [136, 0]
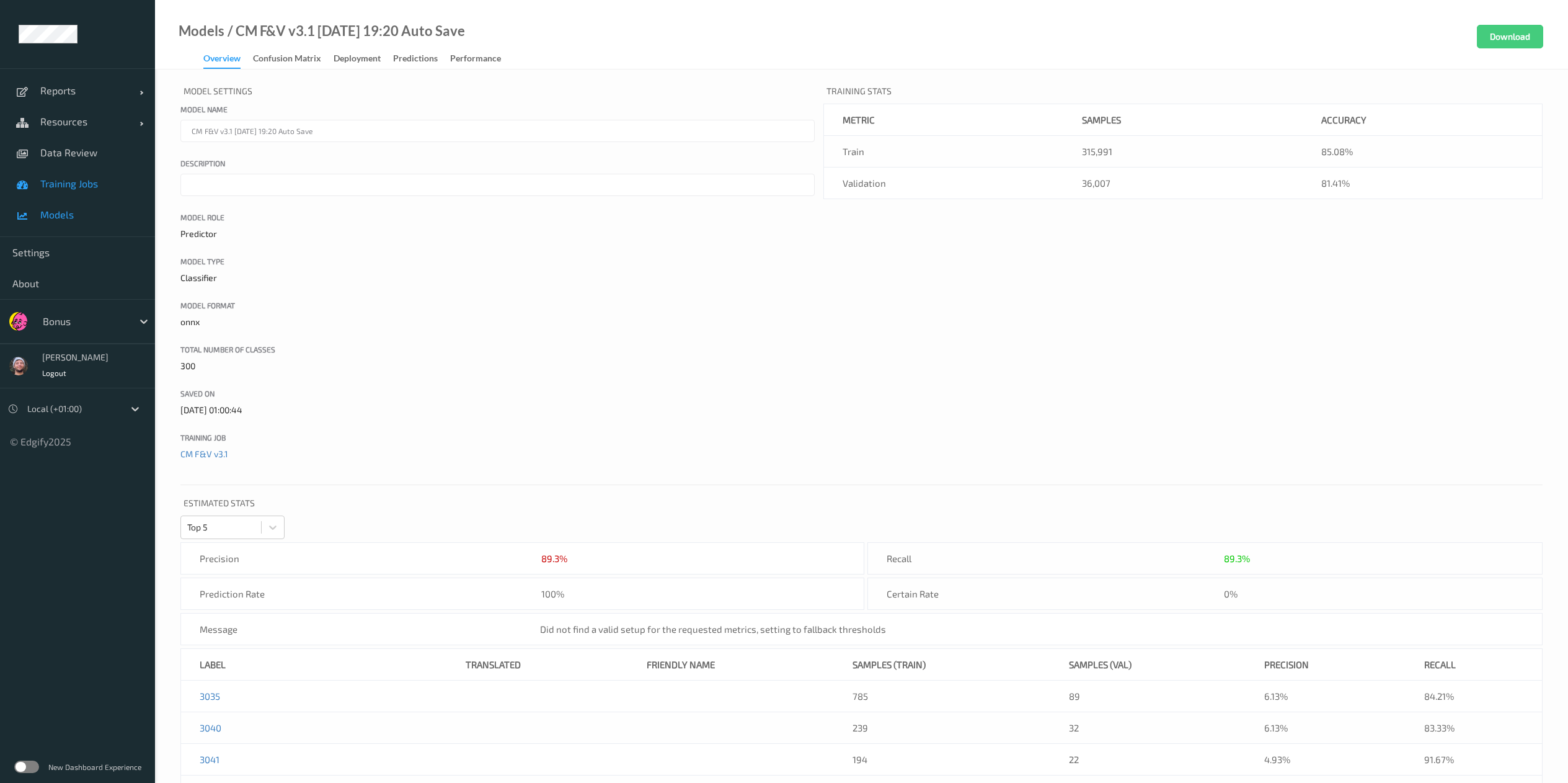
scroll to position [3166, 0]
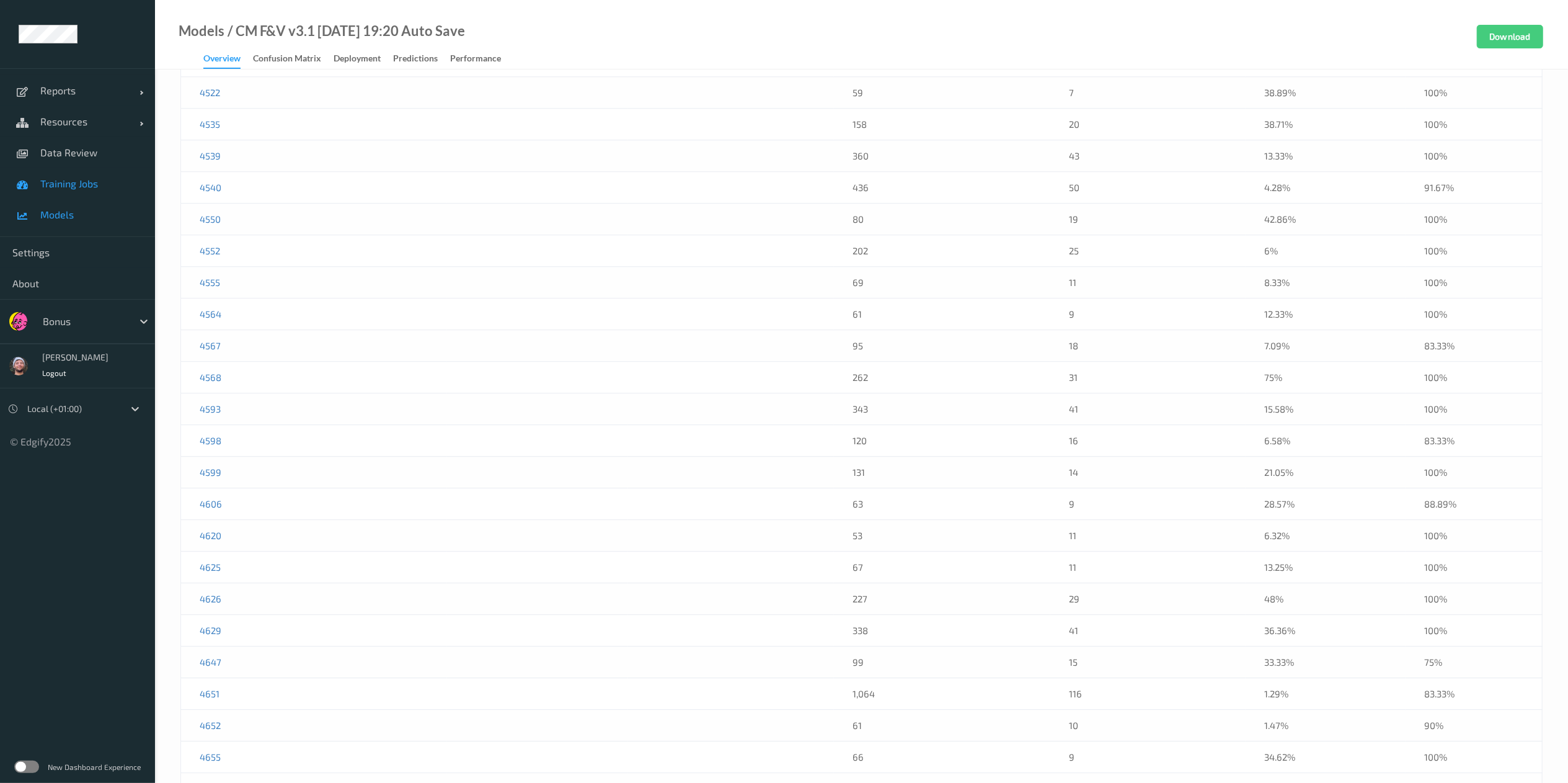
click at [37, 181] on link "Training Jobs" at bounding box center [78, 183] width 155 height 31
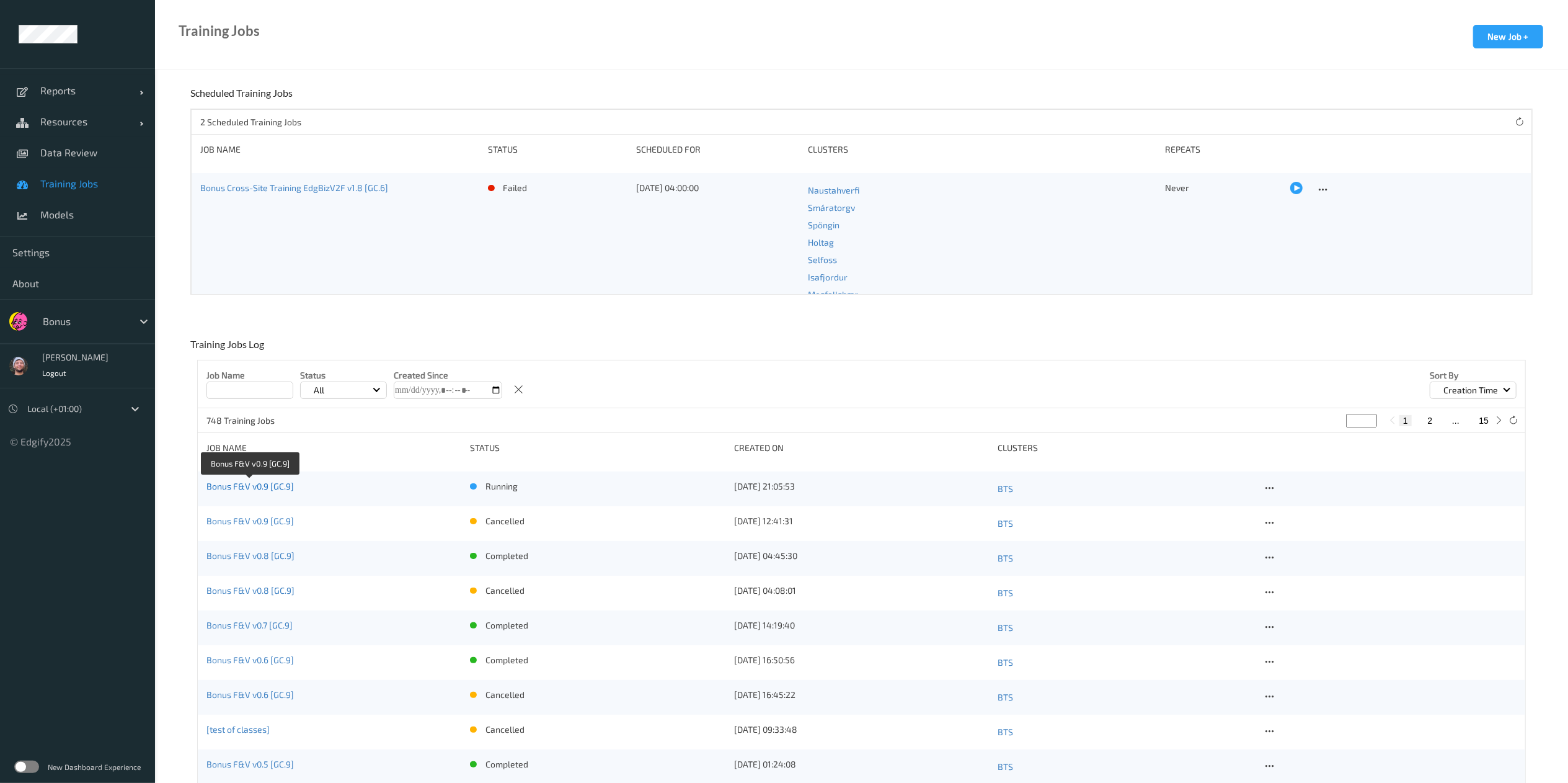
click at [284, 481] on link "Bonus F&V v0.9 [GC.9]" at bounding box center [250, 486] width 88 height 11
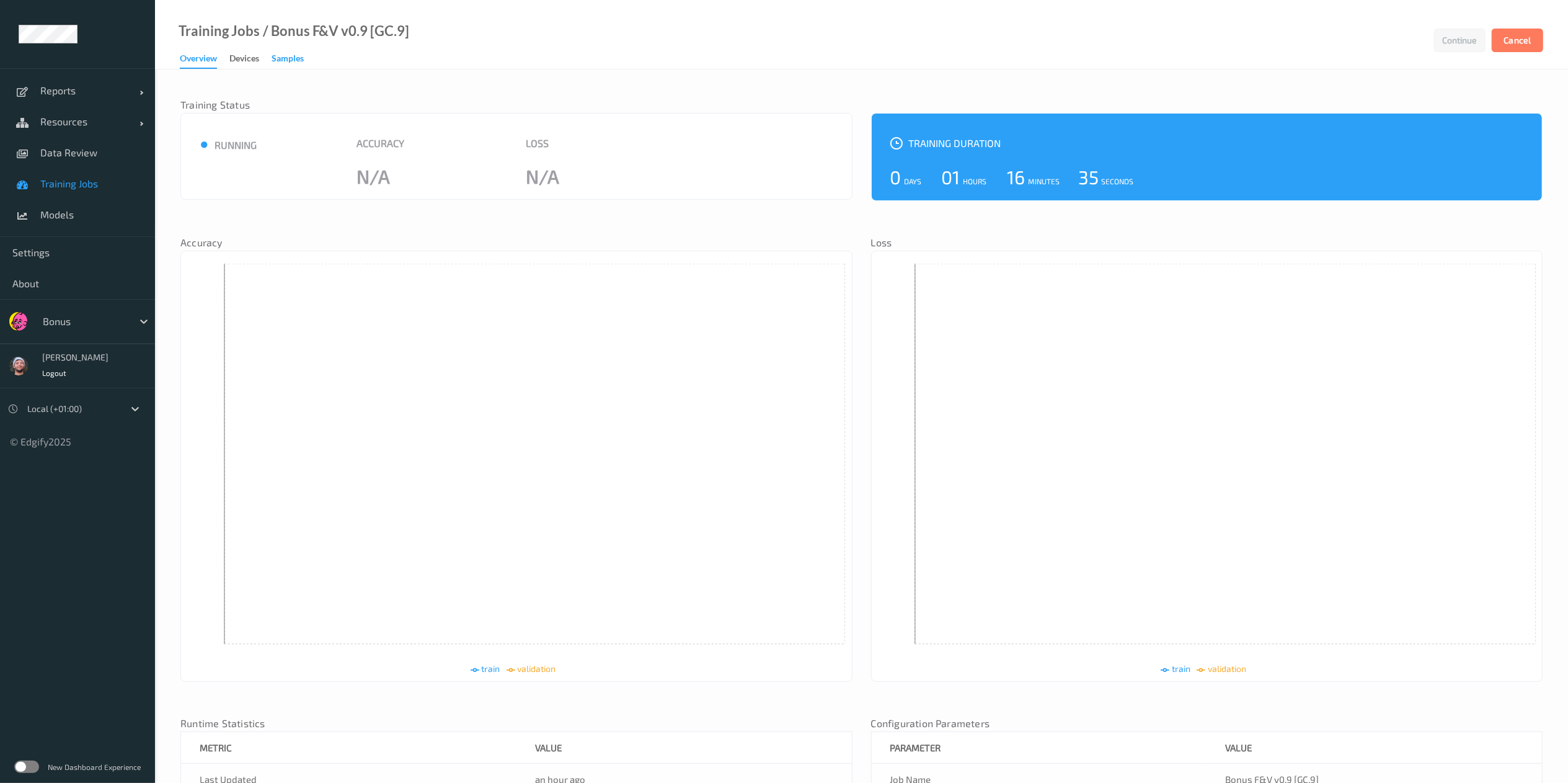
click at [281, 61] on div "Samples" at bounding box center [287, 59] width 32 height 16
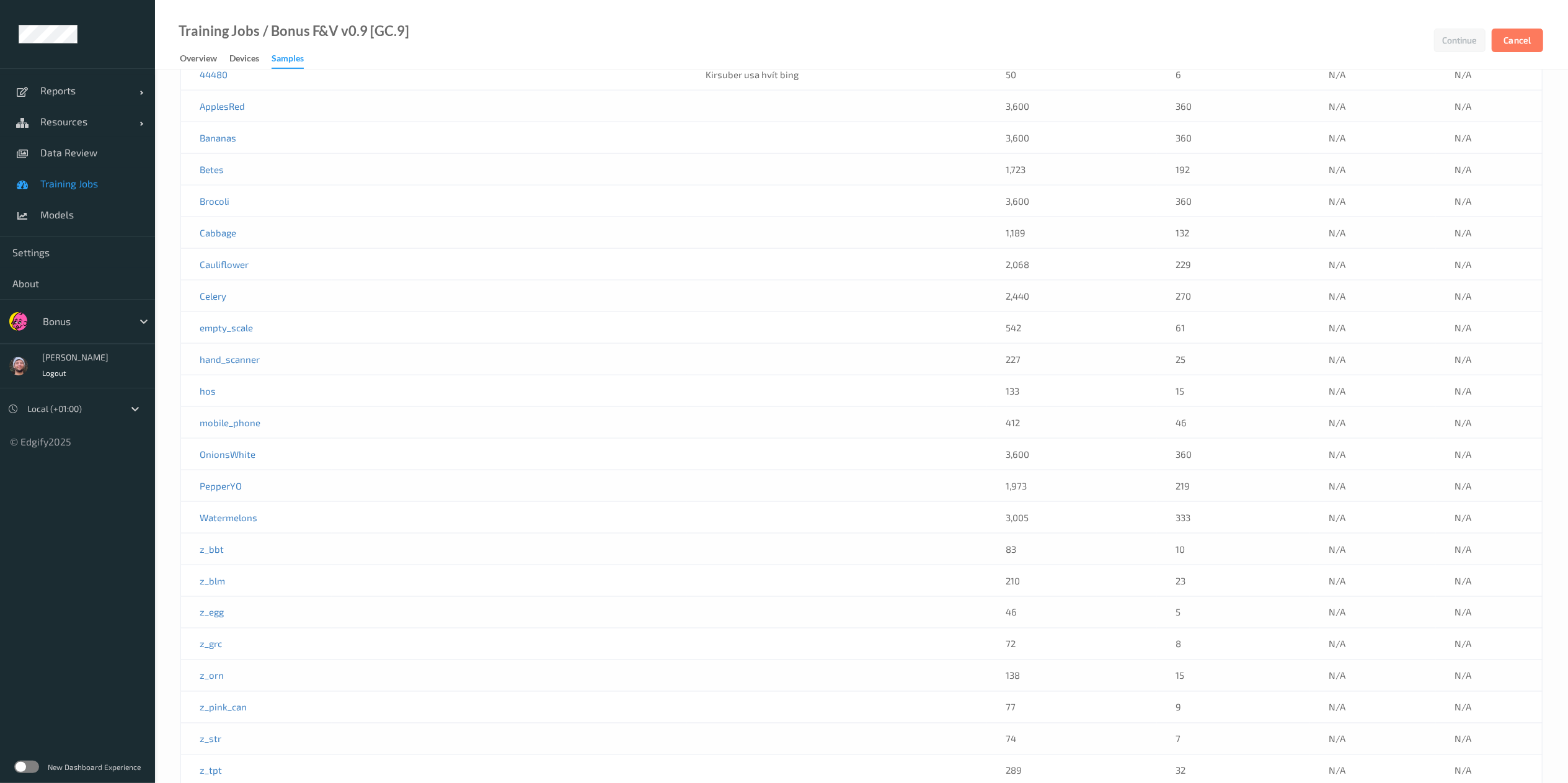
scroll to position [1887, 0]
